Goal: Task Accomplishment & Management: Manage account settings

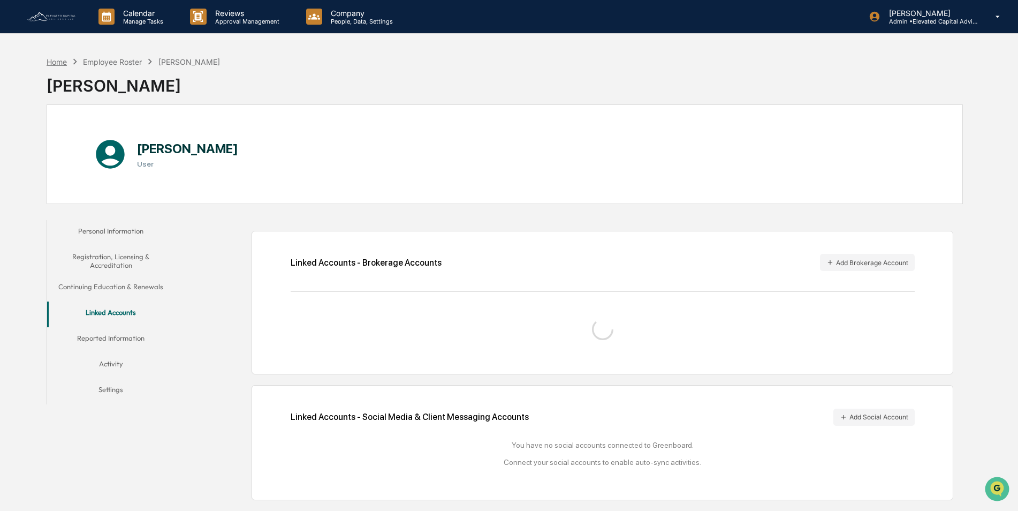
click at [62, 58] on div "Home" at bounding box center [57, 61] width 20 height 9
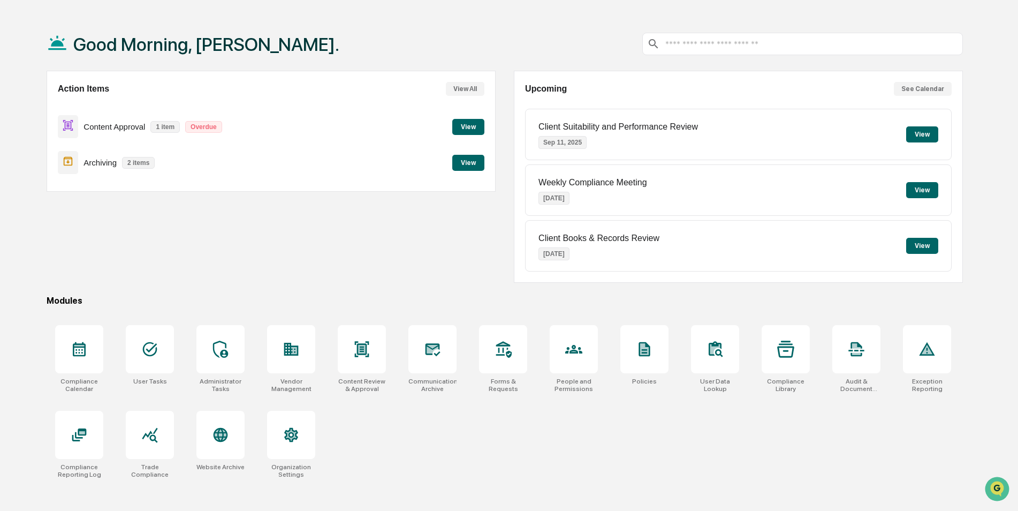
scroll to position [51, 0]
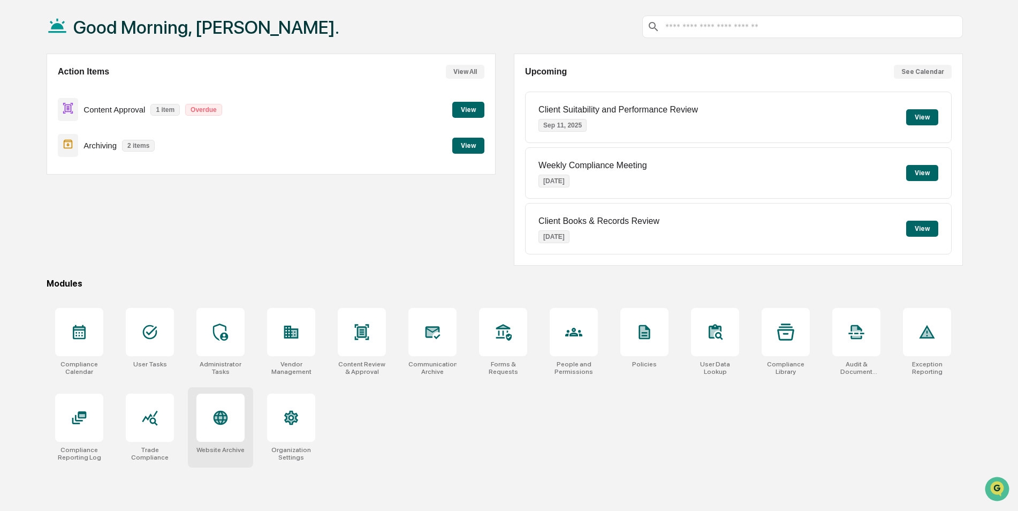
click at [222, 416] on icon at bounding box center [221, 417] width 14 height 14
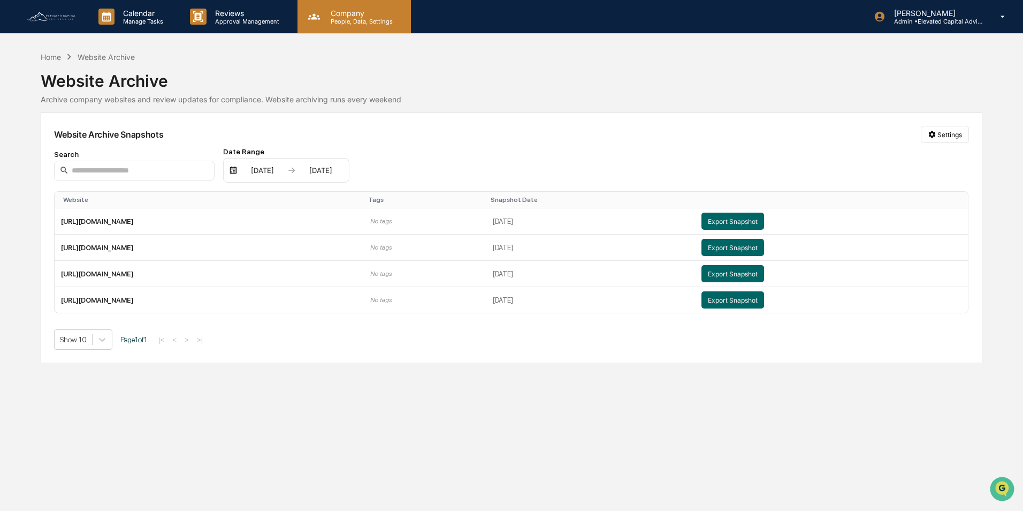
click at [348, 18] on p "People, Data, Settings" at bounding box center [360, 21] width 76 height 7
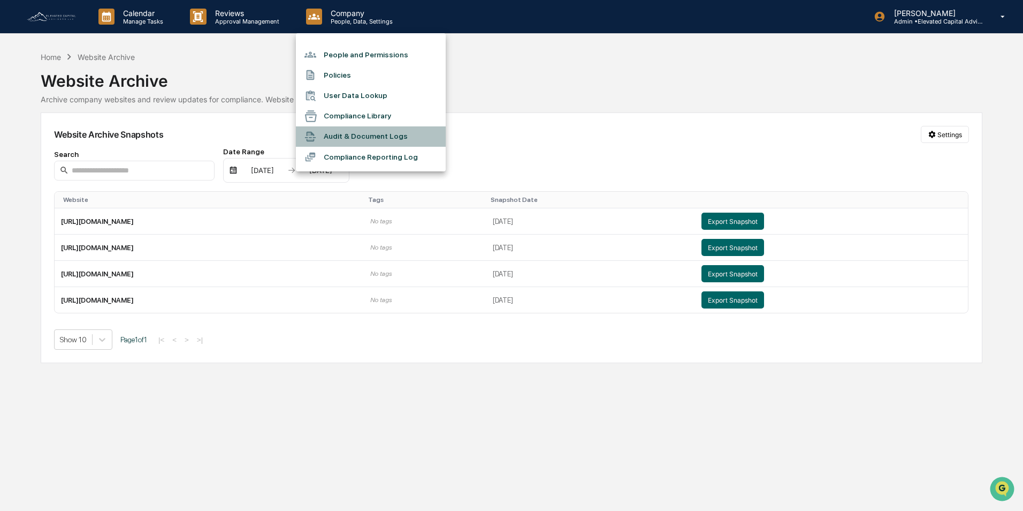
click at [359, 134] on li "Audit & Document Logs" at bounding box center [371, 136] width 150 height 20
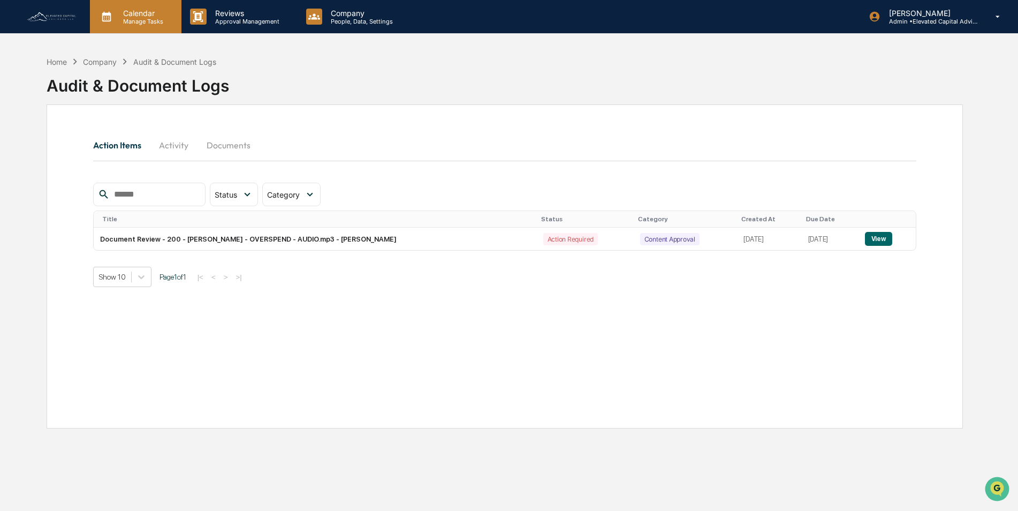
click at [138, 14] on p "Calendar" at bounding box center [142, 13] width 54 height 9
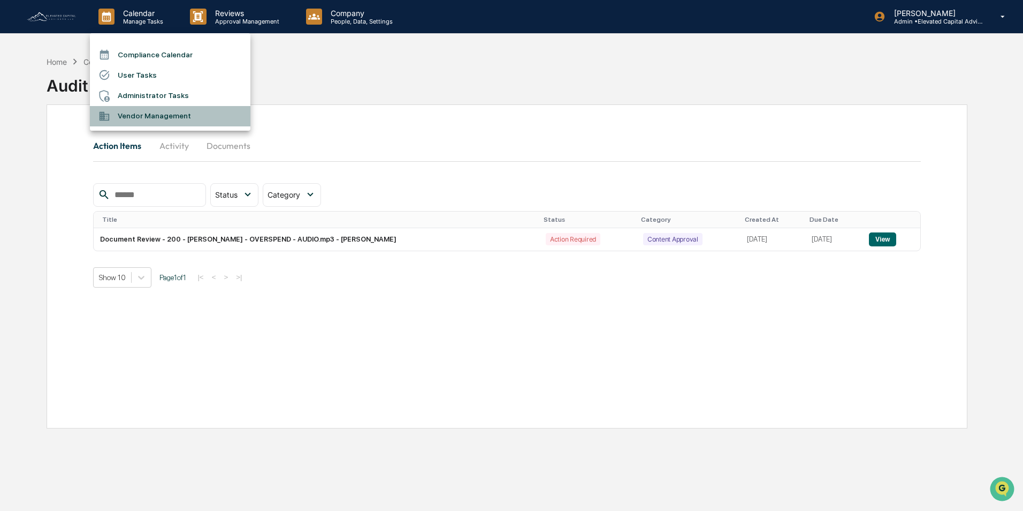
click at [155, 116] on li "Vendor Management" at bounding box center [170, 116] width 161 height 20
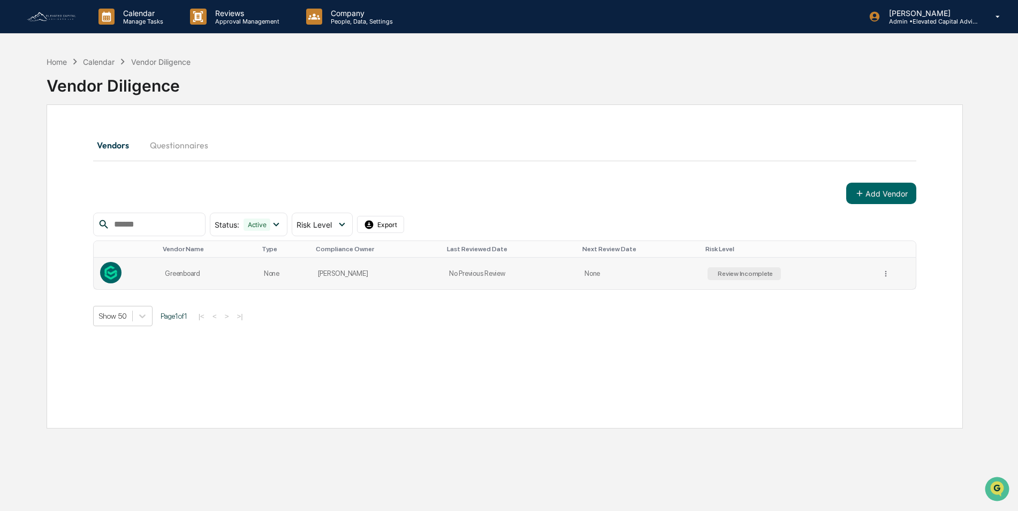
click at [382, 269] on td "[PERSON_NAME]" at bounding box center [376, 273] width 131 height 32
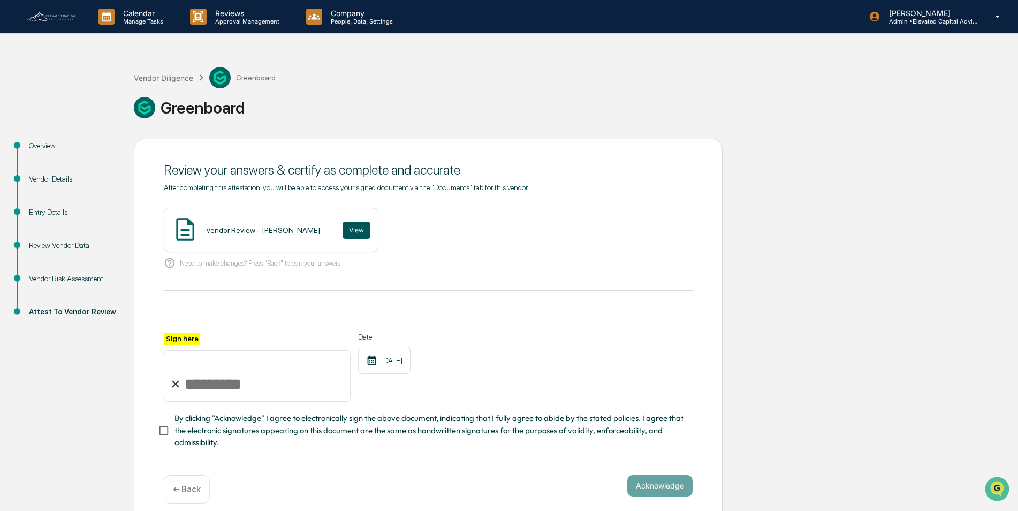
click at [343, 229] on button "View" at bounding box center [357, 230] width 28 height 17
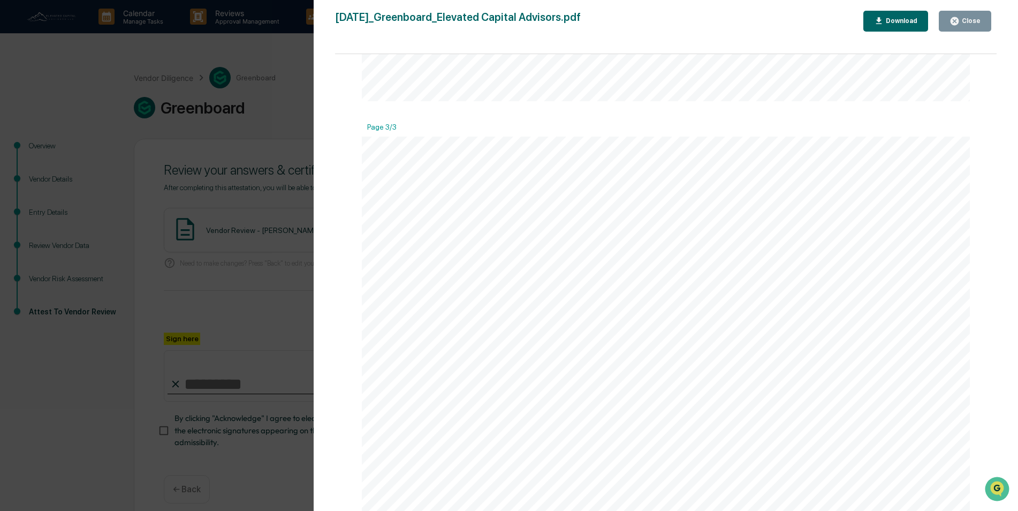
scroll to position [1713, 0]
click at [952, 24] on icon "button" at bounding box center [954, 21] width 10 height 10
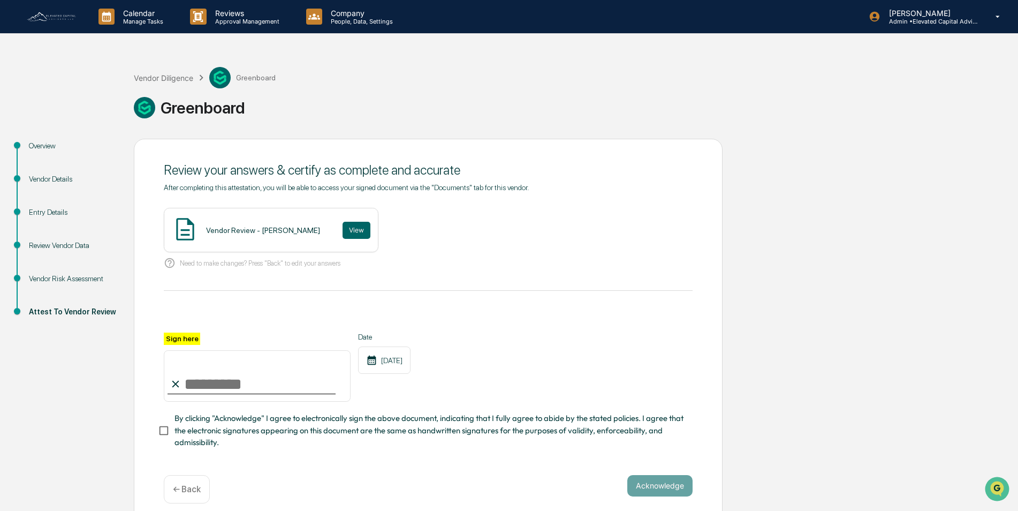
click at [226, 383] on input "Sign here" at bounding box center [257, 375] width 187 height 51
type input "**********"
click at [508, 385] on div "**********" at bounding box center [428, 367] width 529 height 70
click at [40, 178] on div "Vendor Details" at bounding box center [73, 178] width 88 height 11
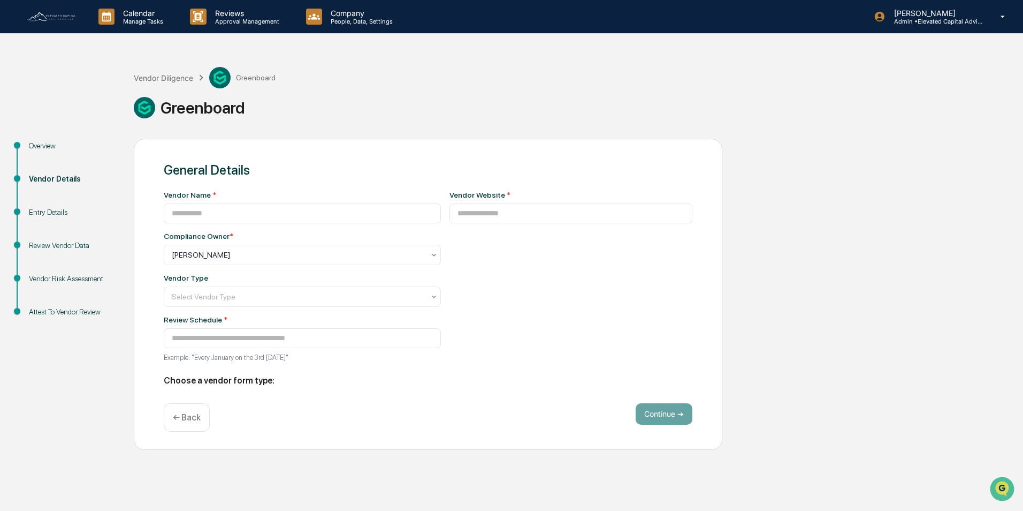
type input "**********"
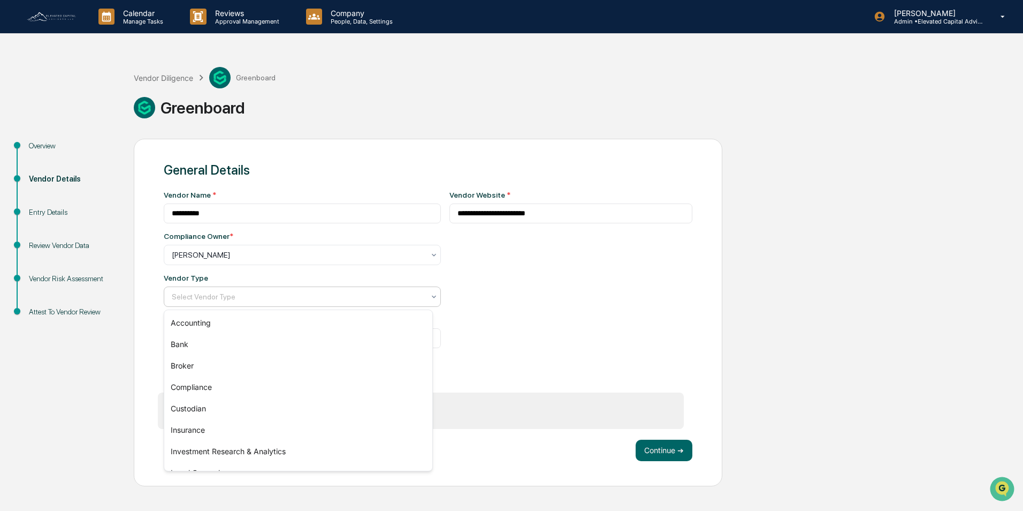
click at [273, 304] on div "Select Vendor Type" at bounding box center [297, 296] width 263 height 15
click at [187, 382] on div "Compliance" at bounding box center [298, 386] width 268 height 21
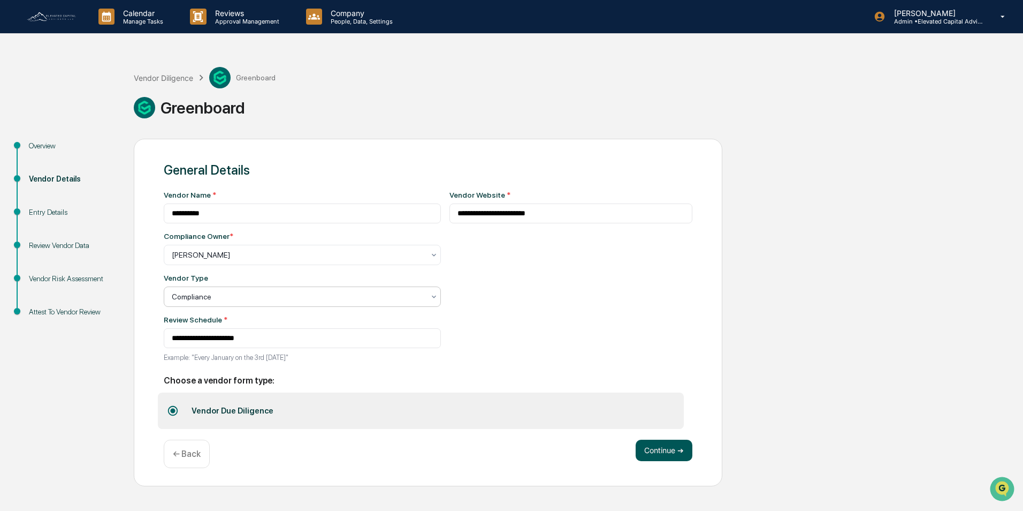
click at [673, 457] on button "Continue ➔" at bounding box center [664, 449] width 57 height 21
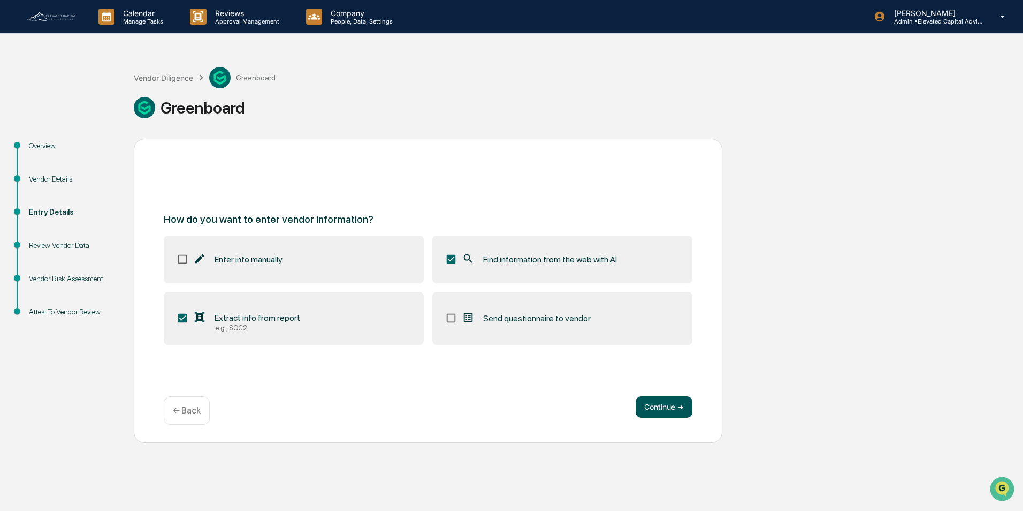
click at [673, 409] on button "Continue ➔" at bounding box center [664, 406] width 57 height 21
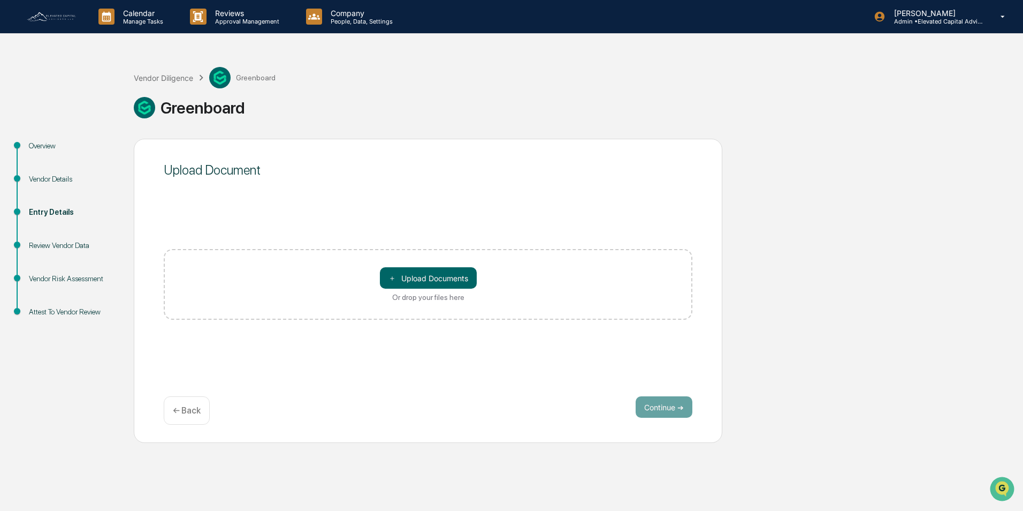
click at [57, 246] on div "Review Vendor Data" at bounding box center [73, 245] width 88 height 11
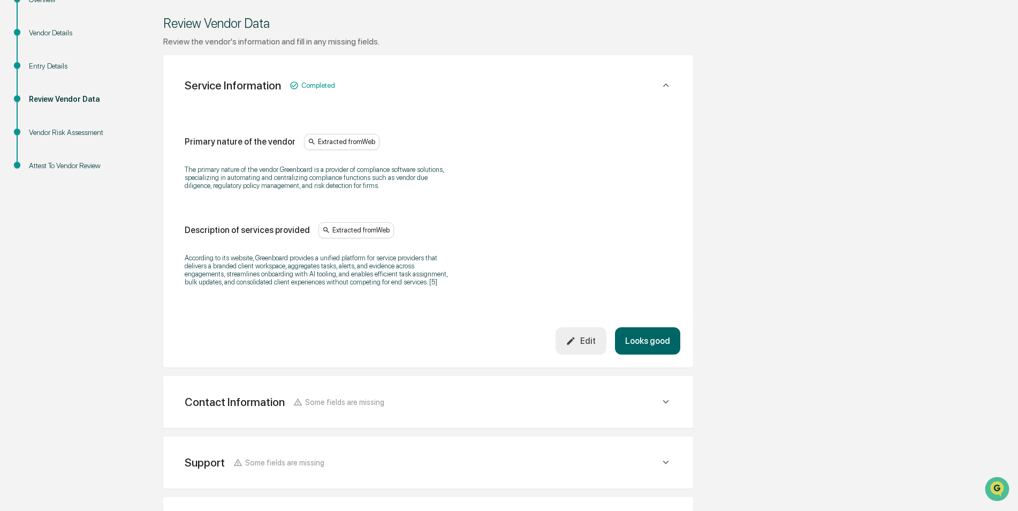
scroll to position [161, 0]
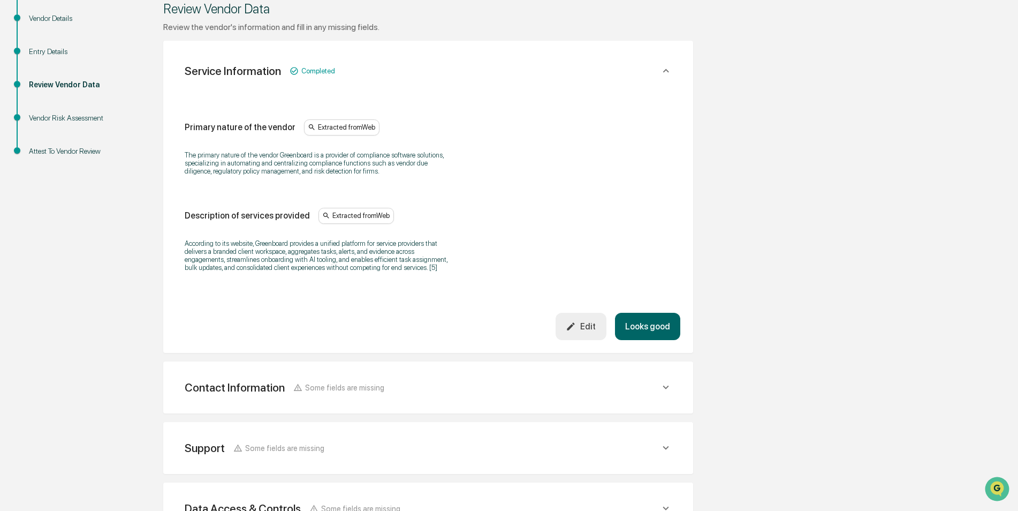
click at [664, 330] on button "Looks good" at bounding box center [647, 326] width 65 height 27
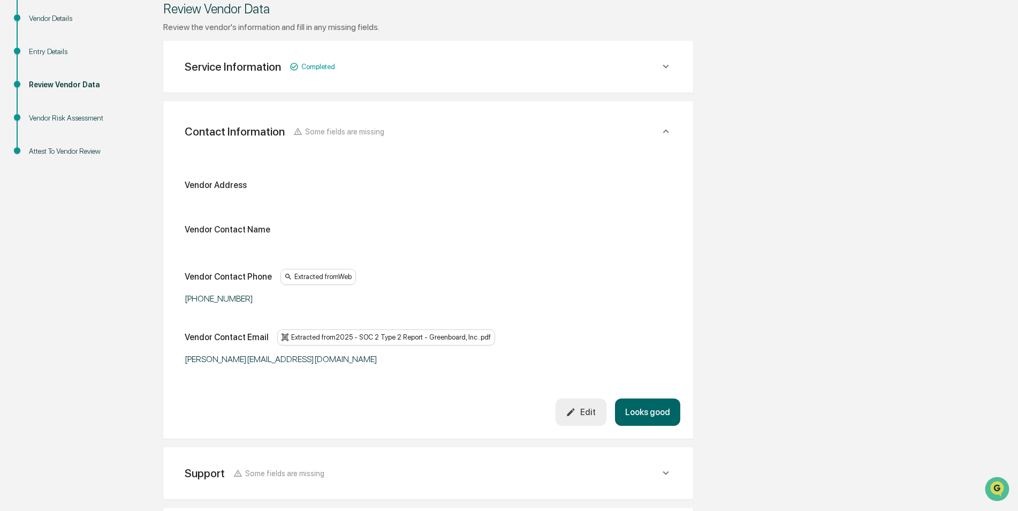
scroll to position [201, 0]
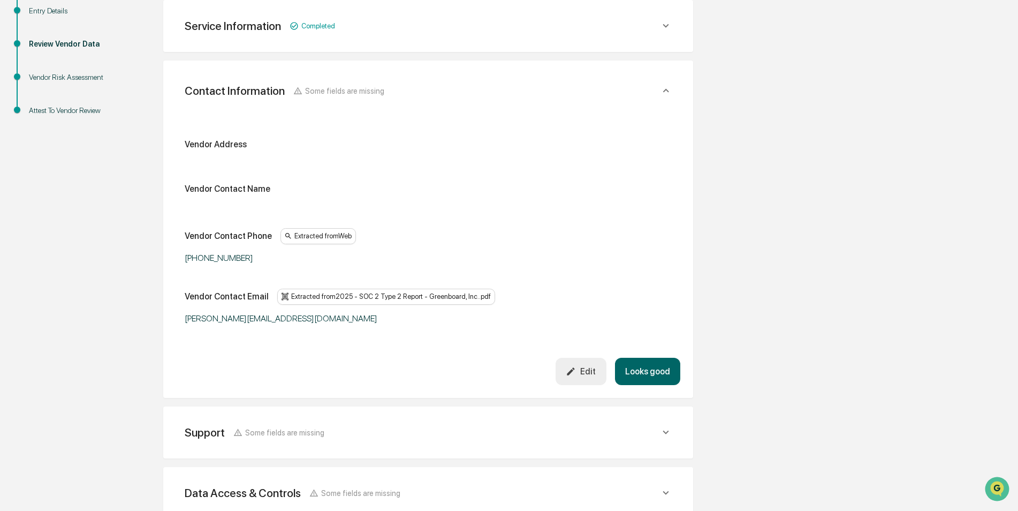
click at [667, 376] on button "Looks good" at bounding box center [647, 371] width 65 height 27
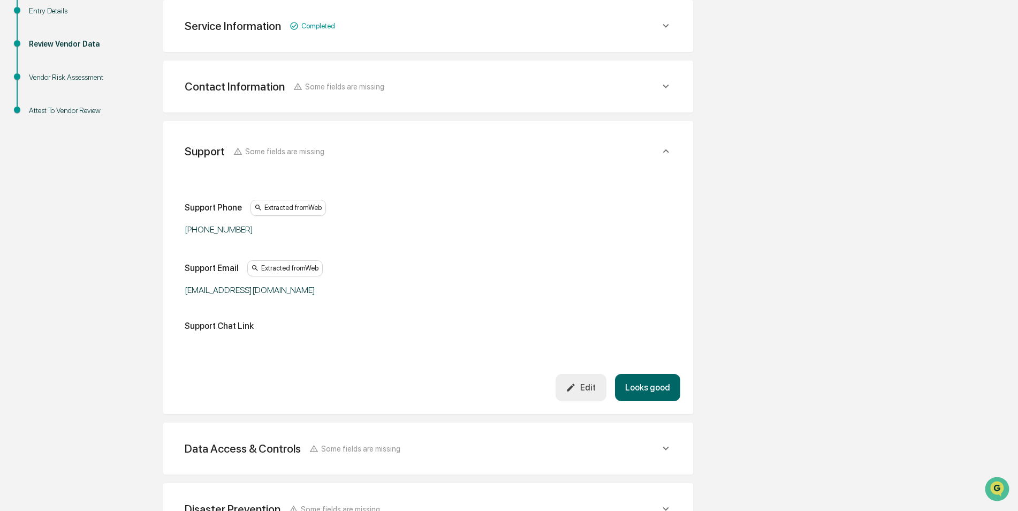
scroll to position [262, 0]
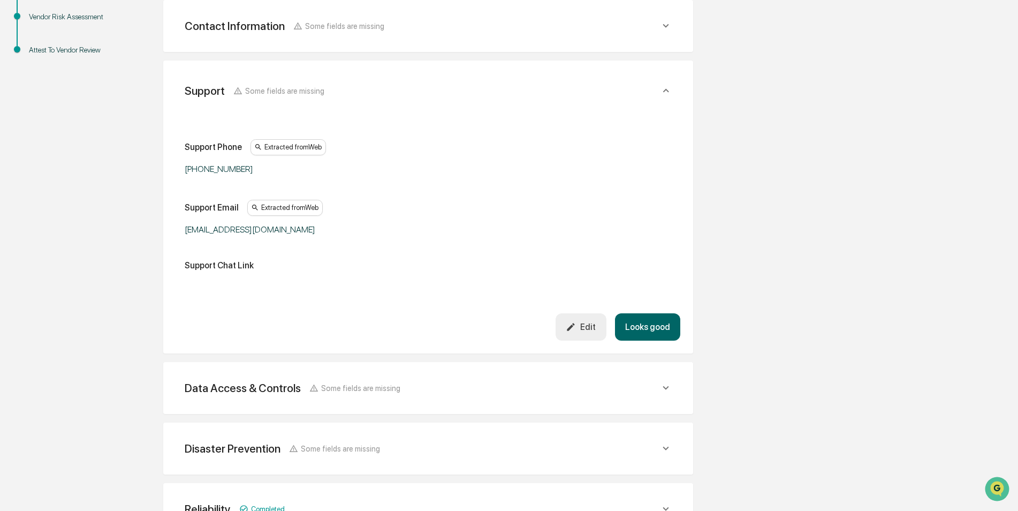
click at [645, 330] on button "Looks good" at bounding box center [647, 326] width 65 height 27
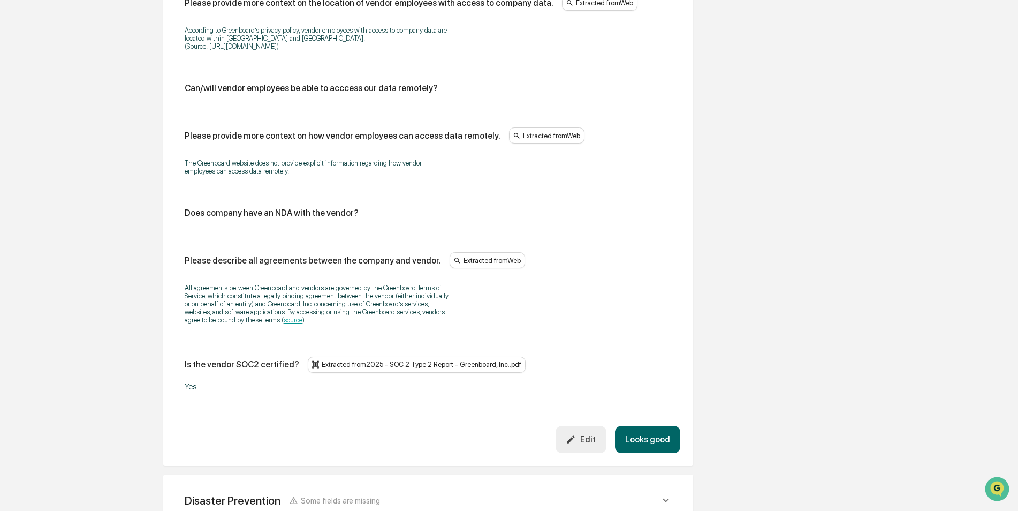
scroll to position [1323, 0]
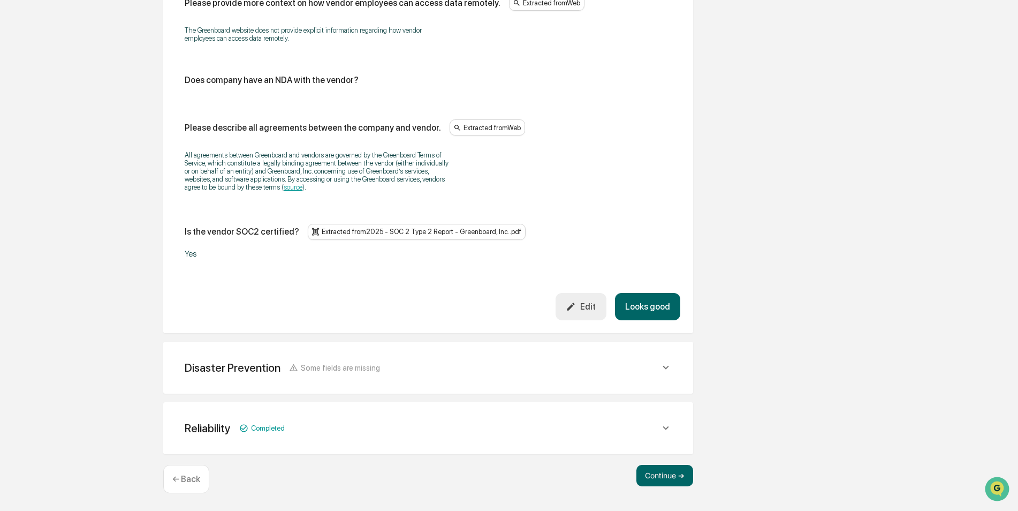
click at [656, 302] on button "Looks good" at bounding box center [647, 306] width 65 height 27
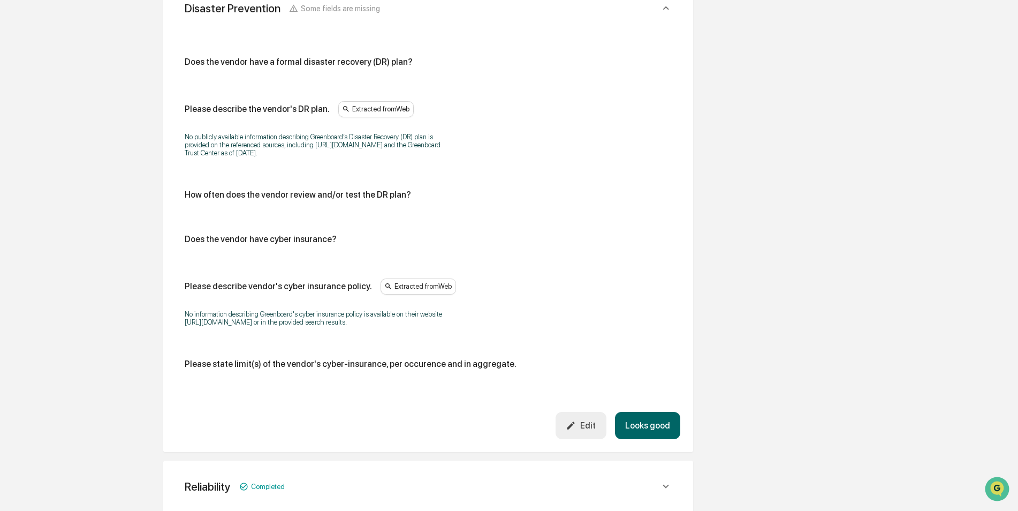
scroll to position [523, 0]
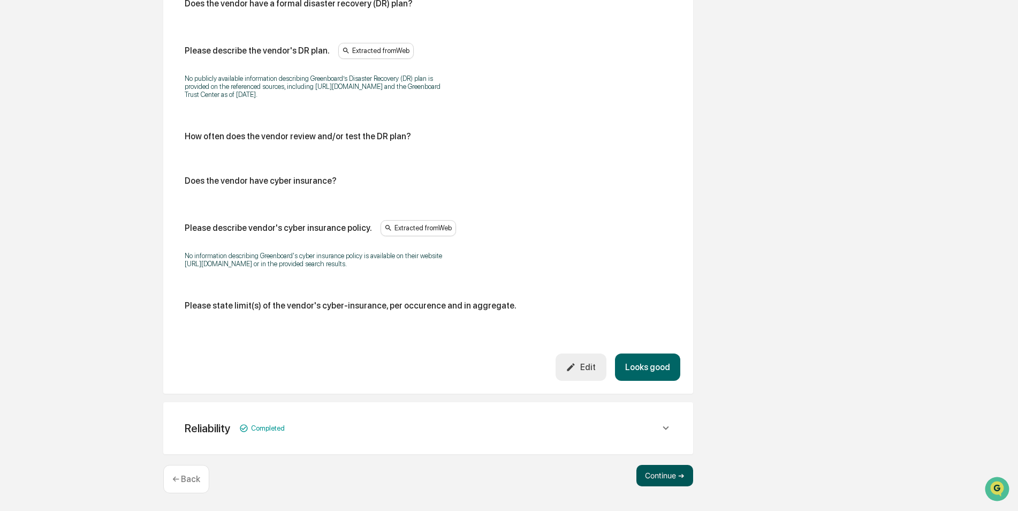
click at [662, 477] on button "Continue ➔" at bounding box center [664, 475] width 57 height 21
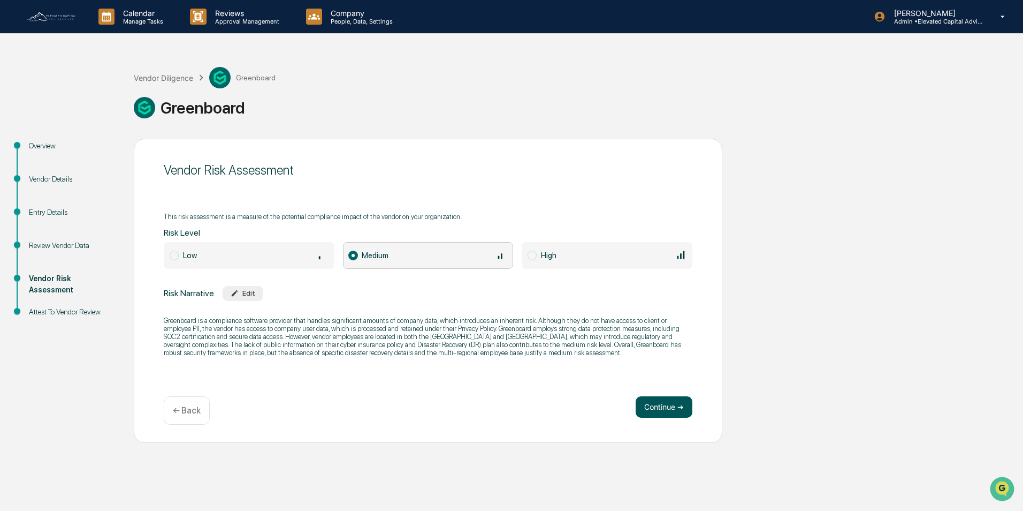
click at [670, 406] on button "Continue ➔" at bounding box center [664, 406] width 57 height 21
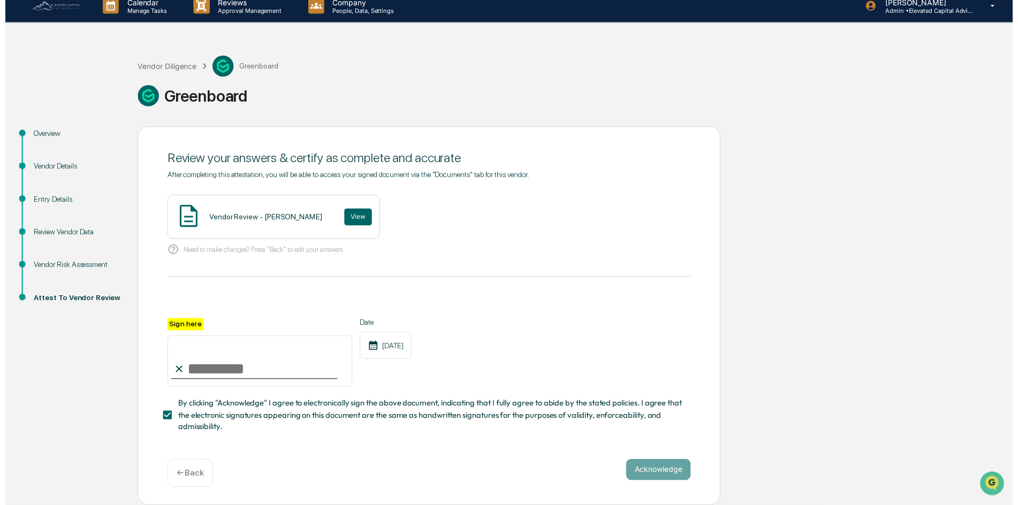
scroll to position [14, 0]
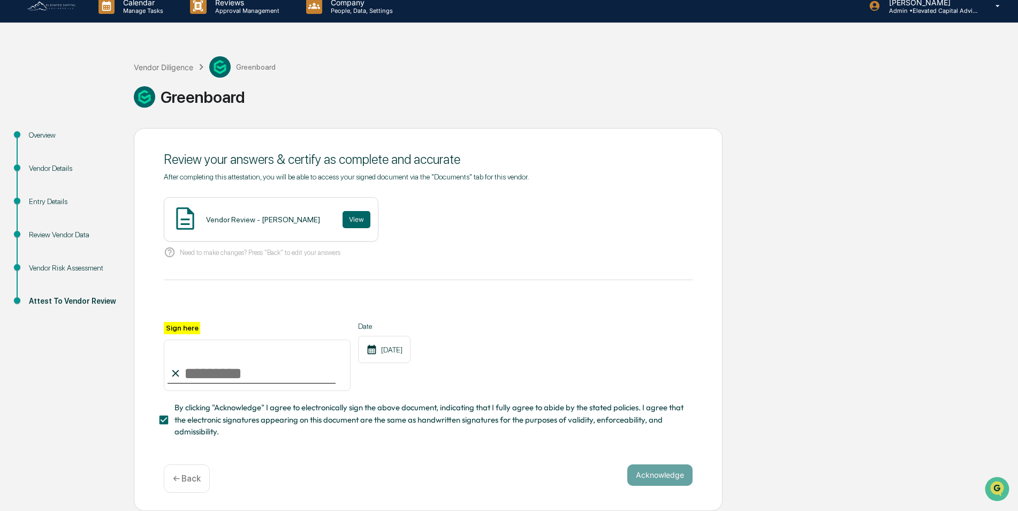
click at [265, 369] on input "Sign here" at bounding box center [257, 364] width 187 height 51
type input "**********"
click at [652, 470] on button "Acknowledge" at bounding box center [659, 474] width 65 height 21
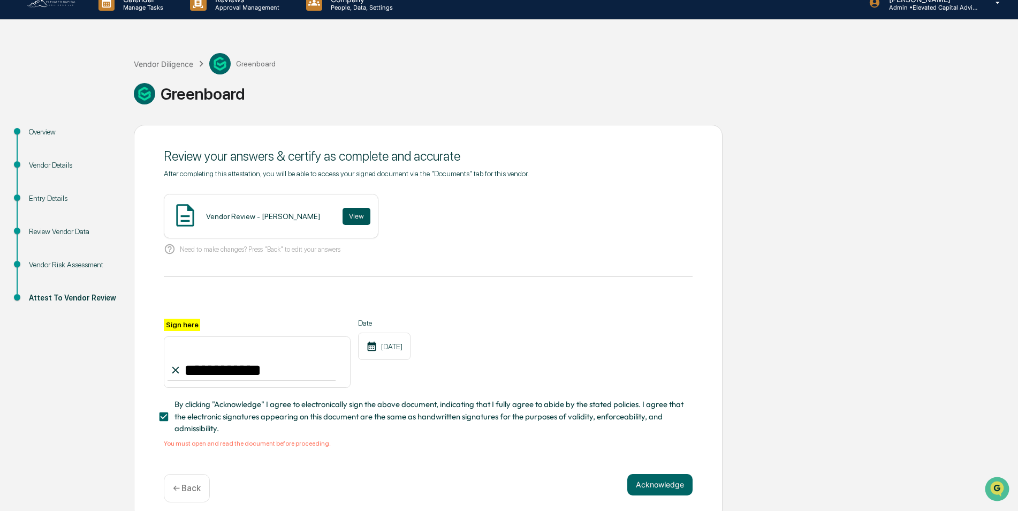
click at [343, 215] on button "View" at bounding box center [357, 216] width 28 height 17
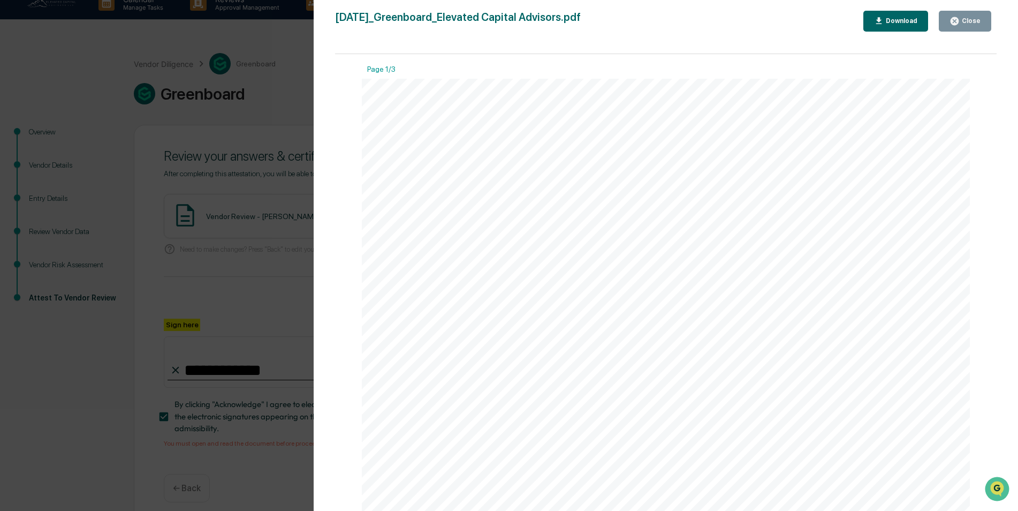
click at [962, 18] on div "Close" at bounding box center [970, 20] width 21 height 7
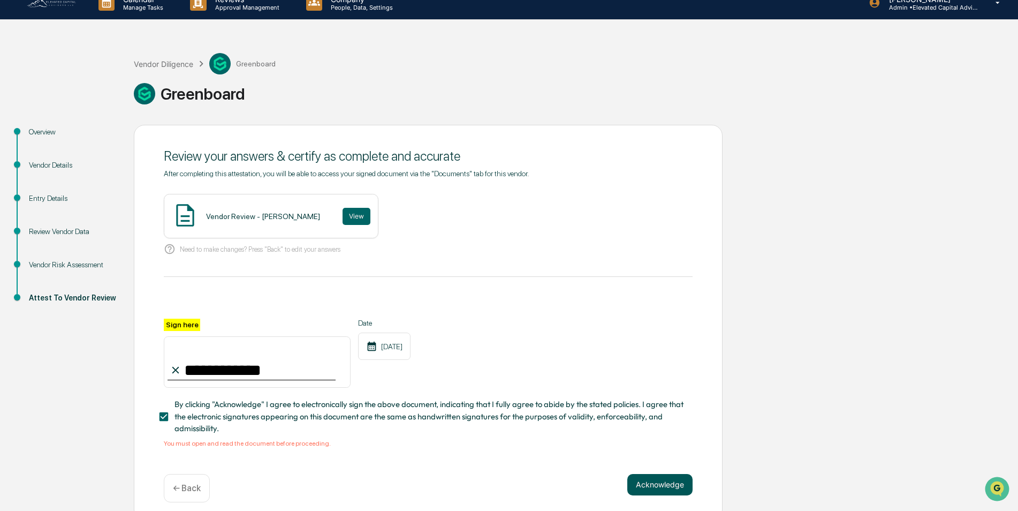
click at [661, 486] on button "Acknowledge" at bounding box center [659, 484] width 65 height 21
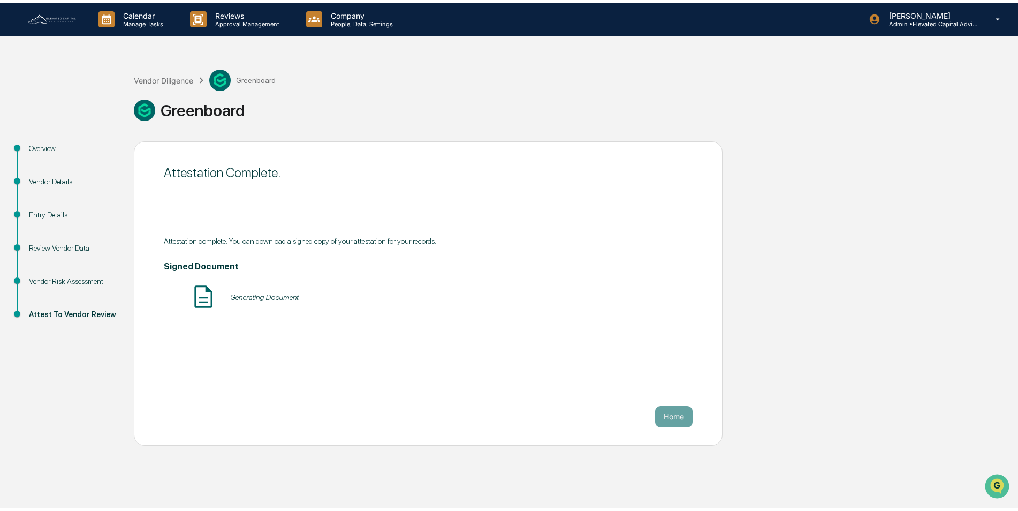
scroll to position [0, 0]
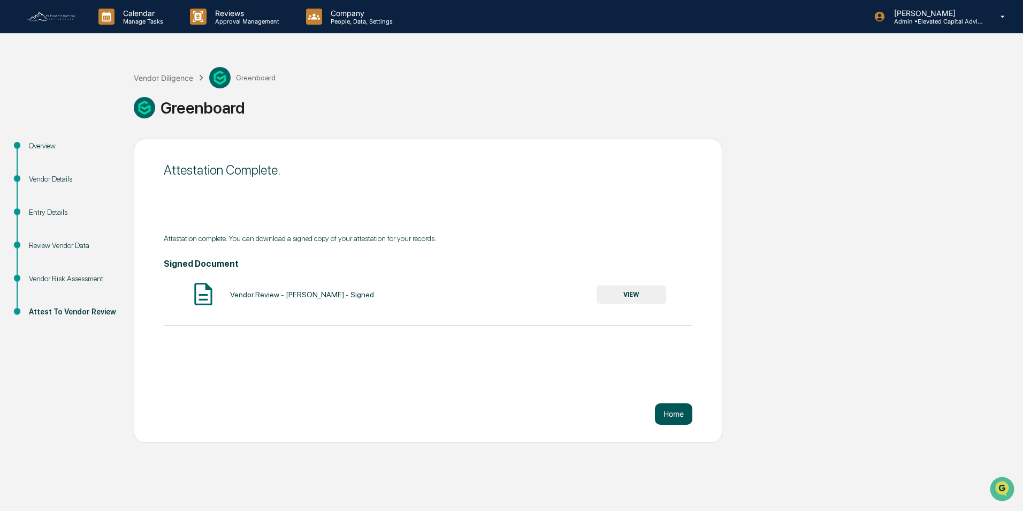
click at [669, 410] on button "Home" at bounding box center [673, 413] width 37 height 21
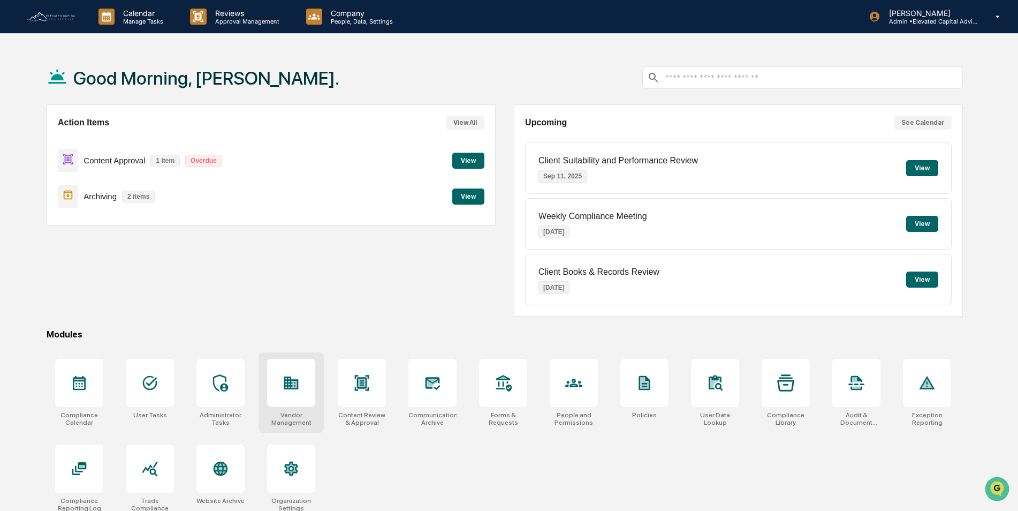
click at [295, 386] on icon at bounding box center [294, 384] width 6 height 7
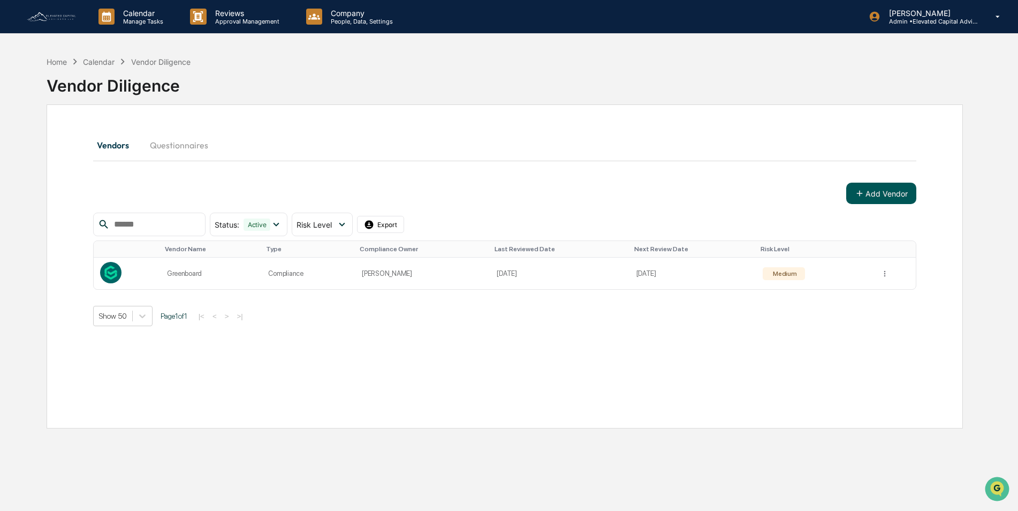
click at [878, 195] on button "Add Vendor" at bounding box center [881, 193] width 70 height 21
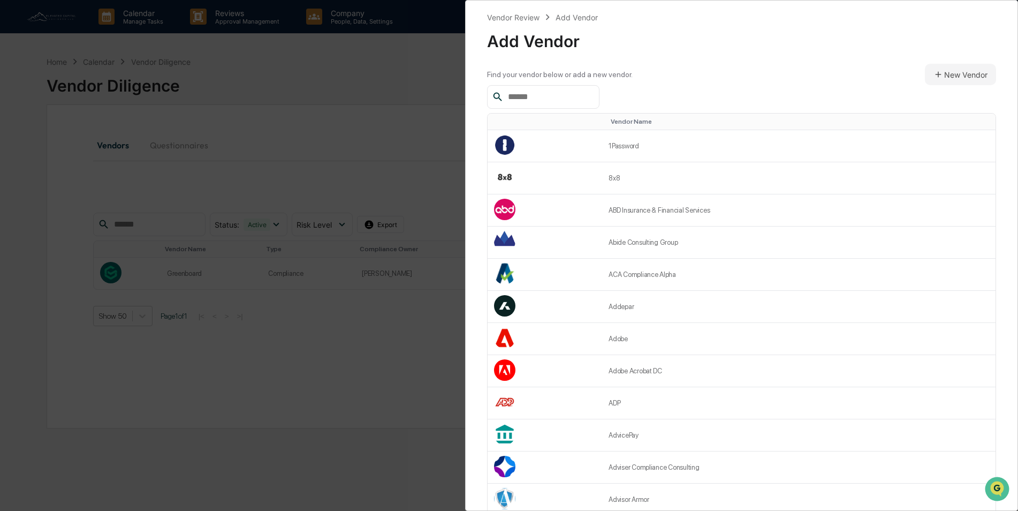
click at [546, 94] on input "text" at bounding box center [549, 97] width 91 height 14
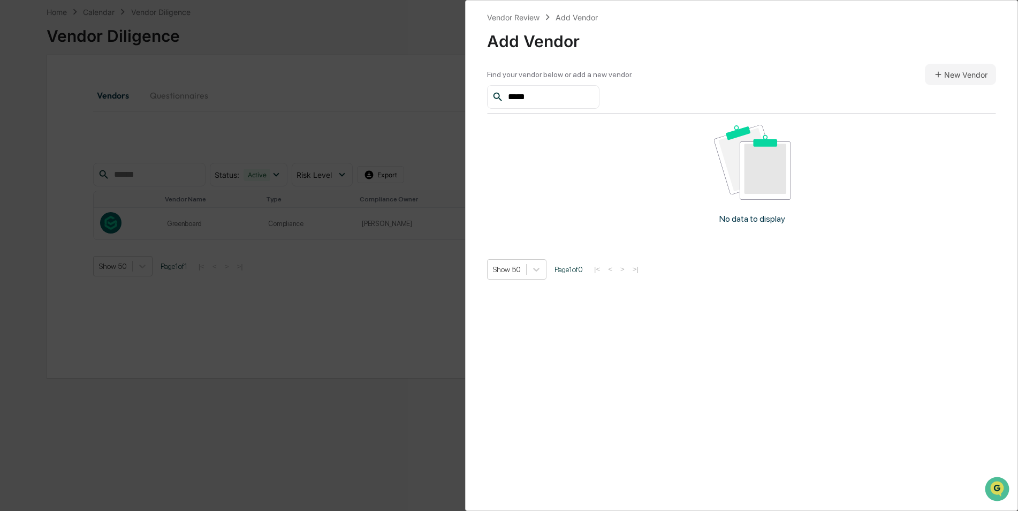
scroll to position [51, 0]
type input "*****"
click at [521, 18] on div "Vendor Review" at bounding box center [513, 17] width 52 height 9
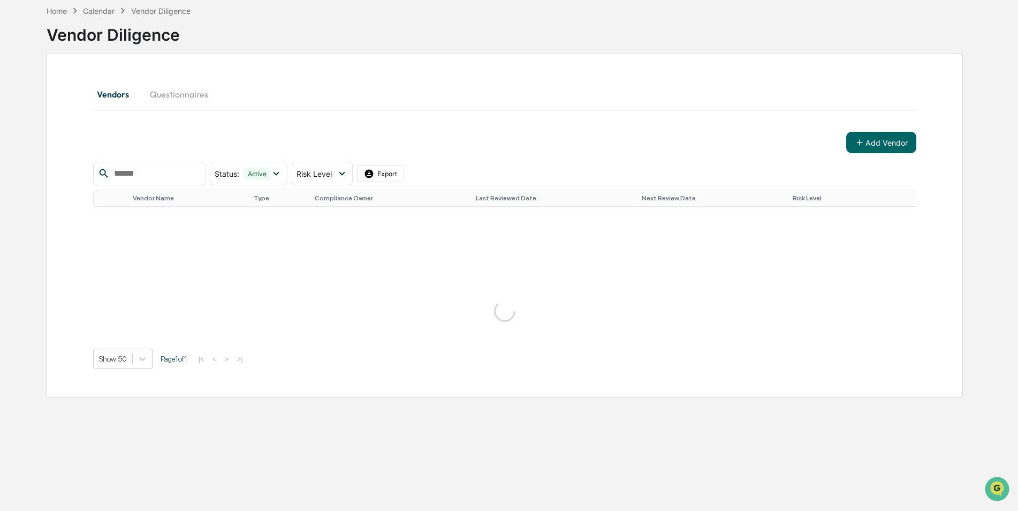
scroll to position [0, 0]
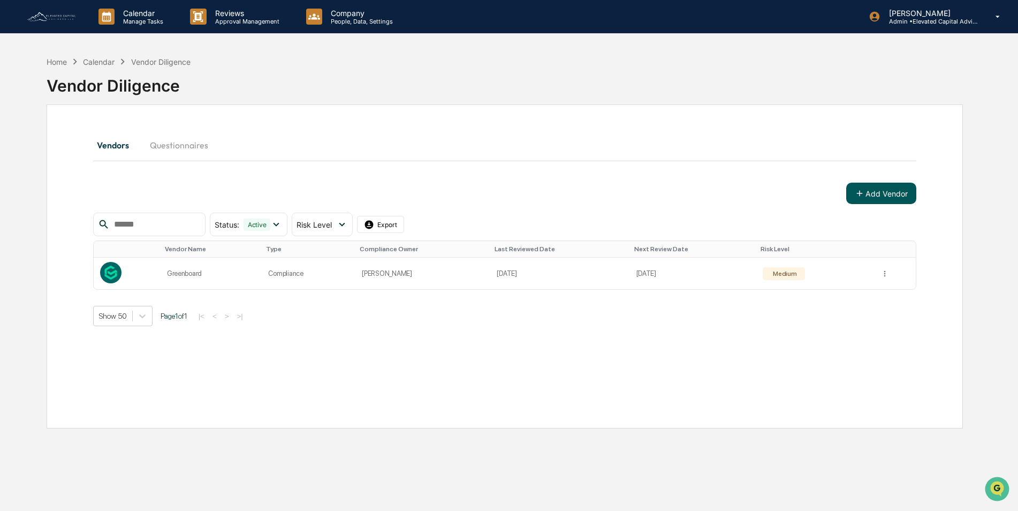
click at [872, 189] on button "Add Vendor" at bounding box center [881, 193] width 70 height 21
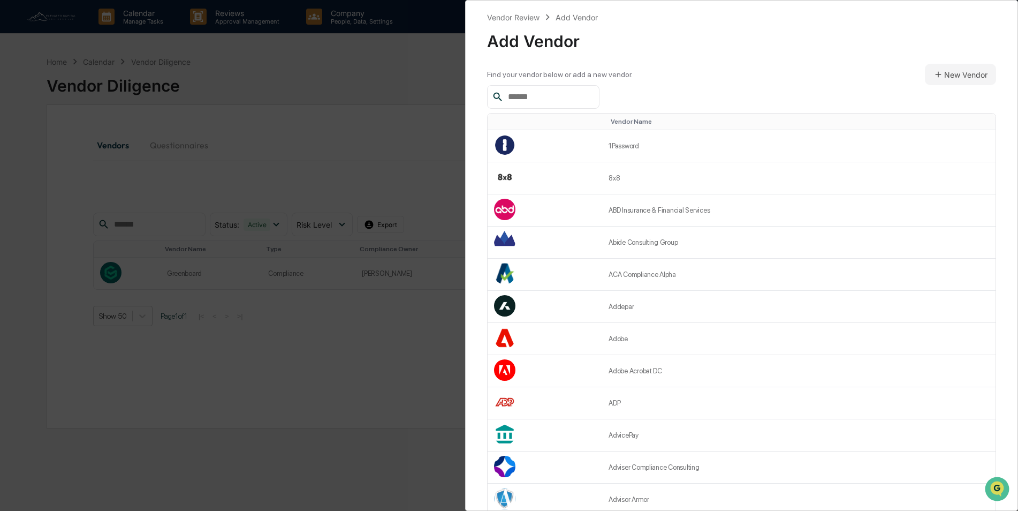
click at [555, 90] on input "text" at bounding box center [549, 97] width 91 height 14
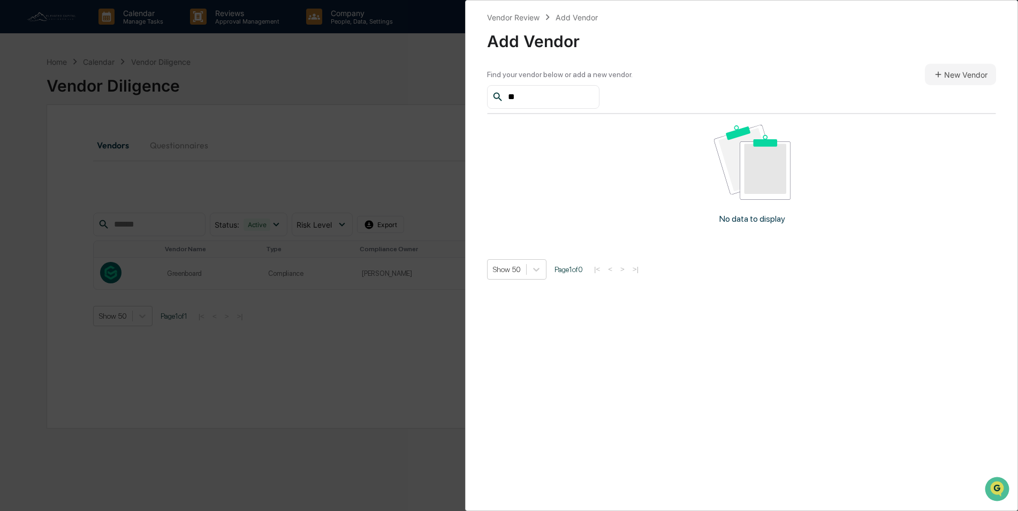
type input "*"
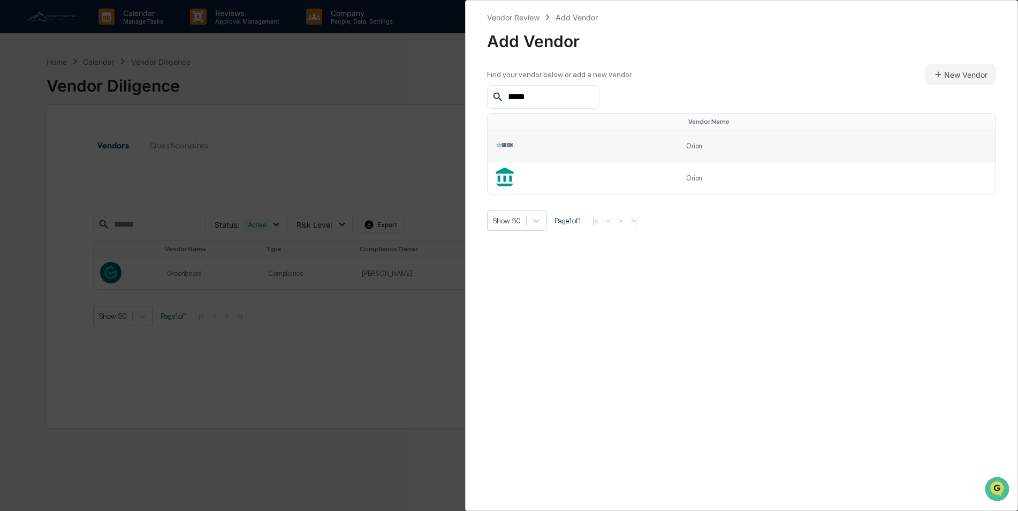
type input "*****"
click at [532, 148] on td at bounding box center [584, 146] width 192 height 32
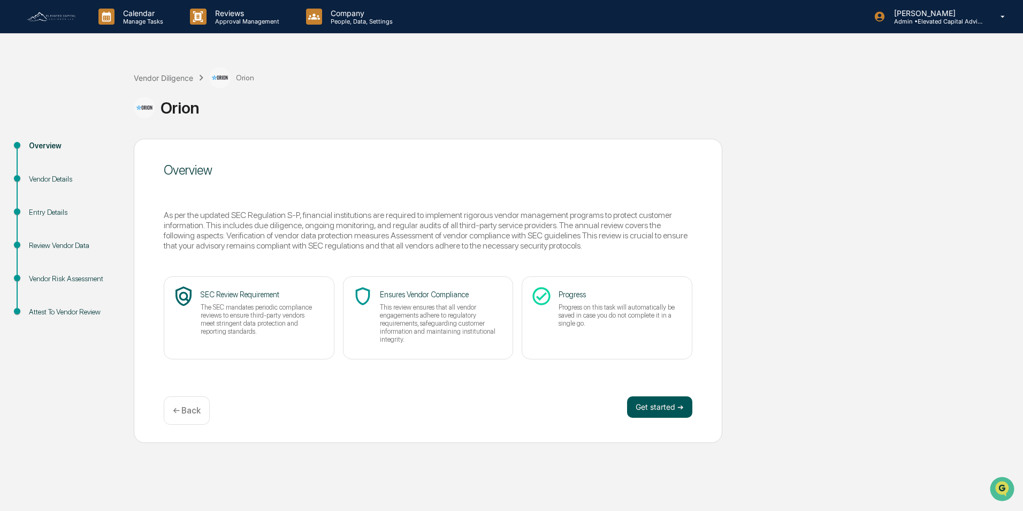
click at [662, 406] on button "Get started ➔" at bounding box center [659, 406] width 65 height 21
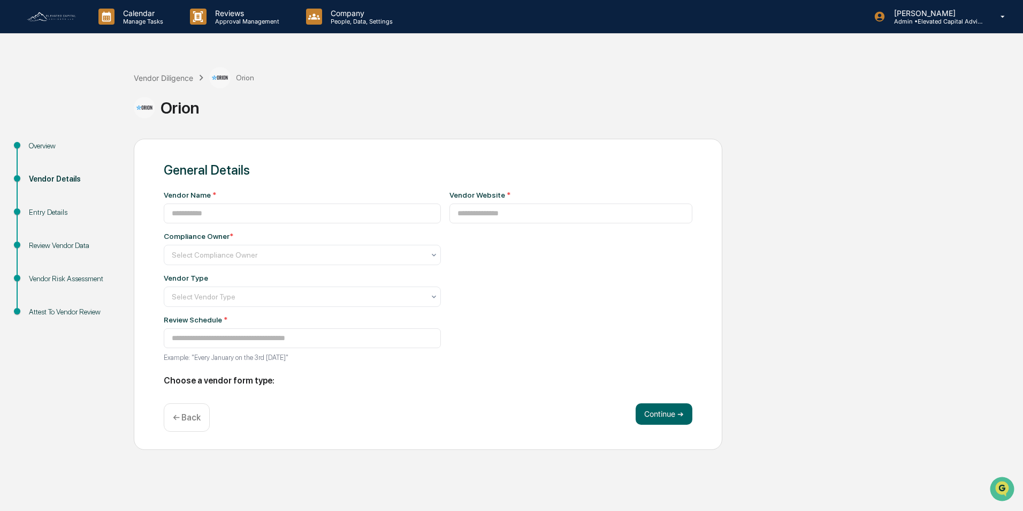
type input "*****"
type input "**********"
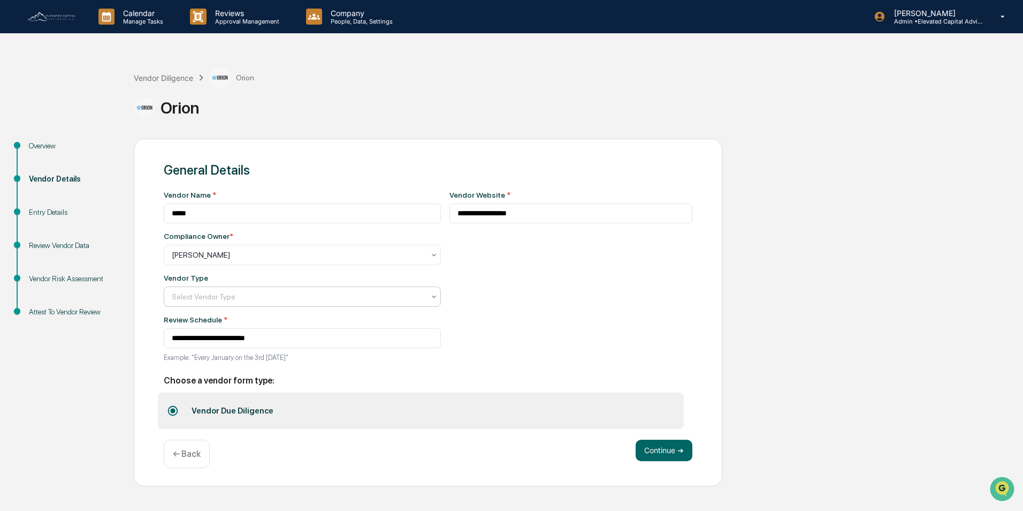
click at [257, 294] on div at bounding box center [298, 296] width 253 height 11
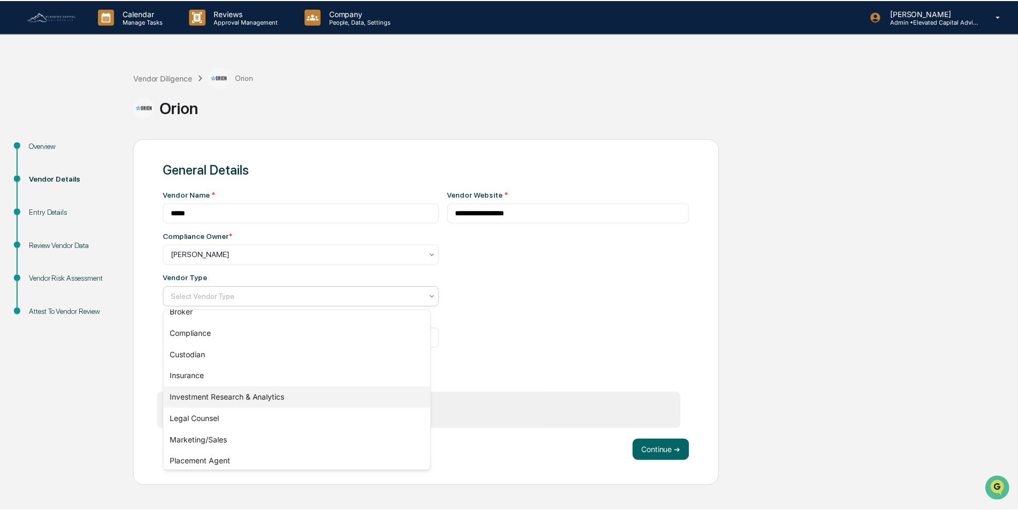
scroll to position [122, 0]
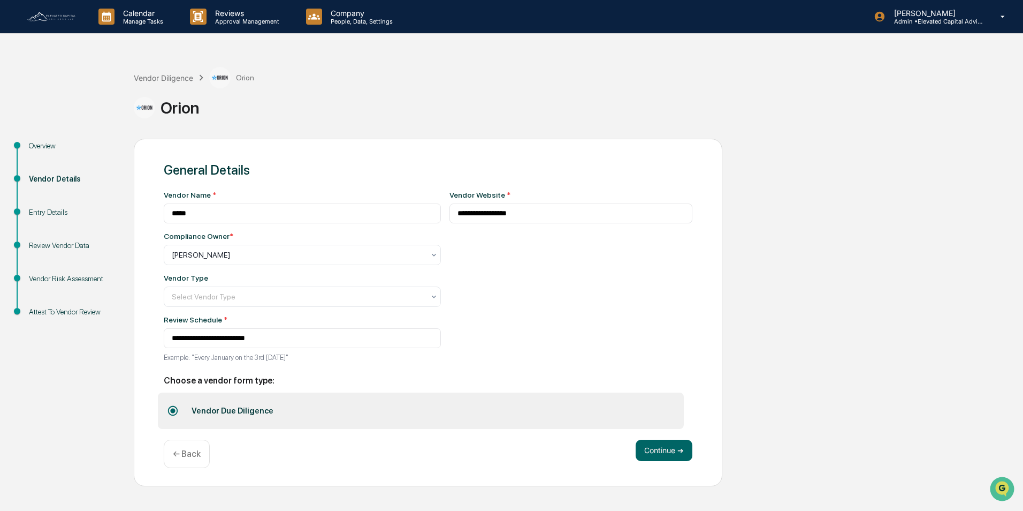
click at [561, 337] on div "**********" at bounding box center [572, 279] width 244 height 177
click at [656, 452] on button "Continue ➔" at bounding box center [664, 449] width 57 height 21
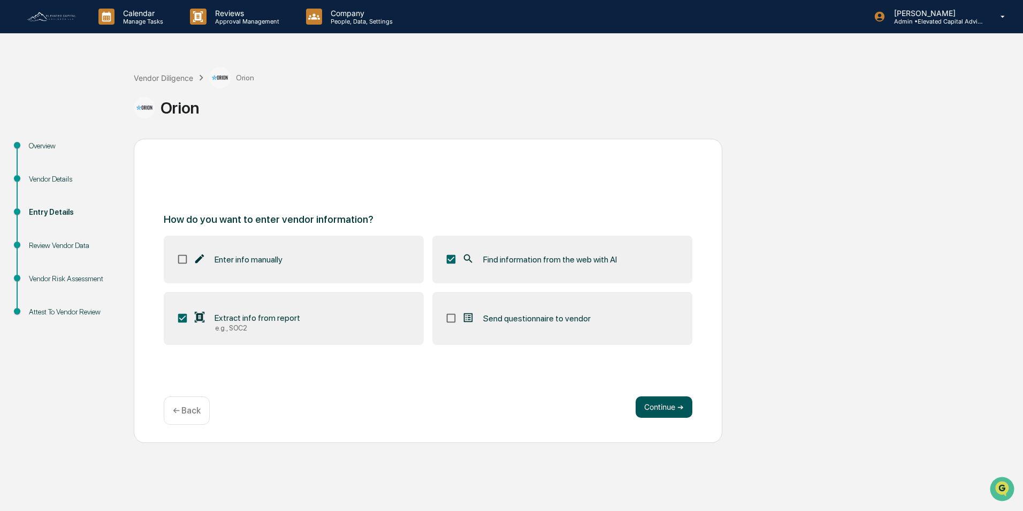
click at [668, 403] on button "Continue ➔" at bounding box center [664, 406] width 57 height 21
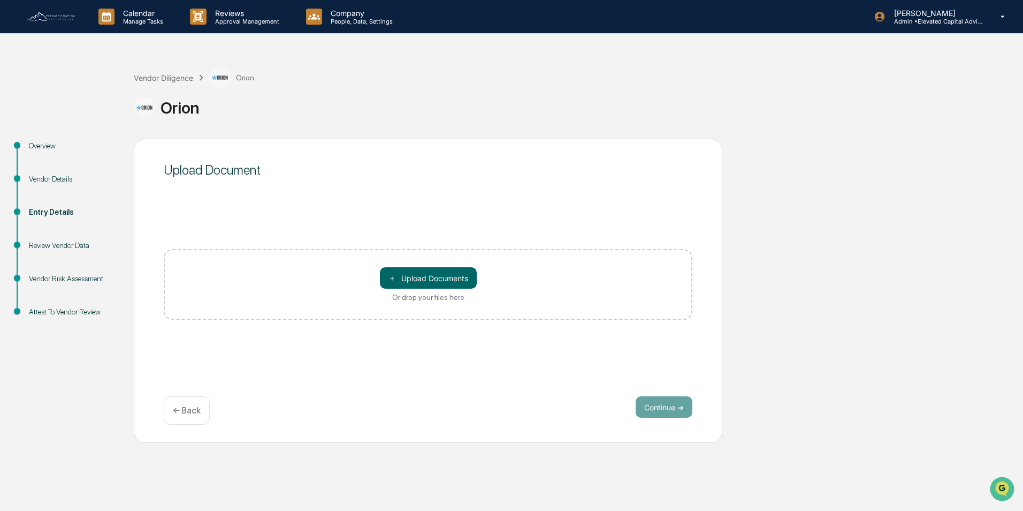
click at [193, 418] on div "← Back" at bounding box center [187, 410] width 46 height 28
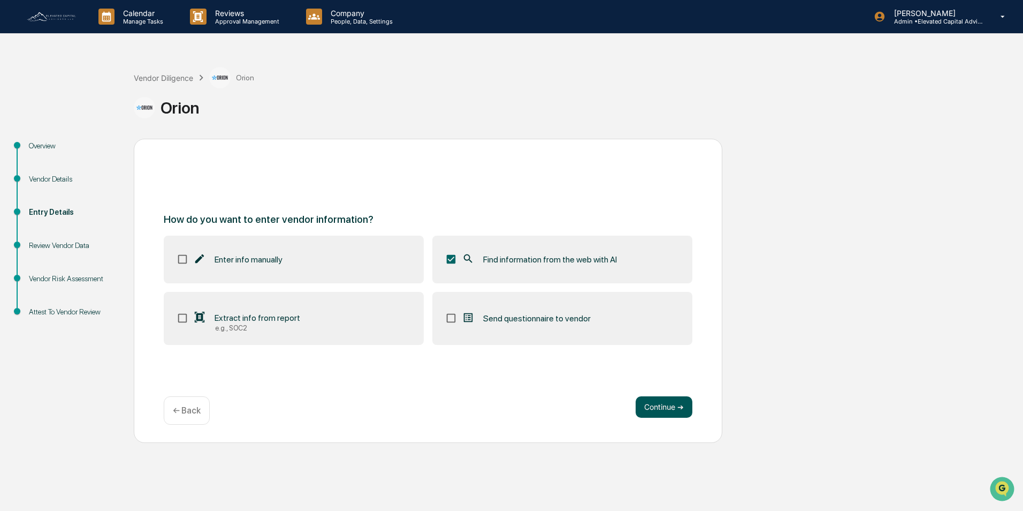
click at [666, 405] on button "Continue ➔" at bounding box center [664, 406] width 57 height 21
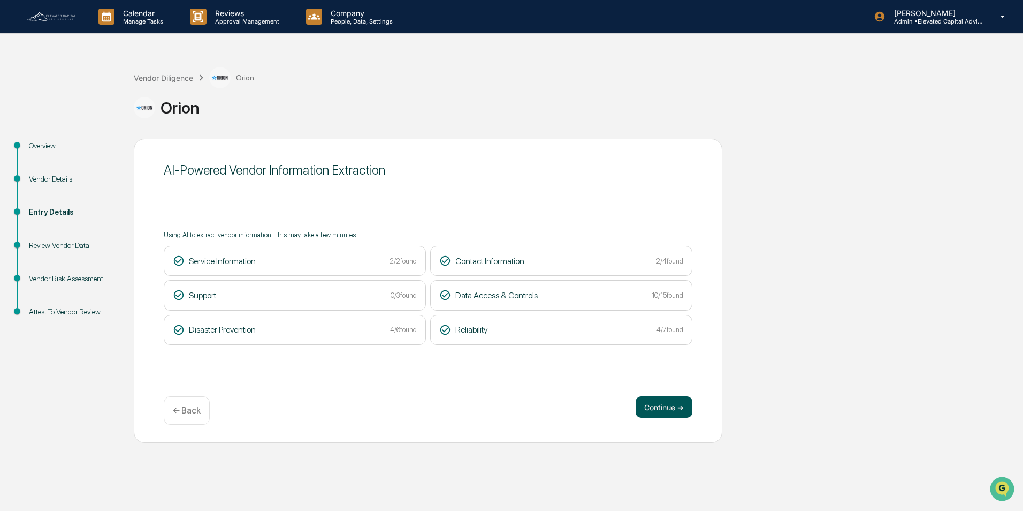
click at [665, 407] on button "Continue ➔" at bounding box center [664, 406] width 57 height 21
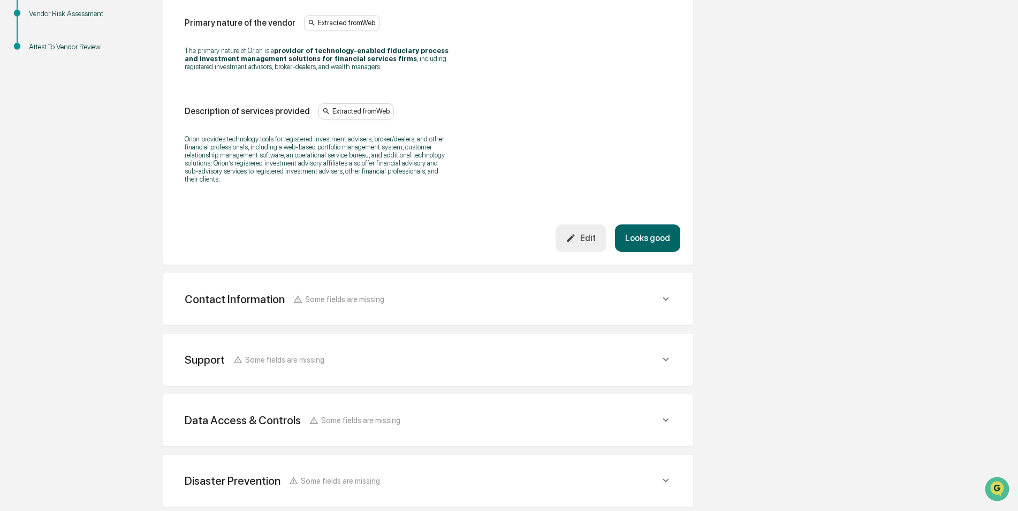
scroll to position [268, 0]
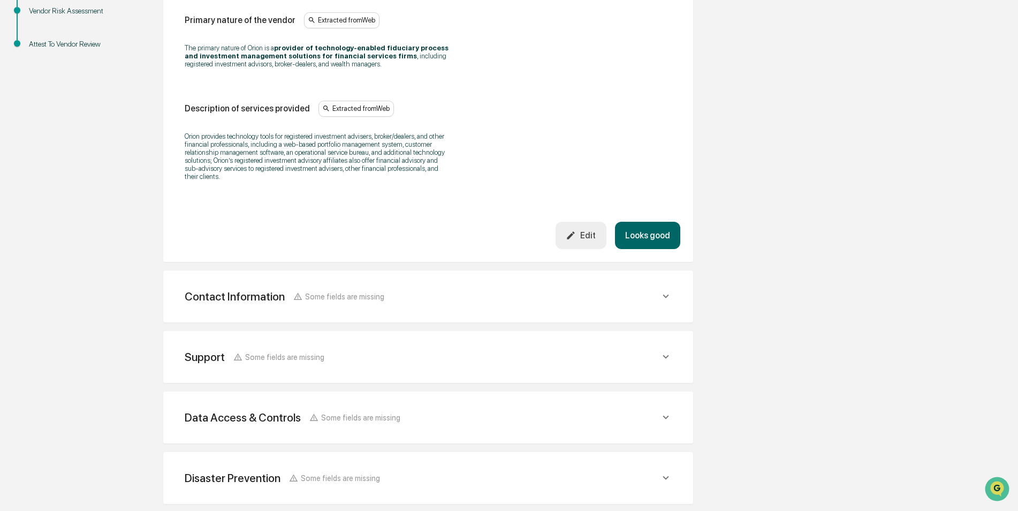
click at [635, 239] on button "Looks good" at bounding box center [647, 235] width 65 height 27
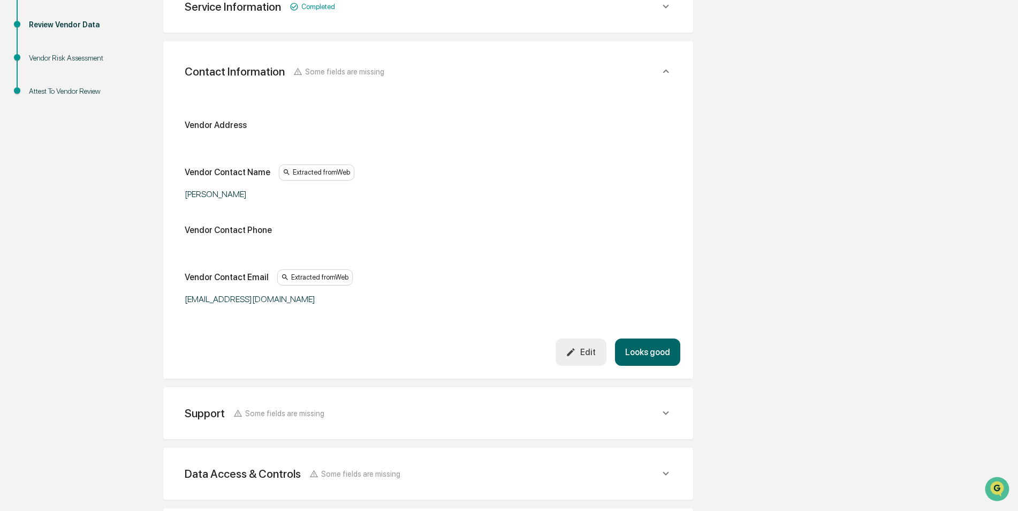
scroll to position [201, 0]
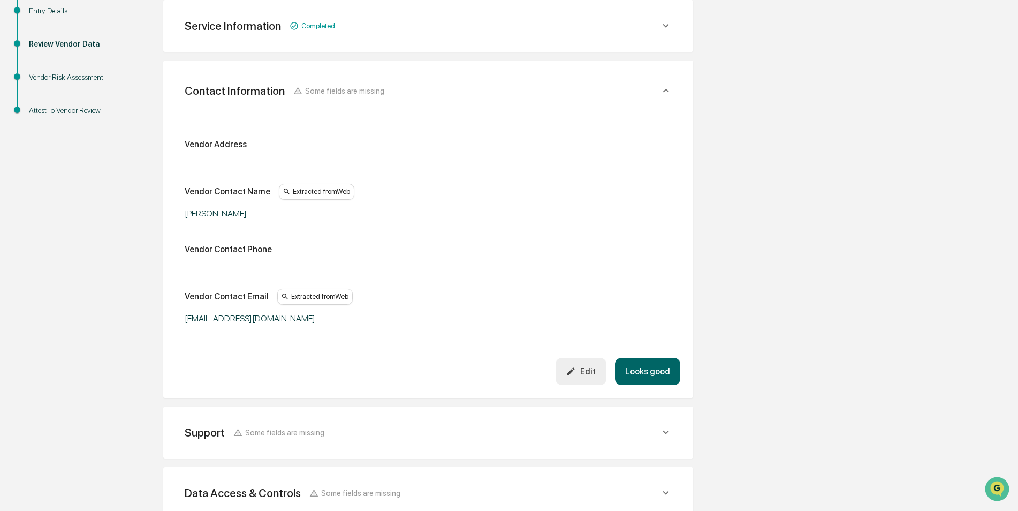
click at [331, 93] on span "Some fields are missing" at bounding box center [344, 90] width 79 height 9
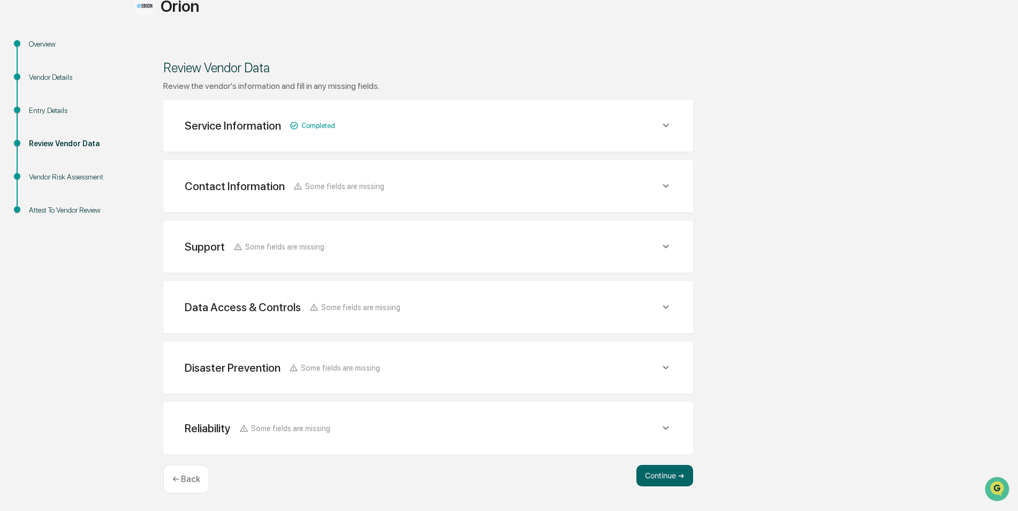
scroll to position [102, 0]
click at [358, 185] on span "Some fields are missing" at bounding box center [344, 185] width 79 height 9
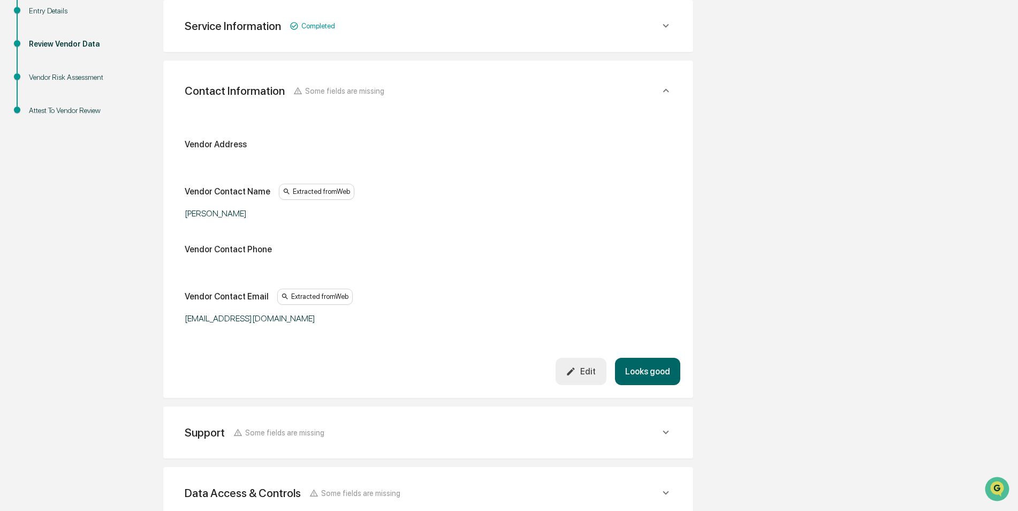
click at [581, 366] on div "Edit" at bounding box center [581, 371] width 30 height 10
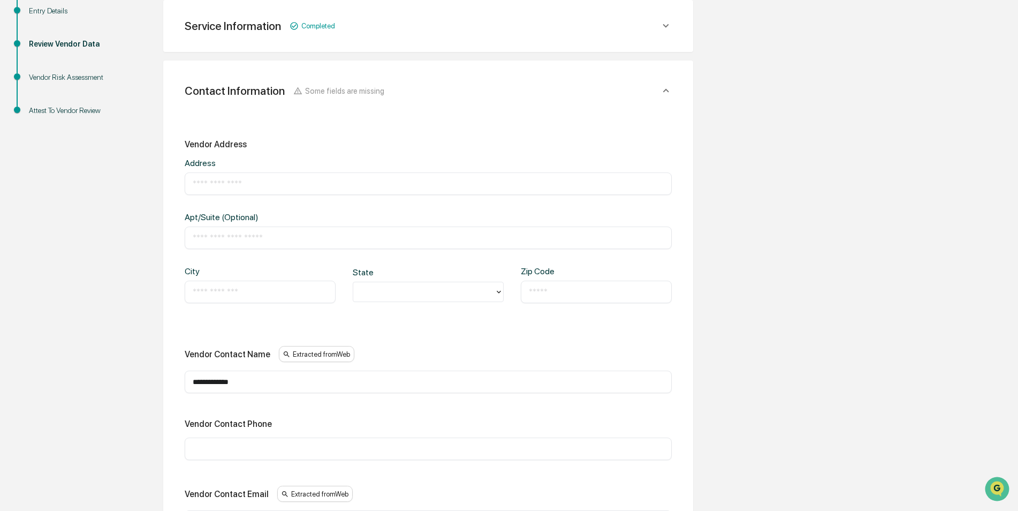
drag, startPoint x: 283, startPoint y: 183, endPoint x: 290, endPoint y: 171, distance: 13.7
click at [283, 183] on input "text" at bounding box center [428, 183] width 471 height 11
type input "**********"
type input "*****"
type input "*"
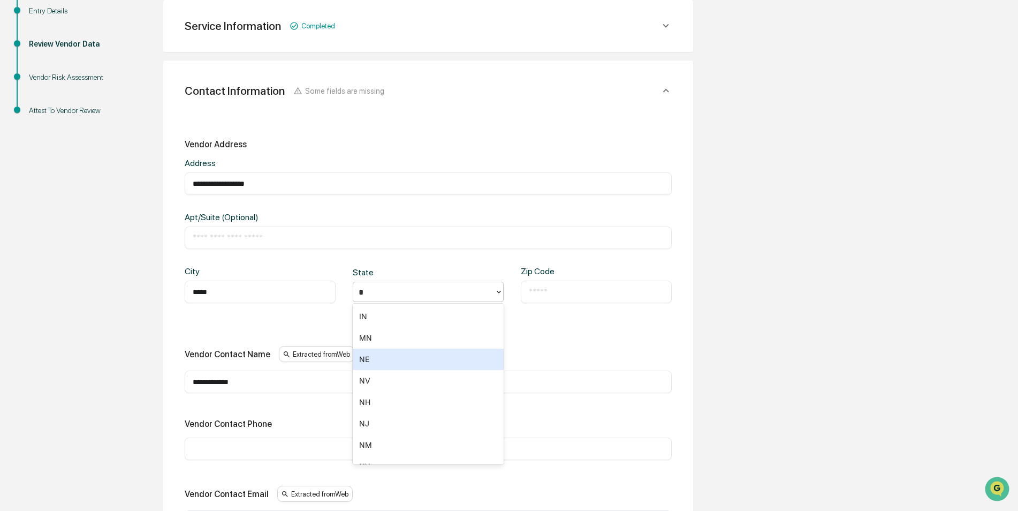
click at [397, 362] on div "NE" at bounding box center [428, 358] width 151 height 21
click at [591, 298] on div "​" at bounding box center [596, 291] width 151 height 22
click at [575, 292] on input "text" at bounding box center [596, 291] width 135 height 11
type input "*****"
click at [491, 325] on div "**********" at bounding box center [428, 335] width 487 height 393
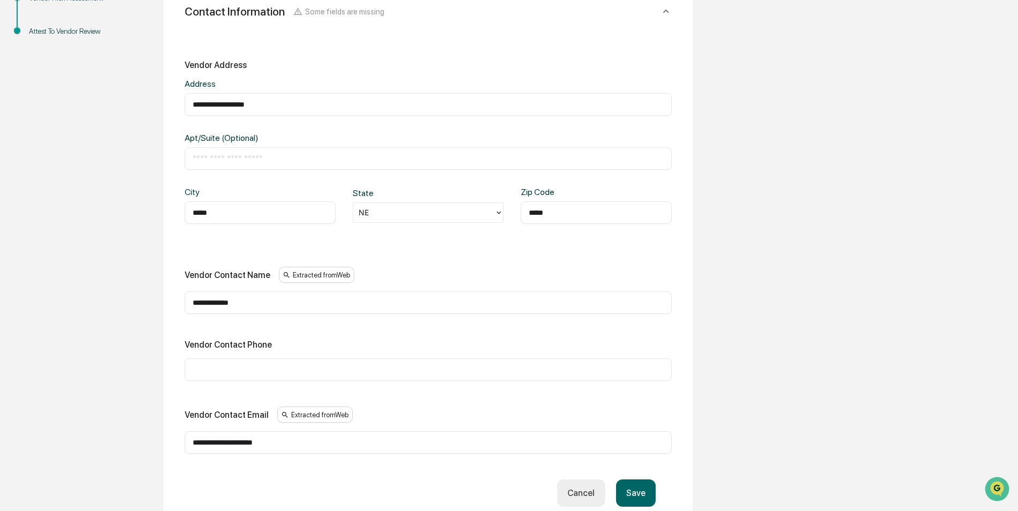
scroll to position [308, 0]
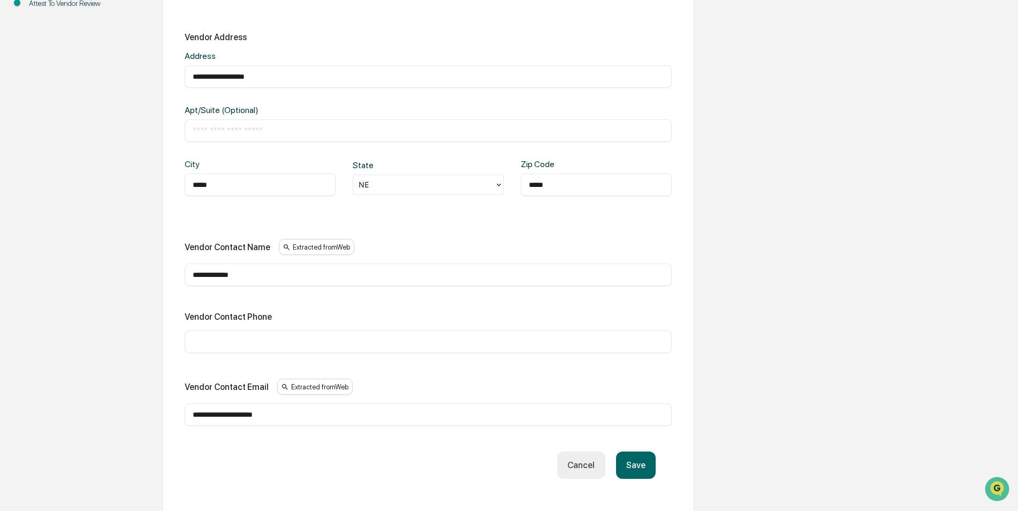
click at [264, 344] on input "text" at bounding box center [428, 341] width 471 height 11
type input "**********"
click at [323, 315] on div "Vendor Contact Phone" at bounding box center [428, 316] width 487 height 10
click at [643, 461] on button "Save" at bounding box center [636, 464] width 40 height 27
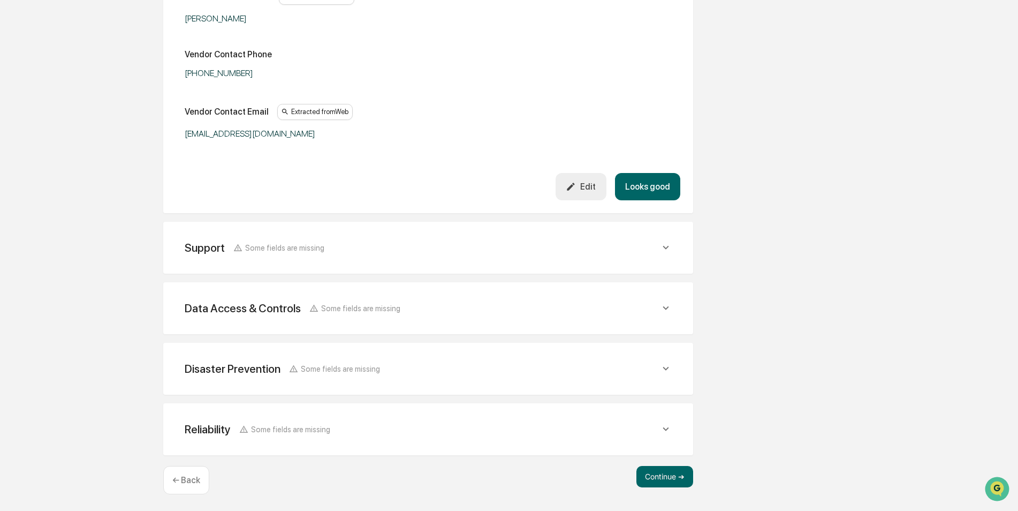
scroll to position [407, 0]
click at [413, 250] on div "Support Some fields are missing" at bounding box center [422, 246] width 475 height 13
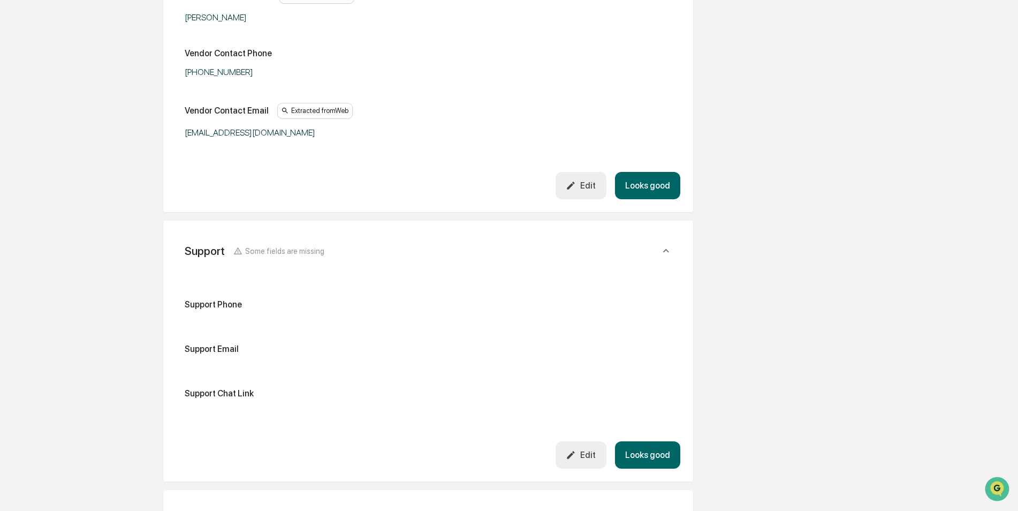
drag, startPoint x: 583, startPoint y: 451, endPoint x: 576, endPoint y: 447, distance: 7.9
click at [583, 451] on div "Edit" at bounding box center [581, 455] width 30 height 10
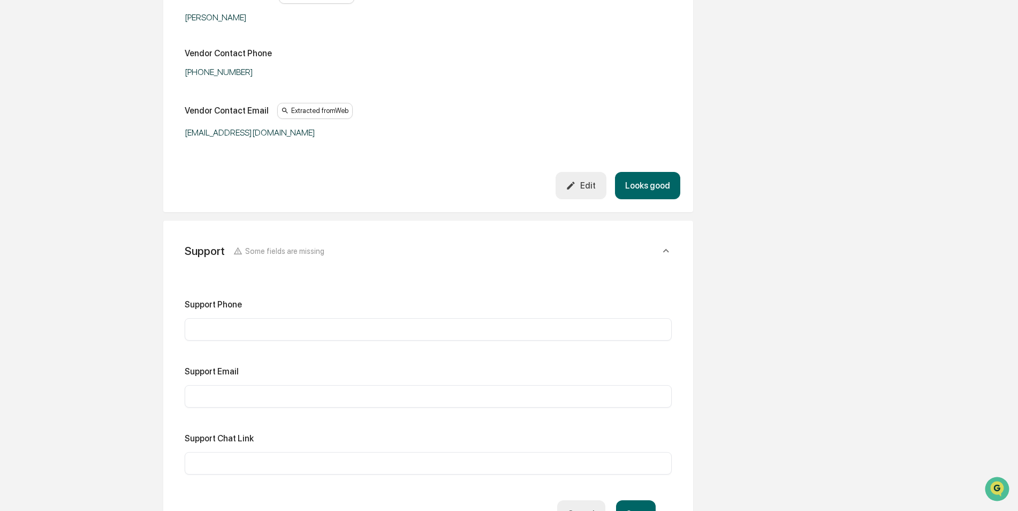
click at [262, 325] on input "text" at bounding box center [428, 329] width 471 height 11
type input "**********"
click at [260, 390] on div "​" at bounding box center [428, 396] width 487 height 22
click at [252, 397] on input "text" at bounding box center [428, 396] width 471 height 11
type input "**********"
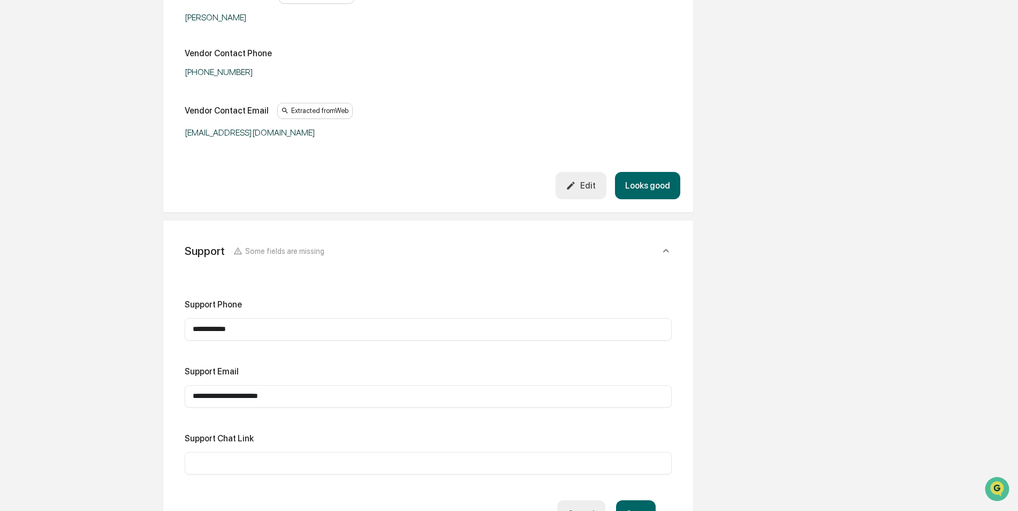
click at [636, 505] on button "Save" at bounding box center [636, 513] width 40 height 27
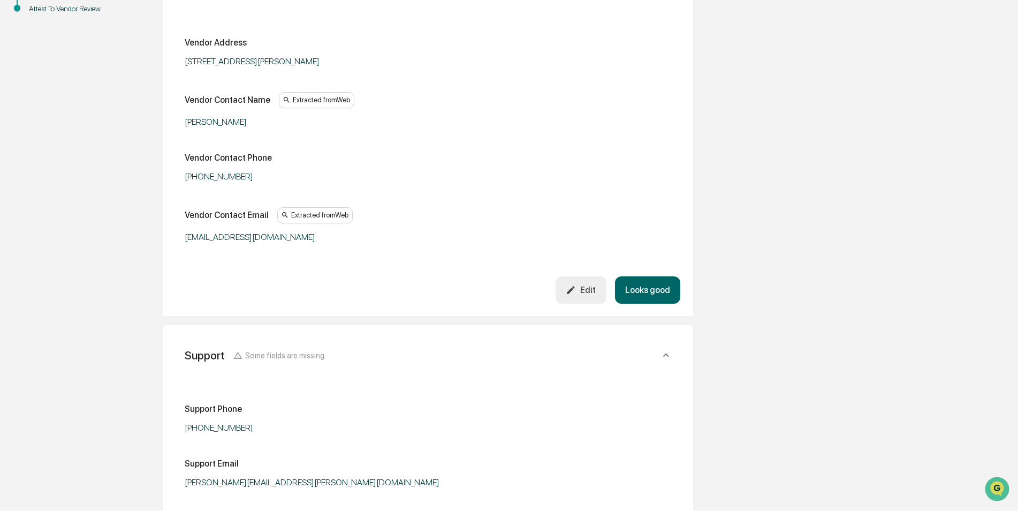
scroll to position [300, 0]
click at [595, 295] on div "Edit" at bounding box center [581, 292] width 30 height 10
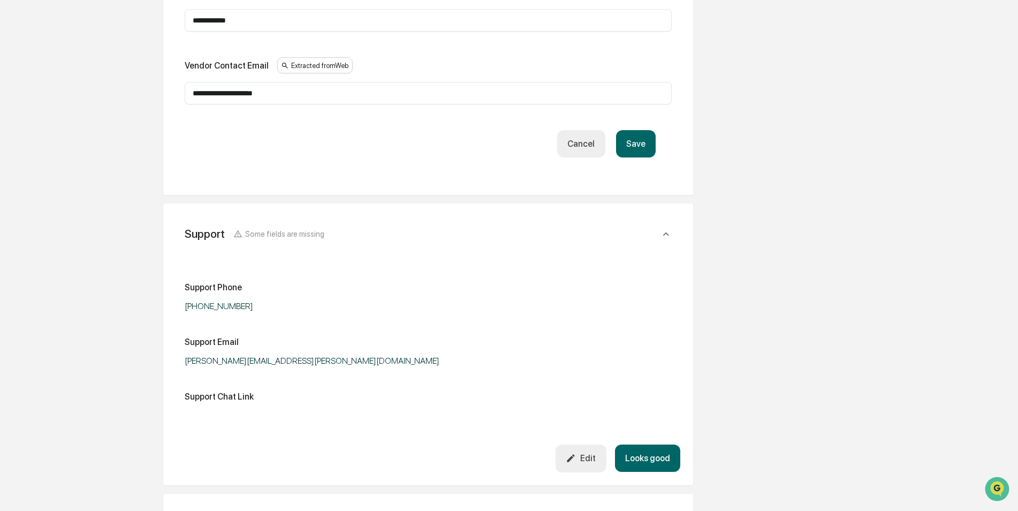
scroll to position [621, 0]
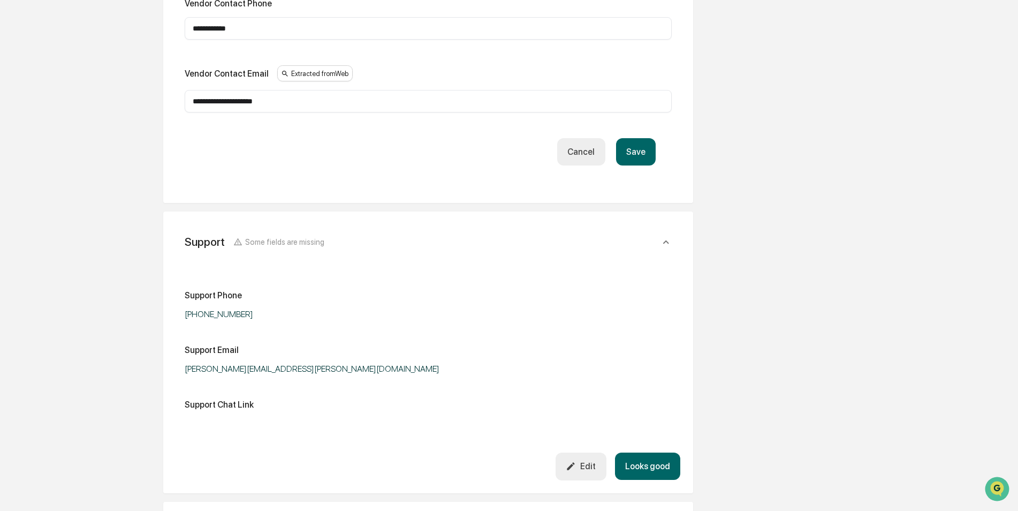
click at [633, 157] on button "Save" at bounding box center [636, 151] width 40 height 27
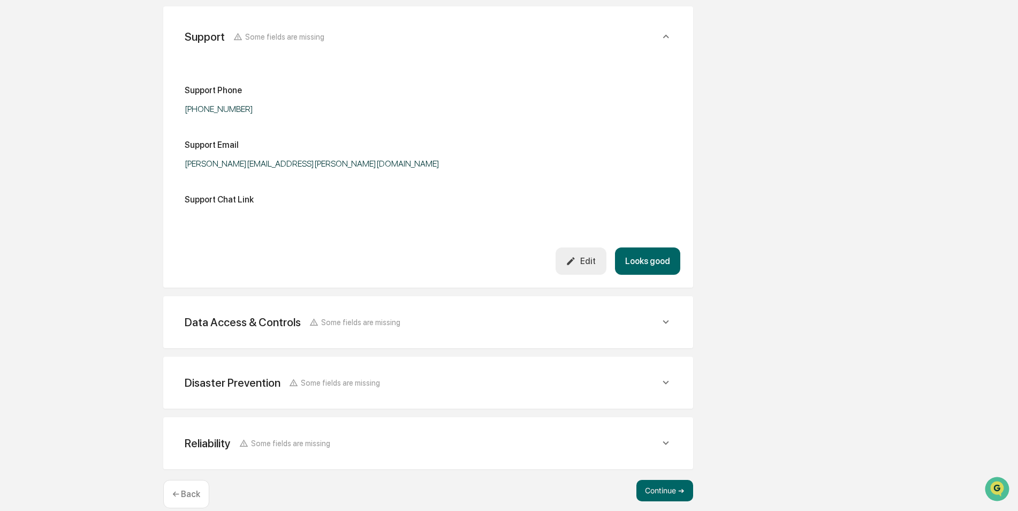
click at [486, 331] on div "Data Access & Controls Some fields are missing" at bounding box center [428, 322] width 504 height 26
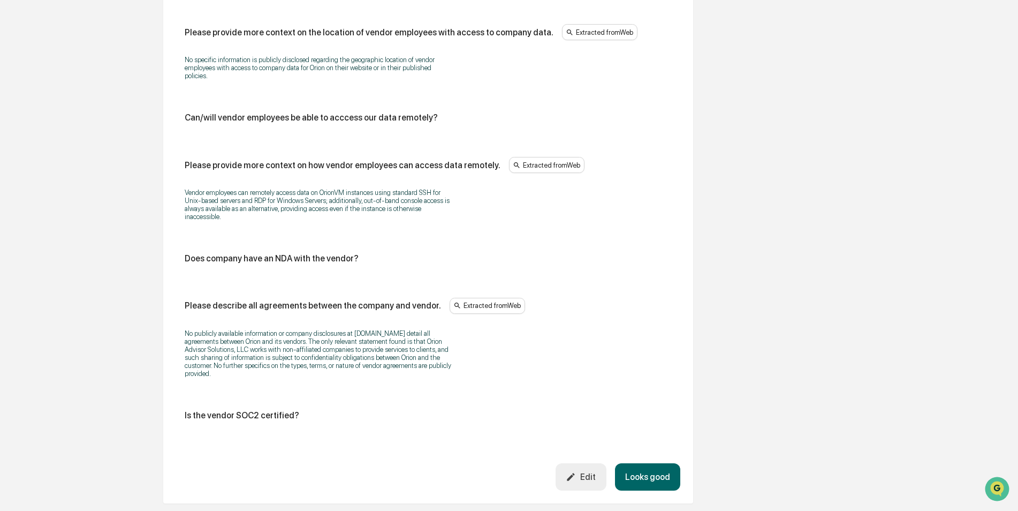
scroll to position [1745, 0]
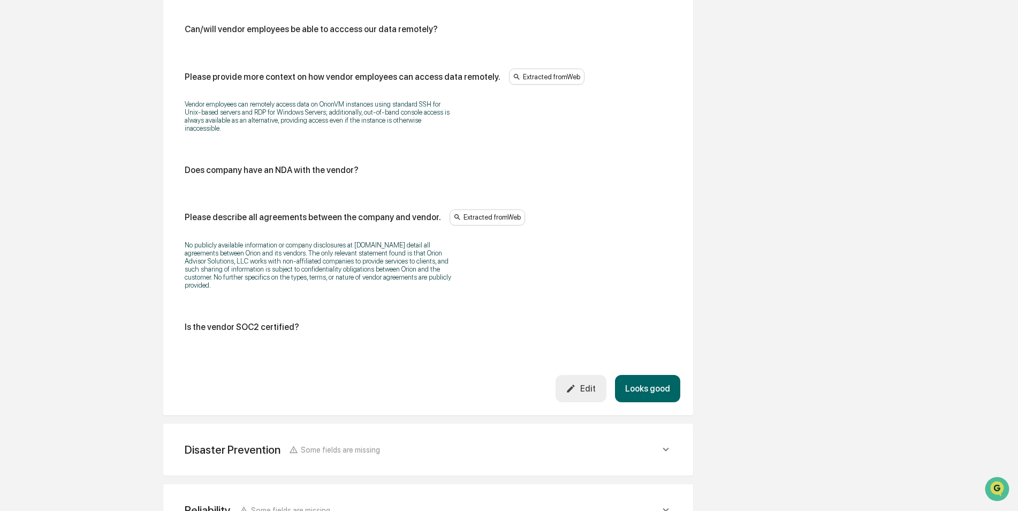
drag, startPoint x: 596, startPoint y: 373, endPoint x: 556, endPoint y: 371, distance: 40.2
click at [596, 383] on div "Edit" at bounding box center [581, 388] width 30 height 10
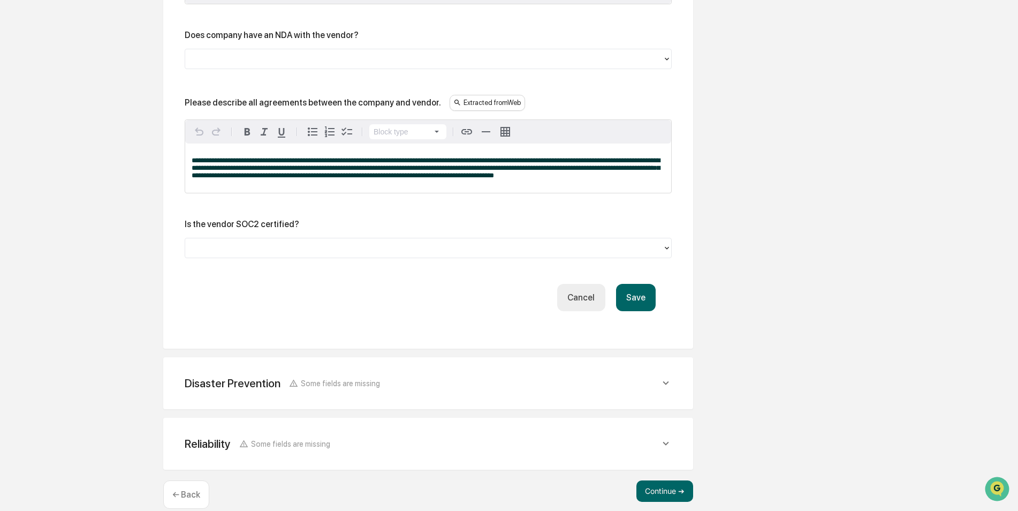
scroll to position [2119, 0]
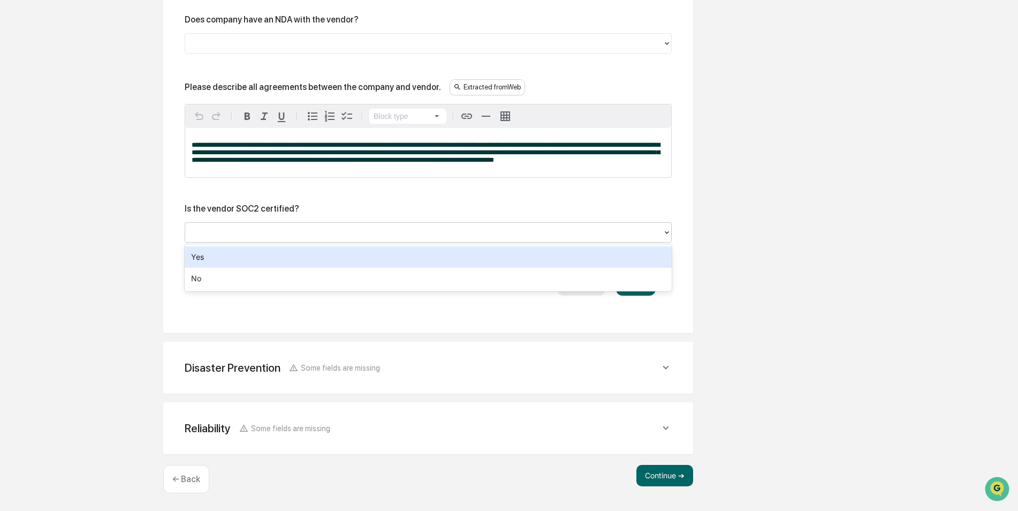
click at [279, 232] on div at bounding box center [424, 232] width 467 height 12
click at [213, 262] on div "Yes" at bounding box center [428, 256] width 487 height 21
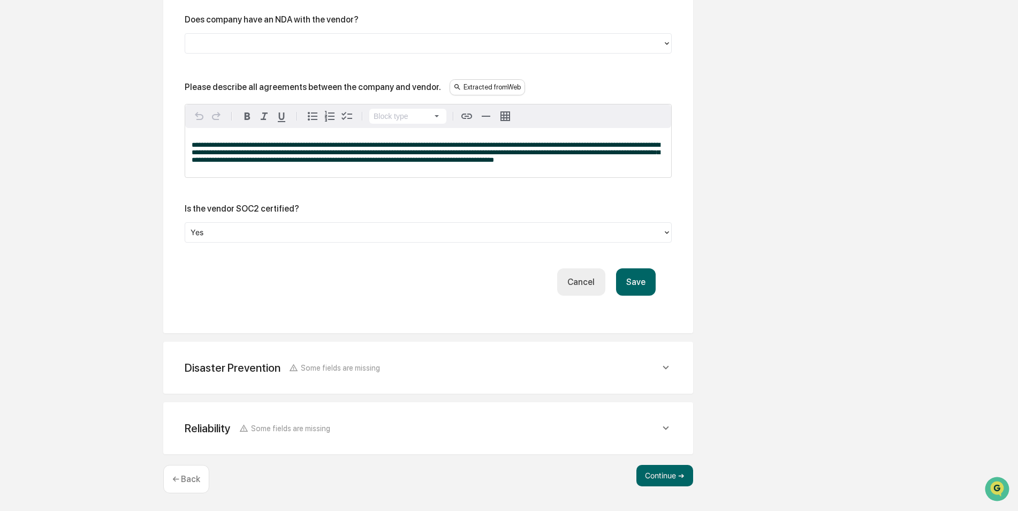
click at [639, 278] on button "Save" at bounding box center [636, 281] width 40 height 27
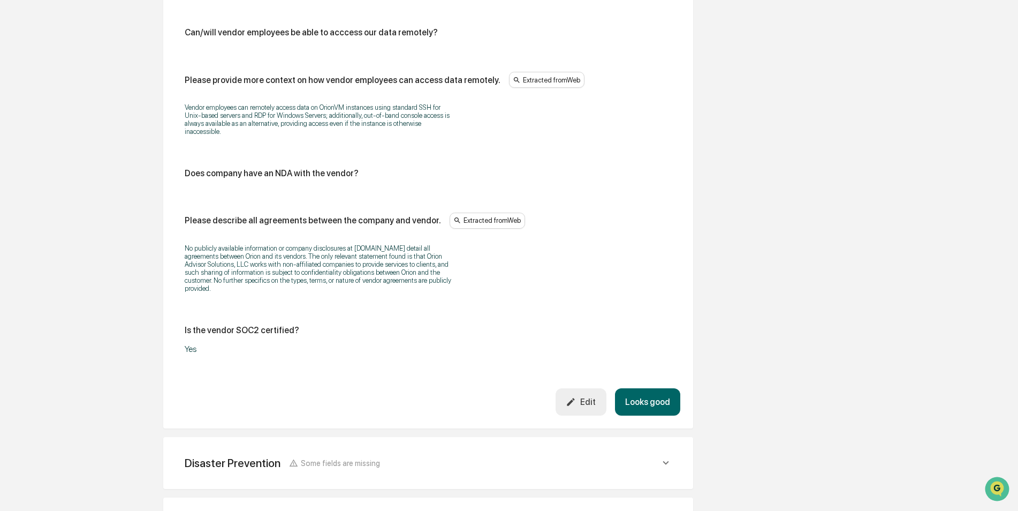
scroll to position [1819, 0]
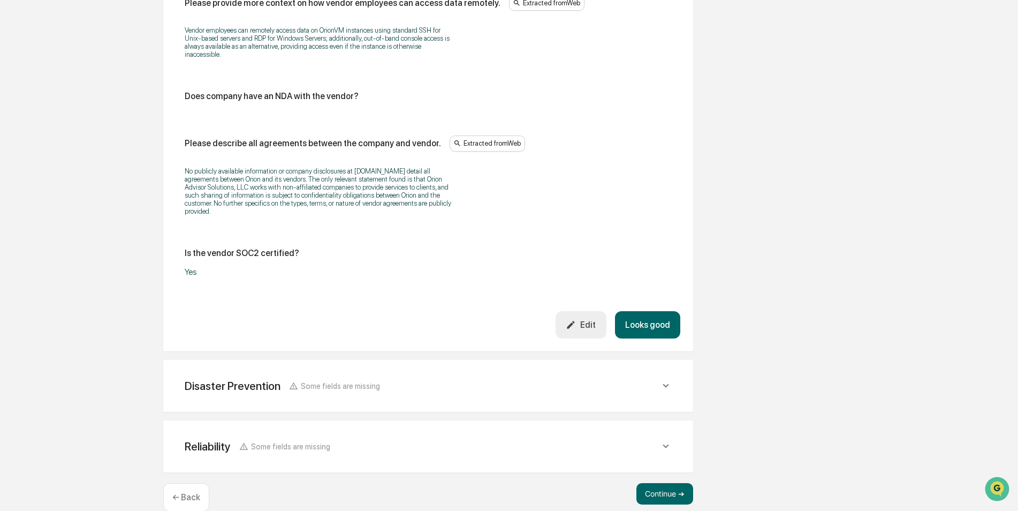
click at [478, 379] on div "Disaster Prevention Some fields are missing" at bounding box center [422, 385] width 475 height 13
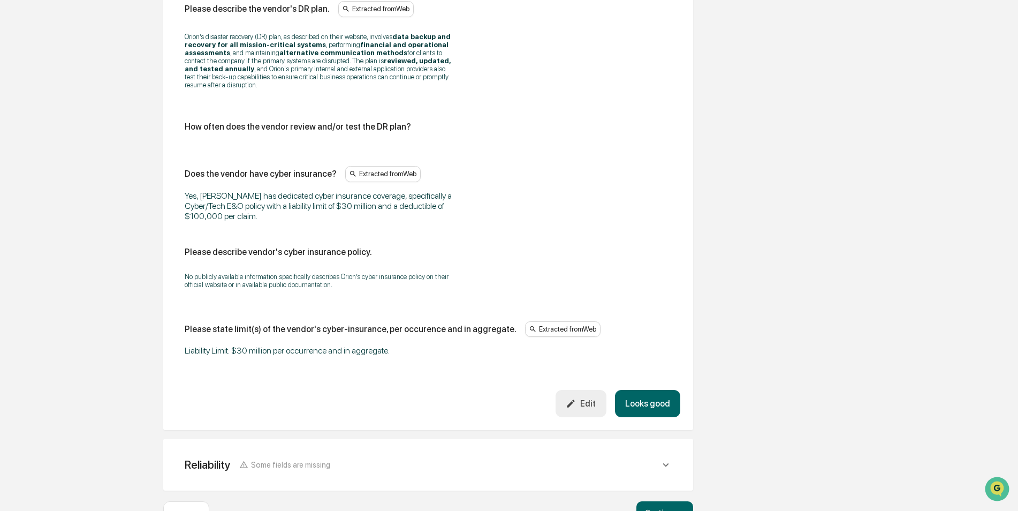
scroll to position [2311, 0]
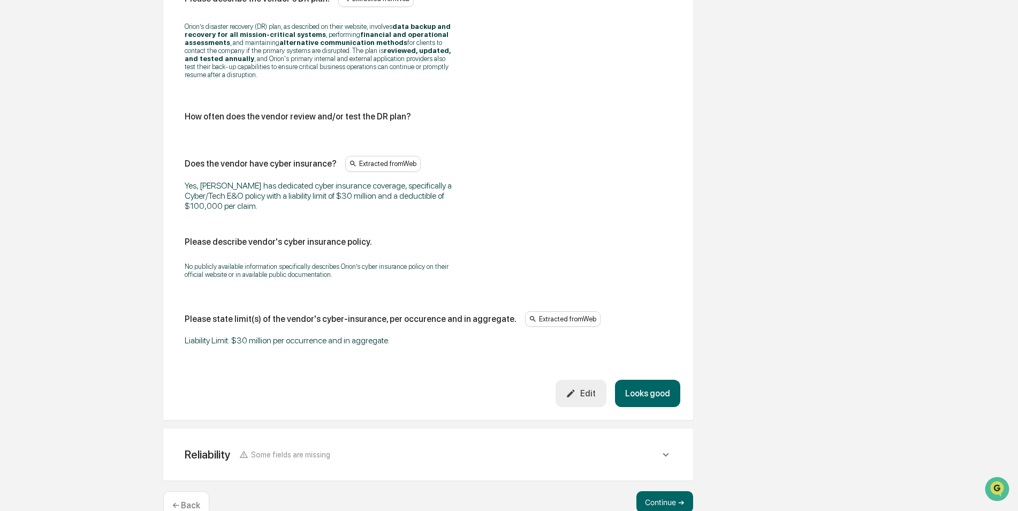
click at [514, 428] on div "Reliability Some fields are missing Does the vendor has a formal business conti…" at bounding box center [428, 454] width 530 height 52
click at [455, 447] on div "Reliability Some fields are missing" at bounding box center [422, 453] width 475 height 13
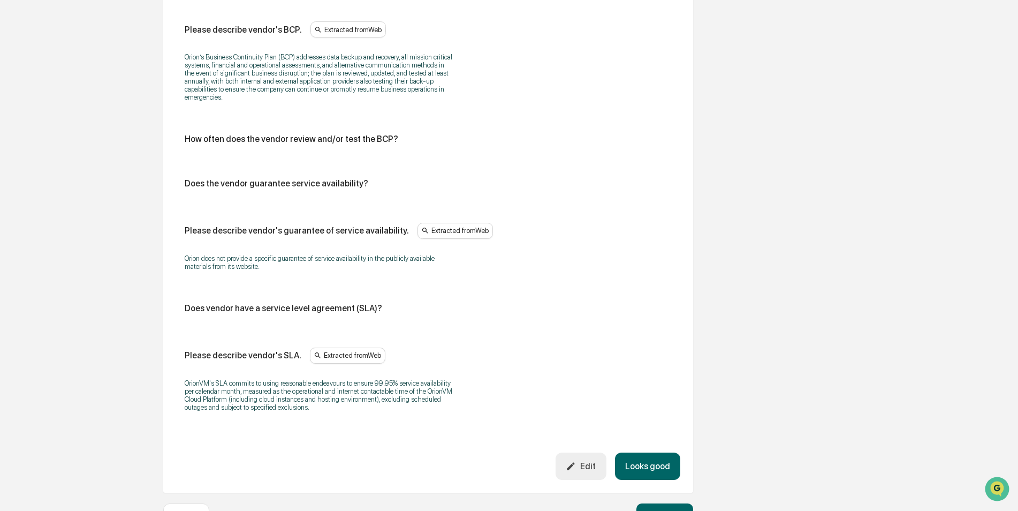
scroll to position [2869, 0]
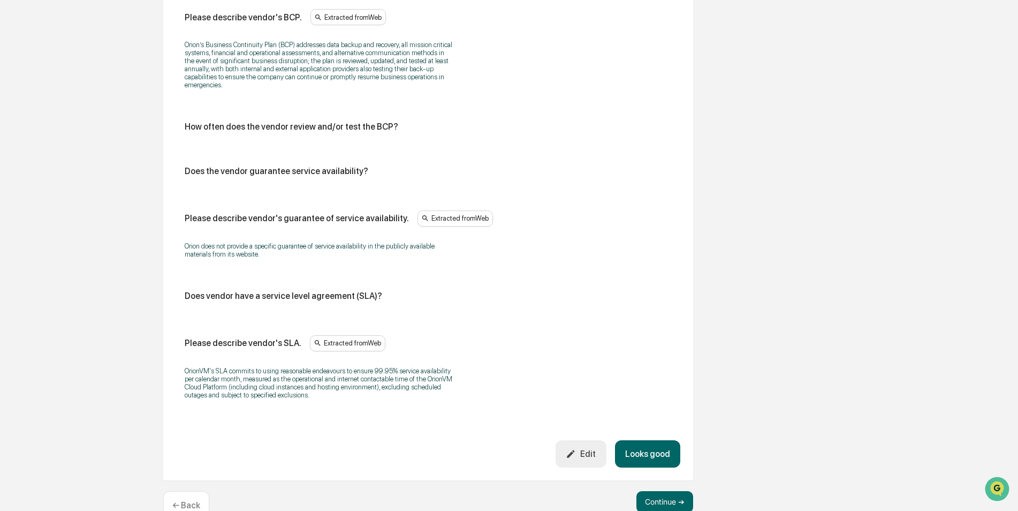
click at [636, 440] on button "Looks good" at bounding box center [647, 453] width 65 height 27
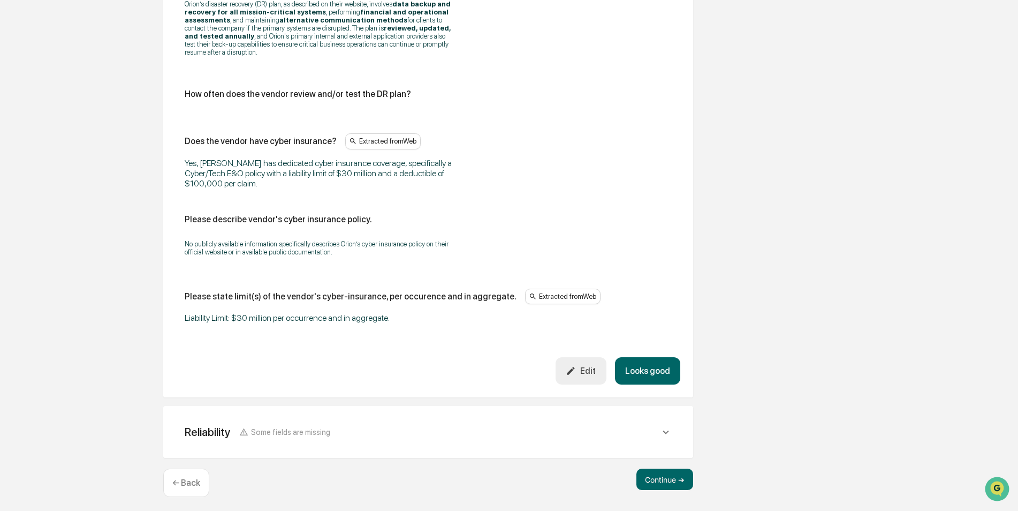
scroll to position [2311, 0]
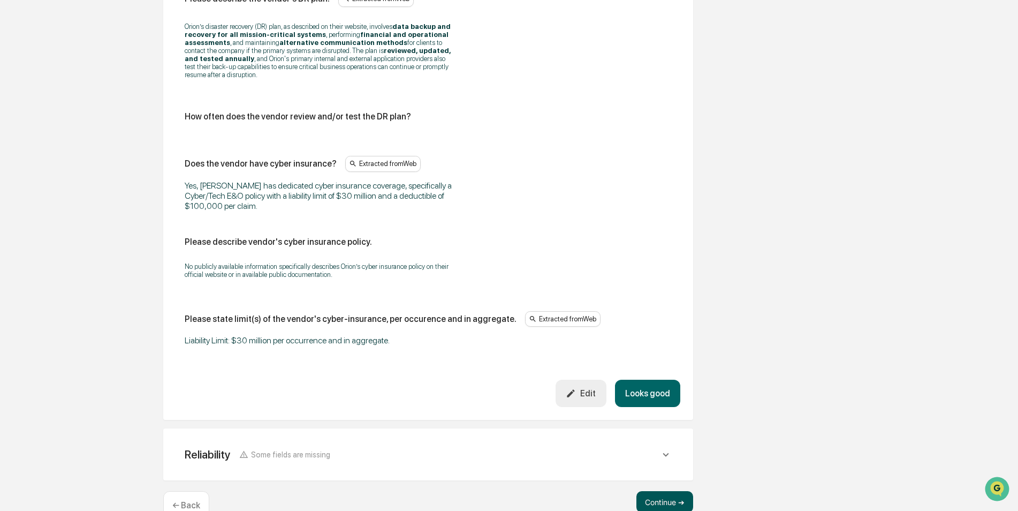
click at [666, 491] on button "Continue ➔" at bounding box center [664, 501] width 57 height 21
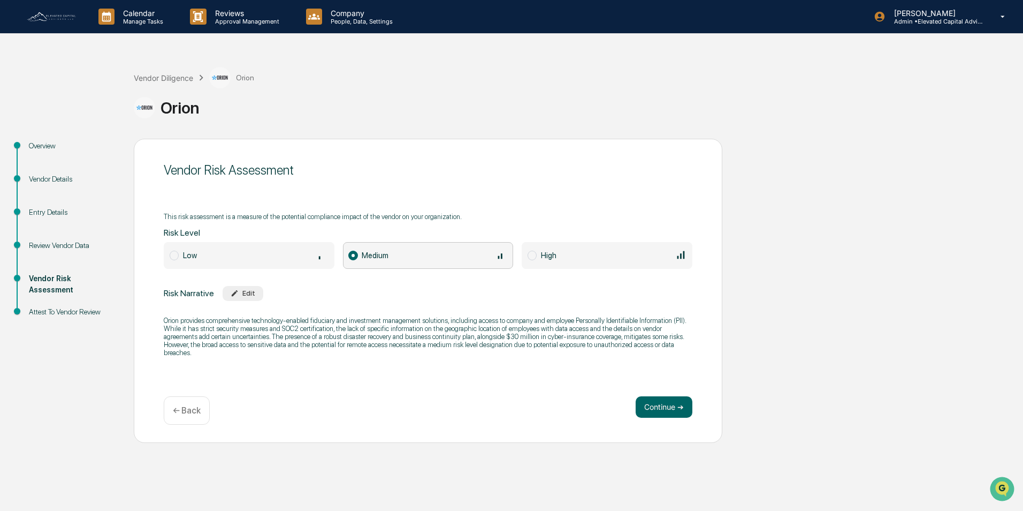
click at [43, 145] on div "Overview" at bounding box center [73, 145] width 88 height 11
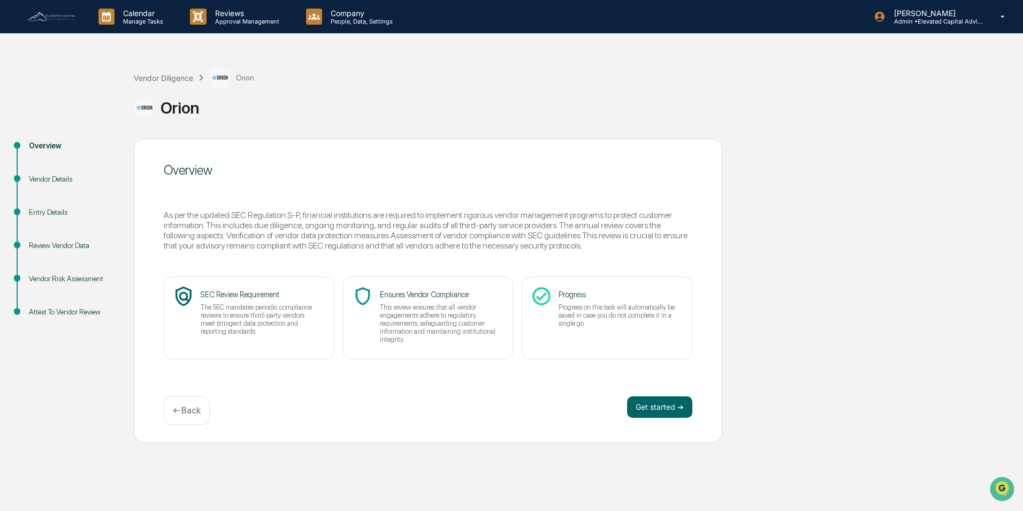
click at [39, 177] on div "Vendor Details" at bounding box center [73, 178] width 88 height 11
click at [641, 407] on button "Get started ➔" at bounding box center [659, 406] width 65 height 21
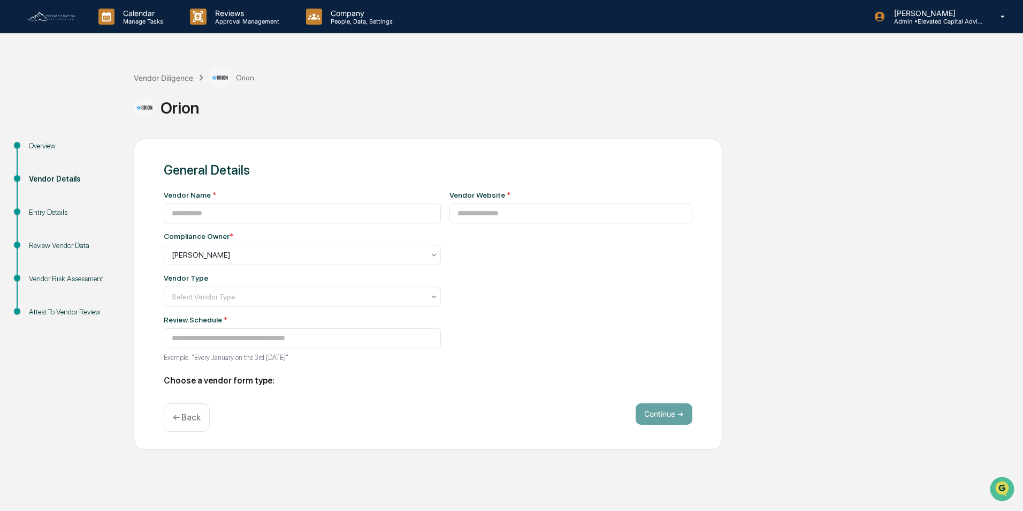
type input "*****"
type input "**********"
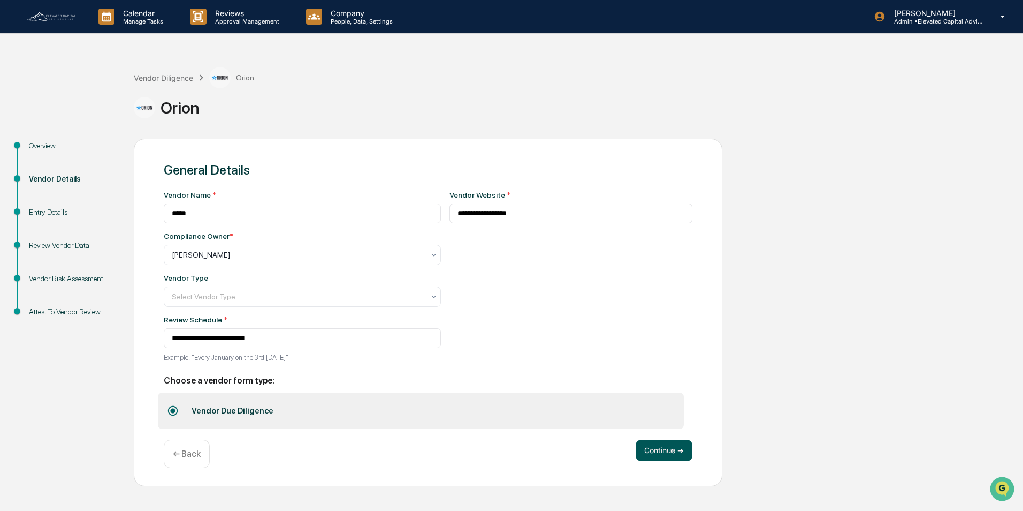
click at [664, 451] on button "Continue ➔" at bounding box center [664, 449] width 57 height 21
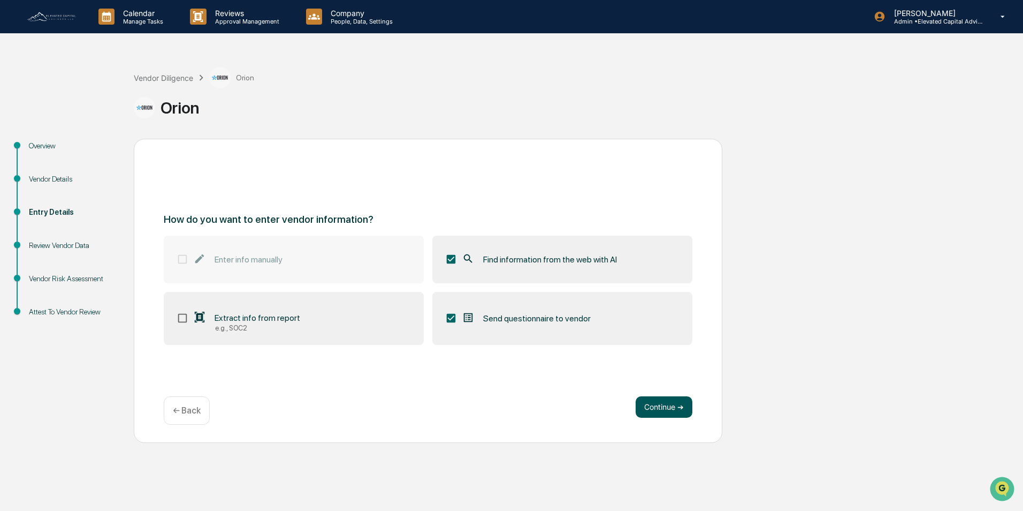
click at [663, 404] on button "Continue ➔" at bounding box center [664, 406] width 57 height 21
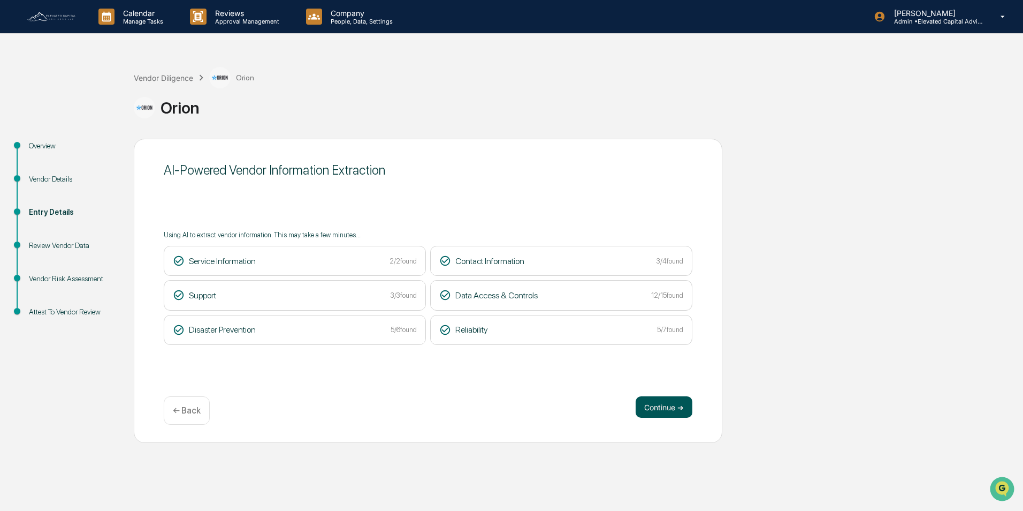
click at [655, 401] on button "Continue ➔" at bounding box center [664, 406] width 57 height 21
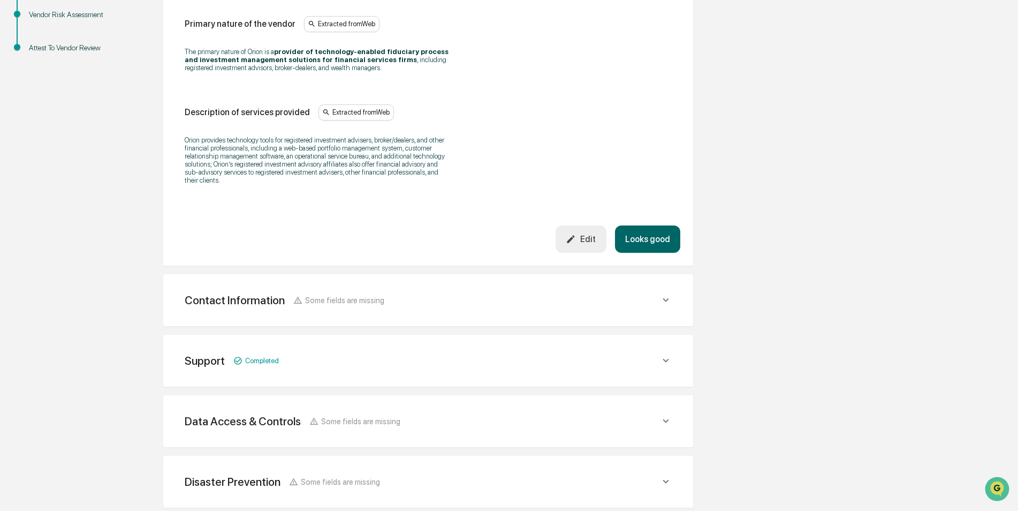
scroll to position [268, 0]
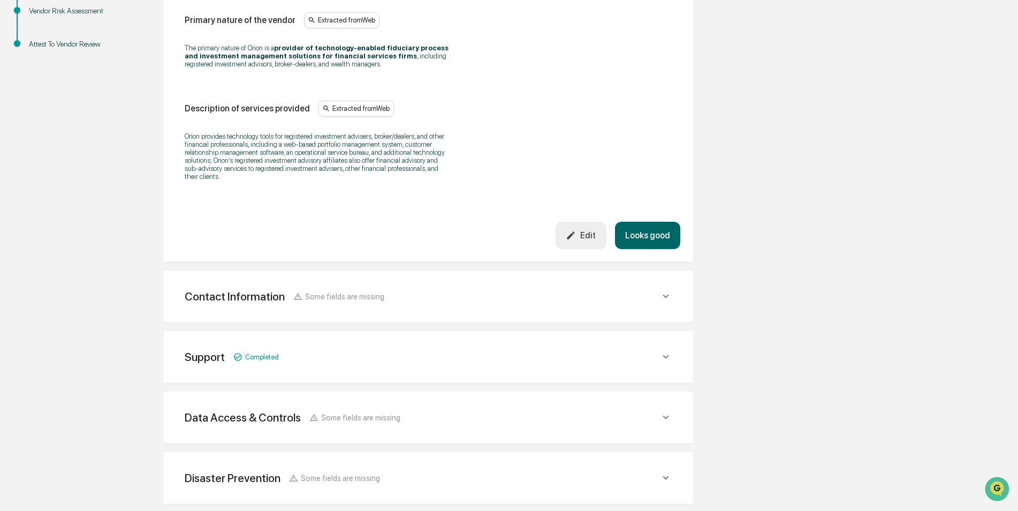
click at [450, 361] on div "Support Completed" at bounding box center [422, 356] width 475 height 13
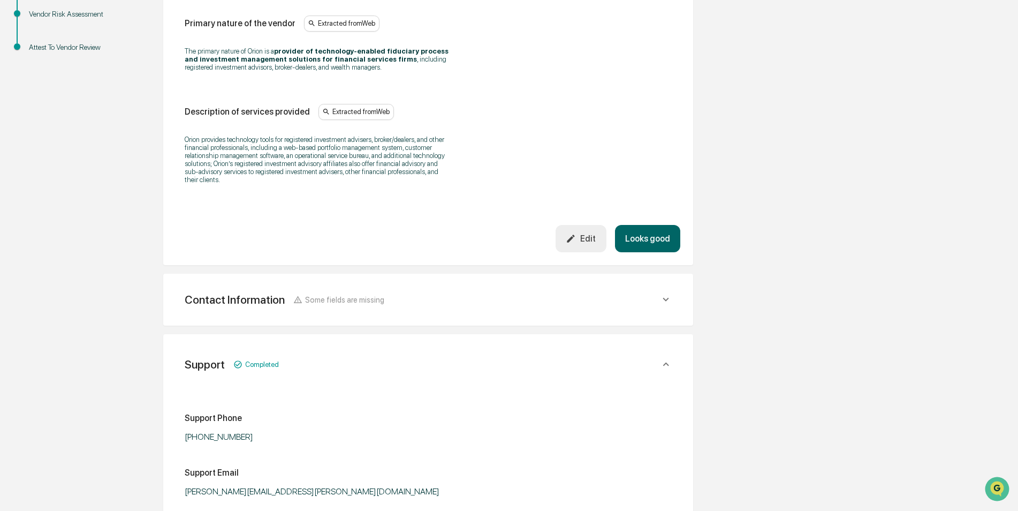
scroll to position [214, 0]
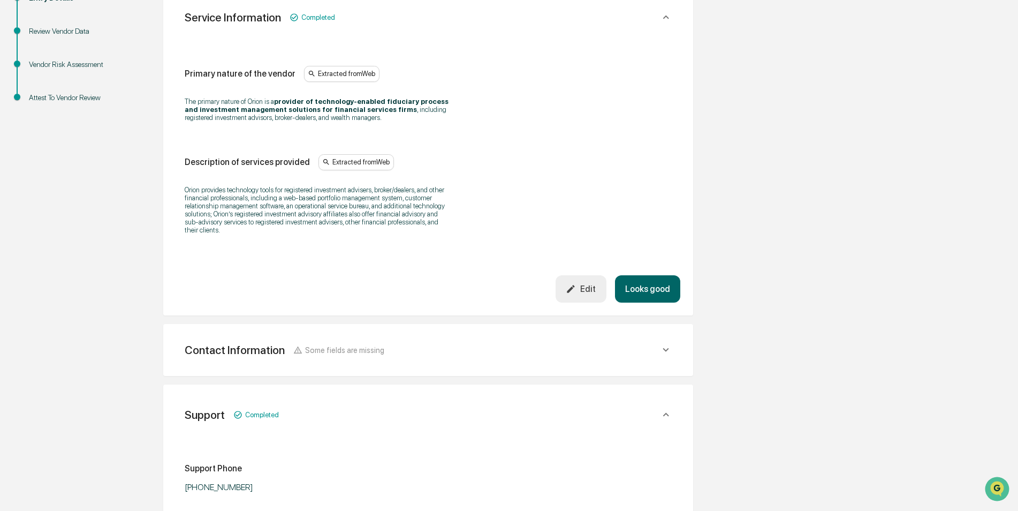
click at [441, 352] on div "Contact Information Some fields are missing" at bounding box center [422, 349] width 475 height 13
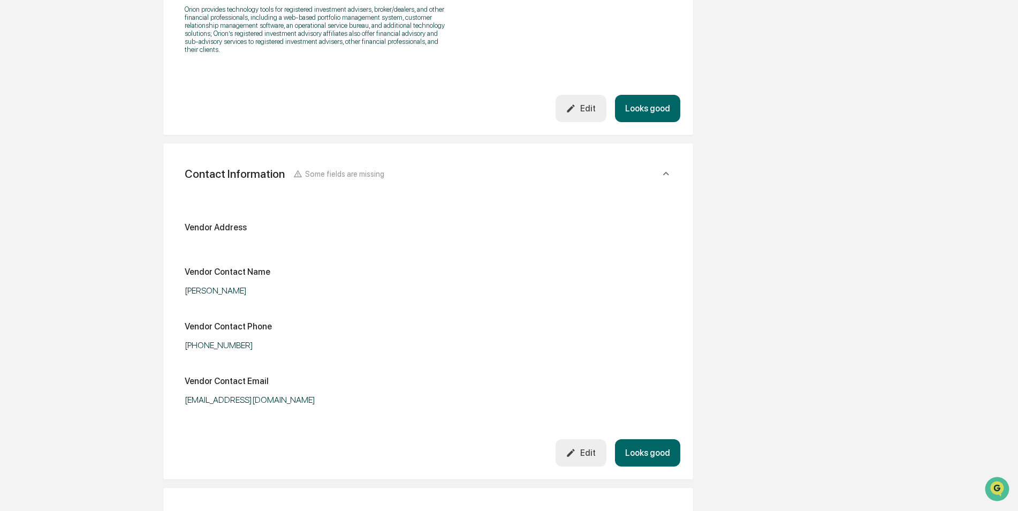
scroll to position [428, 0]
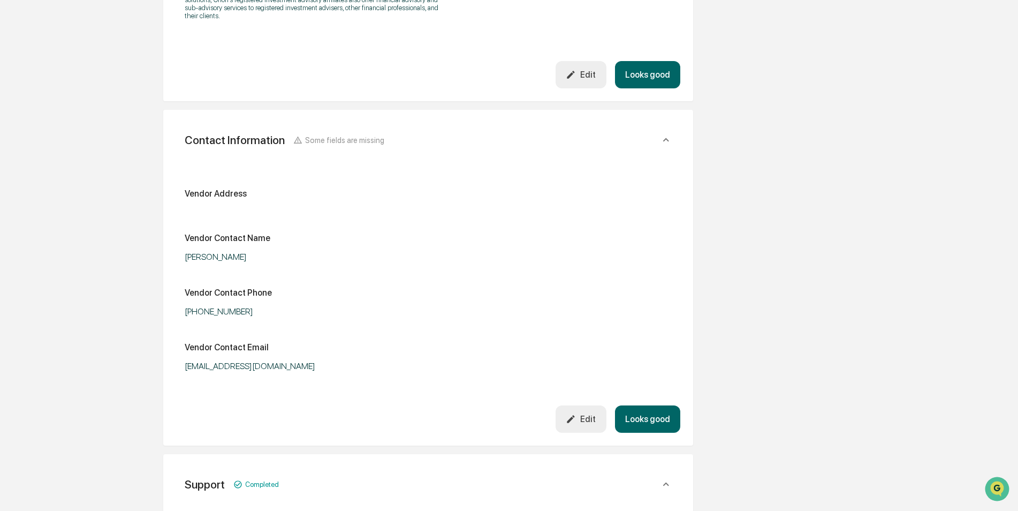
click at [576, 414] on icon "button" at bounding box center [571, 419] width 10 height 10
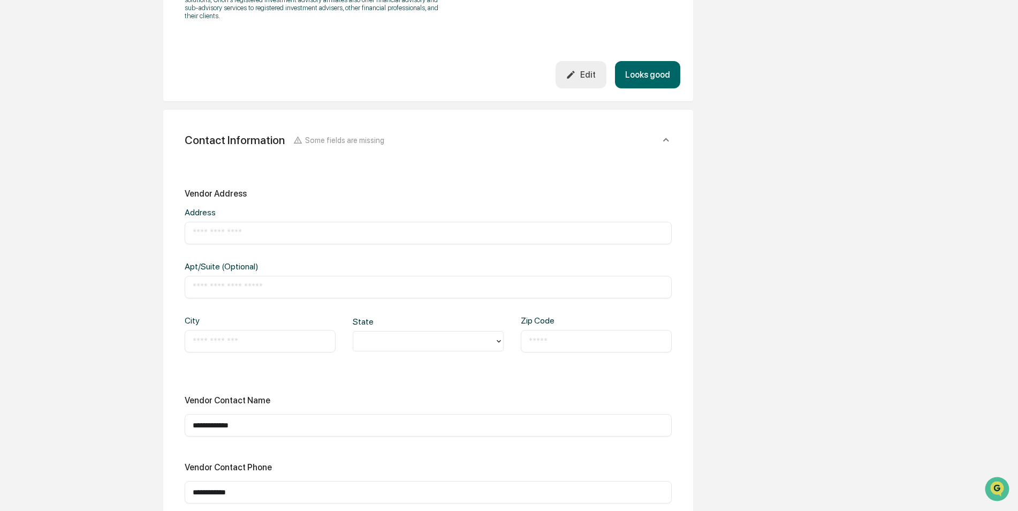
click at [662, 138] on icon at bounding box center [666, 140] width 12 height 12
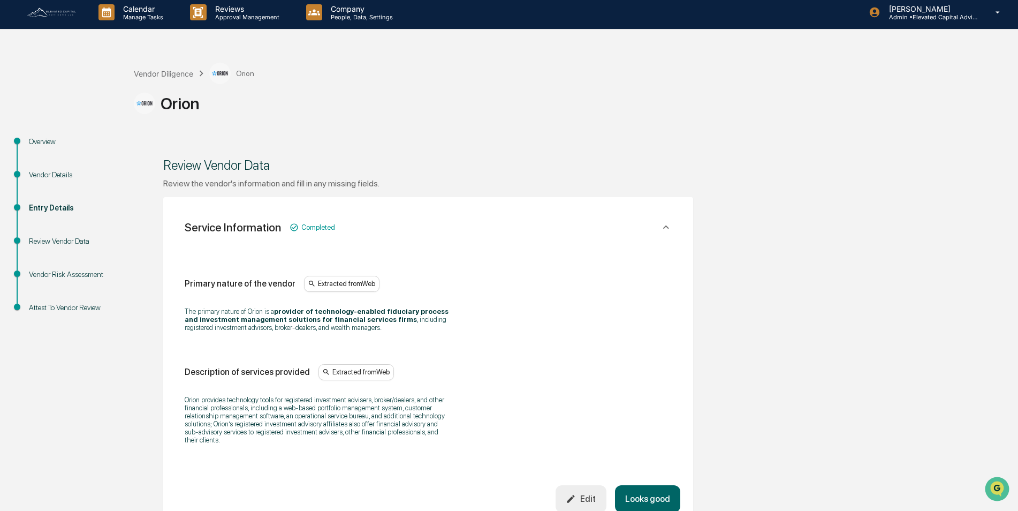
scroll to position [0, 0]
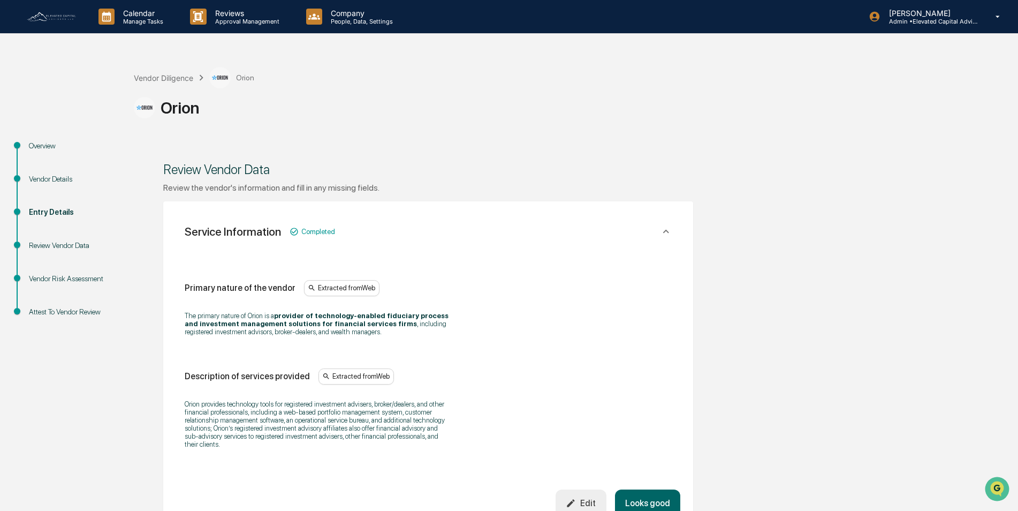
click at [479, 237] on div "Service Information Completed" at bounding box center [422, 231] width 475 height 13
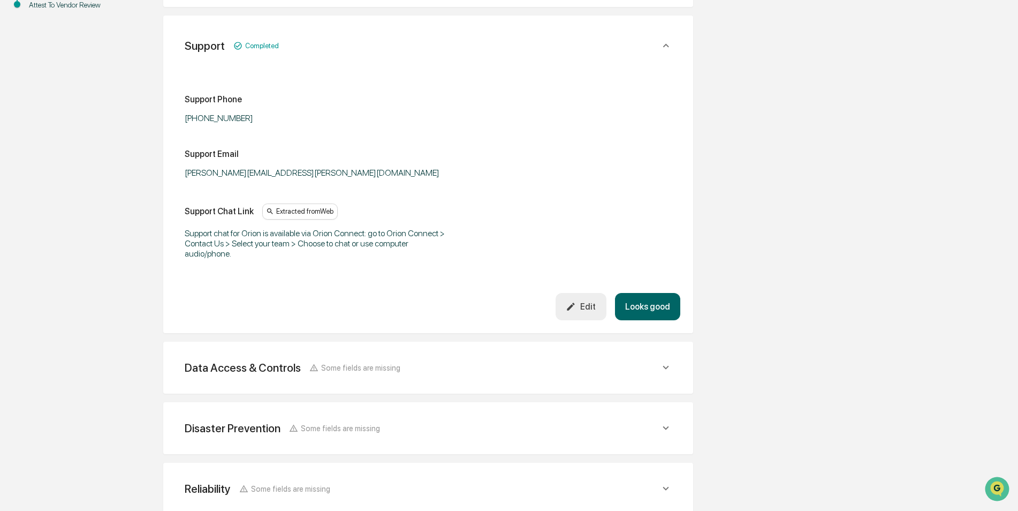
scroll to position [367, 0]
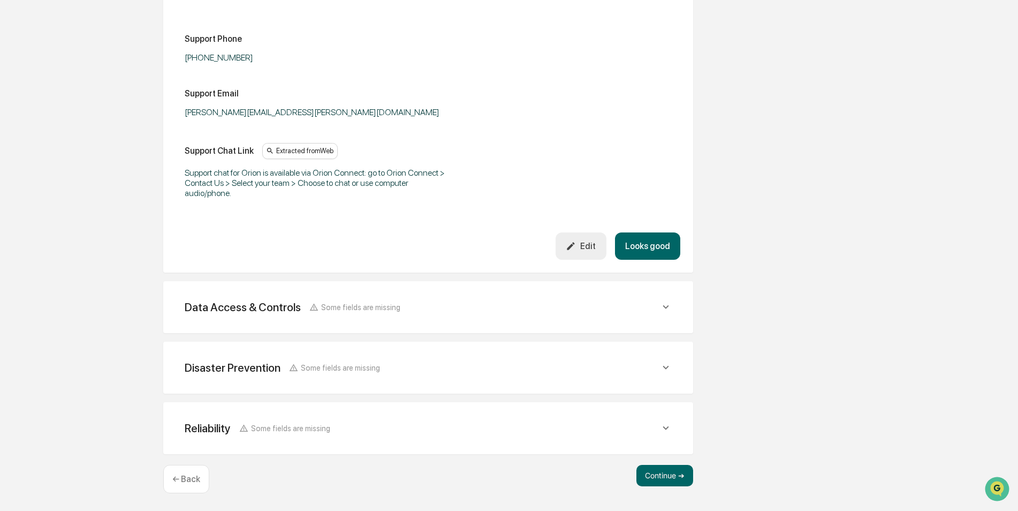
click at [423, 428] on div "Reliability Some fields are missing" at bounding box center [422, 427] width 475 height 13
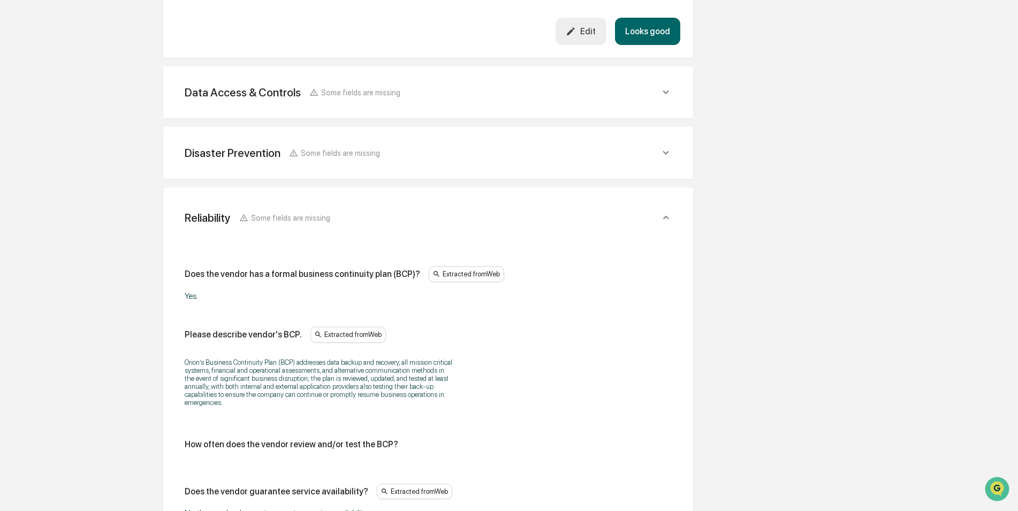
scroll to position [421, 0]
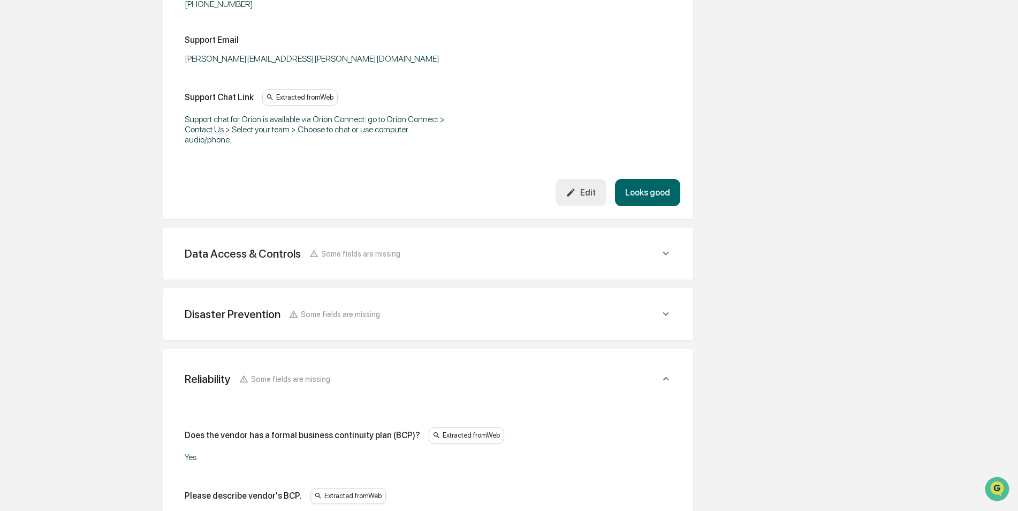
click at [421, 301] on div "Disaster Prevention Some fields are missing" at bounding box center [428, 314] width 504 height 26
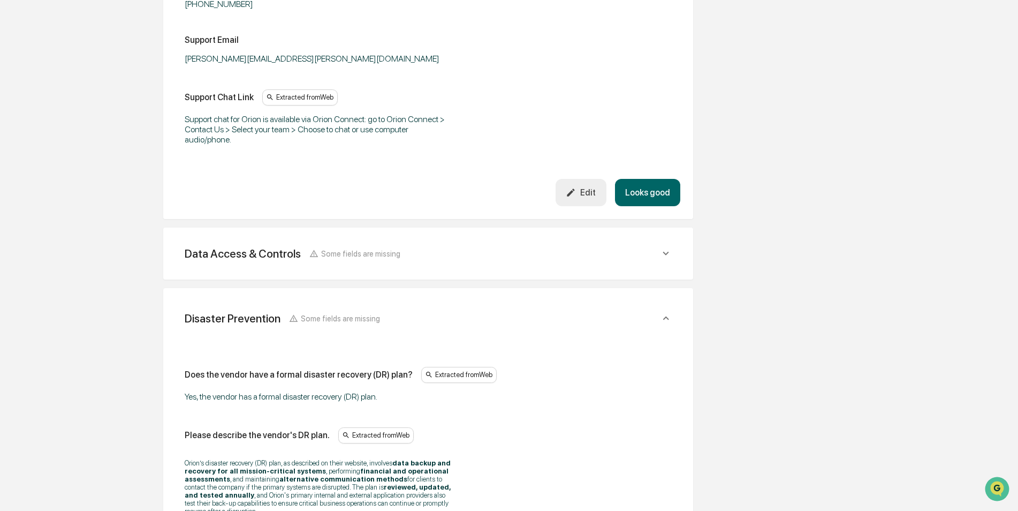
click at [434, 261] on div "Data Access & Controls Some fields are missing" at bounding box center [428, 253] width 504 height 26
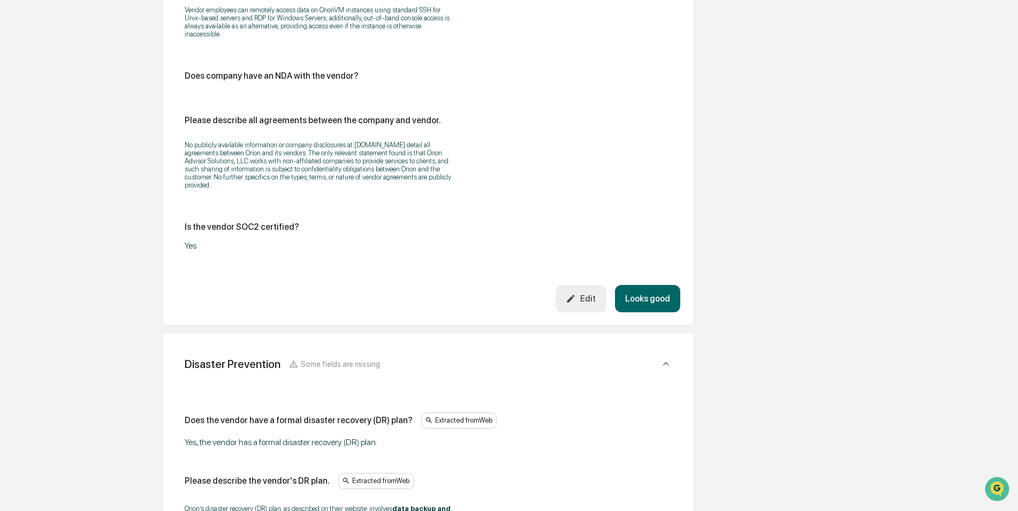
scroll to position [1545, 0]
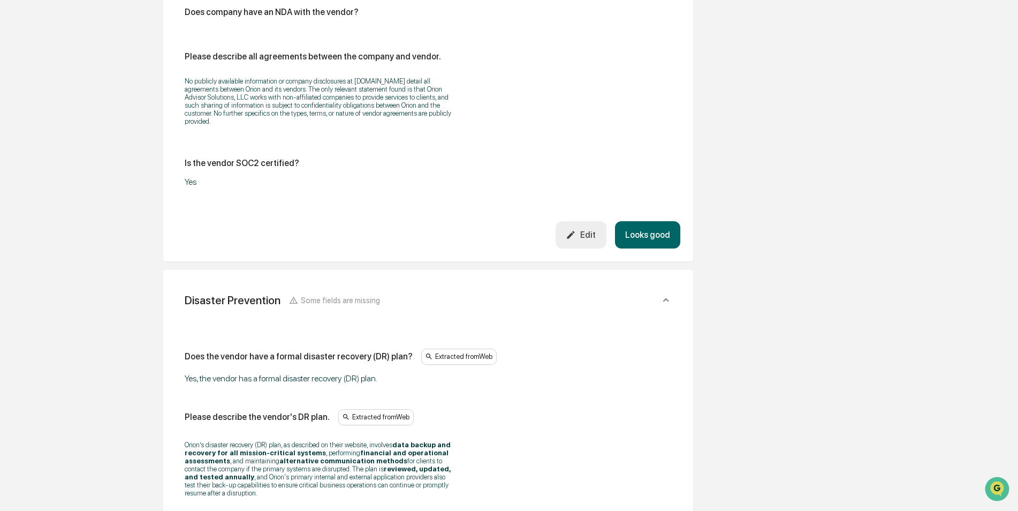
click at [658, 223] on button "Looks good" at bounding box center [647, 234] width 65 height 27
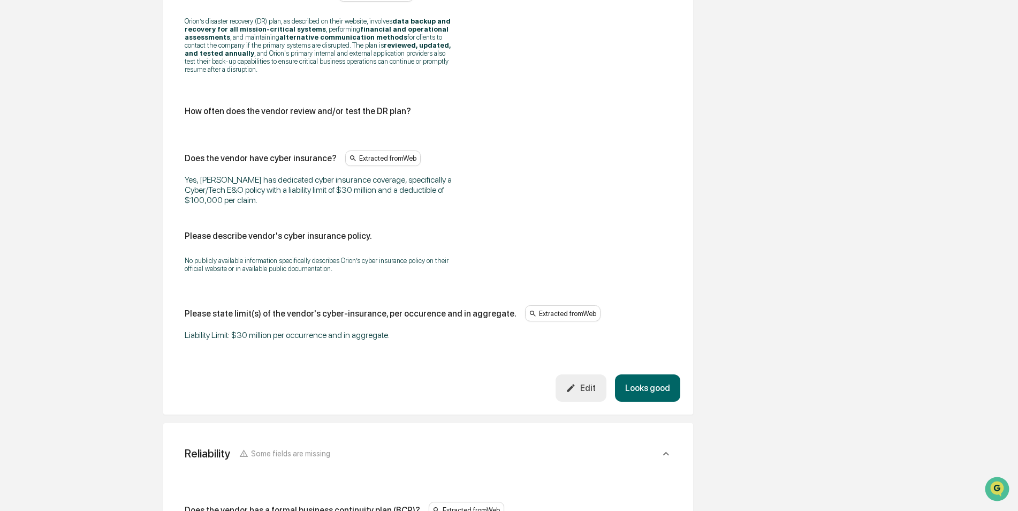
click at [648, 378] on button "Looks good" at bounding box center [647, 387] width 65 height 27
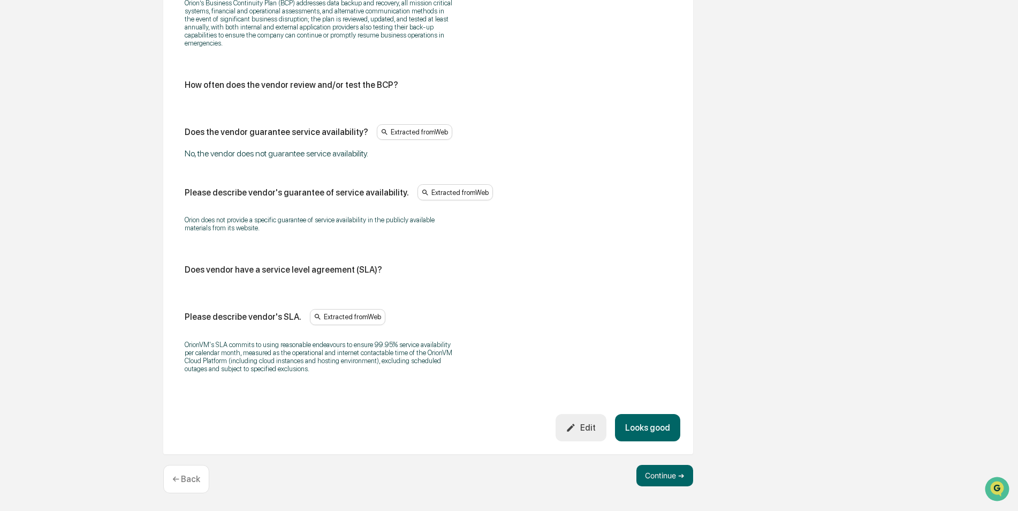
click at [651, 427] on button "Looks good" at bounding box center [647, 427] width 65 height 27
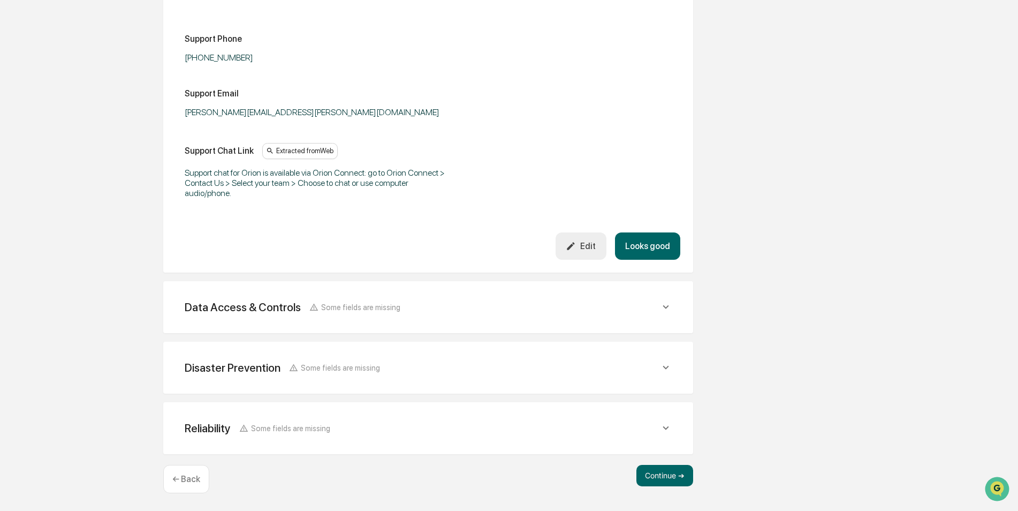
scroll to position [367, 0]
click at [632, 244] on button "Looks good" at bounding box center [647, 245] width 65 height 27
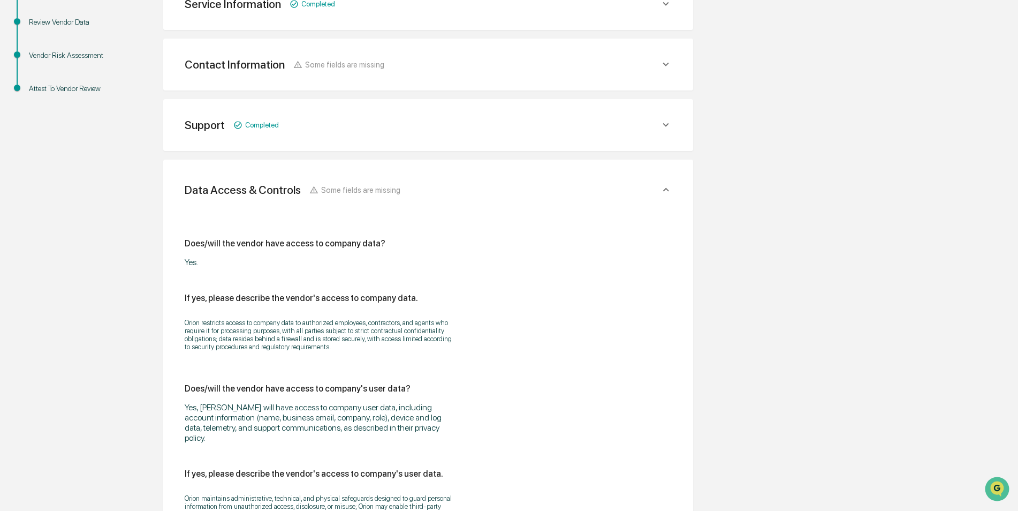
scroll to position [36, 0]
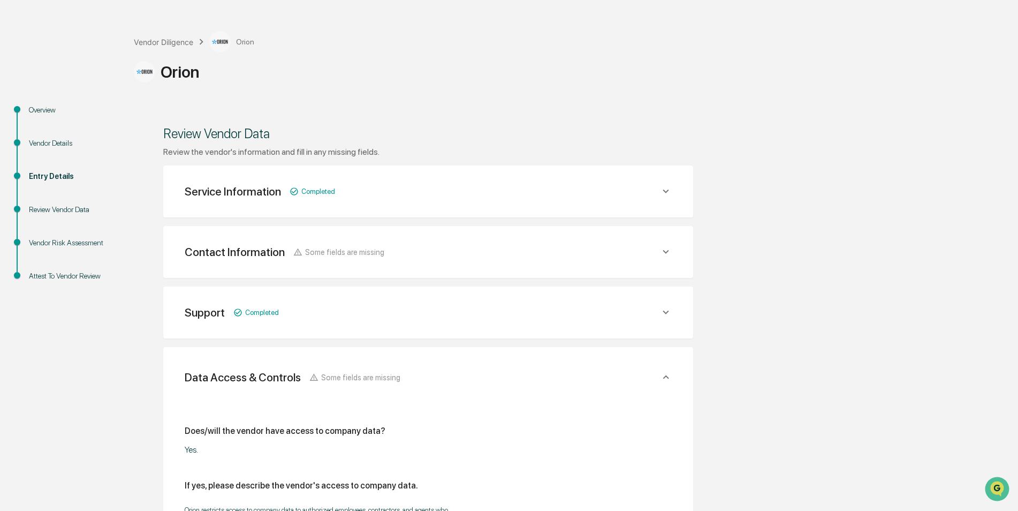
click at [471, 377] on div "Data Access & Controls Some fields are missing" at bounding box center [422, 376] width 475 height 13
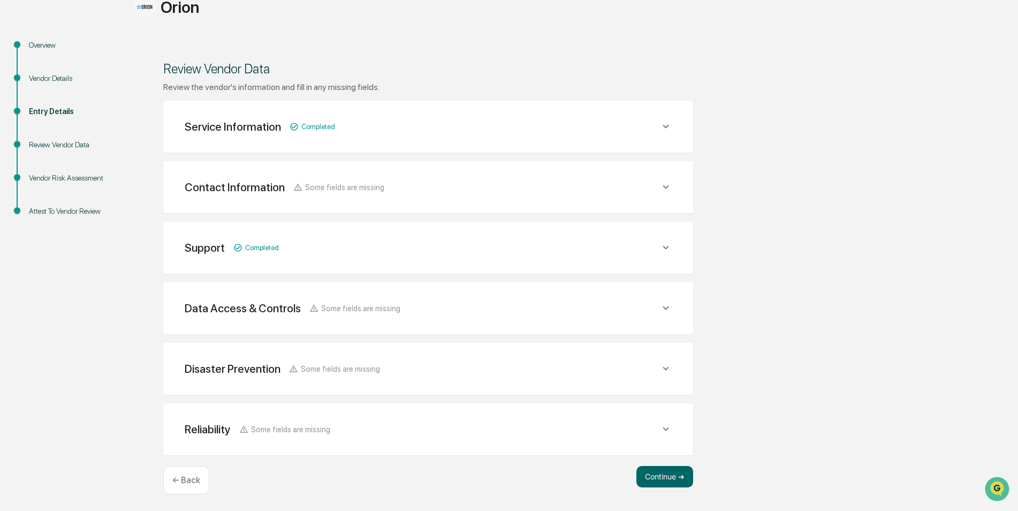
scroll to position [102, 0]
click at [658, 469] on button "Continue ➔" at bounding box center [664, 475] width 57 height 21
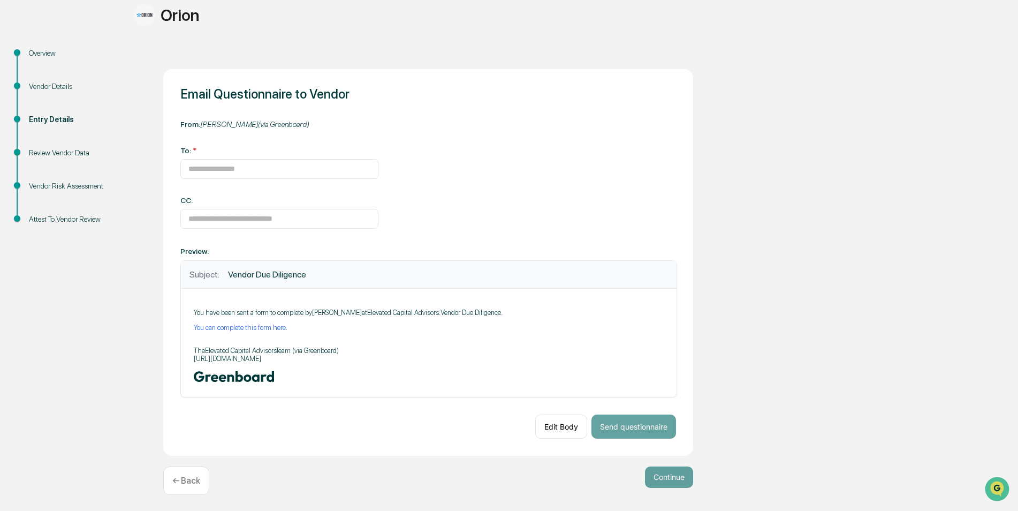
scroll to position [95, 0]
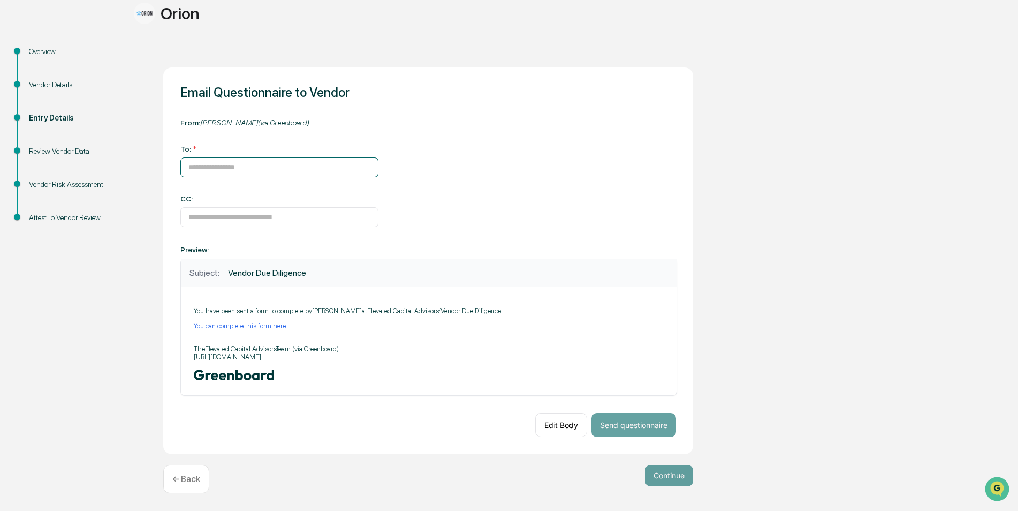
click at [244, 165] on input at bounding box center [279, 167] width 198 height 20
type input "**********"
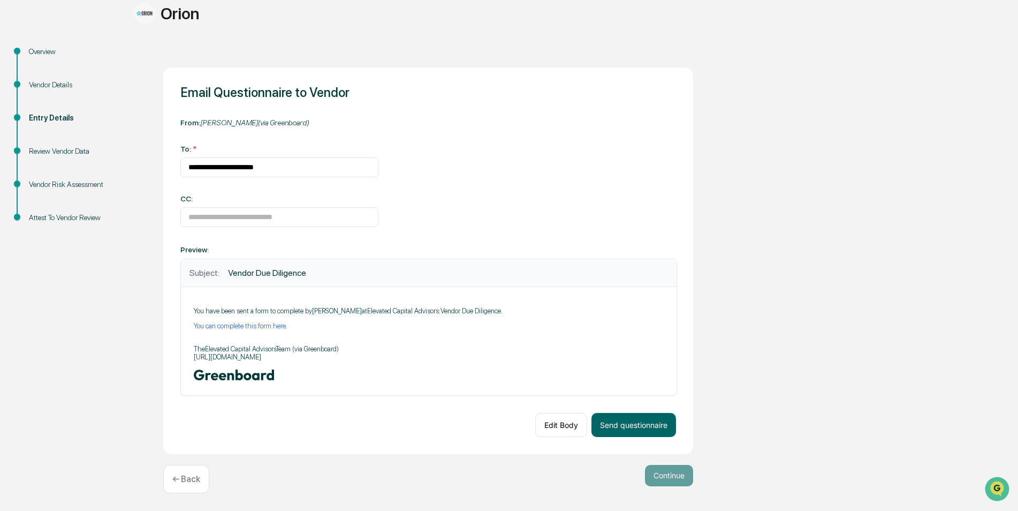
click at [490, 217] on div "**********" at bounding box center [428, 260] width 530 height 386
click at [630, 424] on button "Send questionnaire" at bounding box center [633, 425] width 85 height 24
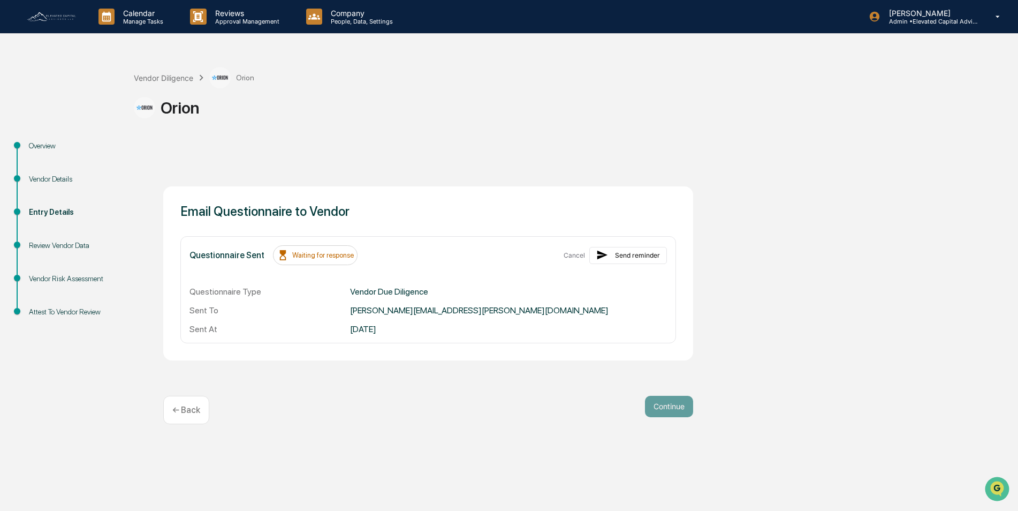
scroll to position [0, 0]
click at [139, 15] on p "Calendar" at bounding box center [142, 13] width 54 height 9
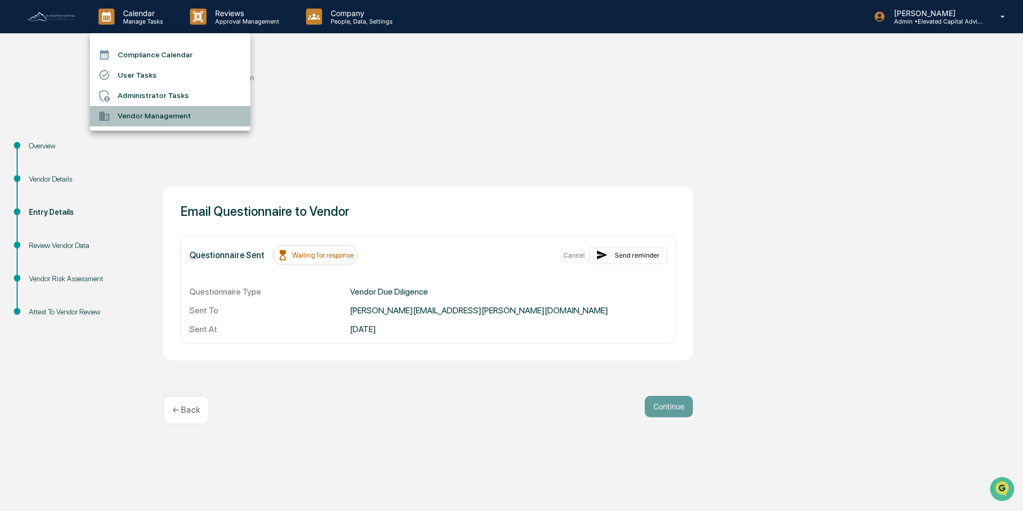
click at [157, 113] on li "Vendor Management" at bounding box center [170, 116] width 161 height 20
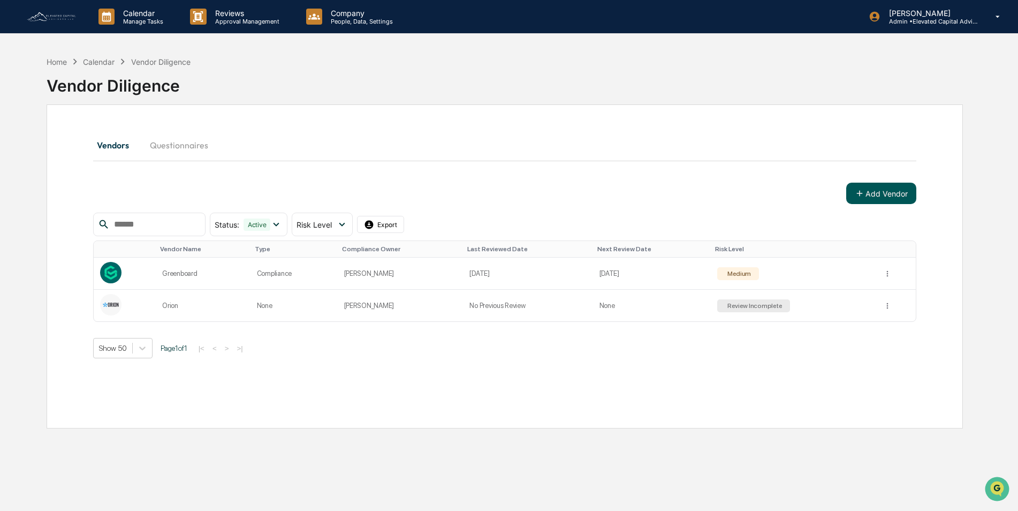
click at [875, 194] on button "Add Vendor" at bounding box center [881, 193] width 70 height 21
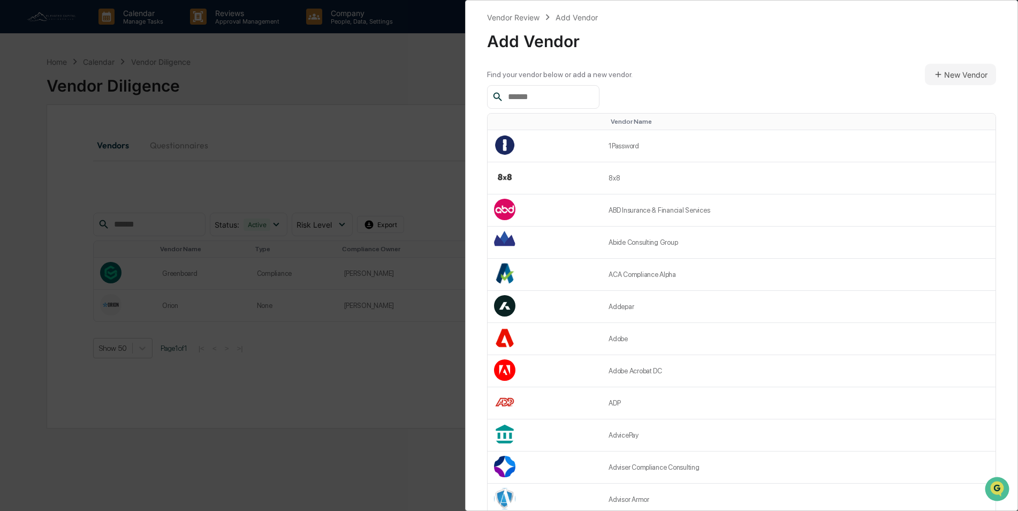
click at [551, 101] on input "text" at bounding box center [549, 97] width 91 height 14
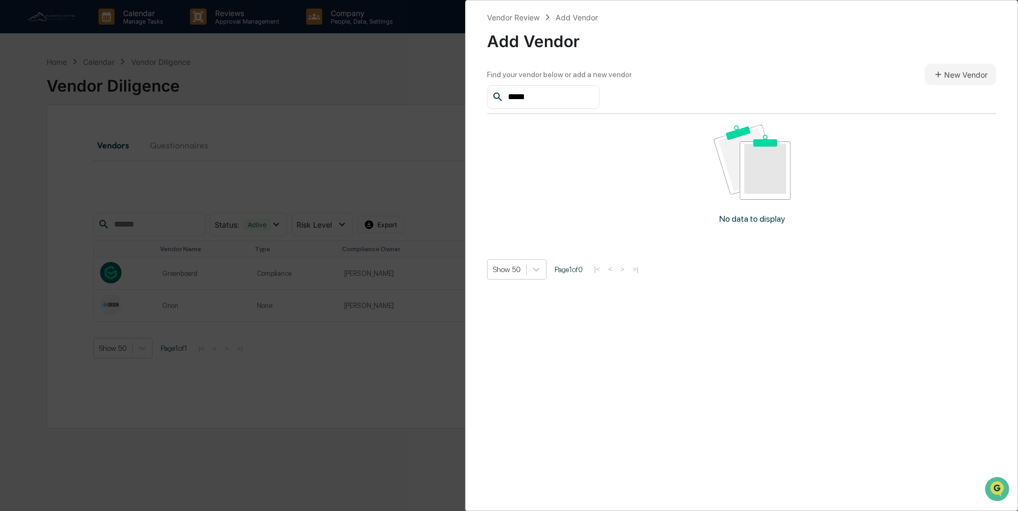
click at [734, 188] on img at bounding box center [752, 162] width 77 height 74
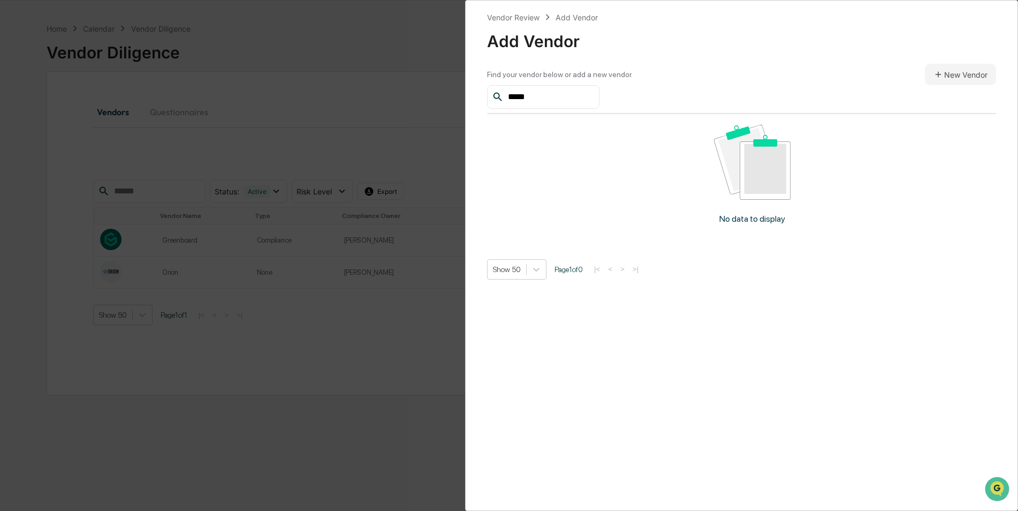
scroll to position [51, 0]
click at [998, 483] on img "Open customer support" at bounding box center [997, 488] width 27 height 21
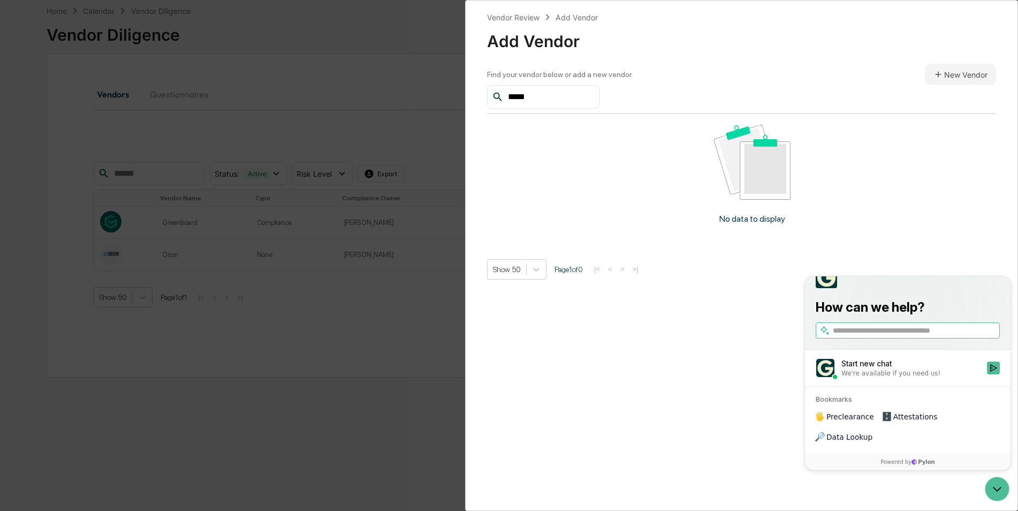
click at [924, 242] on div "No data to display" at bounding box center [752, 178] width 530 height 128
click at [997, 489] on icon "Open customer support" at bounding box center [997, 488] width 27 height 27
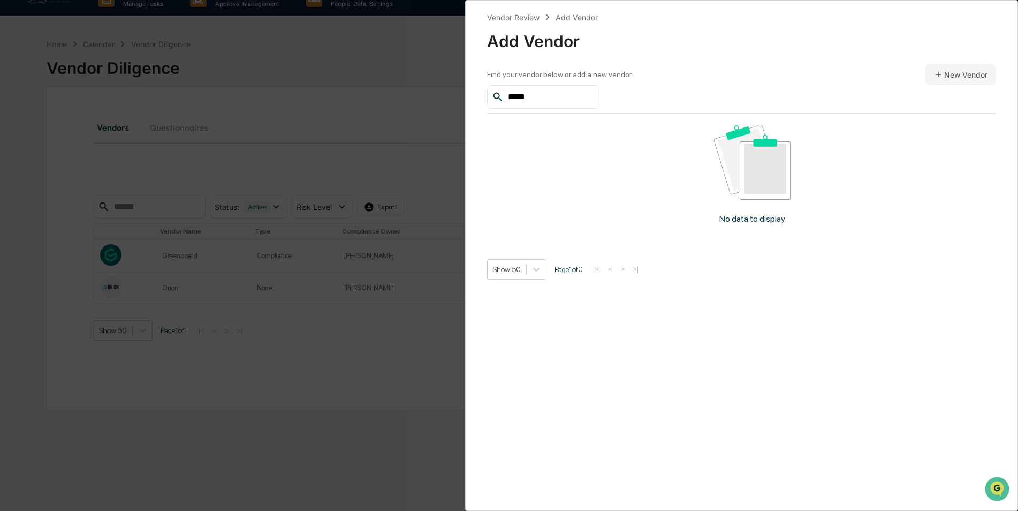
scroll to position [0, 0]
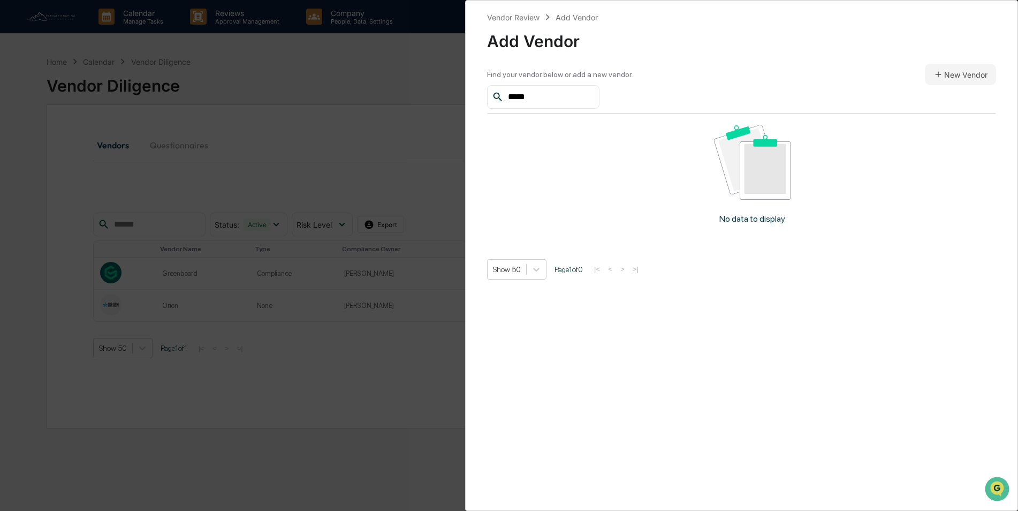
click at [542, 92] on input "*****" at bounding box center [549, 97] width 91 height 14
type input "*****"
click at [407, 139] on div "Vendor Review Add Vendor Add Vendor Find your vendor below or add a new vendor.…" at bounding box center [509, 255] width 1018 height 511
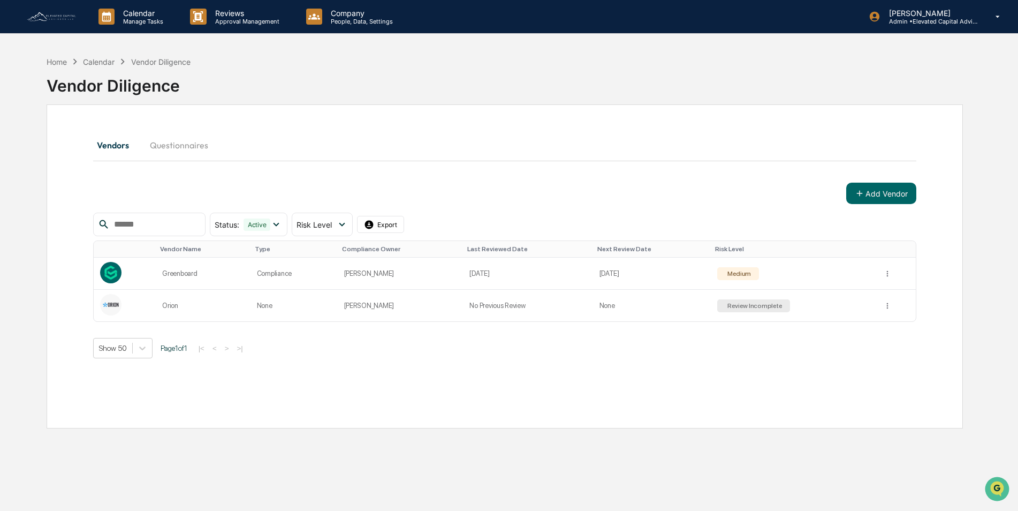
click at [181, 146] on button "Questionnaires" at bounding box center [178, 145] width 75 height 26
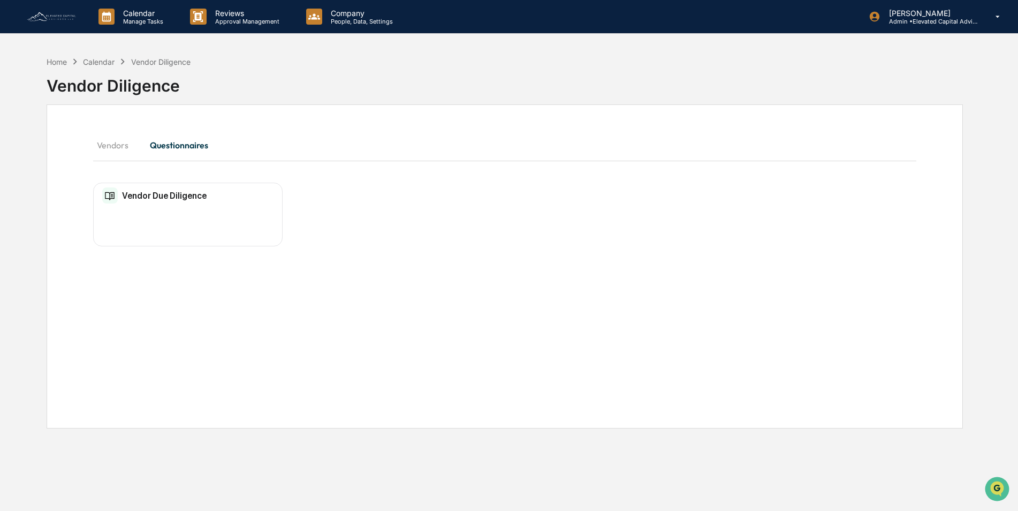
click at [173, 197] on h2 "Vendor Due Diligence" at bounding box center [164, 196] width 85 height 10
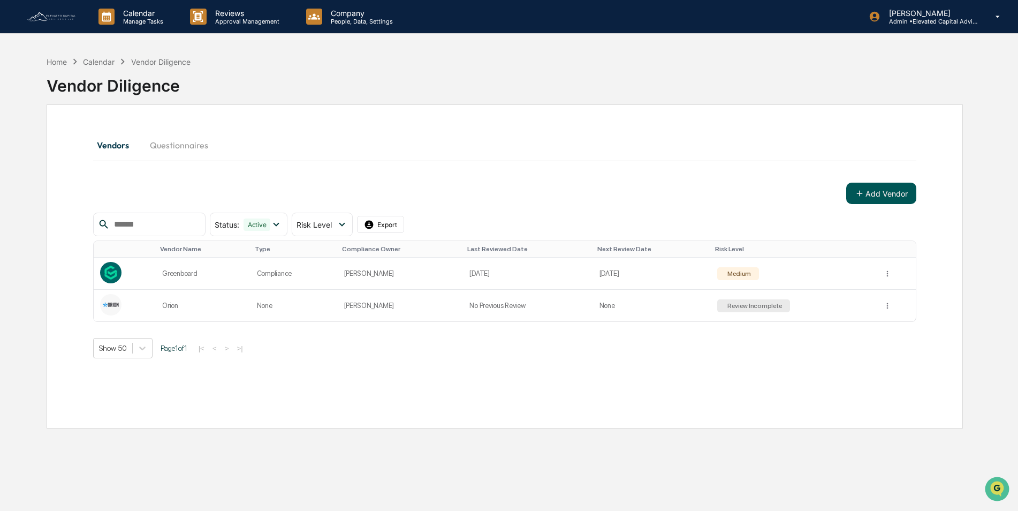
click at [866, 196] on button "Add Vendor" at bounding box center [881, 193] width 70 height 21
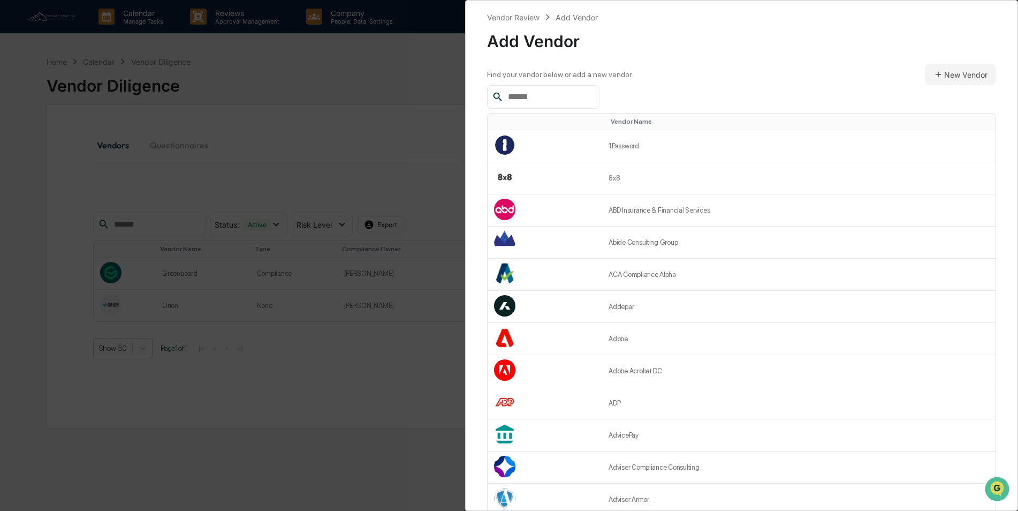
click at [537, 94] on input "text" at bounding box center [549, 97] width 91 height 14
click at [359, 64] on div "Vendor Review Add Vendor Add Vendor Find your vendor below or add a new vendor.…" at bounding box center [509, 255] width 1018 height 511
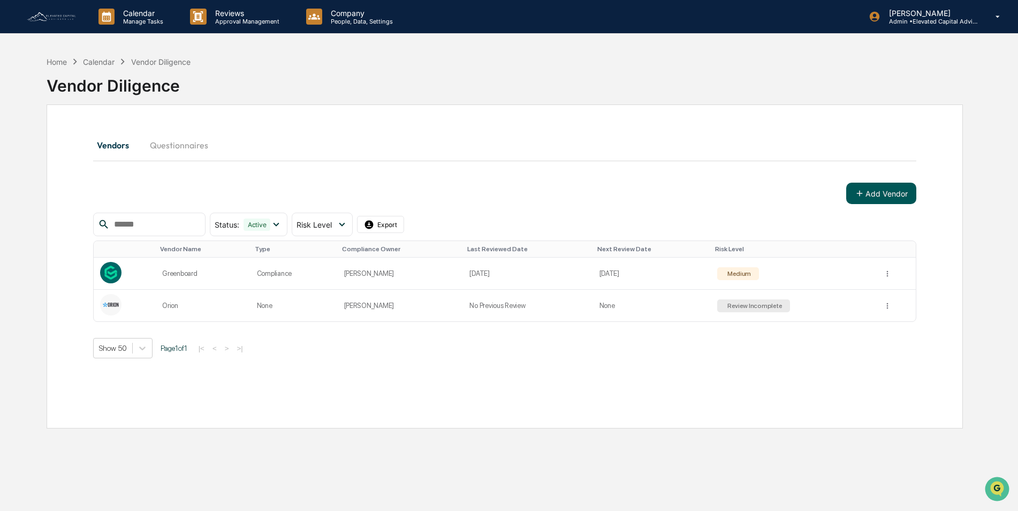
click at [858, 190] on icon at bounding box center [860, 193] width 10 height 10
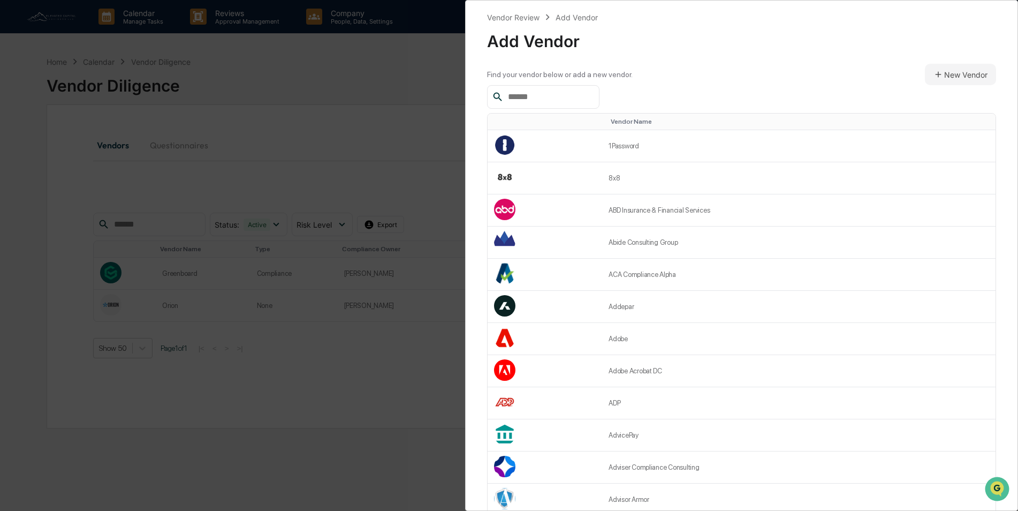
click at [547, 94] on input "text" at bounding box center [549, 97] width 91 height 14
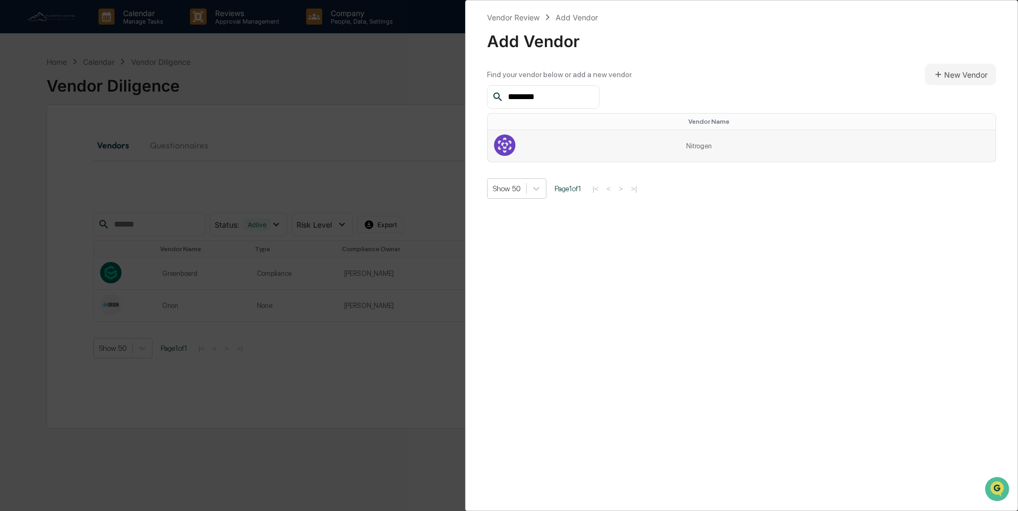
type input "********"
click at [674, 147] on td at bounding box center [584, 146] width 192 height 32
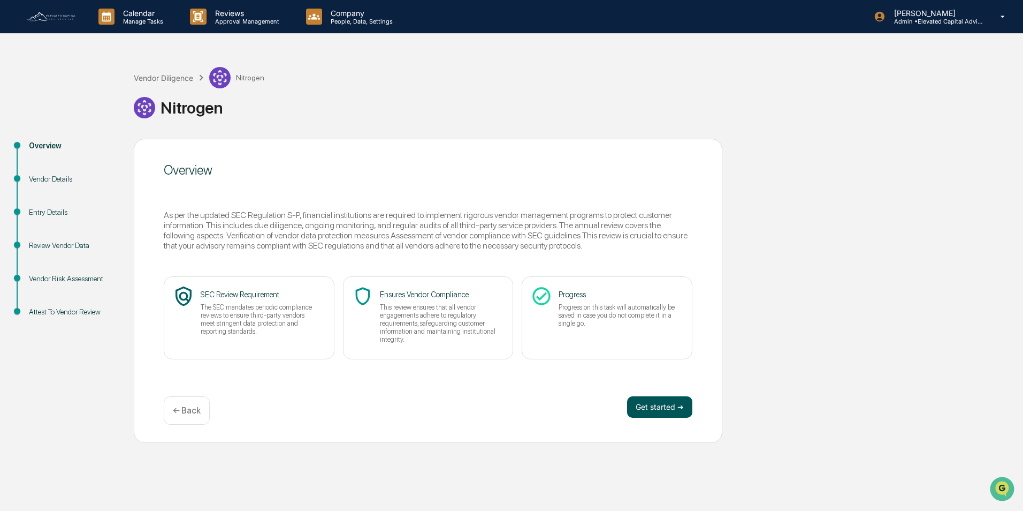
click at [661, 410] on button "Get started ➔" at bounding box center [659, 406] width 65 height 21
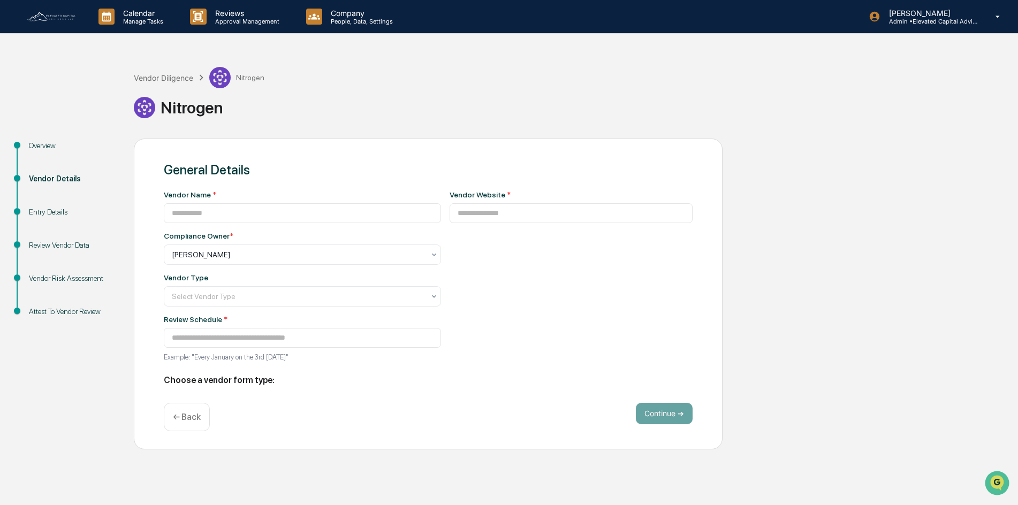
type input "********"
type input "**********"
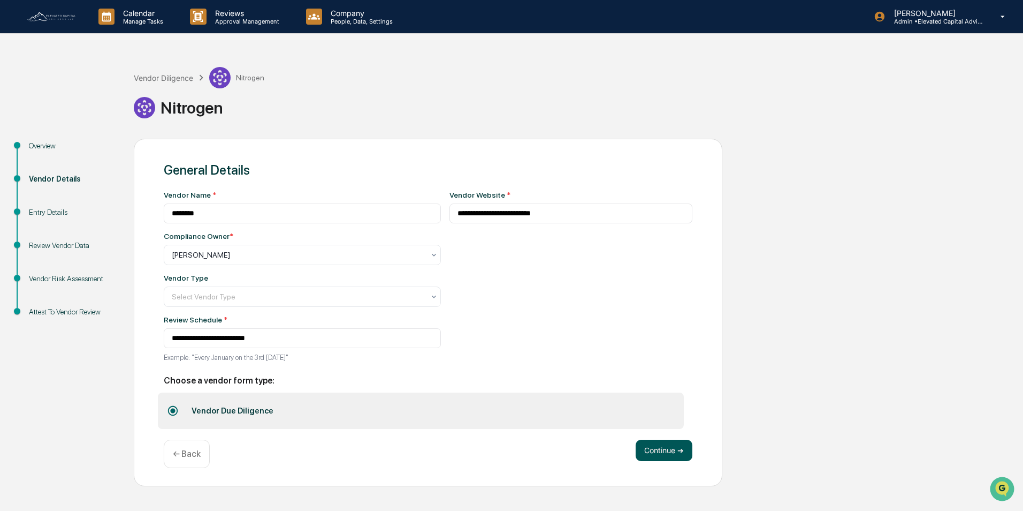
click at [655, 448] on button "Continue ➔" at bounding box center [664, 449] width 57 height 21
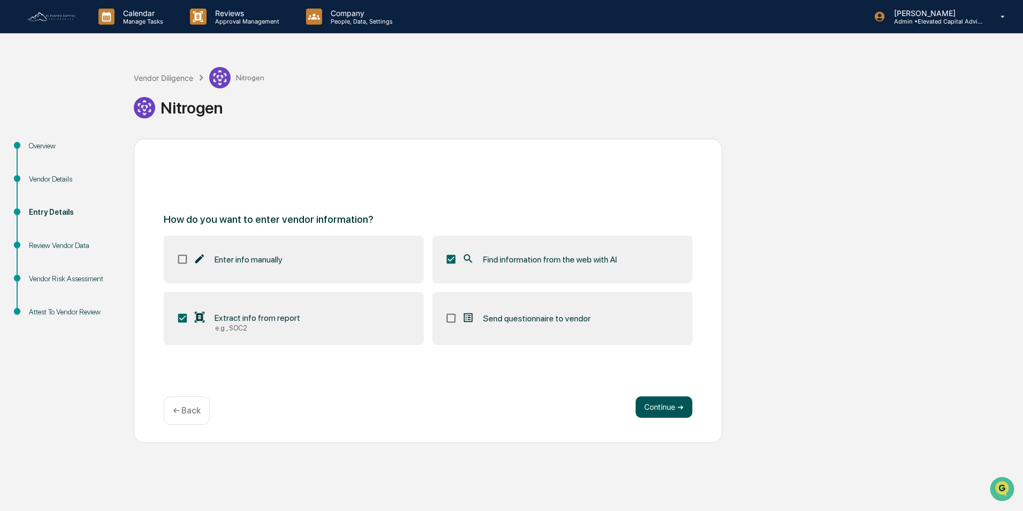
click at [660, 409] on button "Continue ➔" at bounding box center [664, 406] width 57 height 21
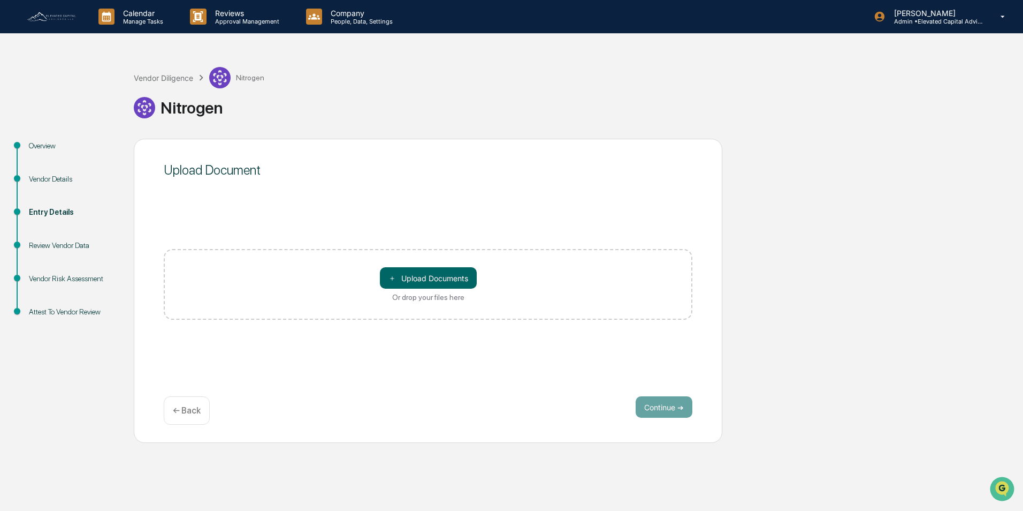
click at [192, 409] on p "← Back" at bounding box center [187, 410] width 28 height 10
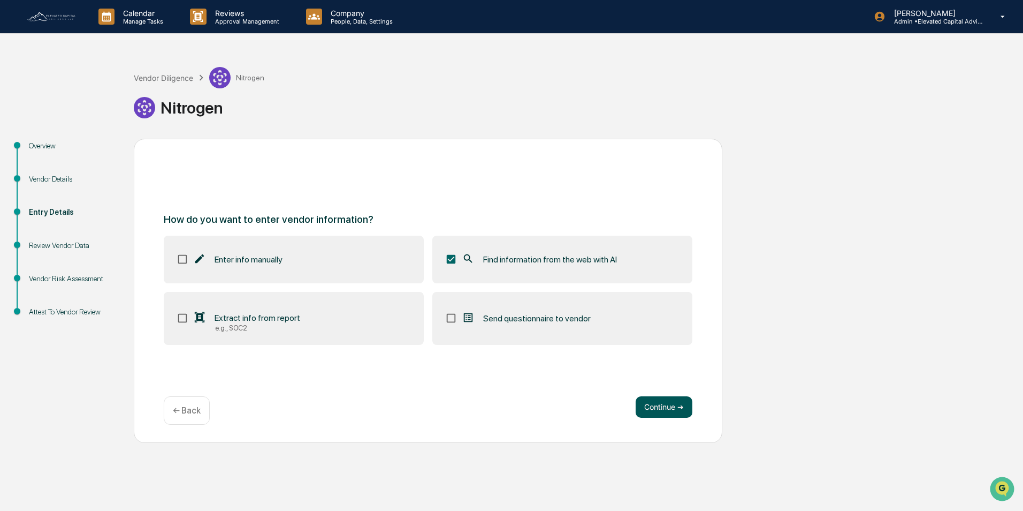
click at [665, 407] on button "Continue ➔" at bounding box center [664, 406] width 57 height 21
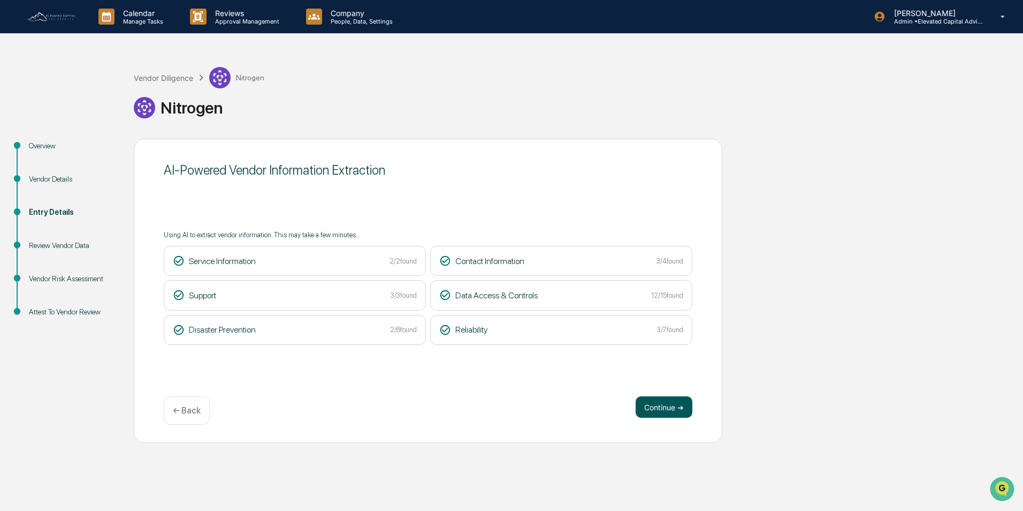
click at [669, 405] on button "Continue ➔" at bounding box center [664, 406] width 57 height 21
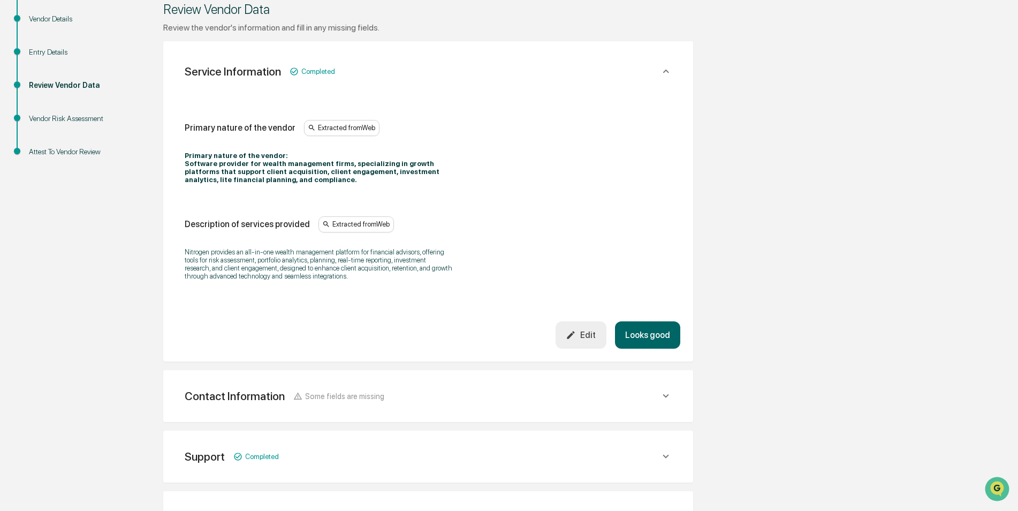
scroll to position [161, 0]
click at [647, 332] on button "Looks good" at bounding box center [647, 334] width 65 height 27
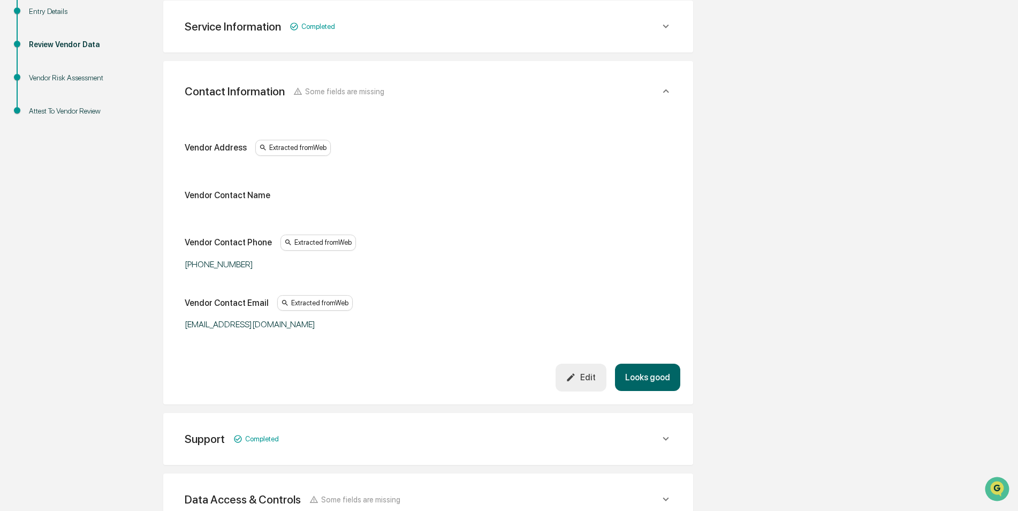
scroll to position [201, 0]
click at [579, 370] on button "Edit" at bounding box center [581, 376] width 51 height 27
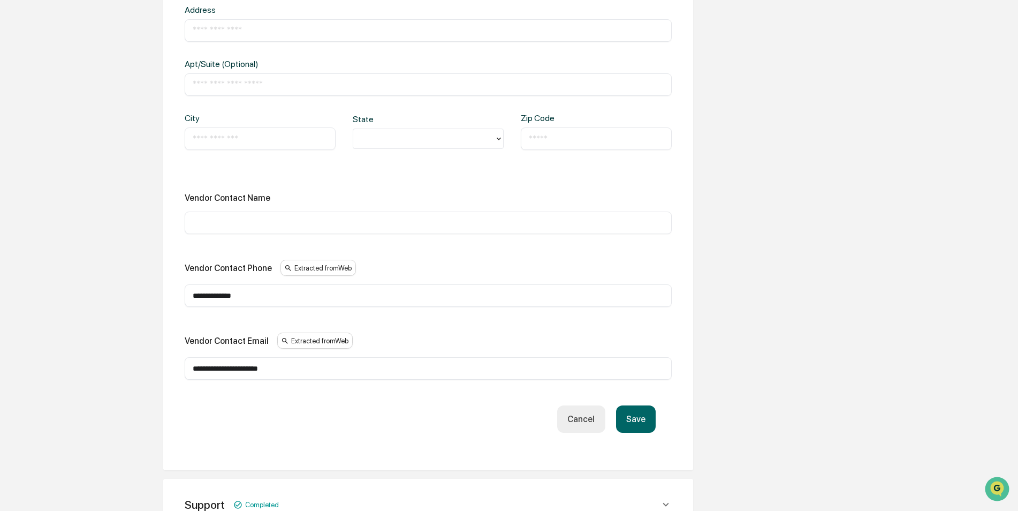
scroll to position [362, 0]
click at [208, 370] on input "**********" at bounding box center [428, 366] width 471 height 11
type input "**********"
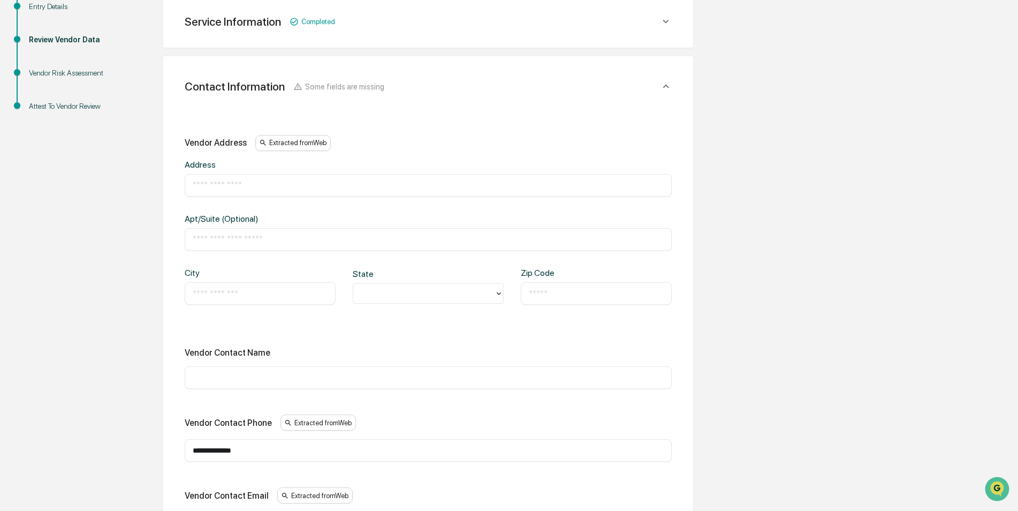
scroll to position [201, 0]
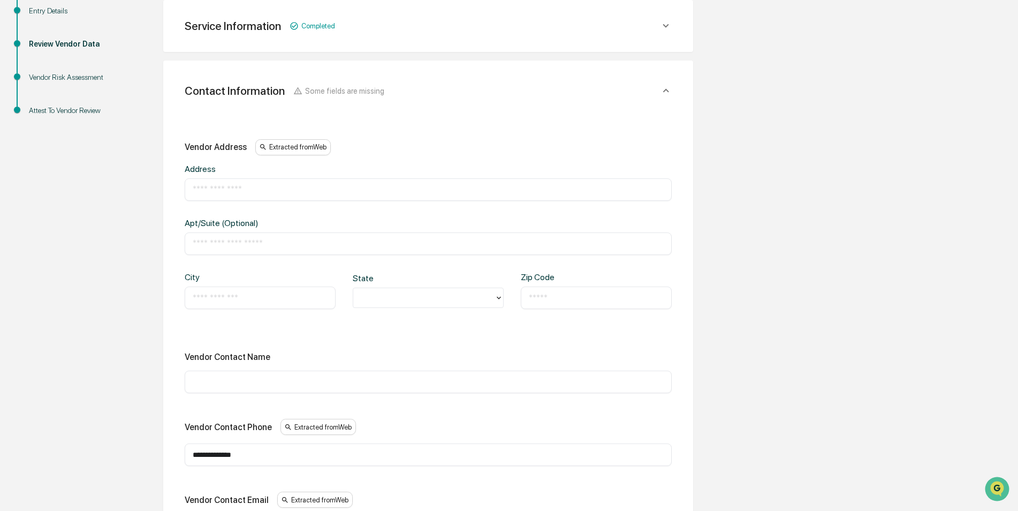
click at [272, 187] on input "text" at bounding box center [428, 189] width 471 height 11
type input "**********"
click at [251, 292] on div "​" at bounding box center [260, 297] width 151 height 22
click at [255, 299] on input "text" at bounding box center [260, 297] width 135 height 11
type input "******"
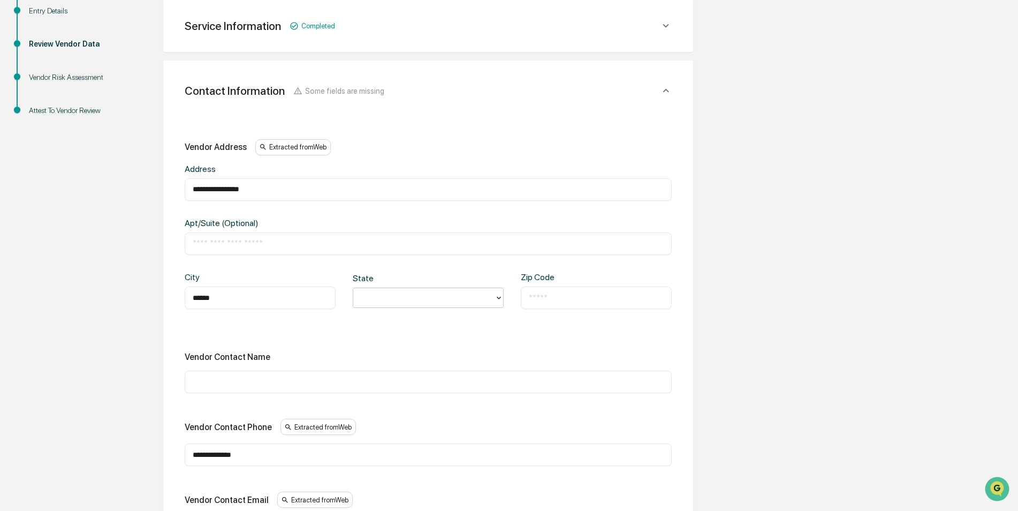
type input "*"
click at [376, 327] on div "CA" at bounding box center [428, 321] width 151 height 21
click at [567, 298] on input "text" at bounding box center [596, 297] width 135 height 11
type input "*****"
click at [408, 352] on div "Vendor Contact Name" at bounding box center [428, 357] width 487 height 10
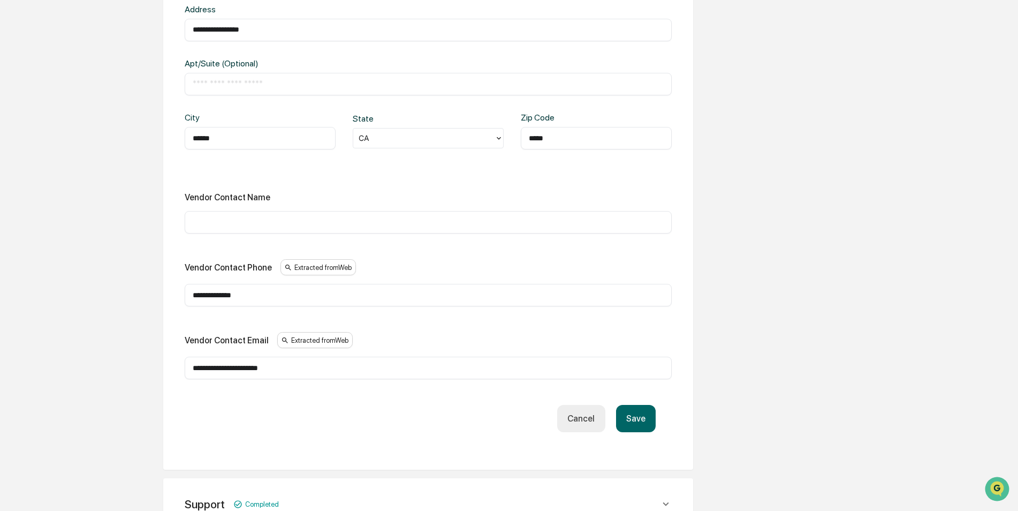
scroll to position [362, 0]
click at [636, 419] on button "Save" at bounding box center [636, 417] width 40 height 27
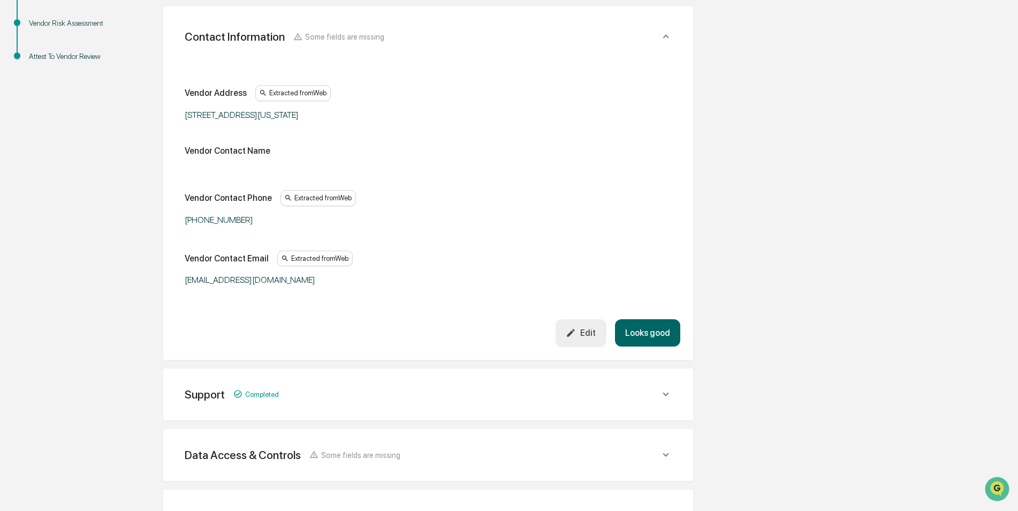
scroll to position [255, 0]
click at [655, 334] on button "Looks good" at bounding box center [647, 333] width 65 height 27
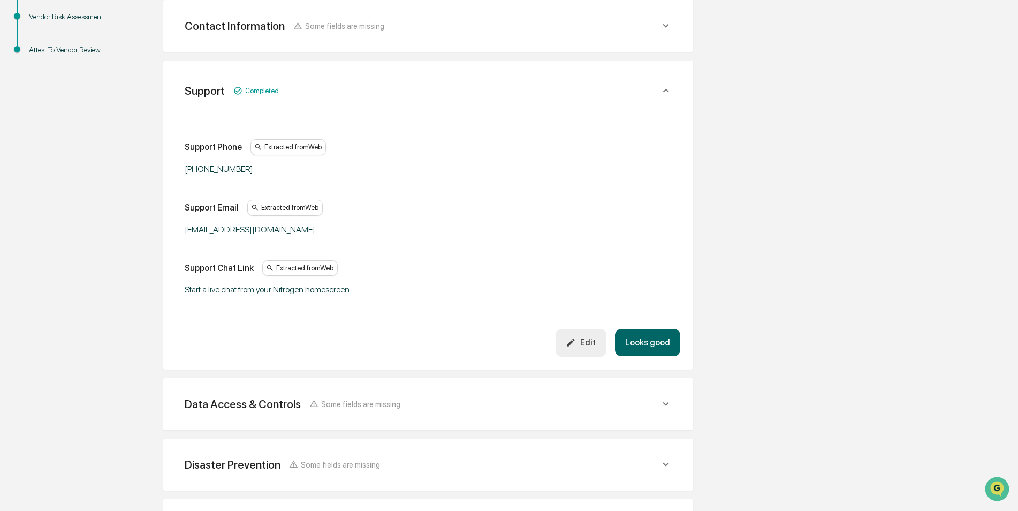
click at [648, 344] on button "Looks good" at bounding box center [647, 342] width 65 height 27
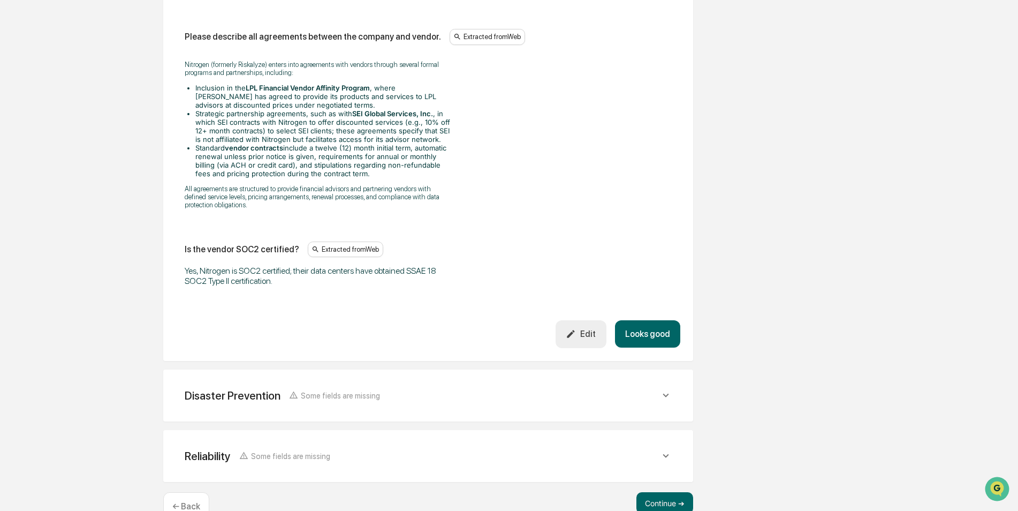
scroll to position [1455, 0]
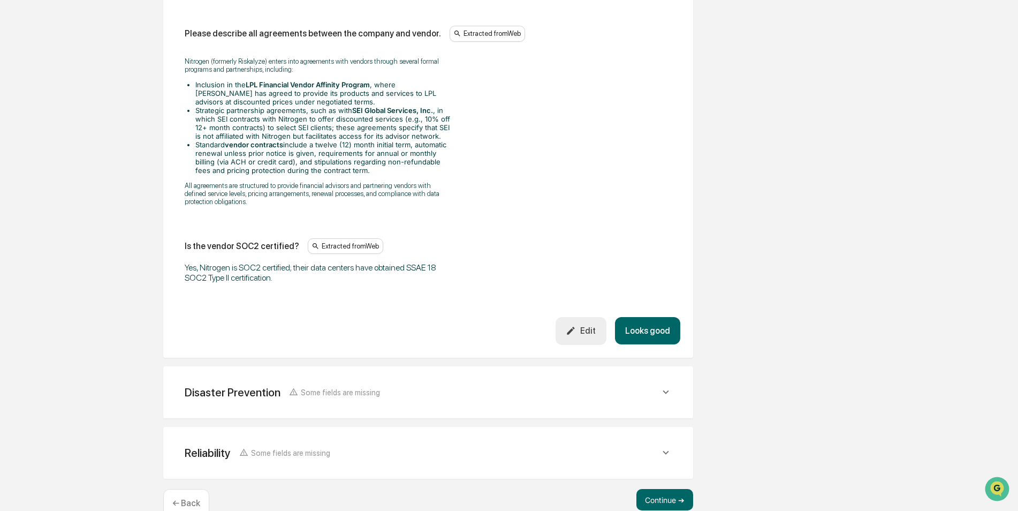
click at [651, 317] on button "Looks good" at bounding box center [647, 330] width 65 height 27
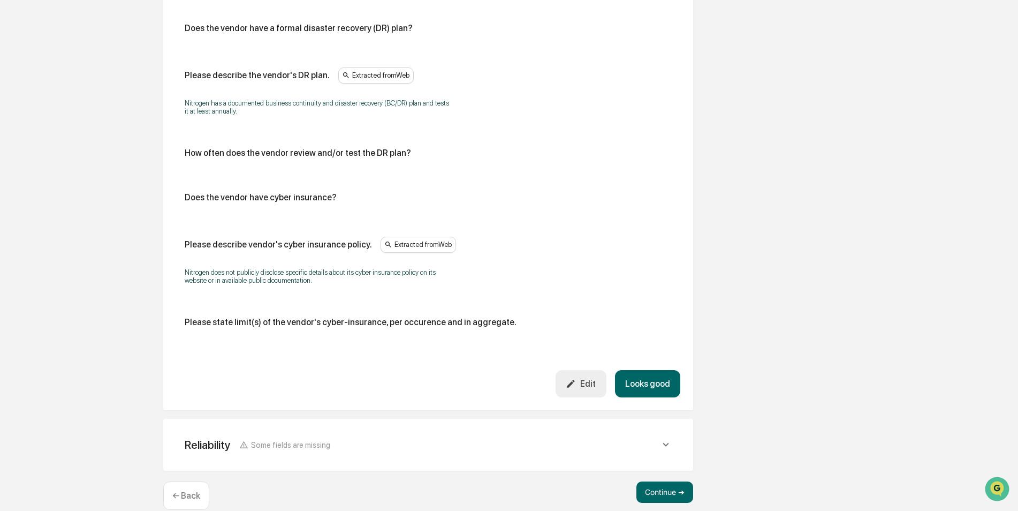
scroll to position [515, 0]
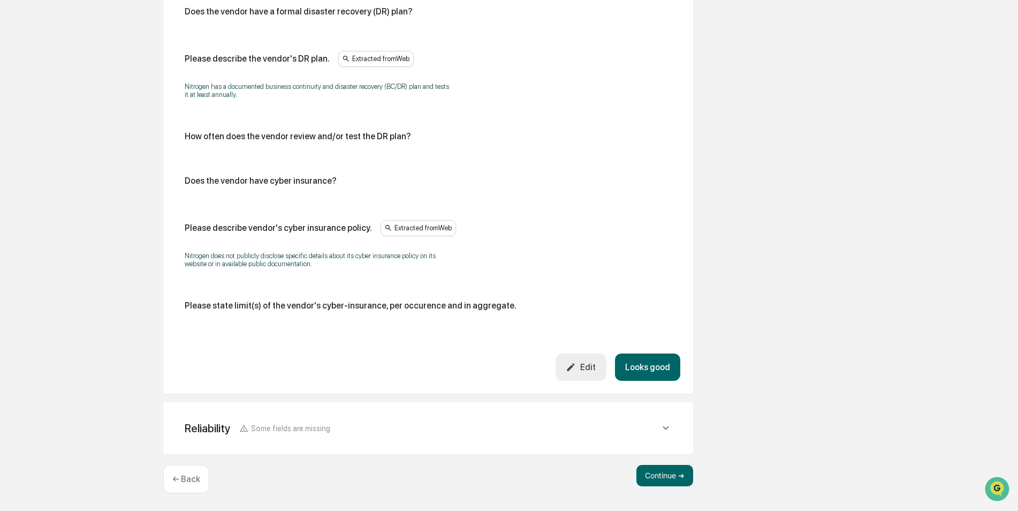
click at [640, 364] on button "Looks good" at bounding box center [647, 366] width 65 height 27
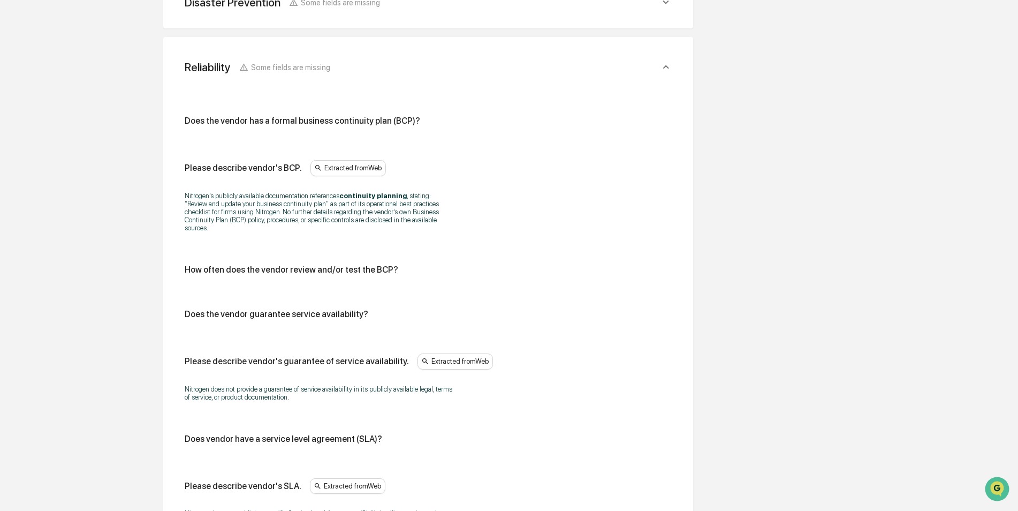
scroll to position [443, 0]
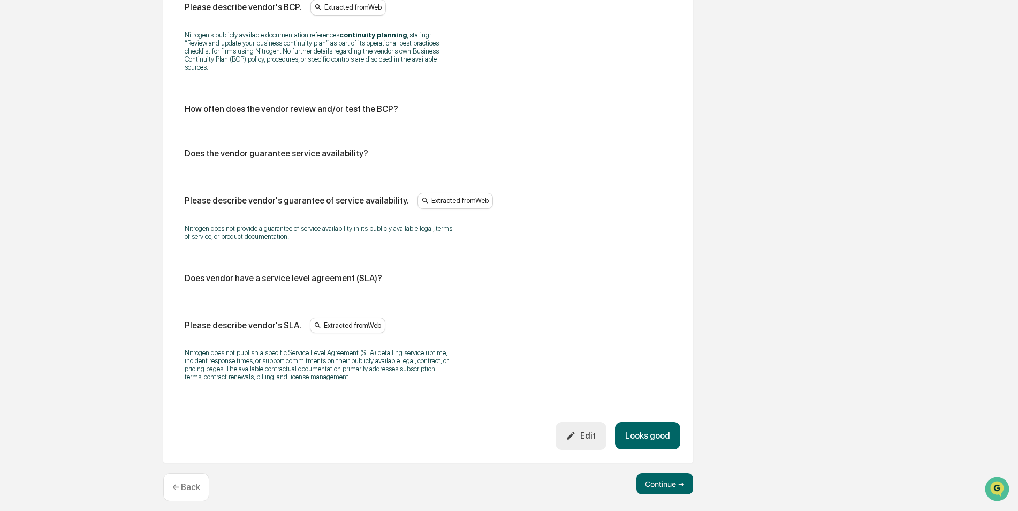
click at [643, 423] on button "Looks good" at bounding box center [647, 435] width 65 height 27
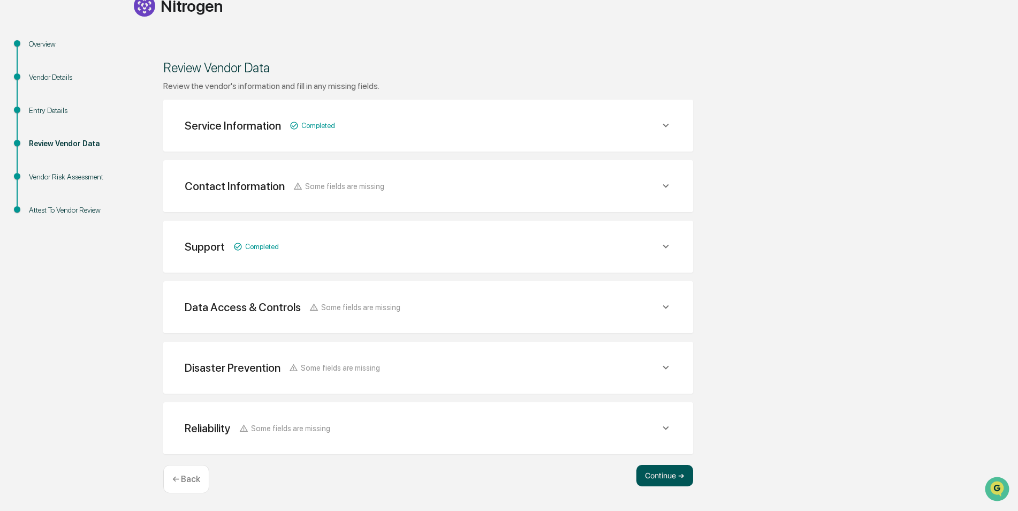
click at [668, 476] on button "Continue ➔" at bounding box center [664, 475] width 57 height 21
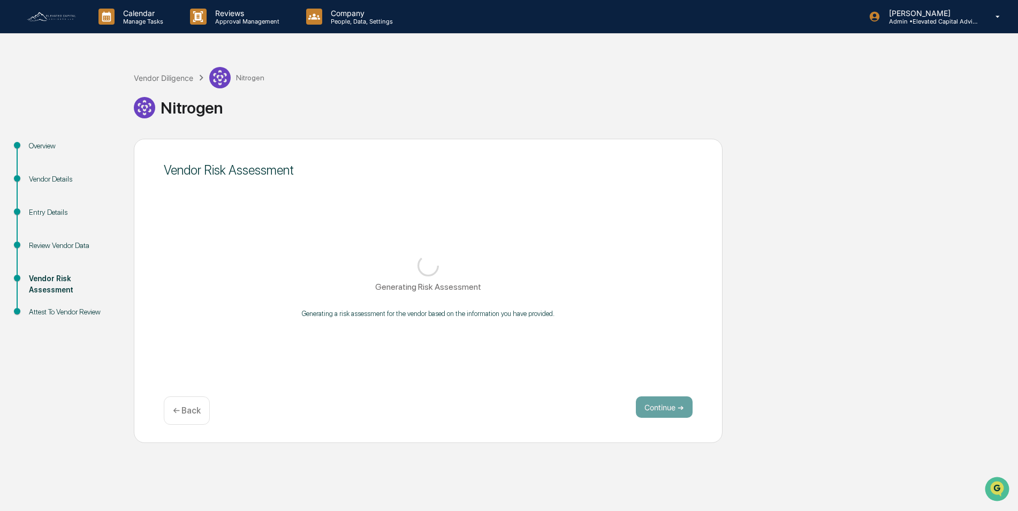
scroll to position [0, 0]
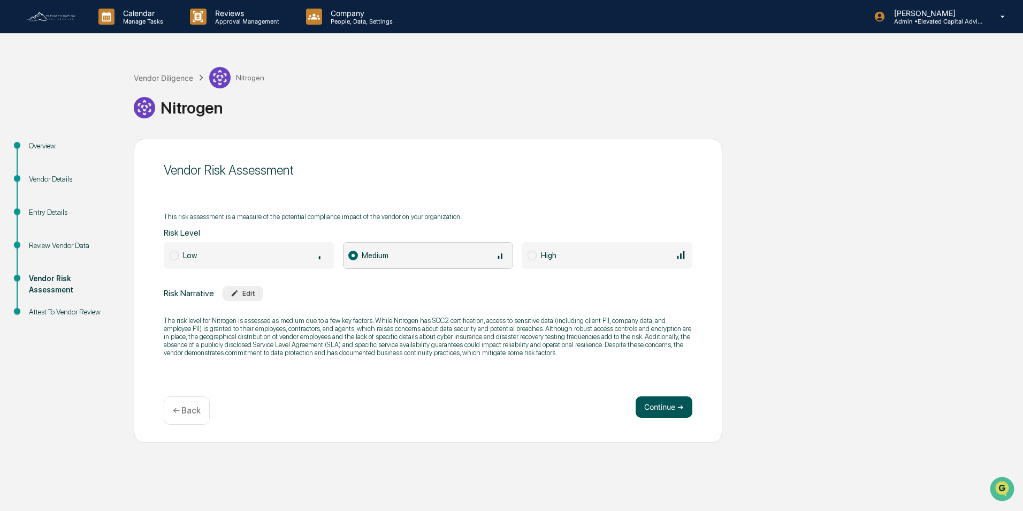
click at [659, 409] on button "Continue ➔" at bounding box center [664, 406] width 57 height 21
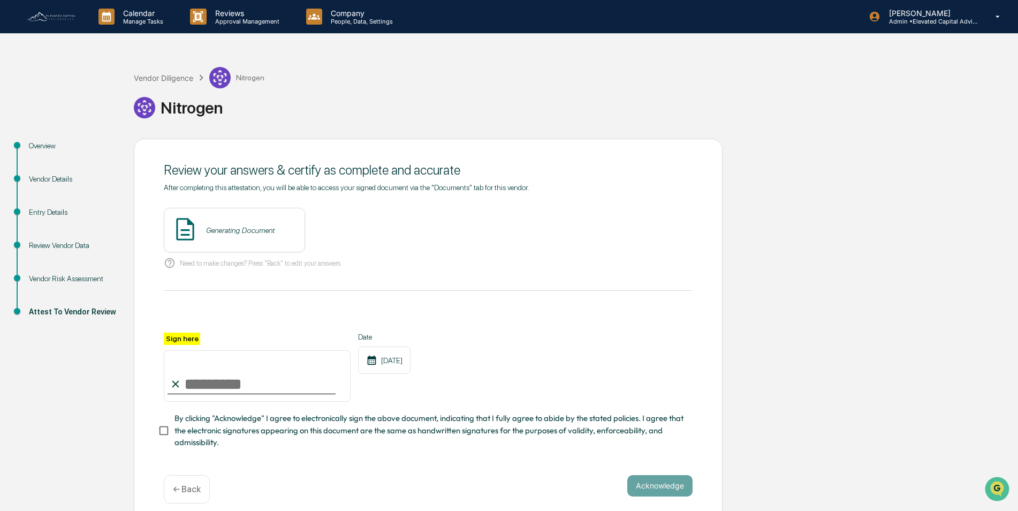
click at [264, 379] on input "Sign here" at bounding box center [257, 375] width 187 height 51
type input "**********"
click at [513, 369] on div "**********" at bounding box center [428, 367] width 529 height 70
click at [662, 488] on button "Acknowledge" at bounding box center [659, 485] width 65 height 21
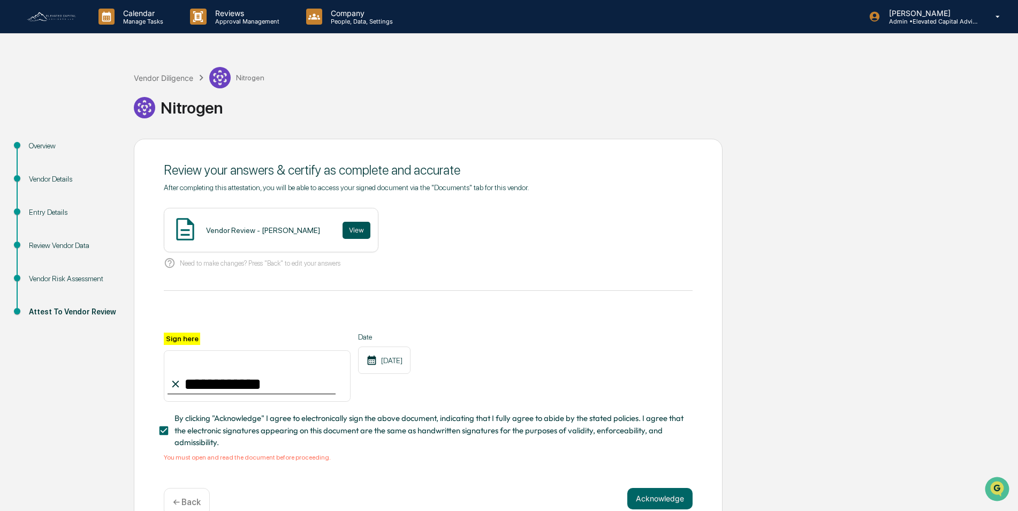
click at [343, 228] on button "View" at bounding box center [357, 230] width 28 height 17
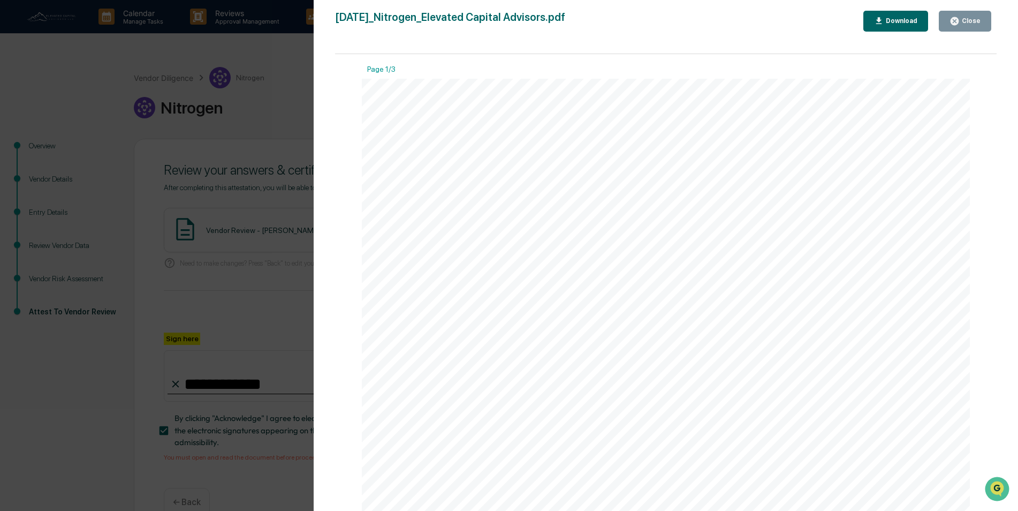
click at [959, 19] on icon "button" at bounding box center [955, 21] width 8 height 8
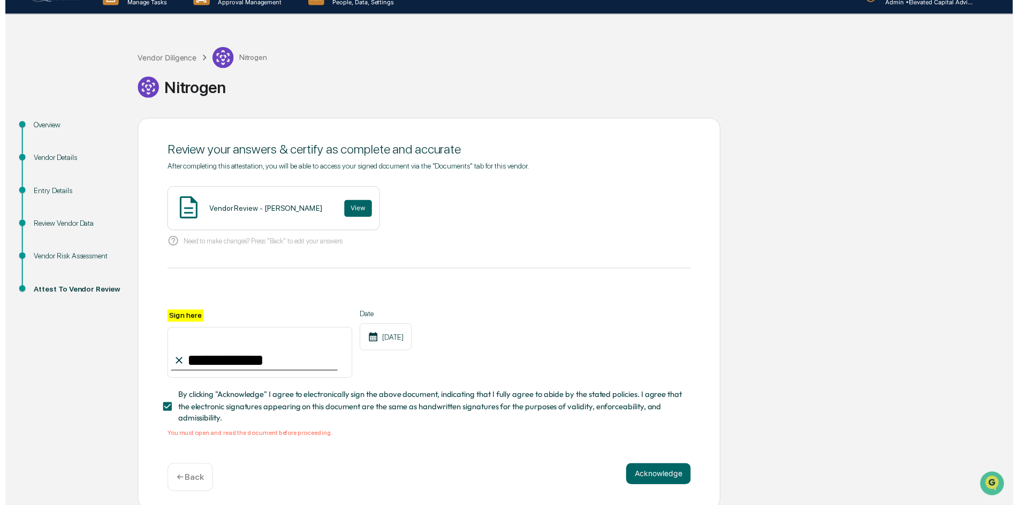
scroll to position [27, 0]
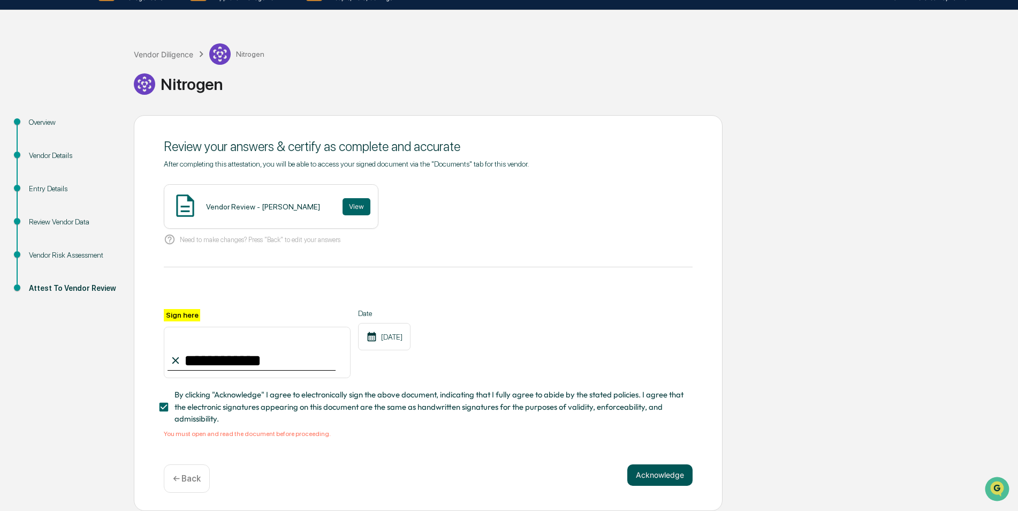
click at [670, 476] on button "Acknowledge" at bounding box center [659, 474] width 65 height 21
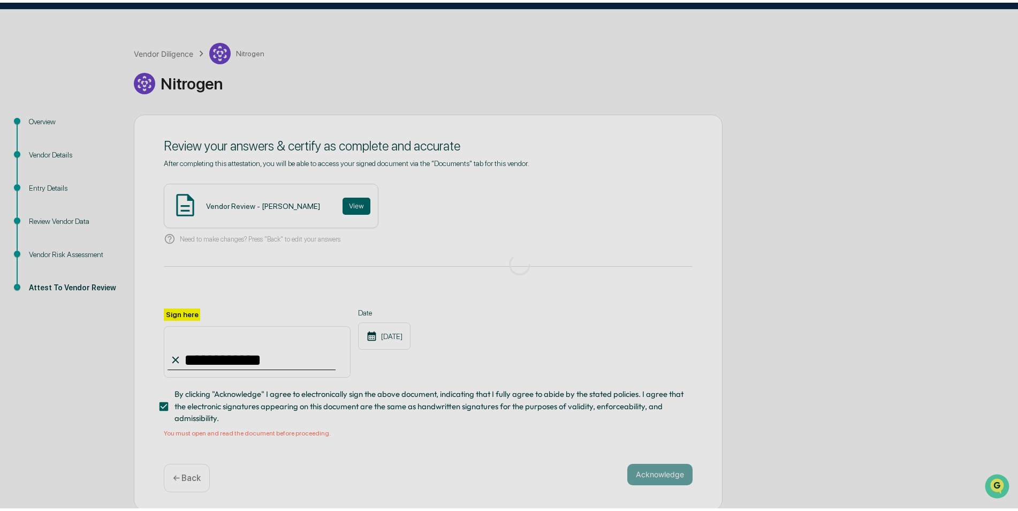
scroll to position [4, 0]
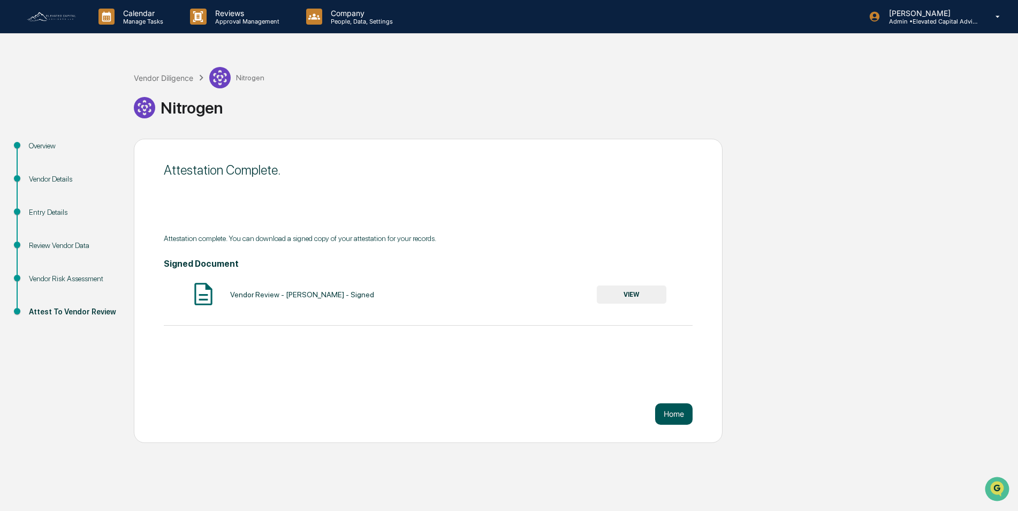
click at [678, 409] on button "Home" at bounding box center [673, 413] width 37 height 21
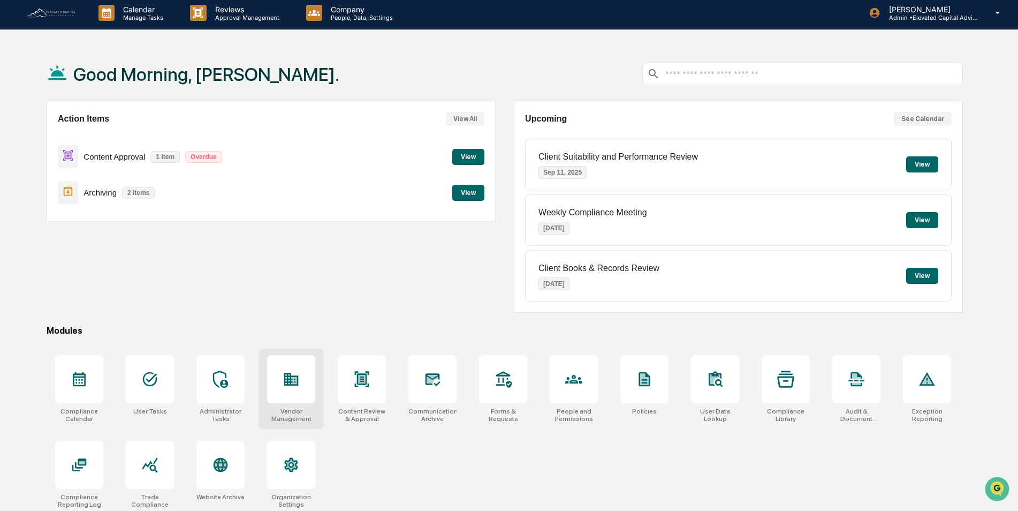
click at [293, 382] on icon at bounding box center [294, 380] width 6 height 7
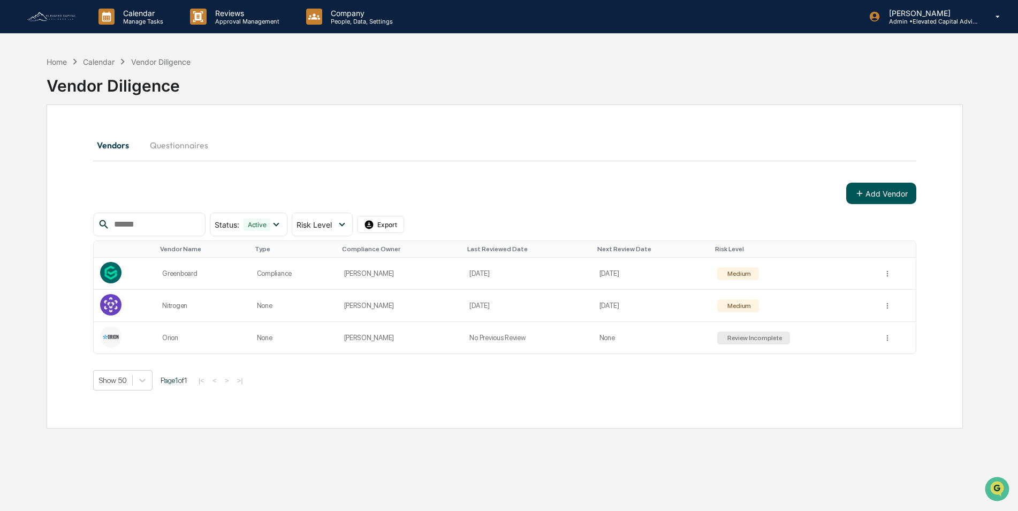
click at [873, 193] on button "Add Vendor" at bounding box center [881, 193] width 70 height 21
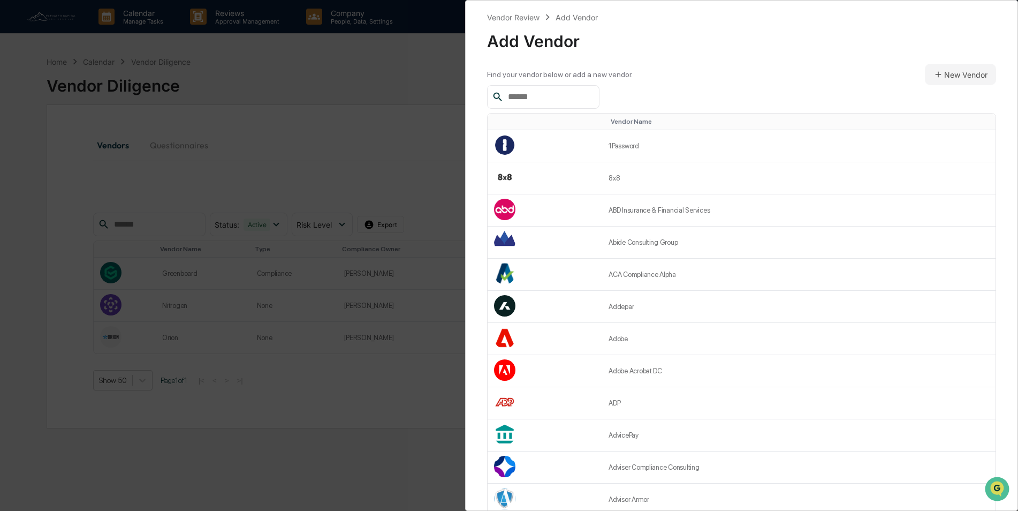
click at [531, 93] on input "text" at bounding box center [549, 97] width 91 height 14
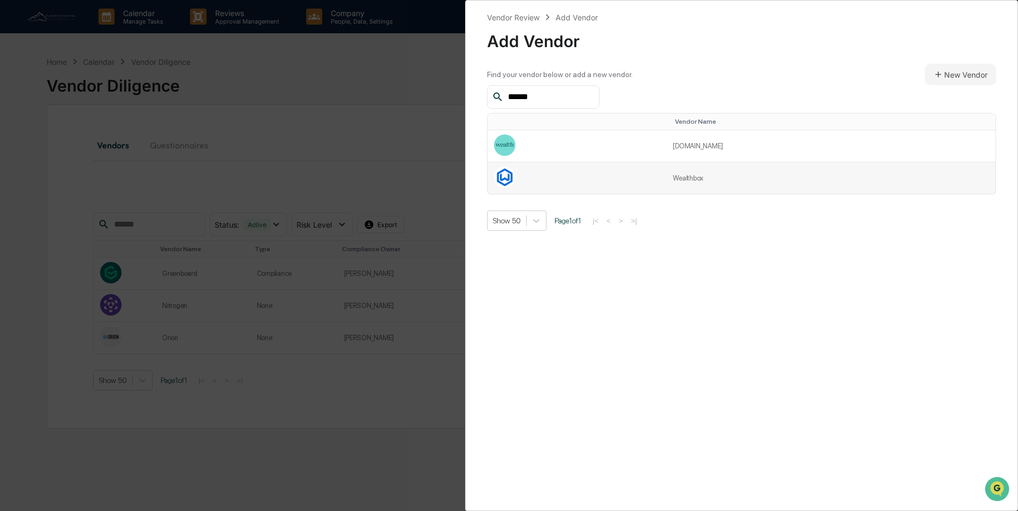
type input "******"
click at [583, 172] on td at bounding box center [577, 178] width 179 height 32
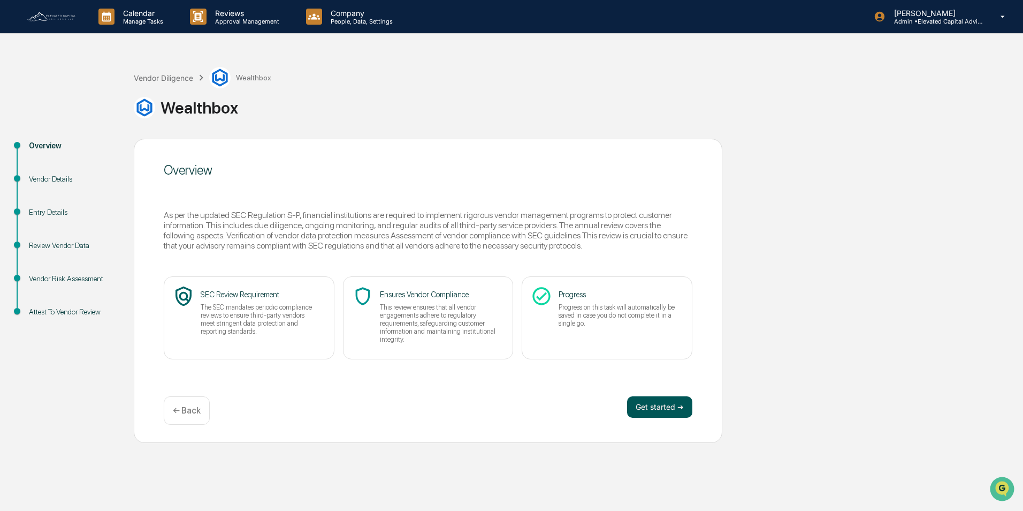
click at [651, 408] on button "Get started ➔" at bounding box center [659, 406] width 65 height 21
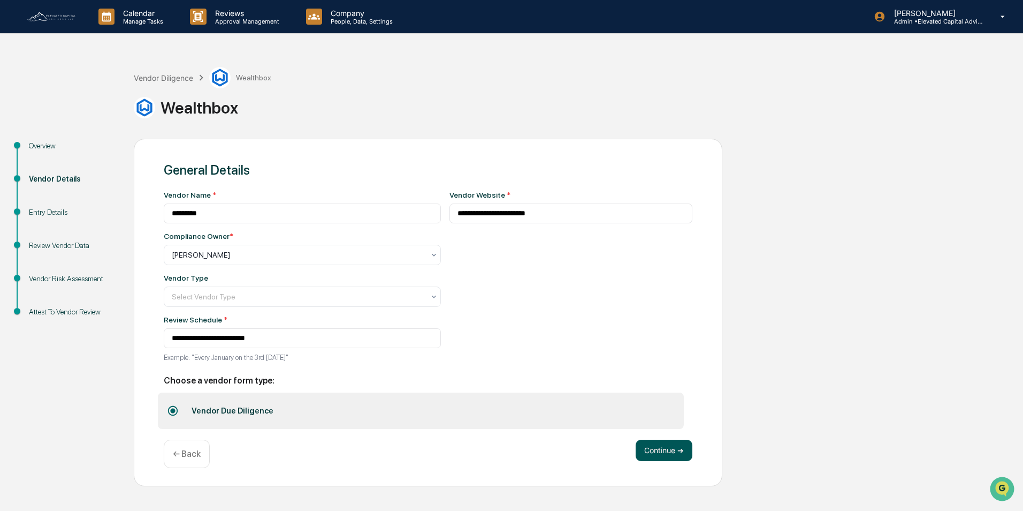
click at [667, 451] on button "Continue ➔" at bounding box center [664, 449] width 57 height 21
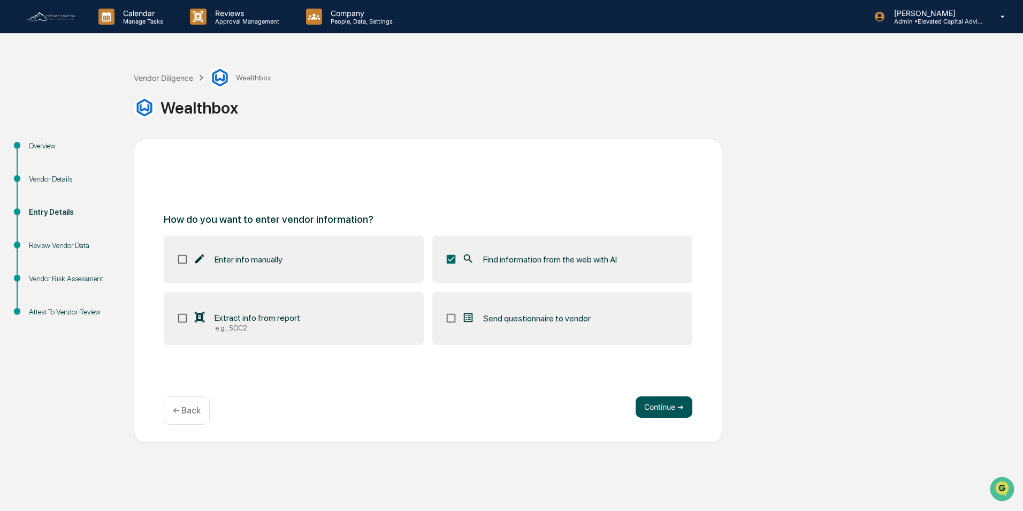
click at [669, 404] on button "Continue ➔" at bounding box center [664, 406] width 57 height 21
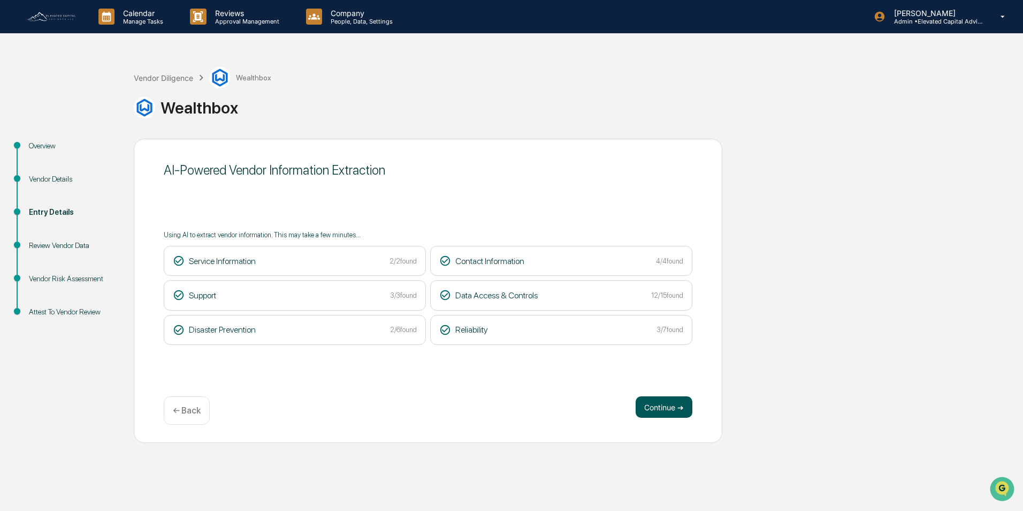
click at [658, 404] on button "Continue ➔" at bounding box center [664, 406] width 57 height 21
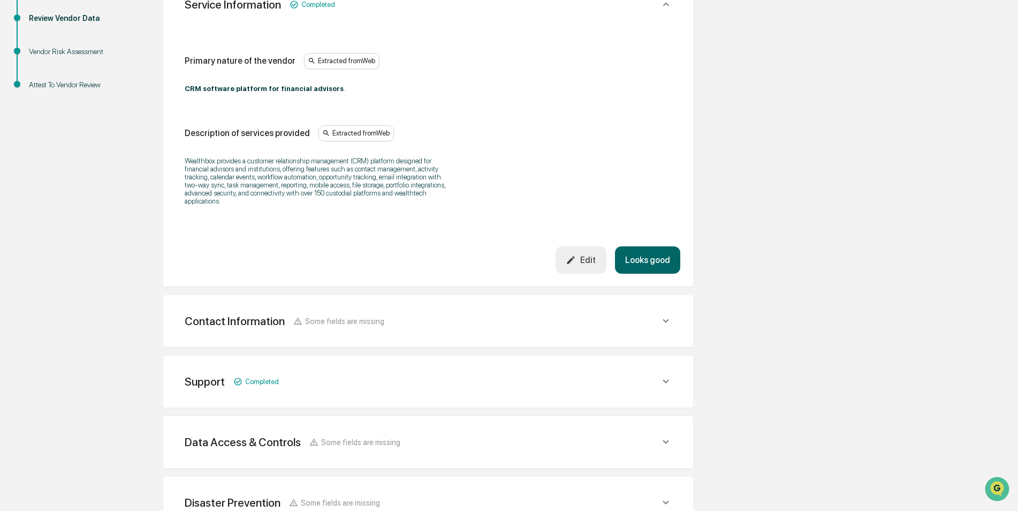
scroll to position [268, 0]
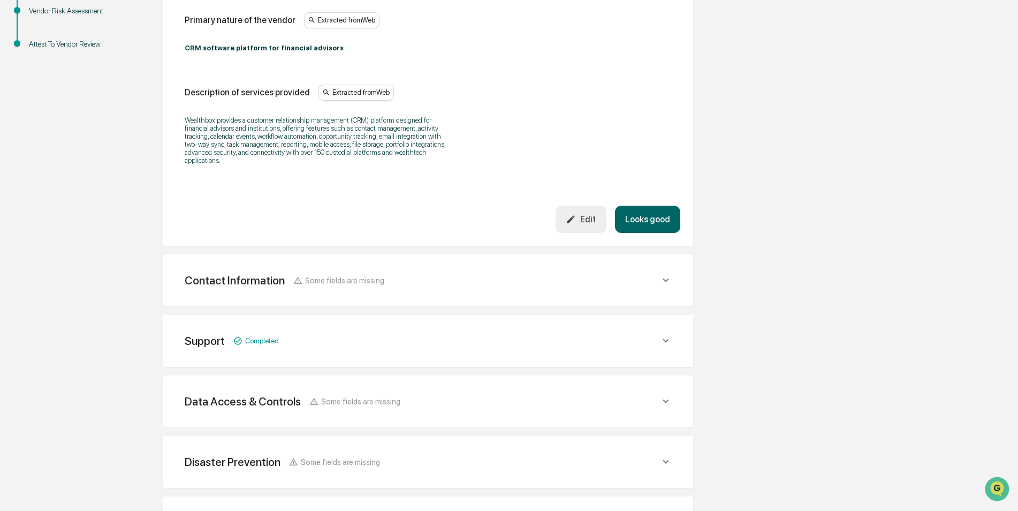
click at [643, 220] on button "Looks good" at bounding box center [647, 219] width 65 height 27
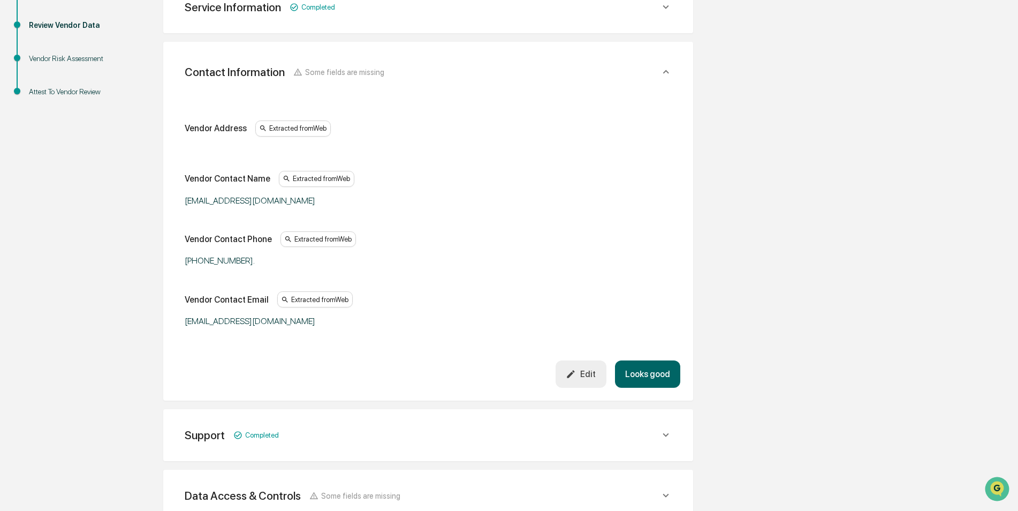
scroll to position [201, 0]
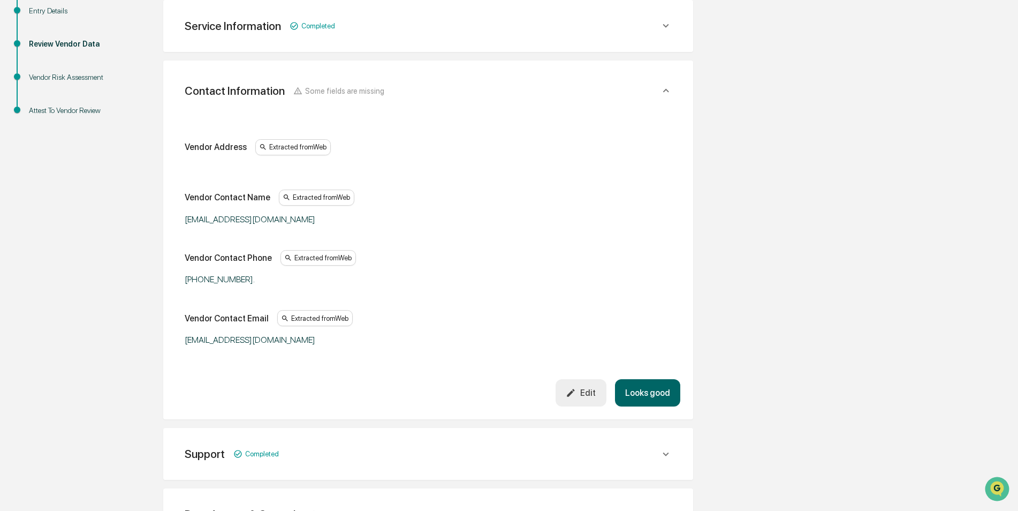
click at [580, 389] on div "Edit" at bounding box center [581, 392] width 30 height 10
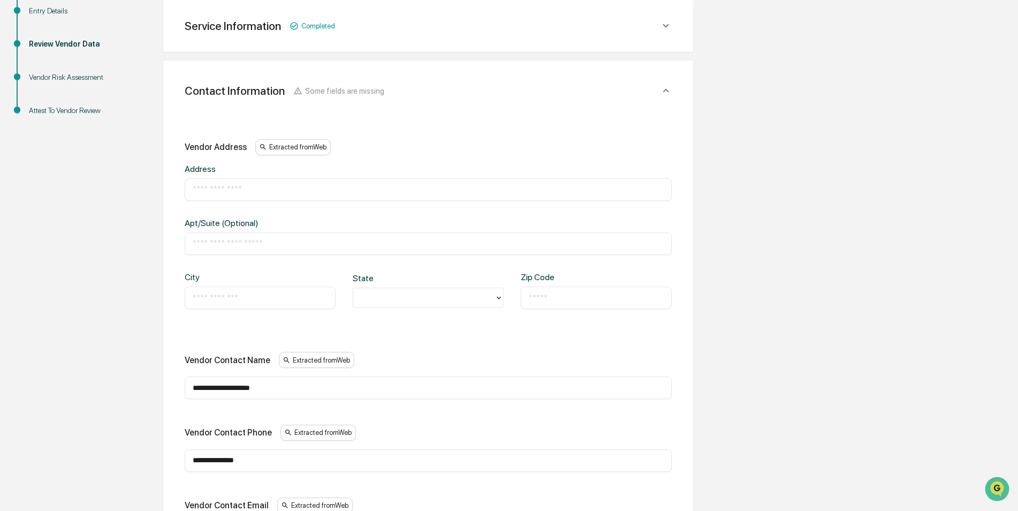
click at [290, 188] on input "text" at bounding box center [428, 189] width 471 height 11
type input "**********"
type input "*"
click at [385, 391] on div "RI" at bounding box center [428, 386] width 151 height 21
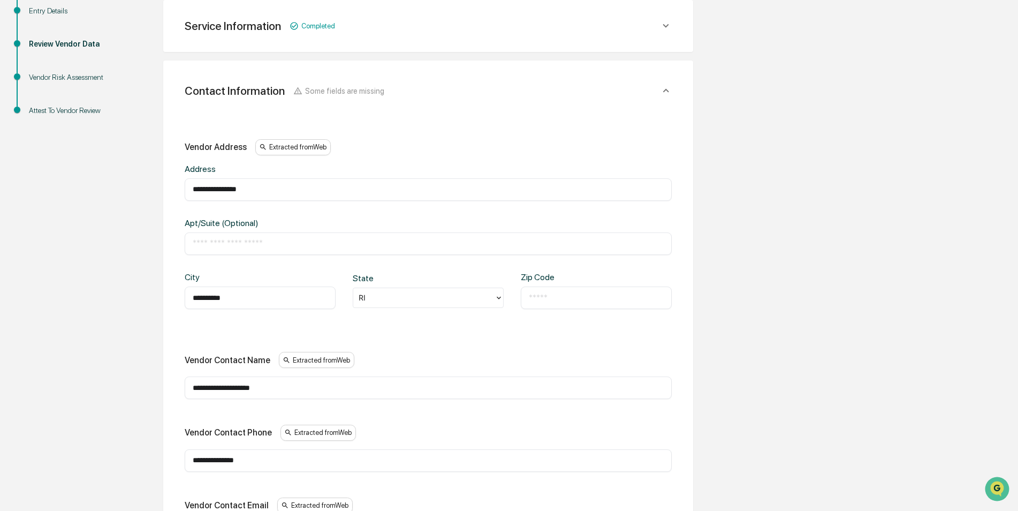
click at [567, 298] on input "text" at bounding box center [596, 297] width 135 height 11
type input "*****"
click at [545, 340] on div "**********" at bounding box center [428, 341] width 487 height 405
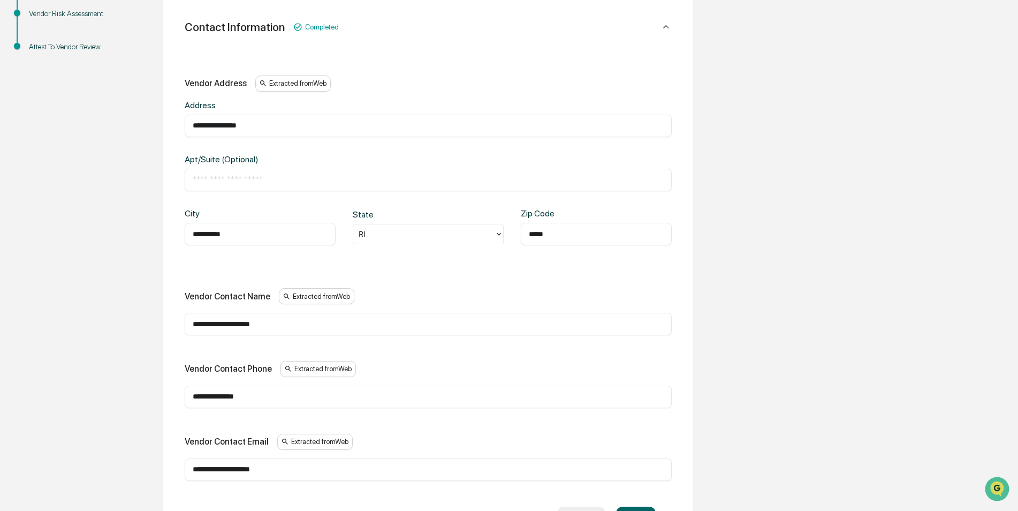
scroll to position [415, 0]
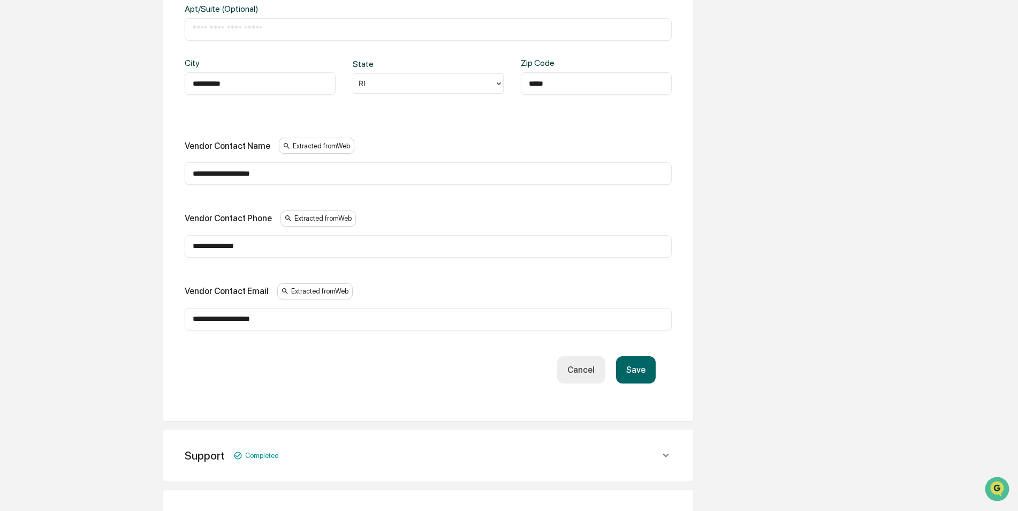
click at [632, 369] on button "Save" at bounding box center [636, 369] width 40 height 27
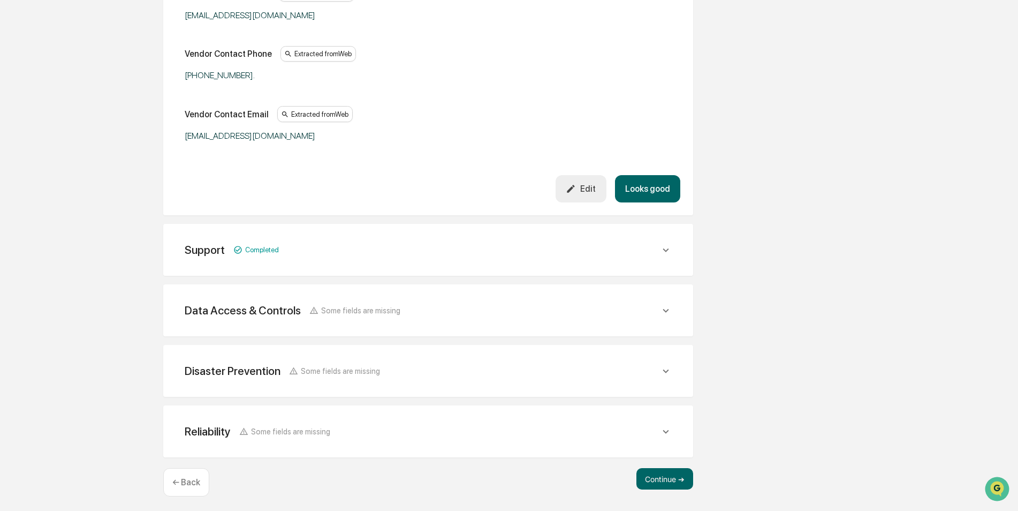
click at [639, 189] on button "Looks good" at bounding box center [647, 188] width 65 height 27
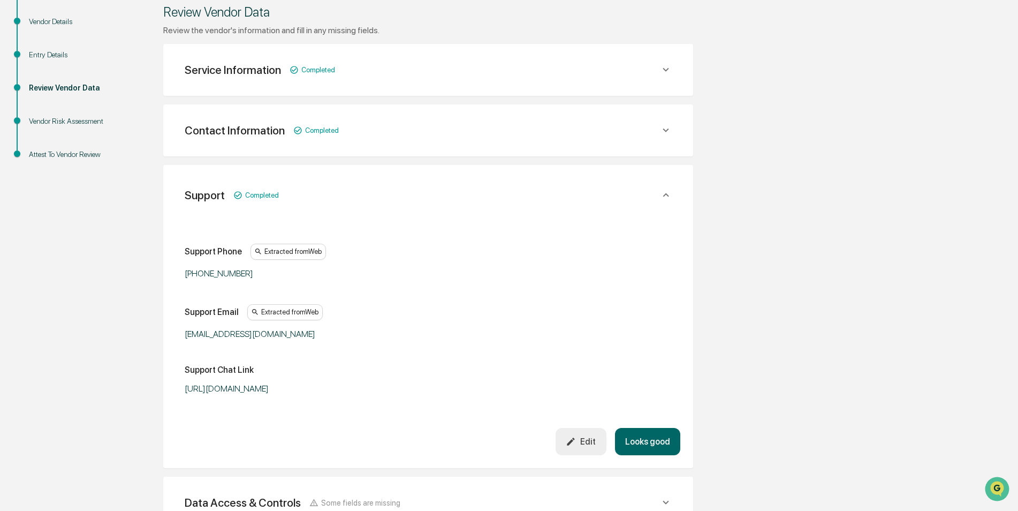
scroll to position [155, 0]
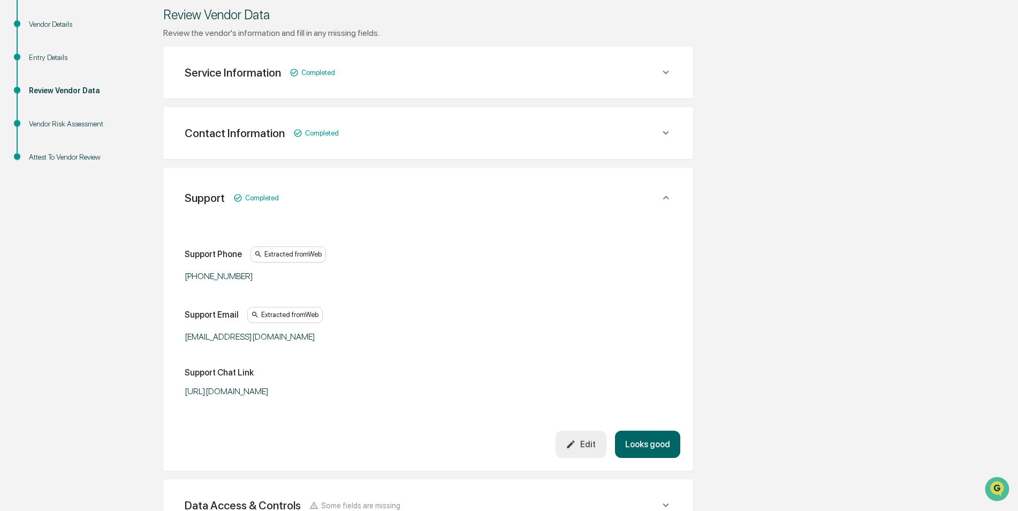
click at [651, 445] on button "Looks good" at bounding box center [647, 443] width 65 height 27
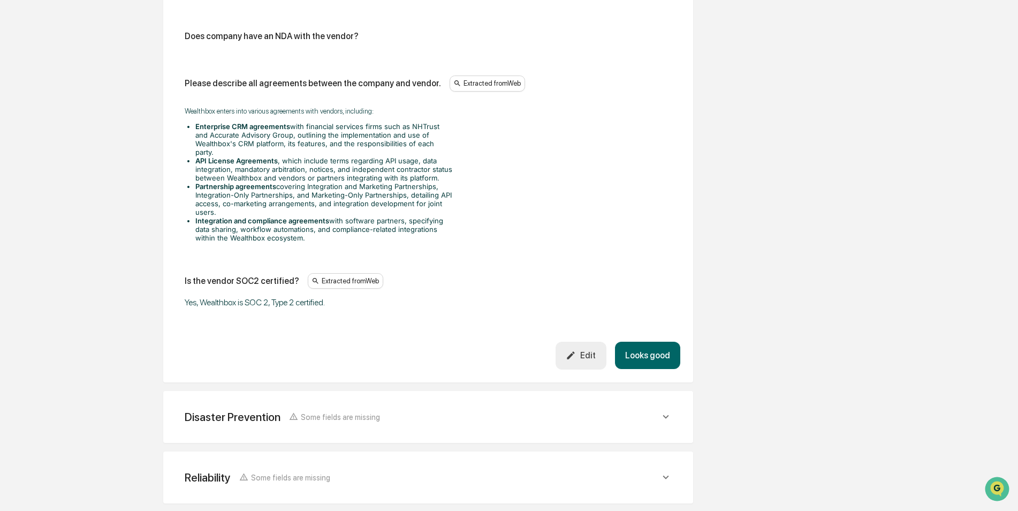
scroll to position [1393, 0]
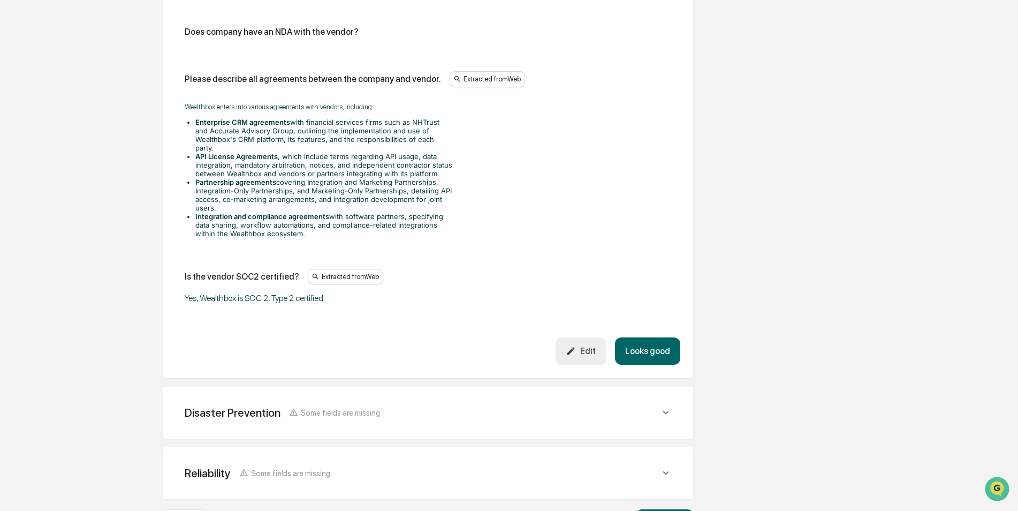
click at [652, 337] on button "Looks good" at bounding box center [647, 350] width 65 height 27
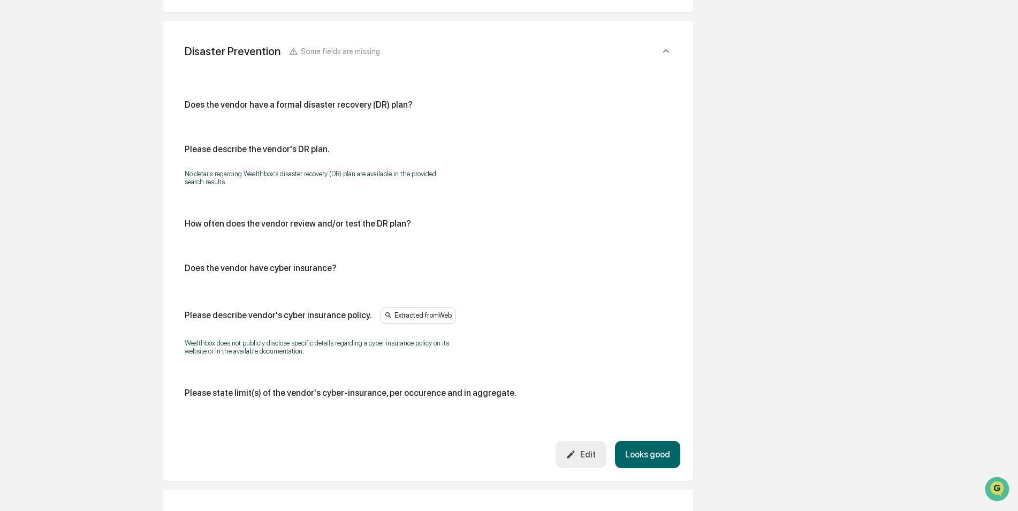
scroll to position [383, 0]
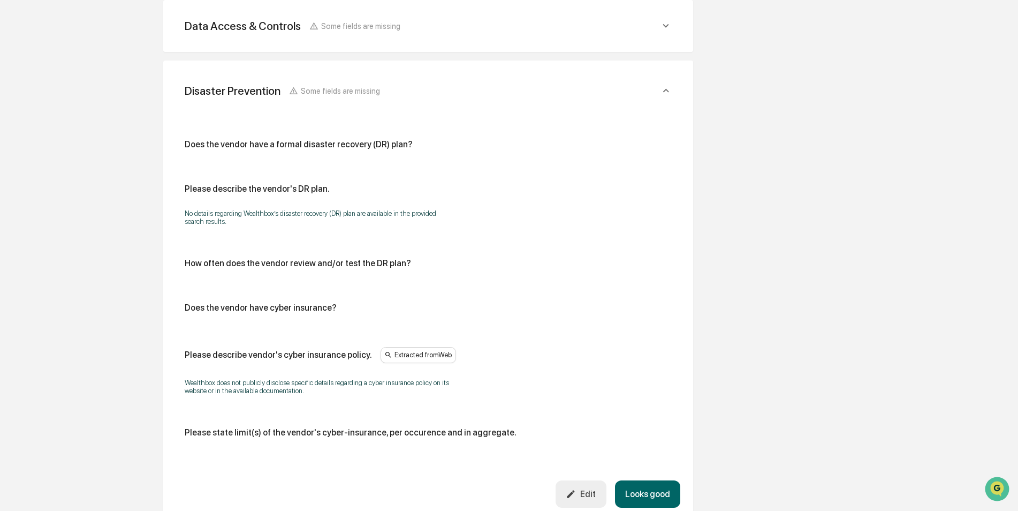
click at [653, 492] on button "Looks good" at bounding box center [647, 493] width 65 height 27
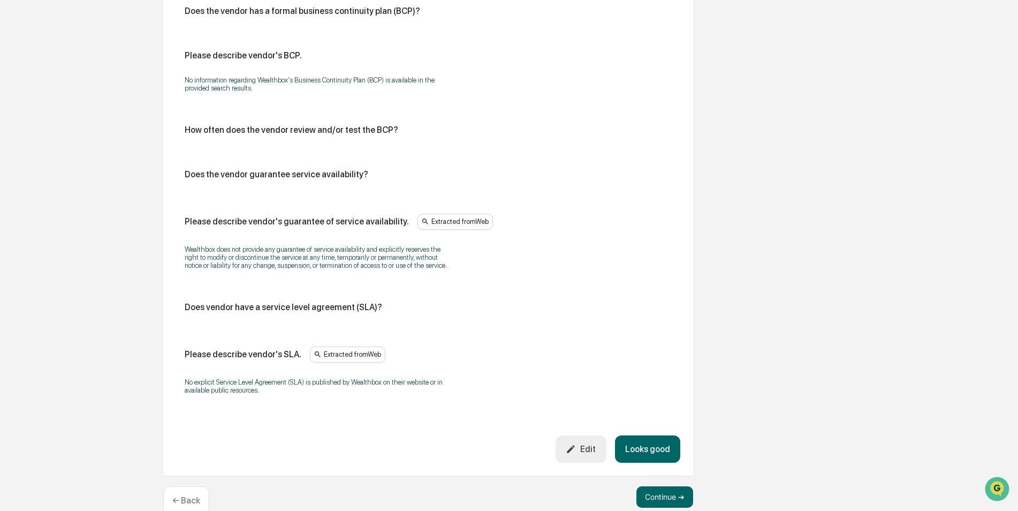
scroll to position [598, 0]
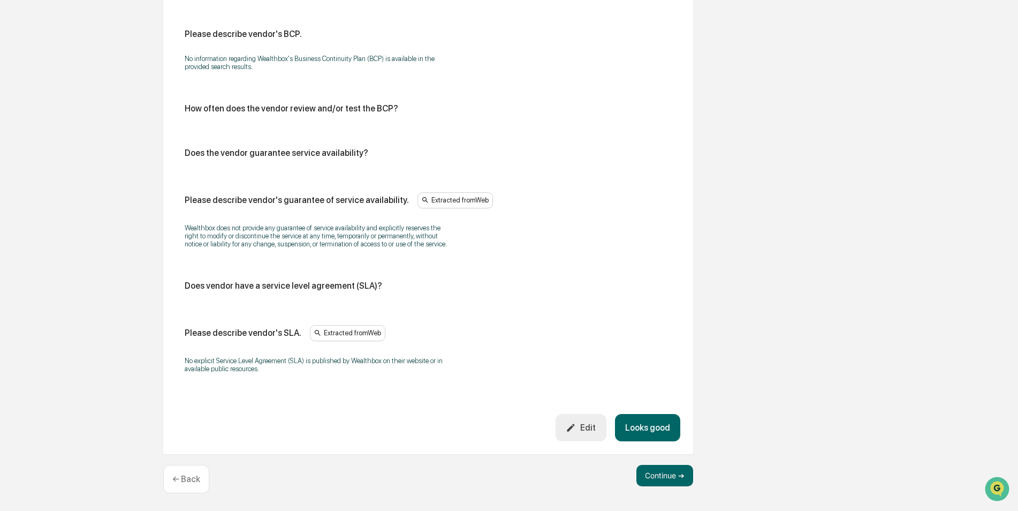
drag, startPoint x: 652, startPoint y: 427, endPoint x: 640, endPoint y: 398, distance: 31.1
click at [652, 426] on button "Looks good" at bounding box center [647, 427] width 65 height 27
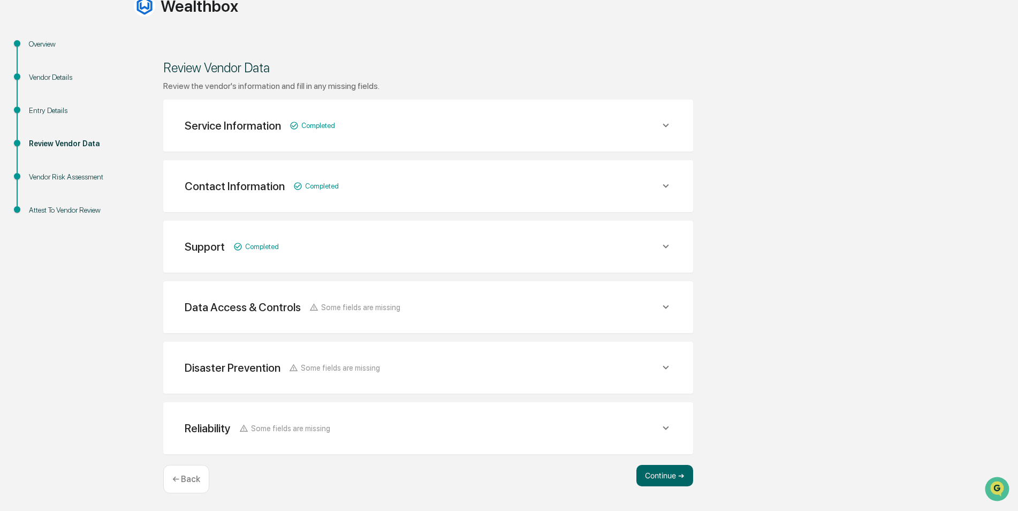
scroll to position [102, 0]
click at [658, 474] on button "Continue ➔" at bounding box center [664, 475] width 57 height 21
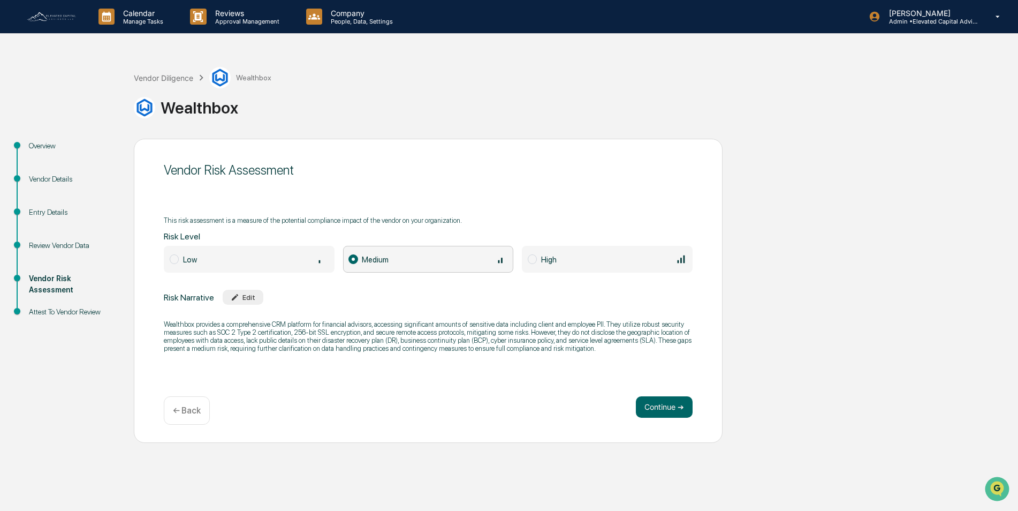
scroll to position [0, 0]
click at [660, 409] on button "Continue ➔" at bounding box center [664, 406] width 57 height 21
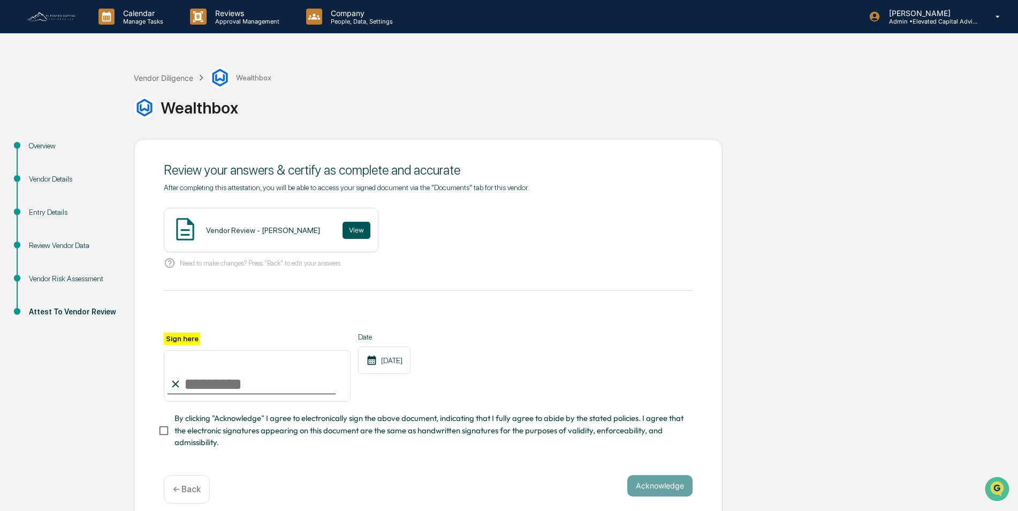
click at [343, 232] on button "View" at bounding box center [357, 230] width 28 height 17
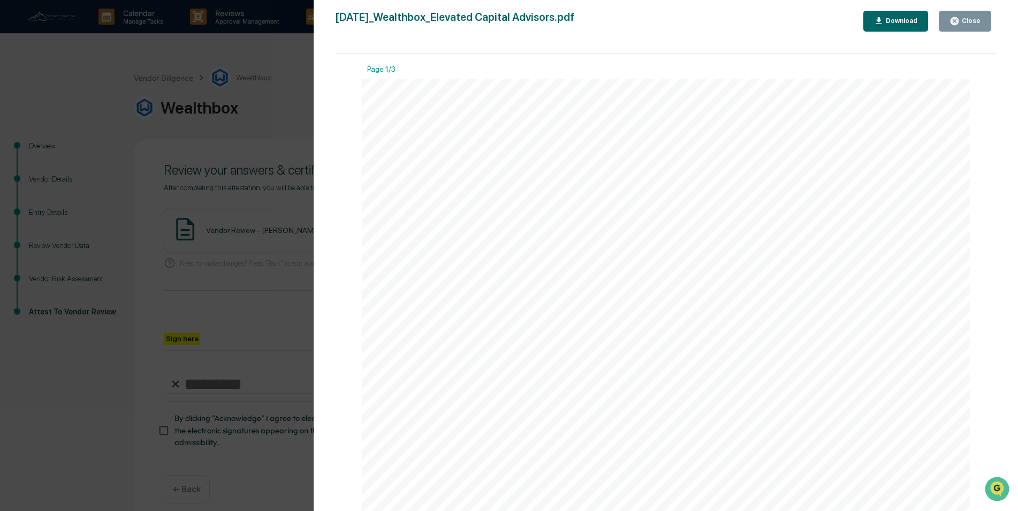
click at [970, 20] on div "Close" at bounding box center [970, 20] width 21 height 7
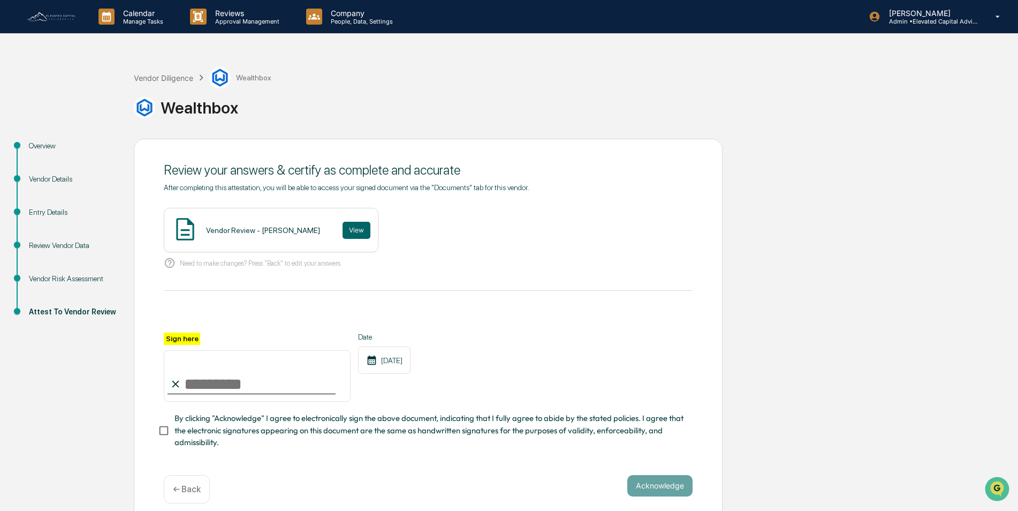
click at [265, 392] on input "Sign here" at bounding box center [257, 375] width 187 height 51
type input "**********"
click at [669, 489] on button "Acknowledge" at bounding box center [659, 485] width 65 height 21
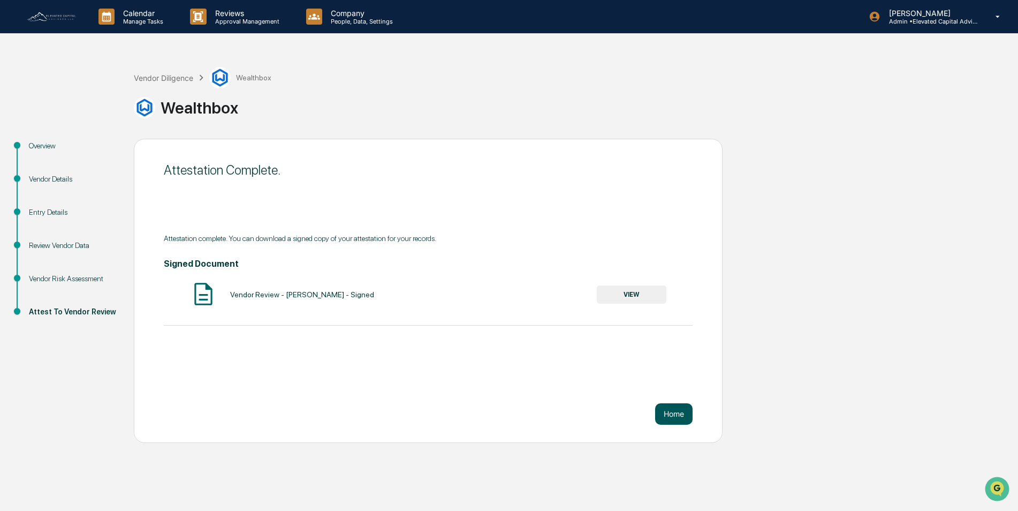
click at [673, 415] on button "Home" at bounding box center [673, 413] width 37 height 21
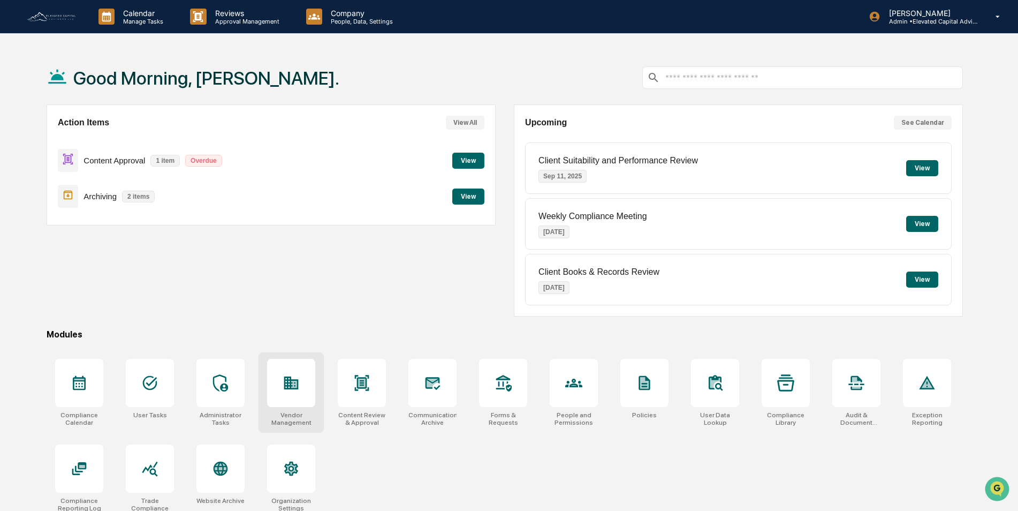
click at [287, 384] on icon at bounding box center [291, 382] width 14 height 13
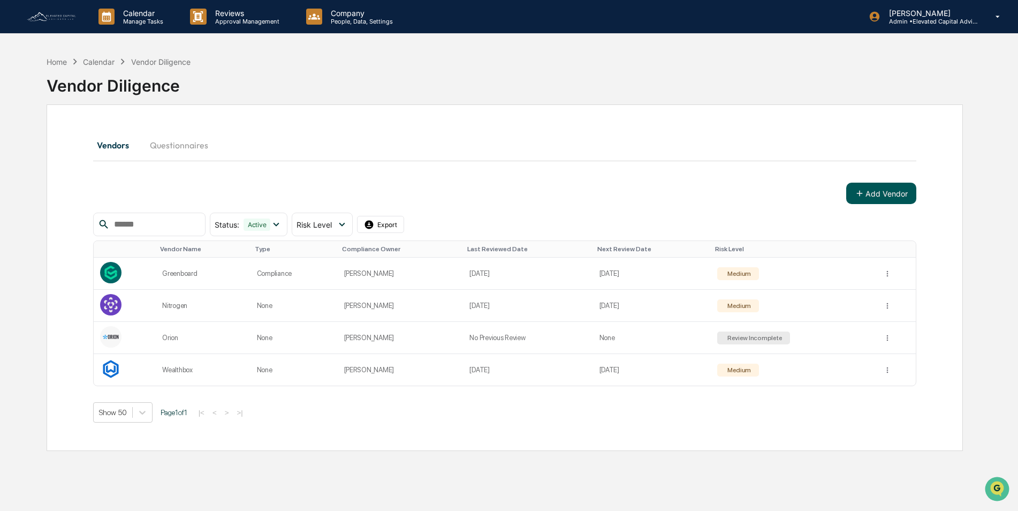
click at [862, 194] on icon at bounding box center [860, 193] width 10 height 10
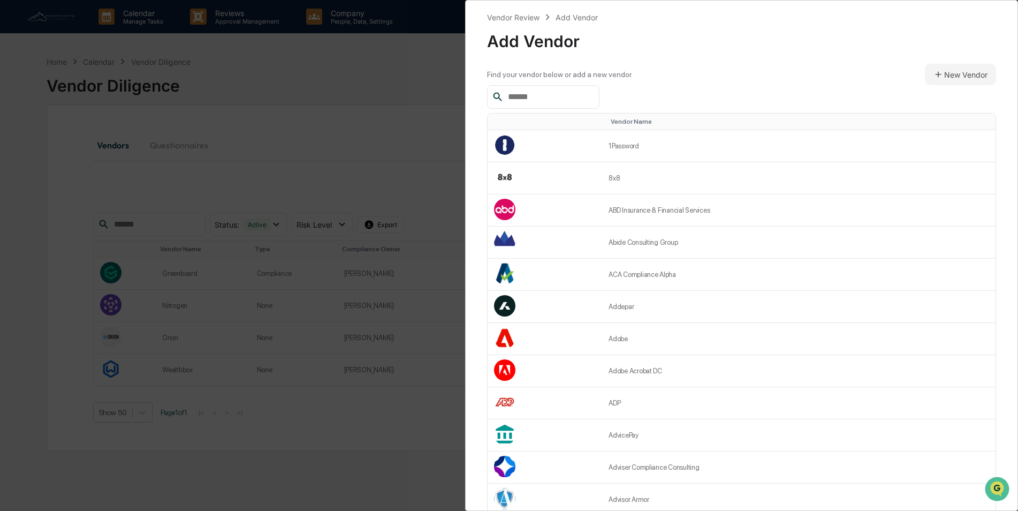
click at [548, 97] on input "text" at bounding box center [549, 97] width 91 height 14
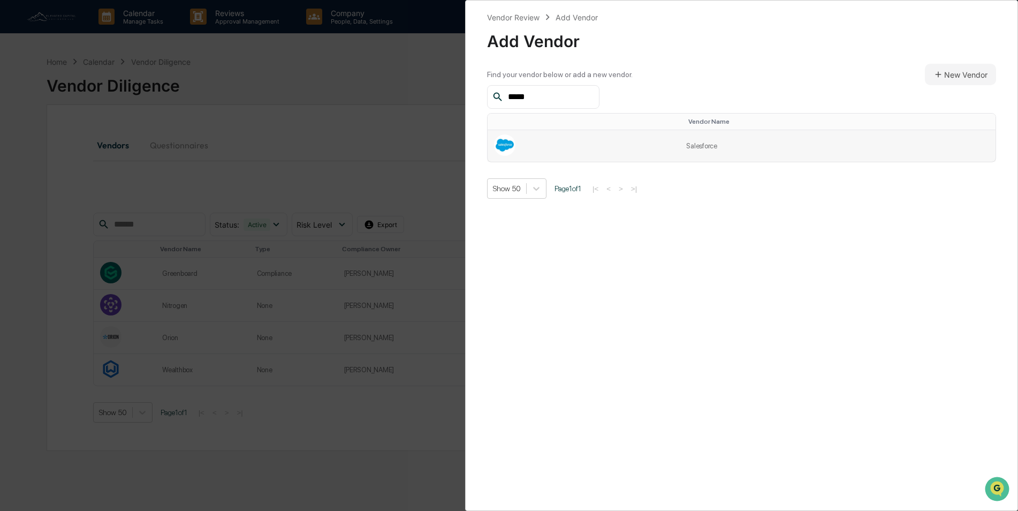
type input "*****"
click at [653, 148] on td at bounding box center [584, 146] width 192 height 32
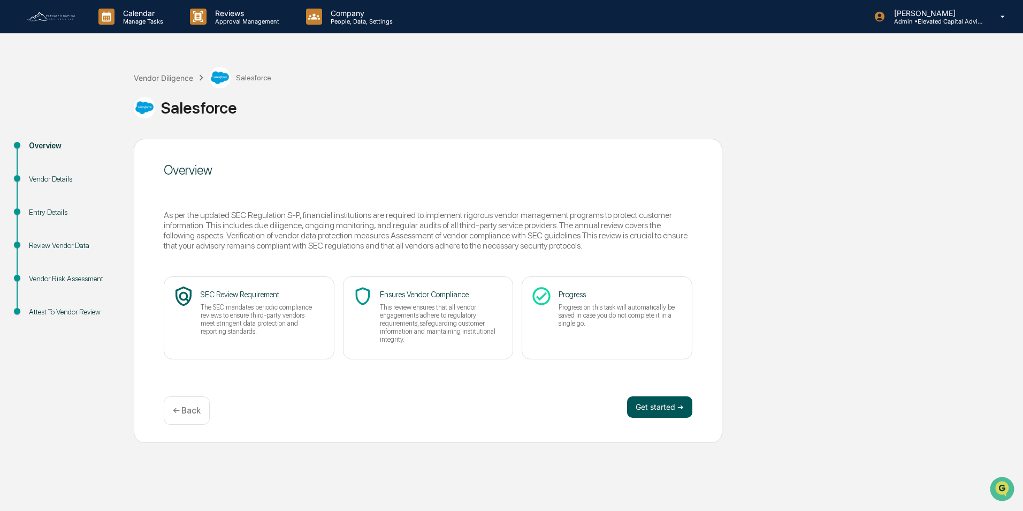
click at [647, 401] on button "Get started ➔" at bounding box center [659, 406] width 65 height 21
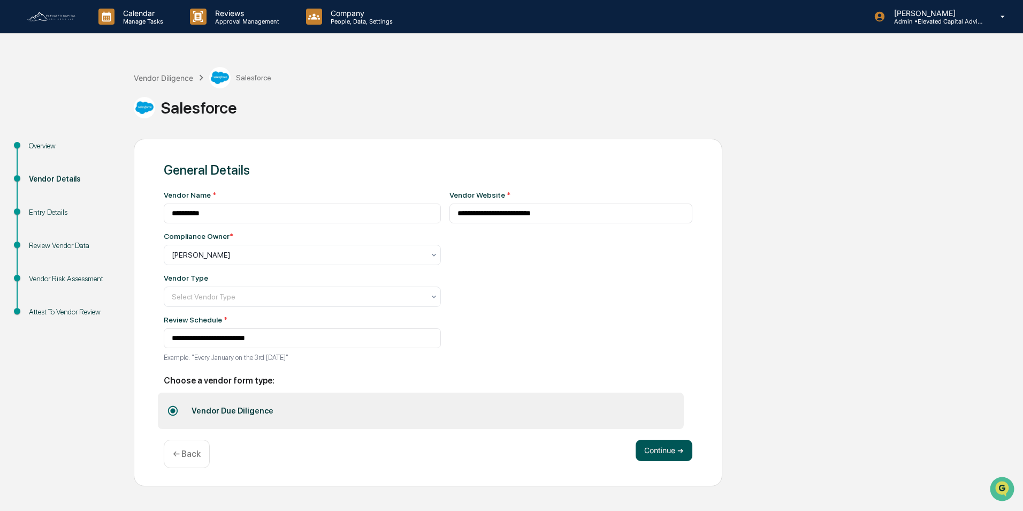
click at [671, 455] on button "Continue ➔" at bounding box center [664, 449] width 57 height 21
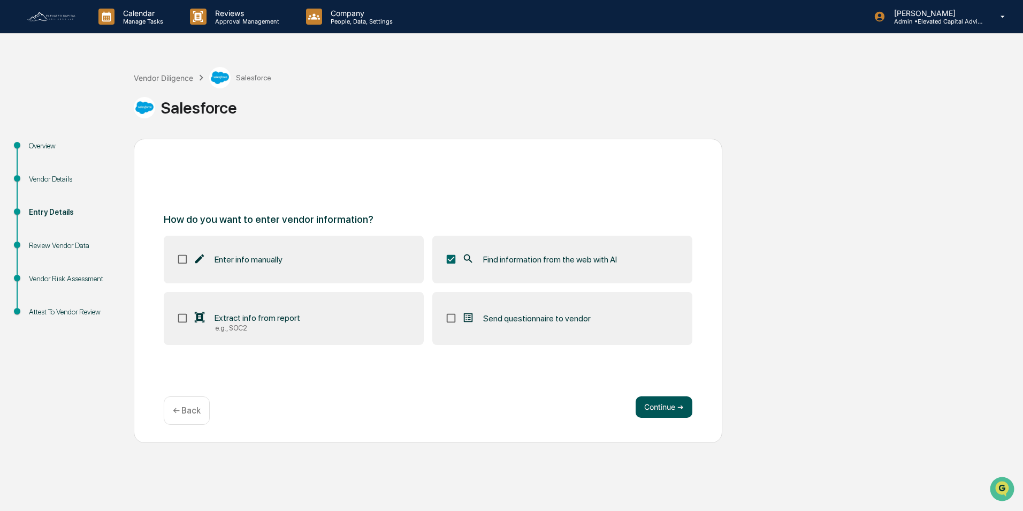
click at [662, 409] on button "Continue ➔" at bounding box center [664, 406] width 57 height 21
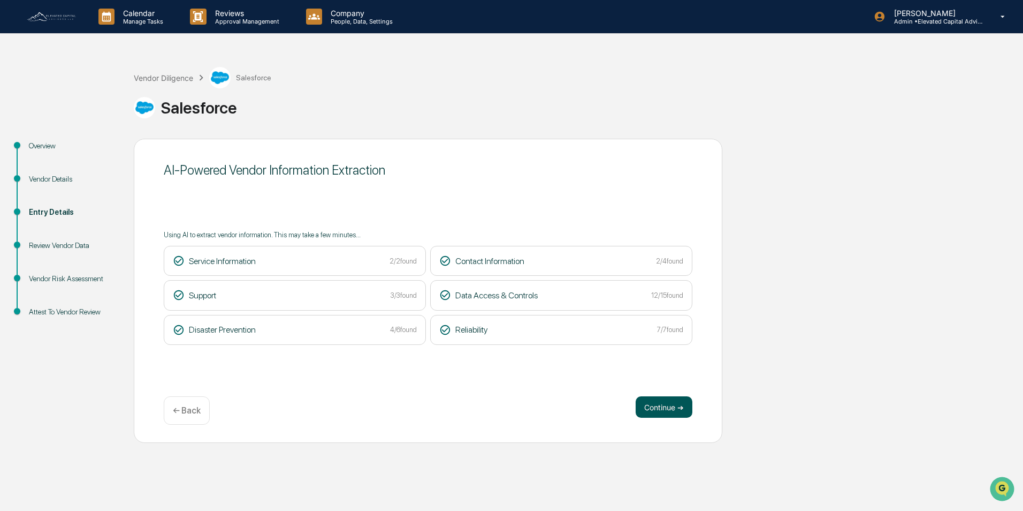
click at [664, 407] on button "Continue ➔" at bounding box center [664, 406] width 57 height 21
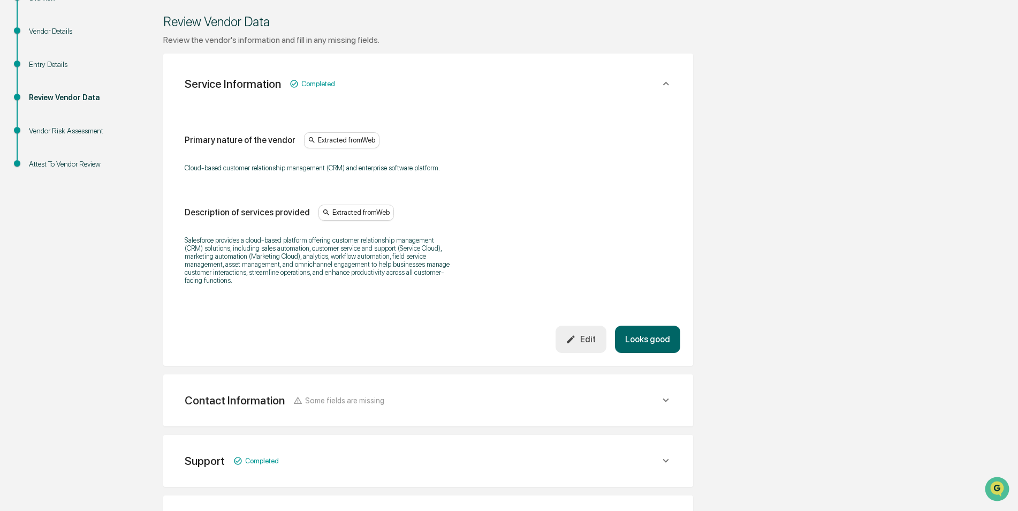
scroll to position [161, 0]
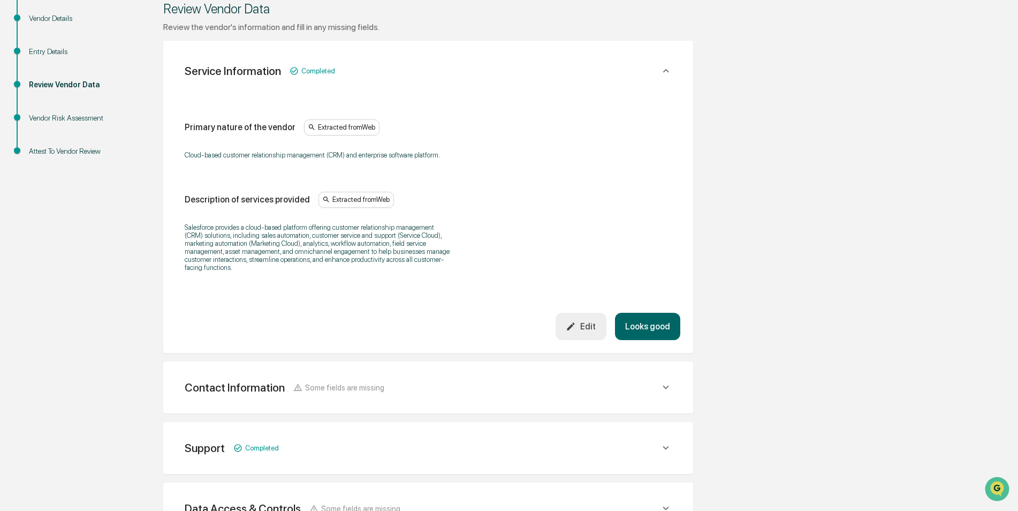
click at [633, 329] on button "Looks good" at bounding box center [647, 326] width 65 height 27
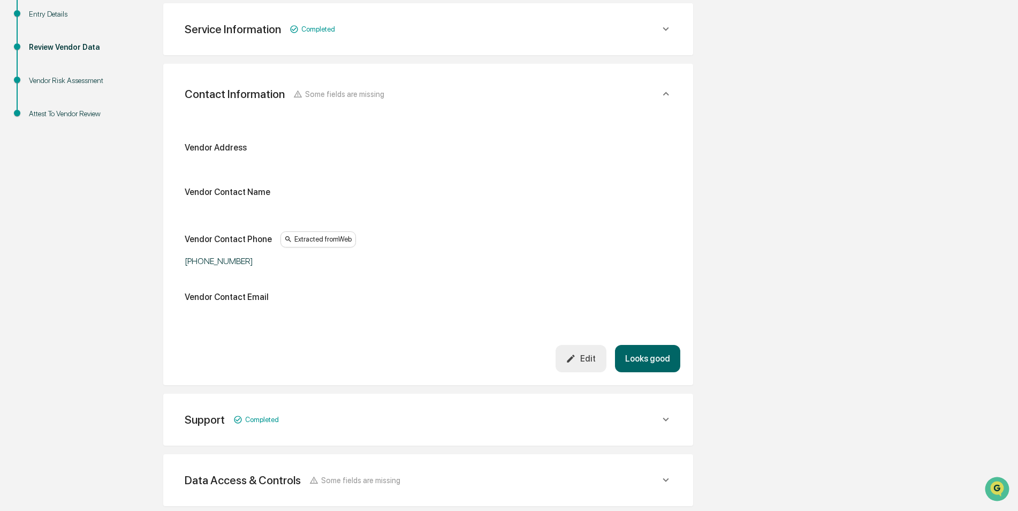
scroll to position [201, 0]
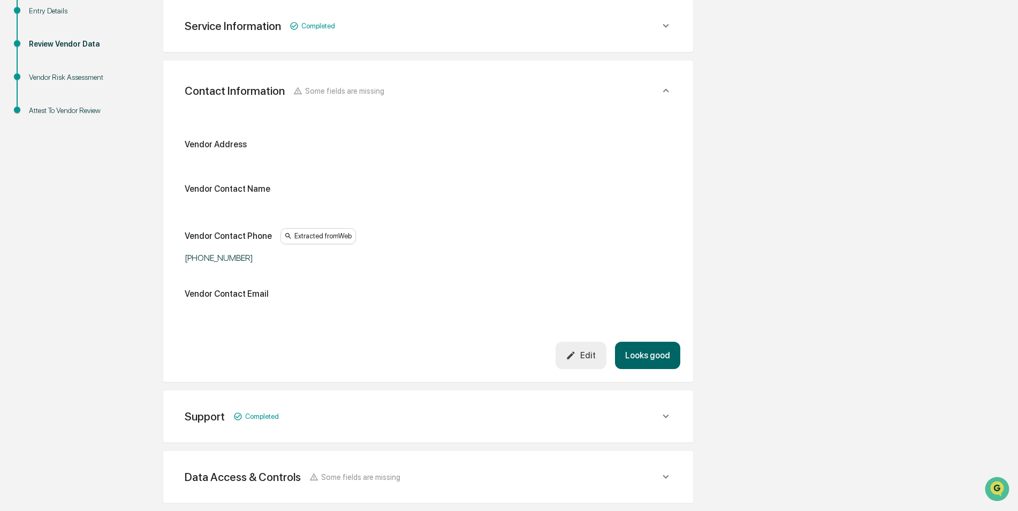
drag, startPoint x: 578, startPoint y: 358, endPoint x: 566, endPoint y: 355, distance: 12.6
click at [576, 358] on icon "button" at bounding box center [571, 355] width 10 height 10
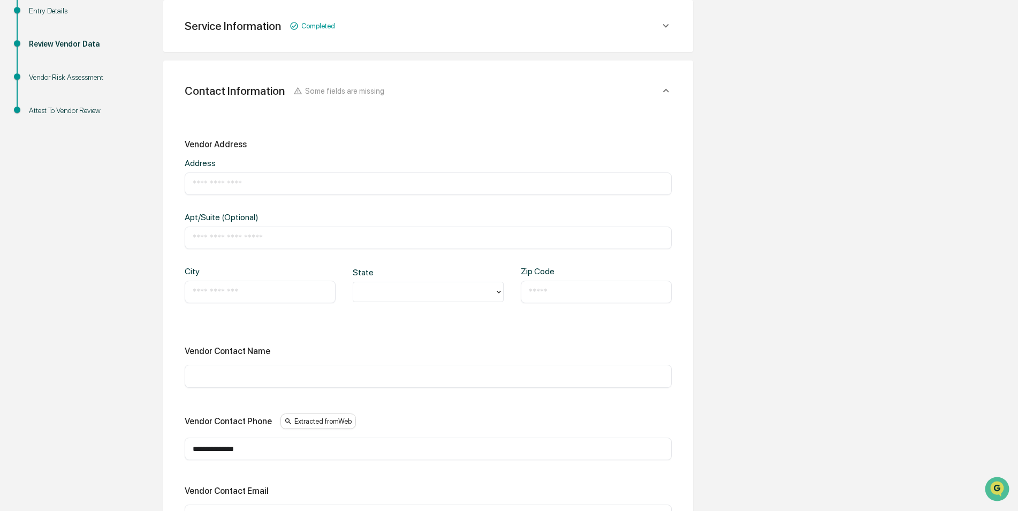
click at [278, 187] on input "text" at bounding box center [428, 183] width 471 height 11
type input "**********"
type input "*"
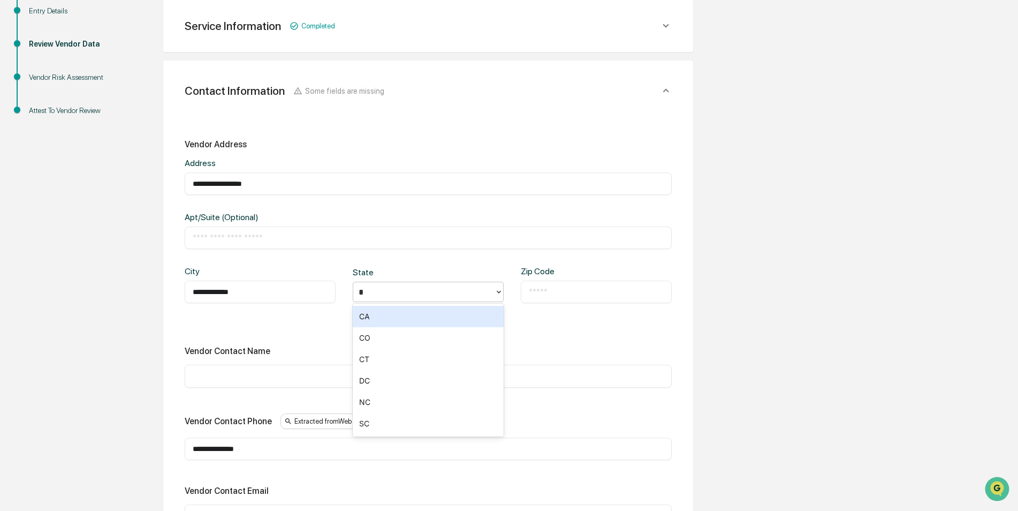
drag, startPoint x: 370, startPoint y: 313, endPoint x: 397, endPoint y: 317, distance: 26.5
click at [375, 315] on div "CA" at bounding box center [428, 316] width 151 height 21
click at [567, 293] on input "text" at bounding box center [596, 291] width 135 height 11
type input "*****"
click at [241, 241] on input "text" at bounding box center [428, 237] width 471 height 11
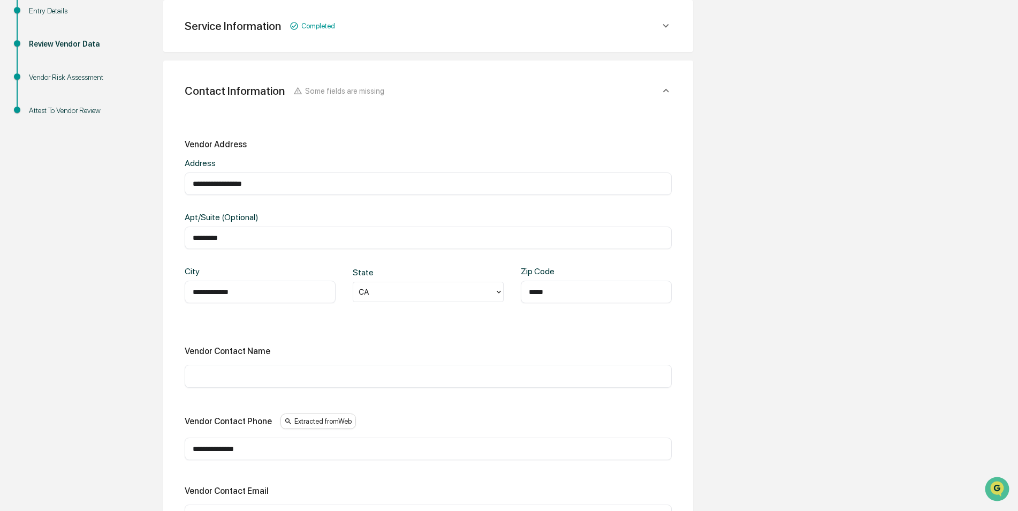
type input "*********"
click at [333, 337] on div "**********" at bounding box center [428, 333] width 487 height 388
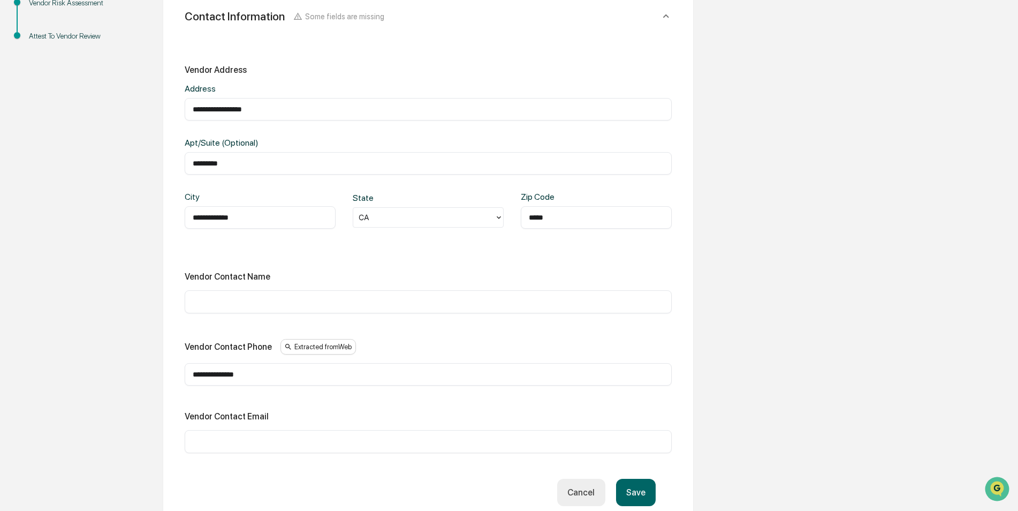
scroll to position [308, 0]
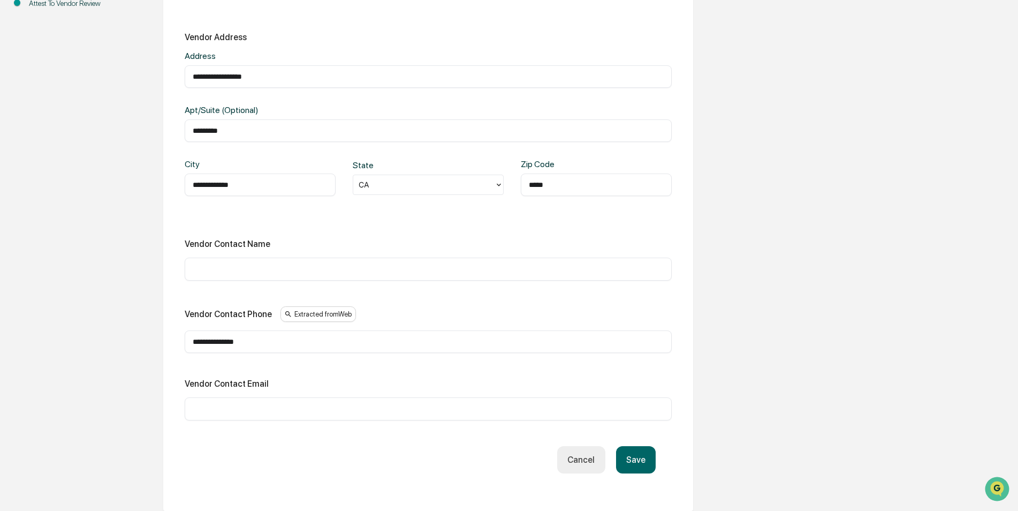
drag, startPoint x: 265, startPoint y: 343, endPoint x: 166, endPoint y: 330, distance: 99.8
click at [167, 330] on div "**********" at bounding box center [428, 231] width 530 height 557
type input "**********"
click at [349, 374] on div "**********" at bounding box center [428, 226] width 487 height 388
click at [635, 460] on button "Save" at bounding box center [636, 459] width 40 height 27
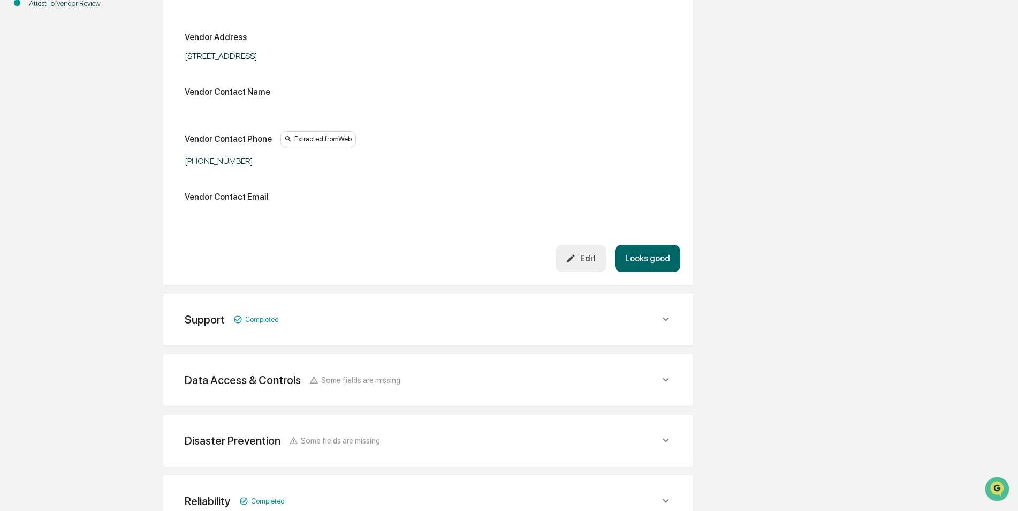
click at [648, 256] on button "Looks good" at bounding box center [647, 258] width 65 height 27
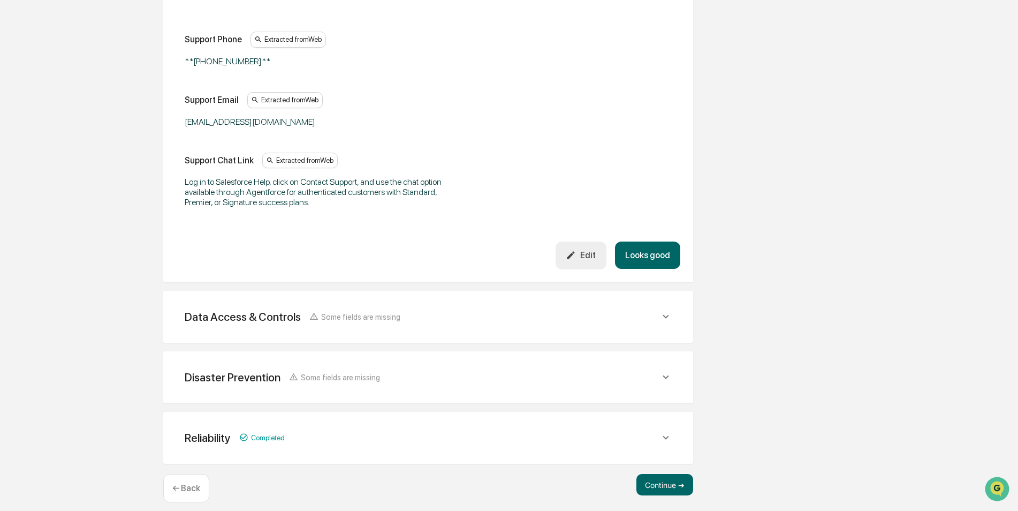
scroll to position [378, 0]
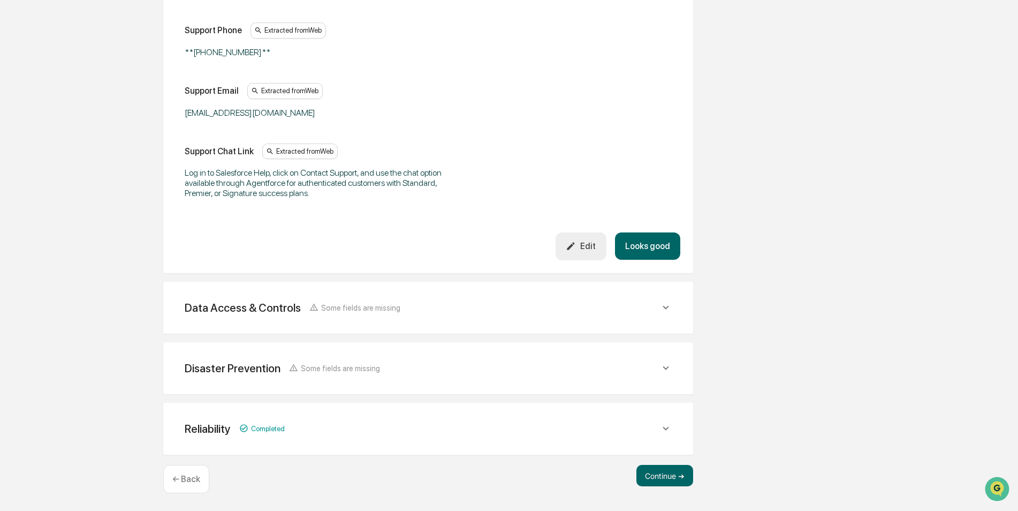
click at [513, 317] on div "Data Access & Controls Some fields are missing" at bounding box center [428, 307] width 504 height 26
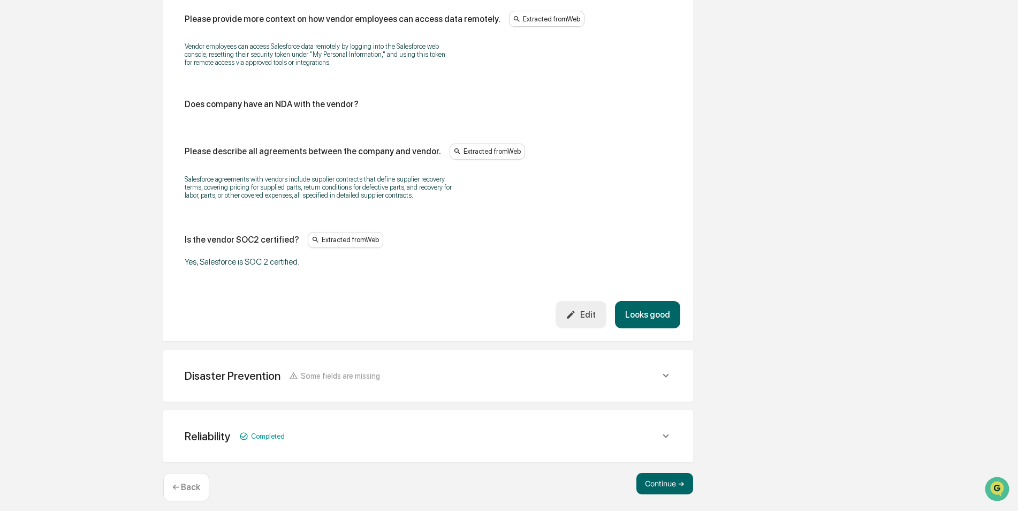
click at [645, 306] on button "Looks good" at bounding box center [647, 314] width 65 height 27
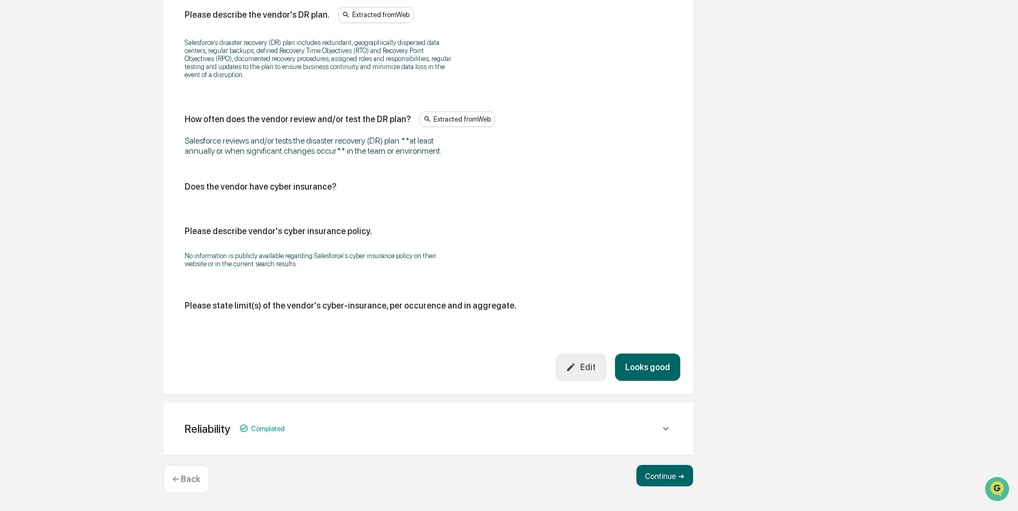
click at [637, 367] on button "Looks good" at bounding box center [647, 366] width 65 height 27
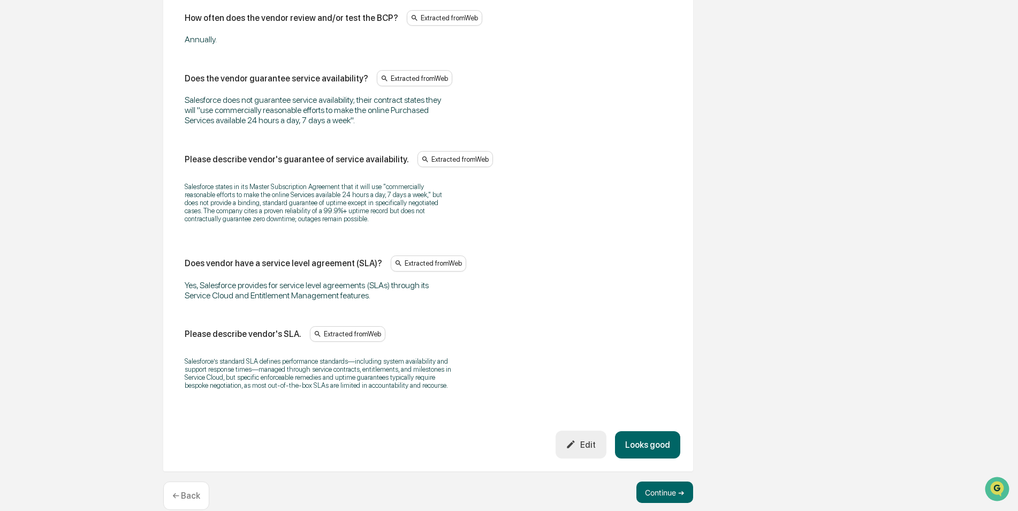
scroll to position [754, 0]
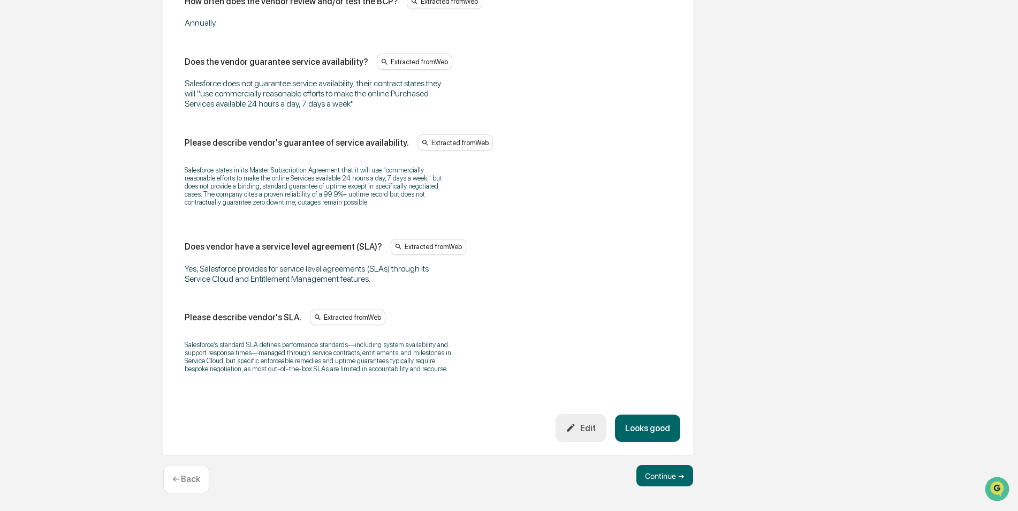
click at [641, 420] on button "Looks good" at bounding box center [647, 427] width 65 height 27
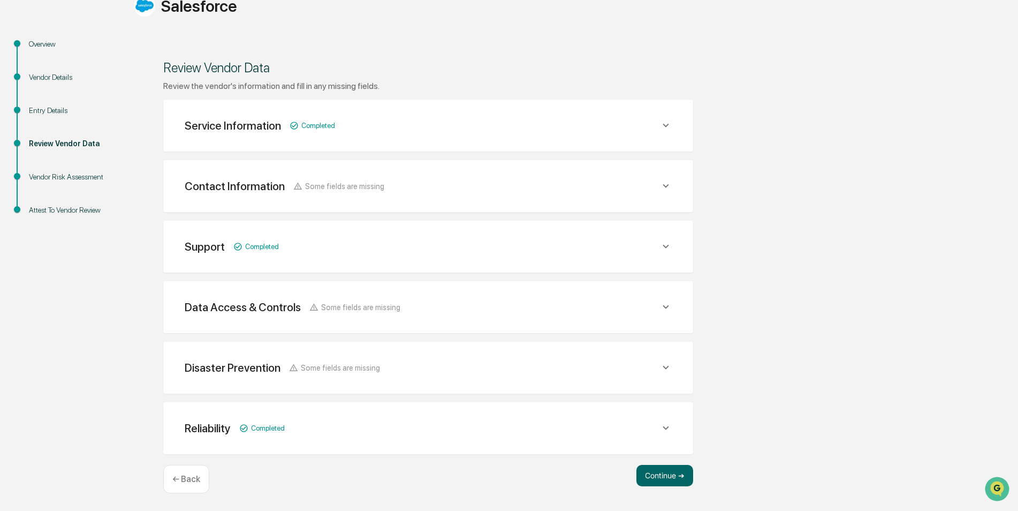
scroll to position [102, 0]
click at [659, 471] on button "Continue ➔" at bounding box center [664, 475] width 57 height 21
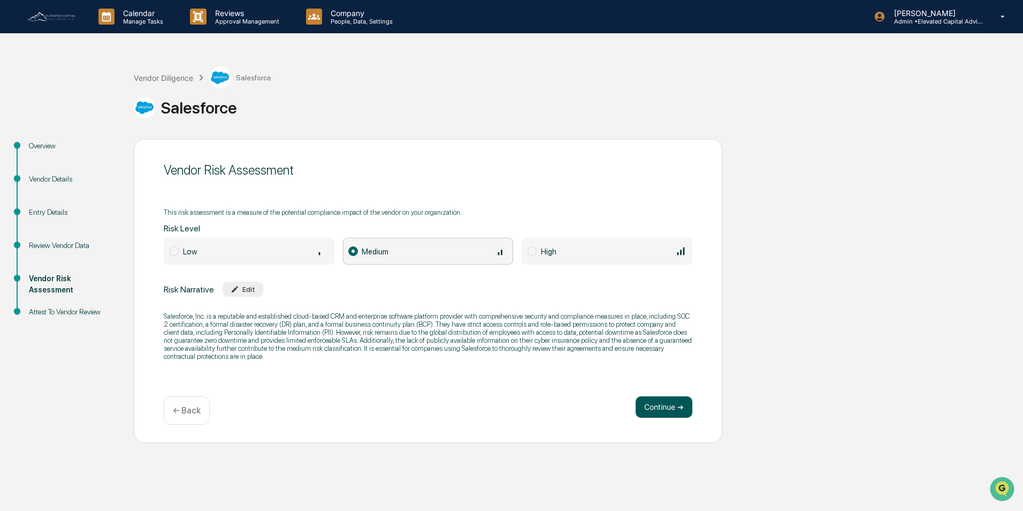
click at [656, 404] on button "Continue ➔" at bounding box center [664, 406] width 57 height 21
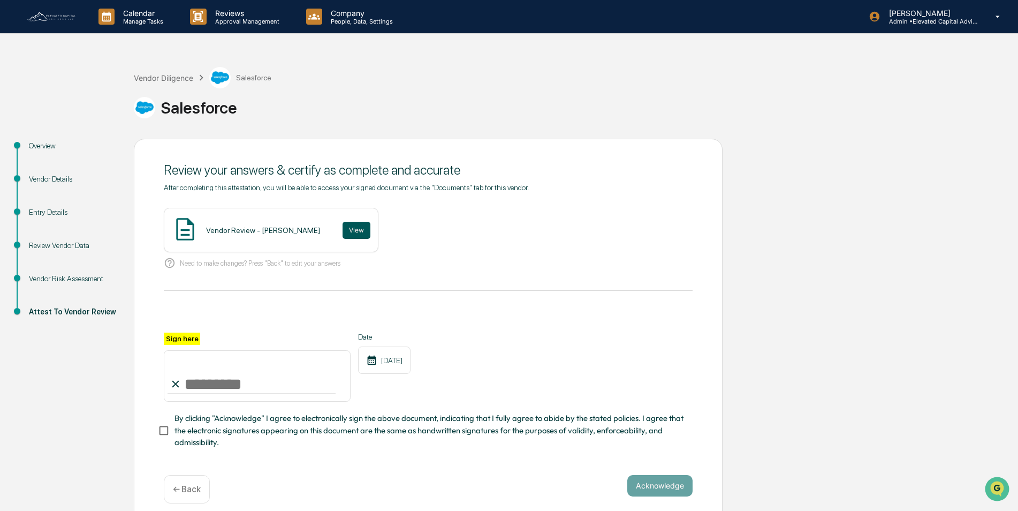
click at [343, 232] on button "View" at bounding box center [357, 230] width 28 height 17
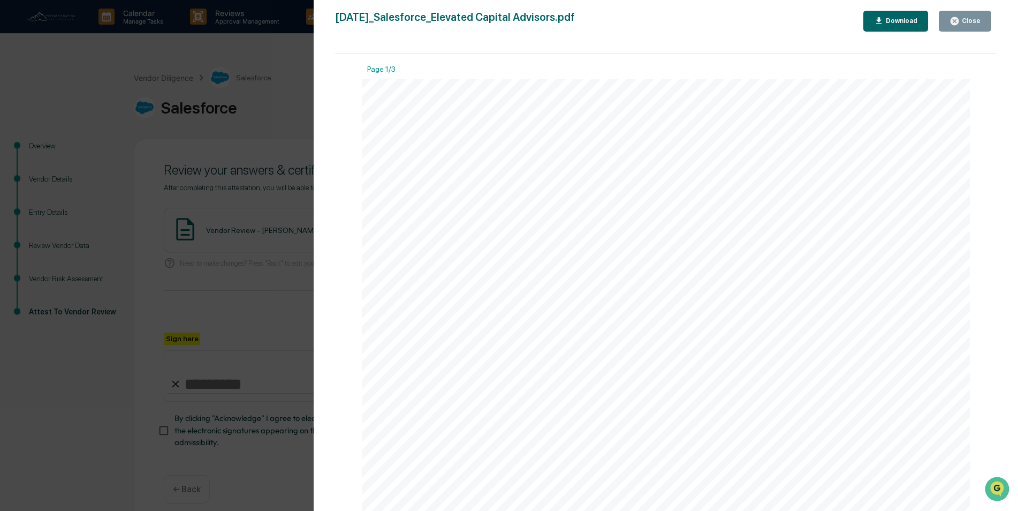
click at [258, 313] on div "Version History [DATE] 03:50 PM [PERSON_NAME] [DATE]_Salesforce_Elevated Capita…" at bounding box center [509, 255] width 1018 height 511
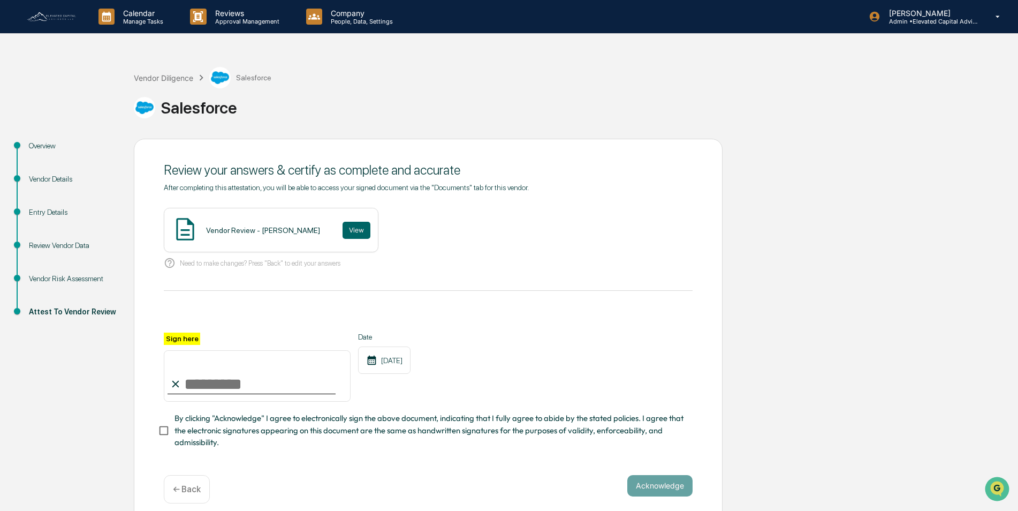
click at [243, 393] on input "Sign here" at bounding box center [257, 375] width 187 height 51
type input "**********"
click at [643, 489] on button "Acknowledge" at bounding box center [659, 485] width 65 height 21
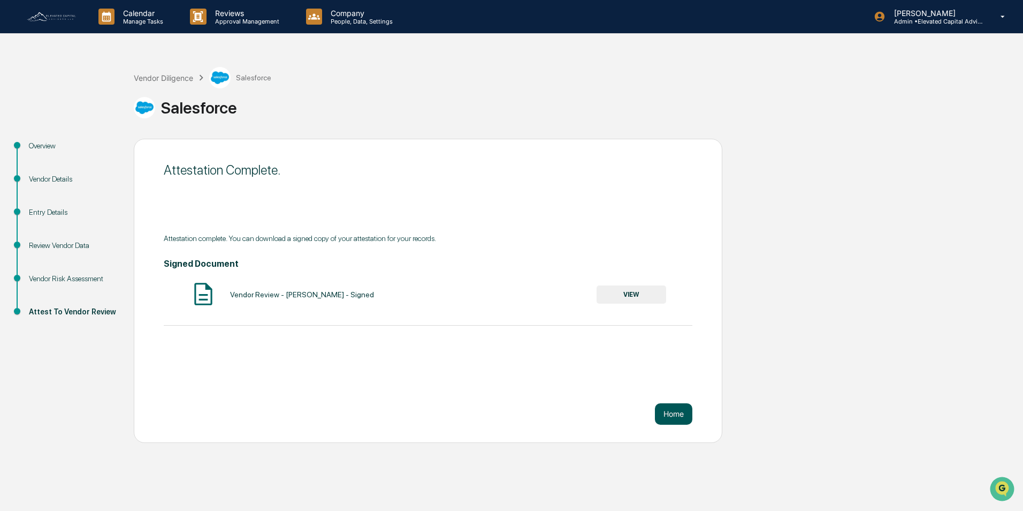
click at [674, 416] on button "Home" at bounding box center [673, 413] width 37 height 21
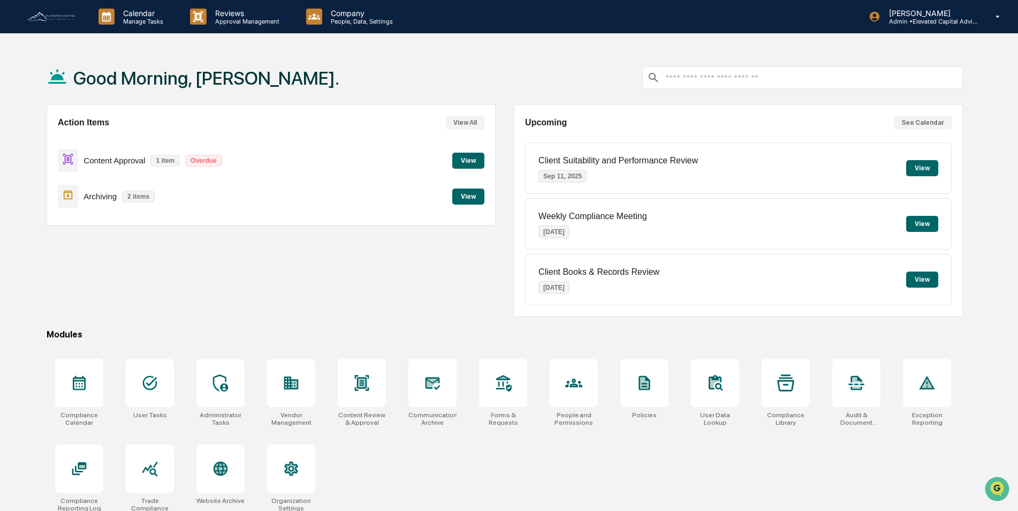
click at [461, 161] on button "View" at bounding box center [468, 161] width 32 height 16
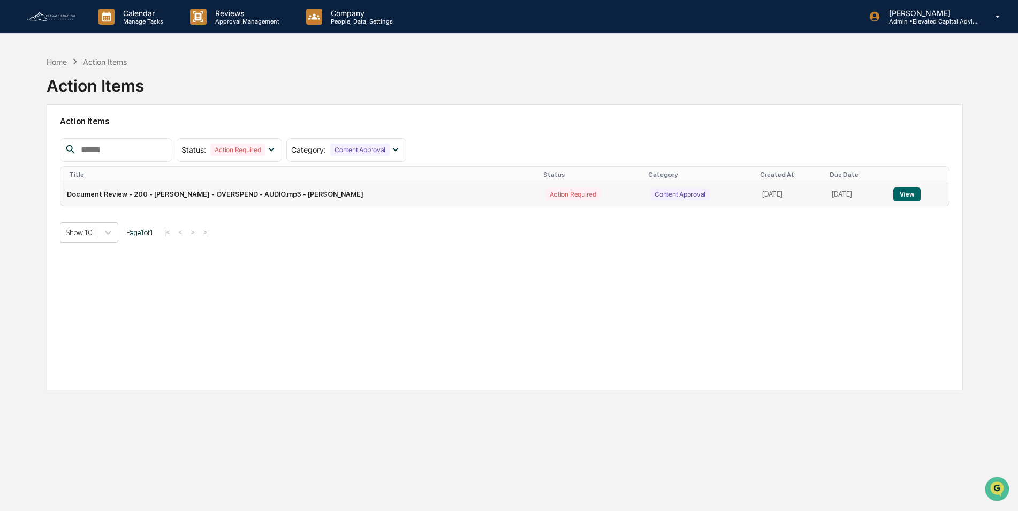
click at [907, 193] on button "View" at bounding box center [906, 194] width 27 height 14
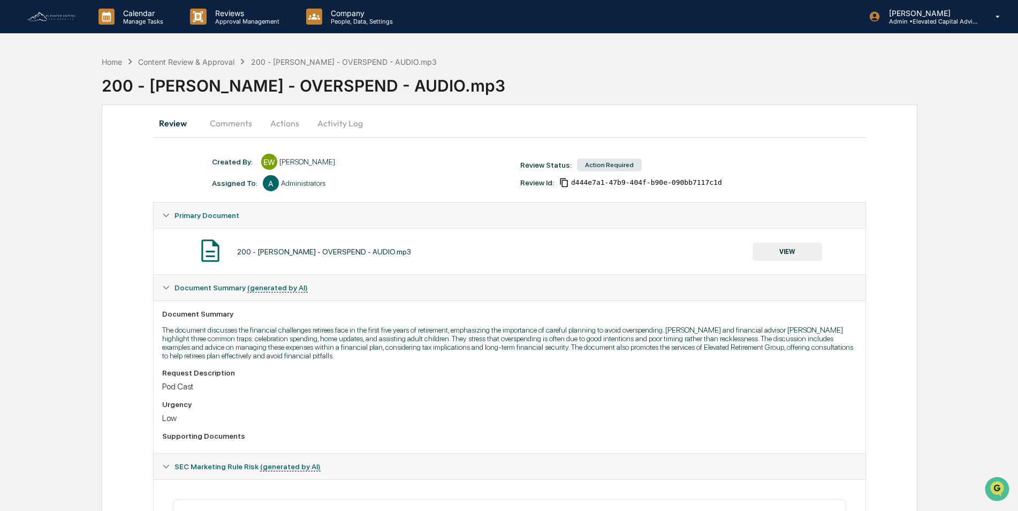
click at [287, 123] on button "Actions" at bounding box center [285, 123] width 48 height 26
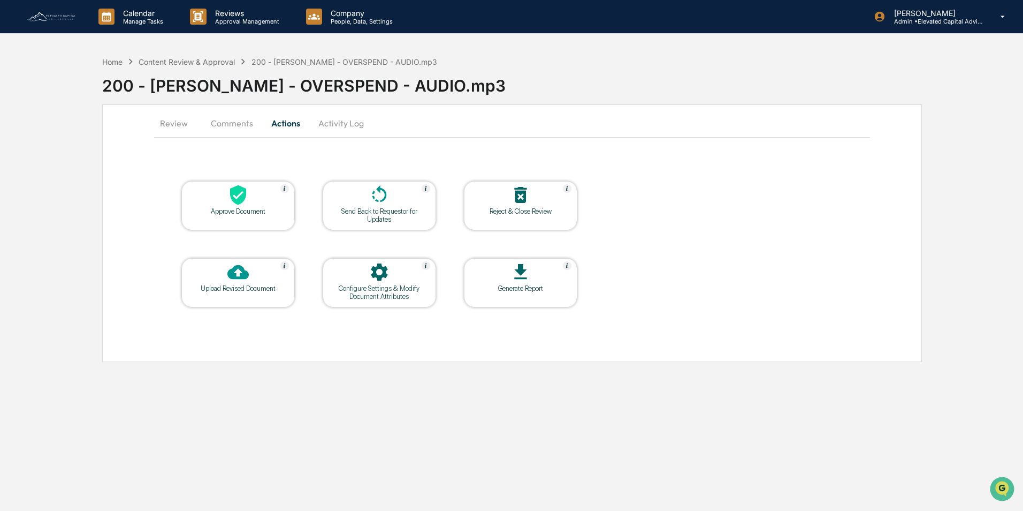
click at [238, 199] on icon at bounding box center [238, 195] width 16 height 20
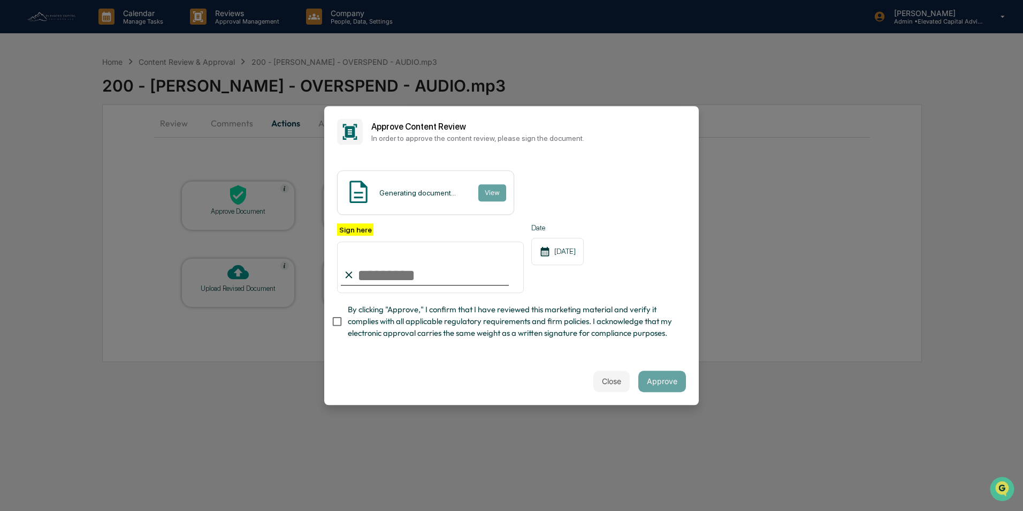
click at [461, 278] on input "Sign here" at bounding box center [430, 266] width 187 height 51
type input "**********"
click at [662, 382] on button "Approve" at bounding box center [662, 380] width 48 height 21
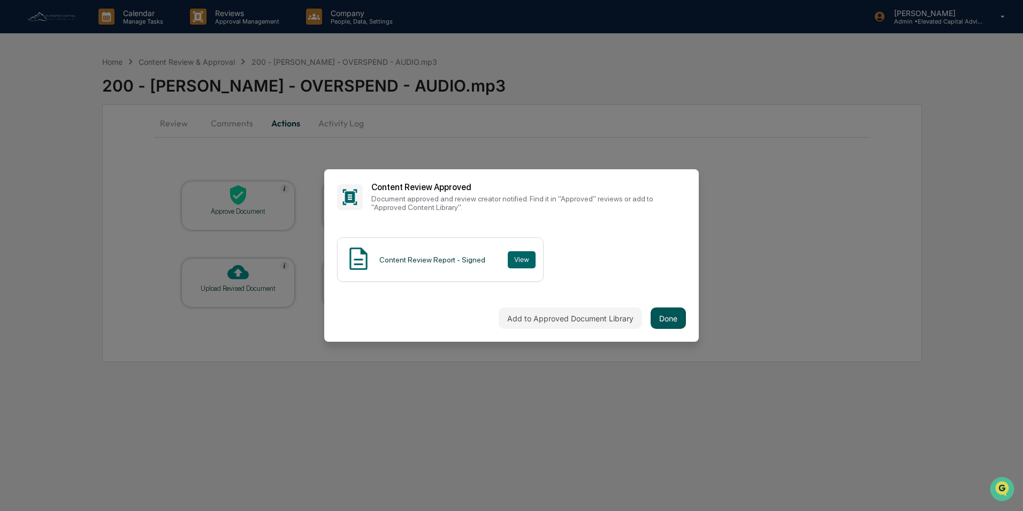
click at [673, 311] on button "Done" at bounding box center [668, 317] width 35 height 21
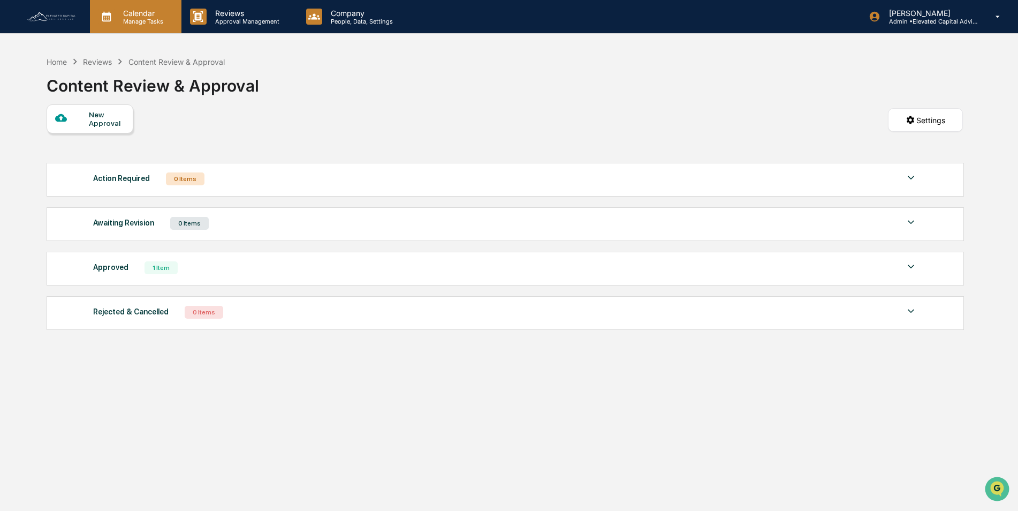
click at [137, 22] on p "Manage Tasks" at bounding box center [142, 21] width 54 height 7
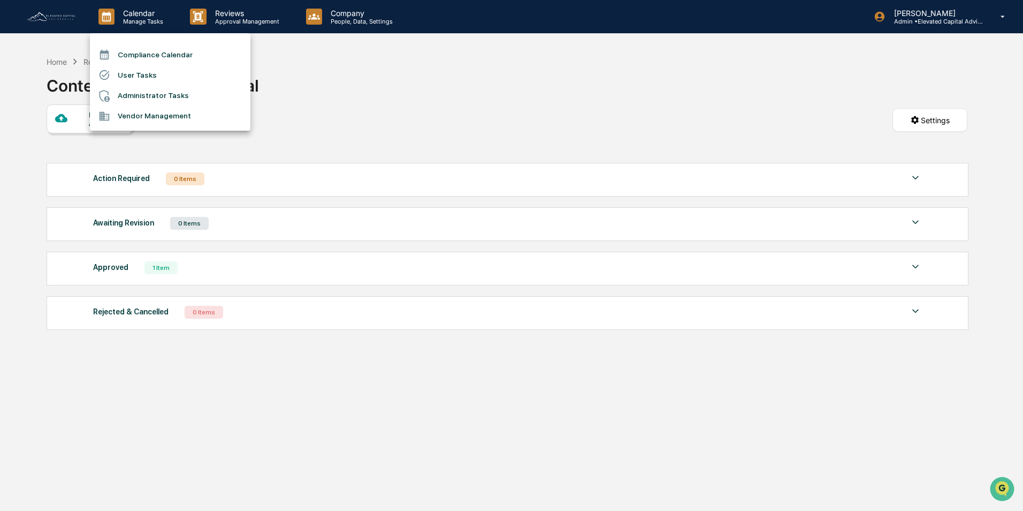
click at [140, 54] on li "Compliance Calendar" at bounding box center [170, 54] width 161 height 20
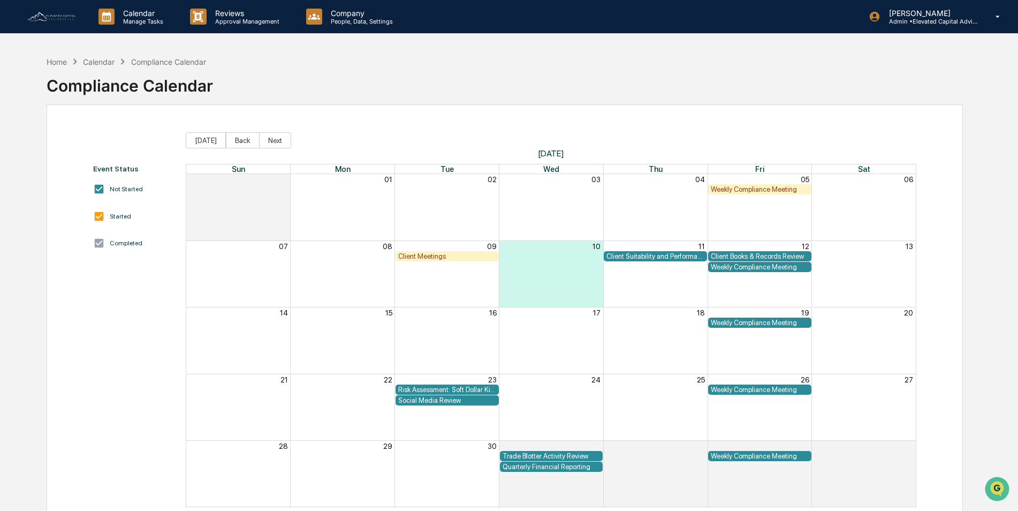
click at [641, 256] on div "Client Suitability and Performance Review" at bounding box center [655, 256] width 98 height 8
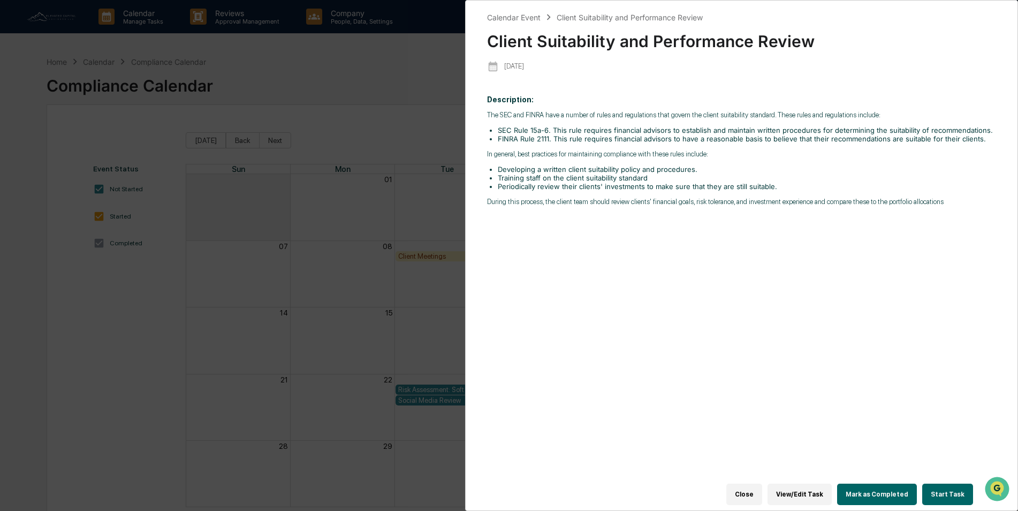
click at [394, 127] on div "Calendar Event Client Suitability and Performance Review Client Suitability and…" at bounding box center [509, 255] width 1018 height 511
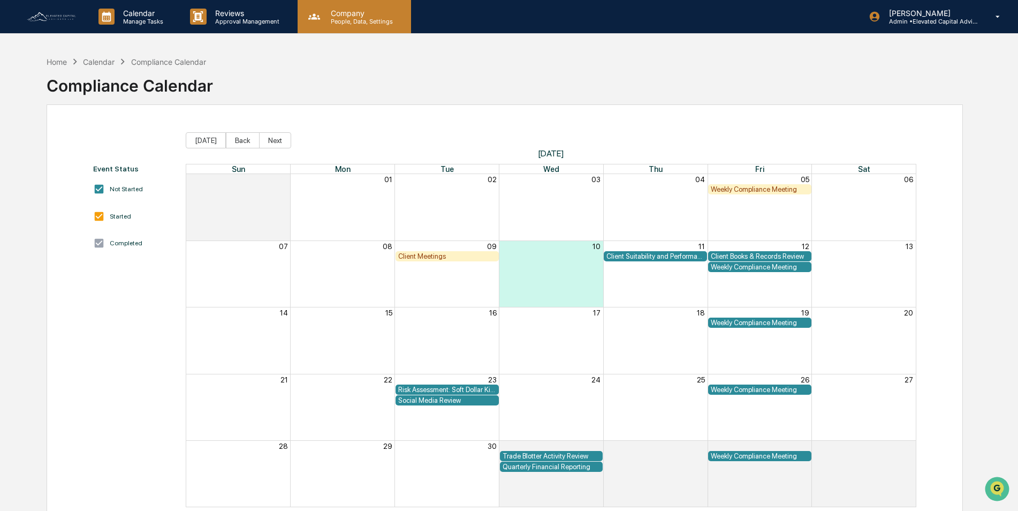
click at [352, 19] on p "People, Data, Settings" at bounding box center [360, 21] width 76 height 7
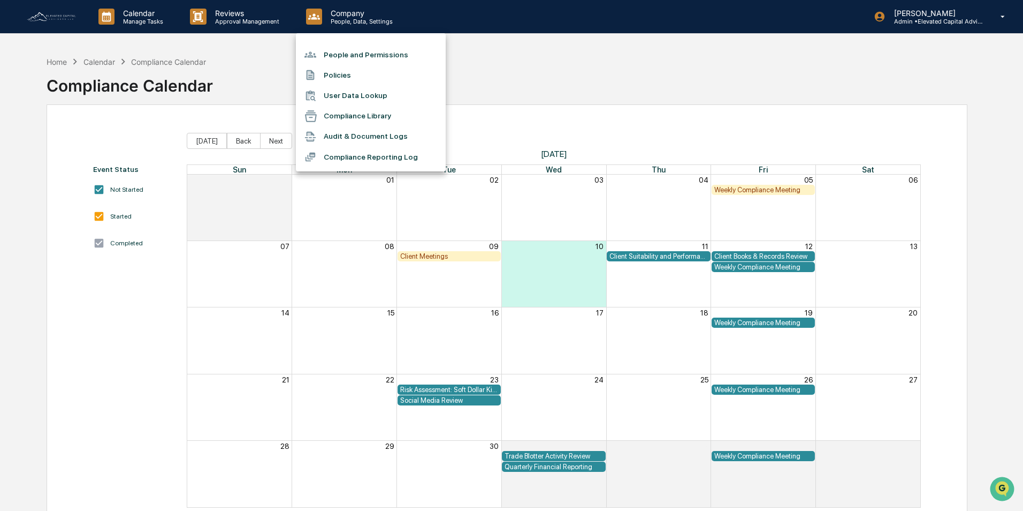
click at [348, 56] on li "People and Permissions" at bounding box center [371, 54] width 150 height 20
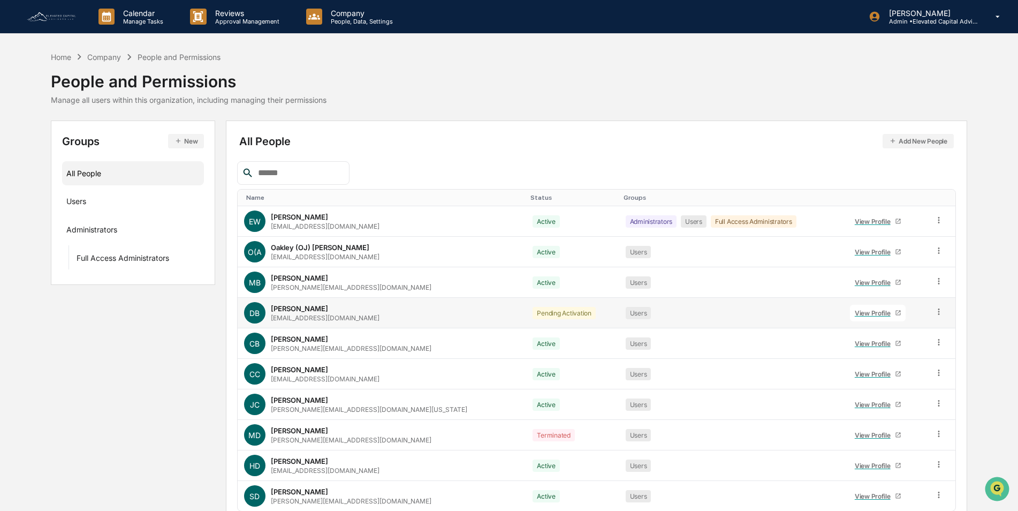
scroll to position [48, 0]
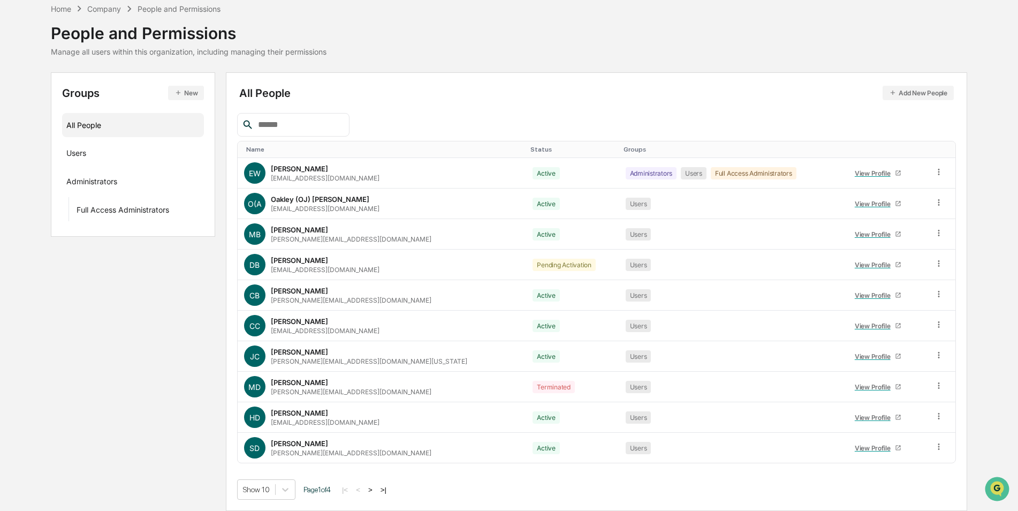
click at [376, 488] on button ">" at bounding box center [370, 489] width 11 height 9
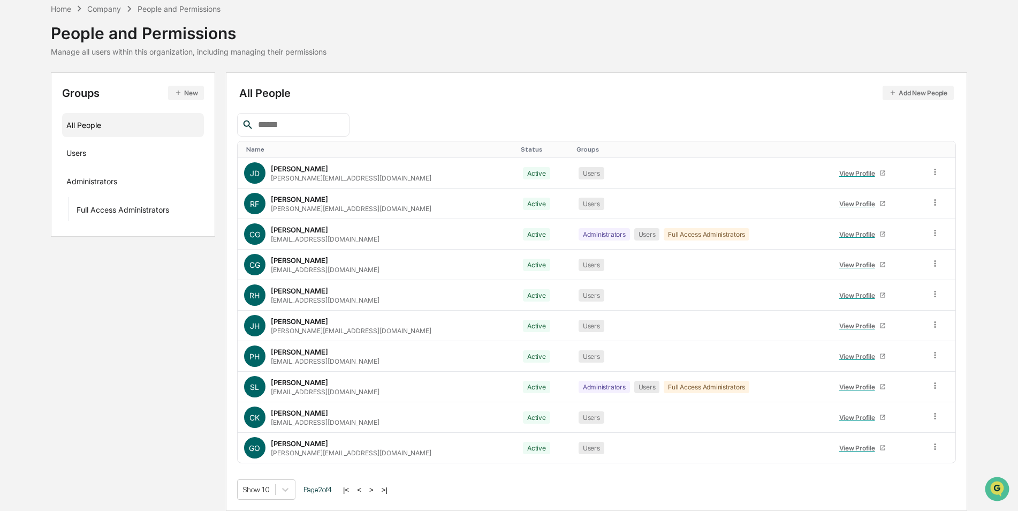
click at [375, 489] on button ">" at bounding box center [371, 489] width 11 height 9
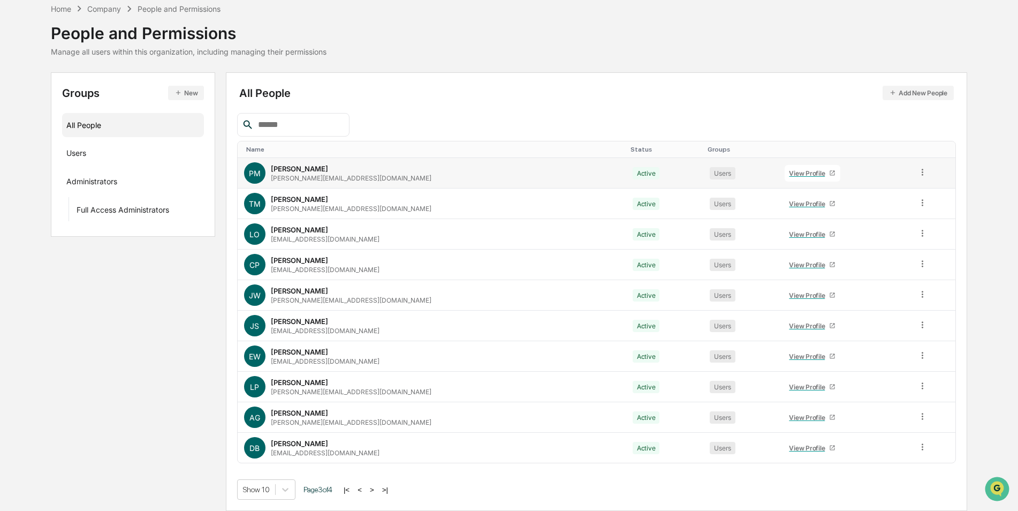
click at [917, 173] on icon at bounding box center [922, 172] width 10 height 10
click at [858, 252] on div "Reset Password" at bounding box center [874, 253] width 89 height 13
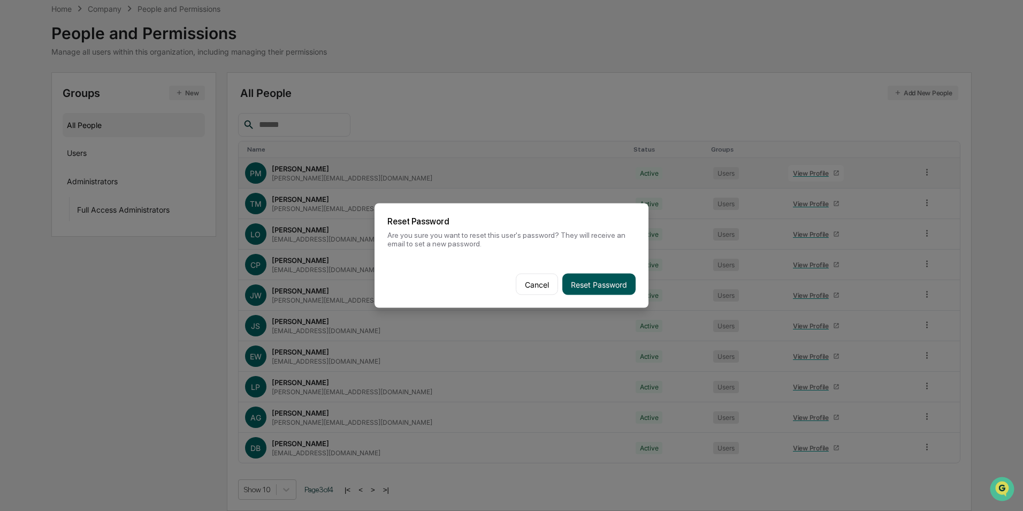
click at [600, 286] on button "Reset Password" at bounding box center [598, 283] width 73 height 21
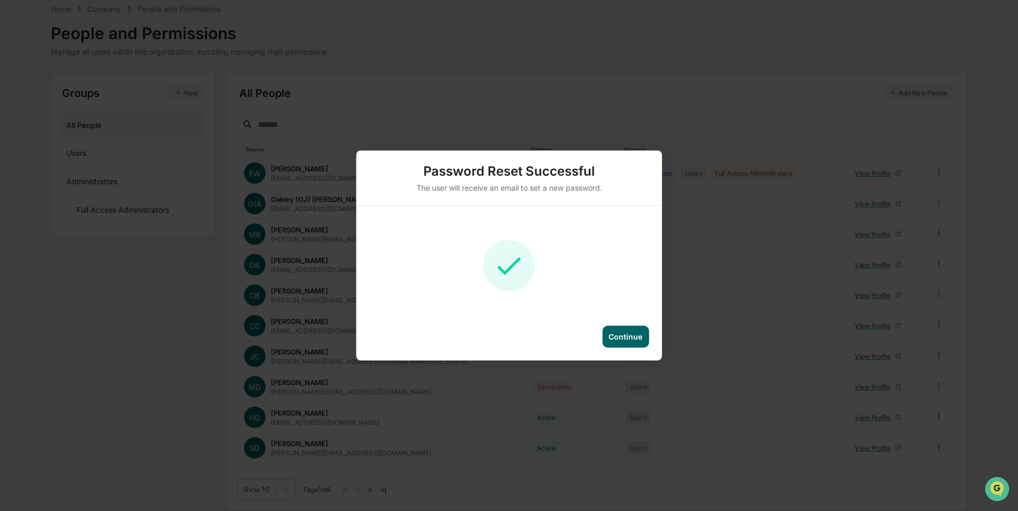
click at [613, 334] on div "Continue" at bounding box center [626, 336] width 34 height 9
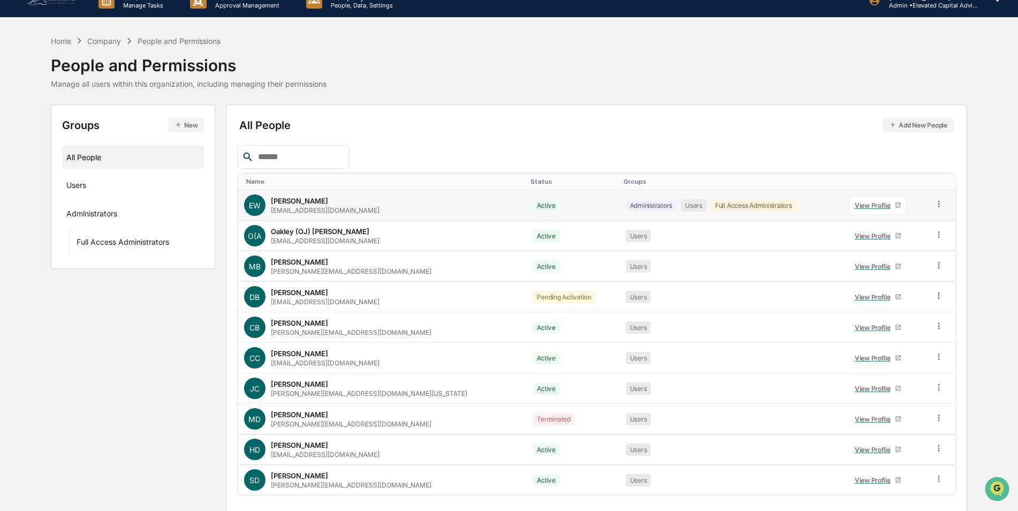
scroll to position [0, 0]
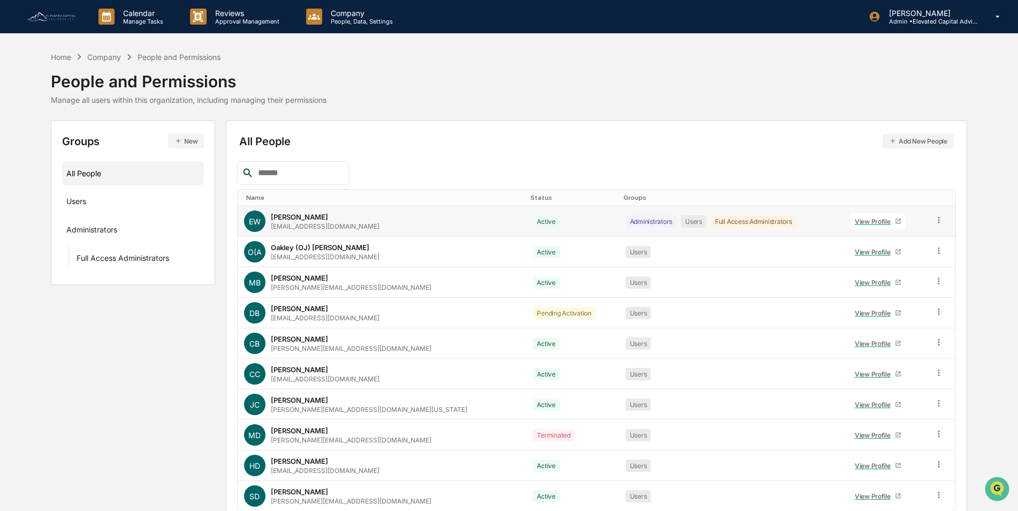
click at [382, 225] on div "EW [PERSON_NAME] [EMAIL_ADDRESS][DOMAIN_NAME]" at bounding box center [382, 220] width 276 height 21
click at [861, 222] on div "View Profile" at bounding box center [875, 221] width 40 height 8
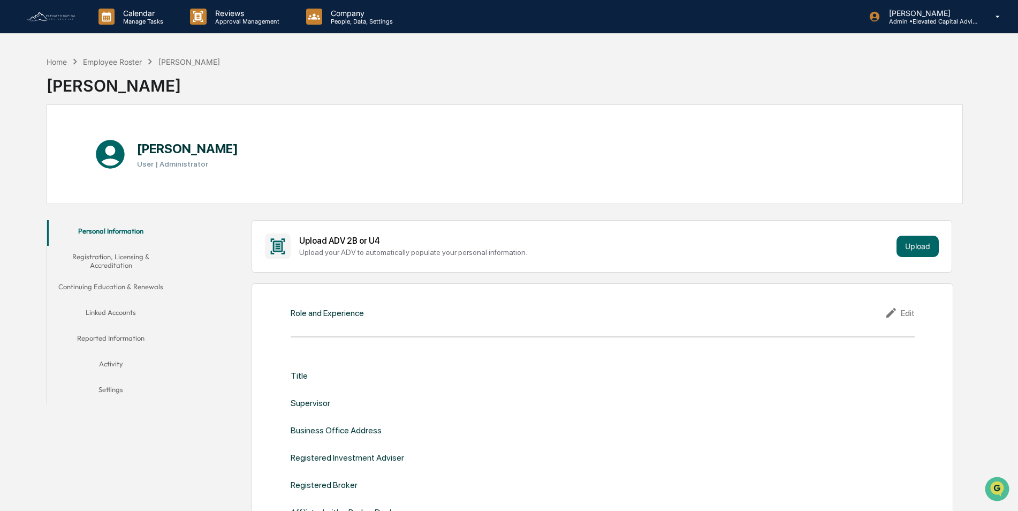
click at [117, 304] on button "Linked Accounts" at bounding box center [111, 314] width 128 height 26
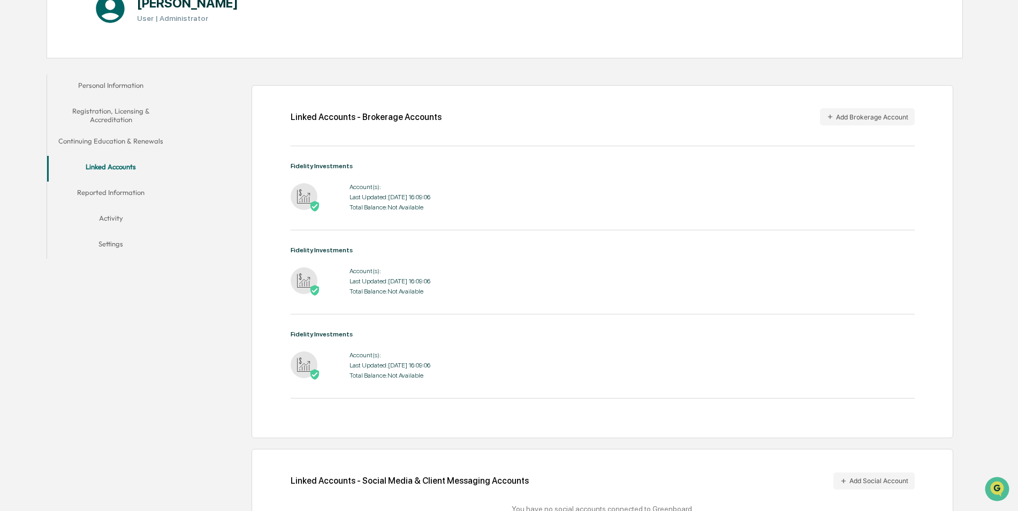
scroll to position [204, 0]
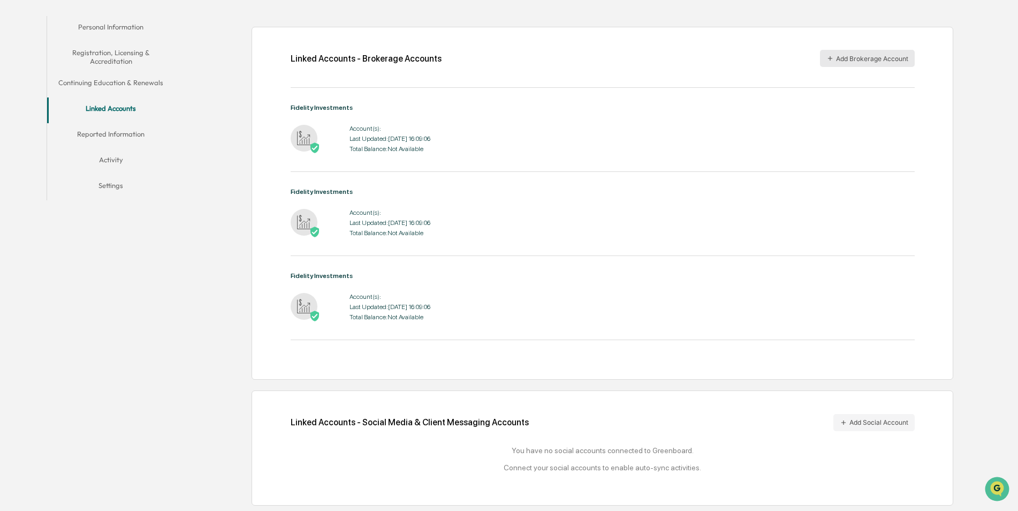
click at [846, 59] on button "Add Brokerage Account" at bounding box center [867, 58] width 95 height 17
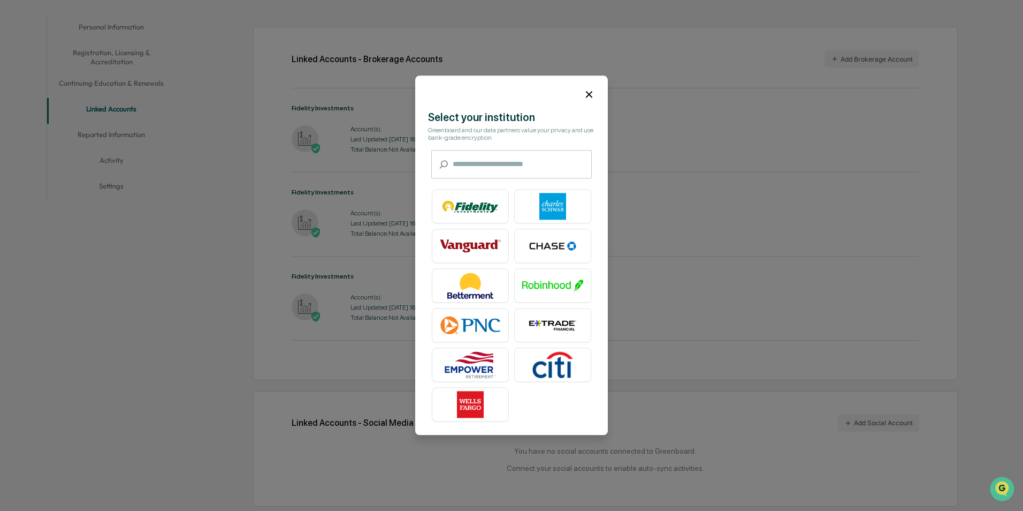
click at [588, 95] on icon at bounding box center [589, 94] width 12 height 12
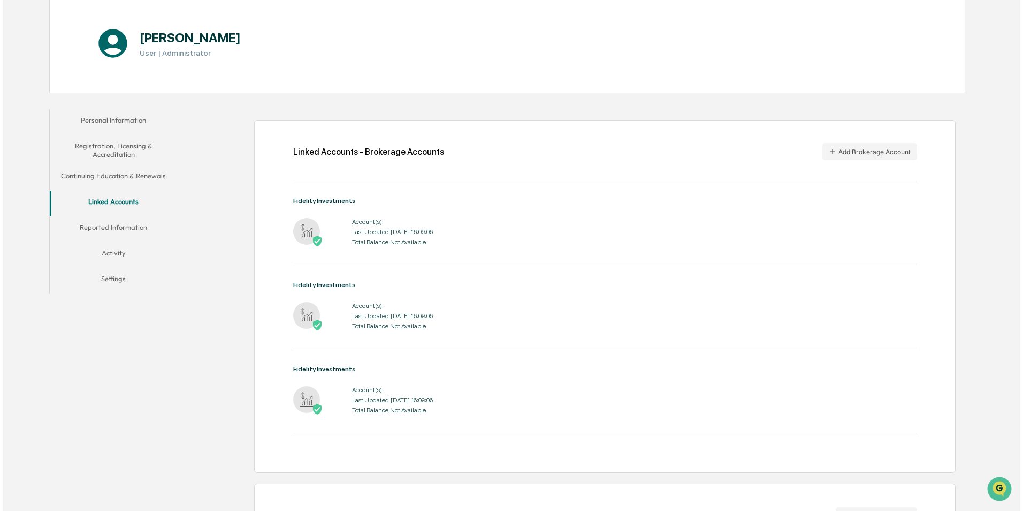
scroll to position [97, 0]
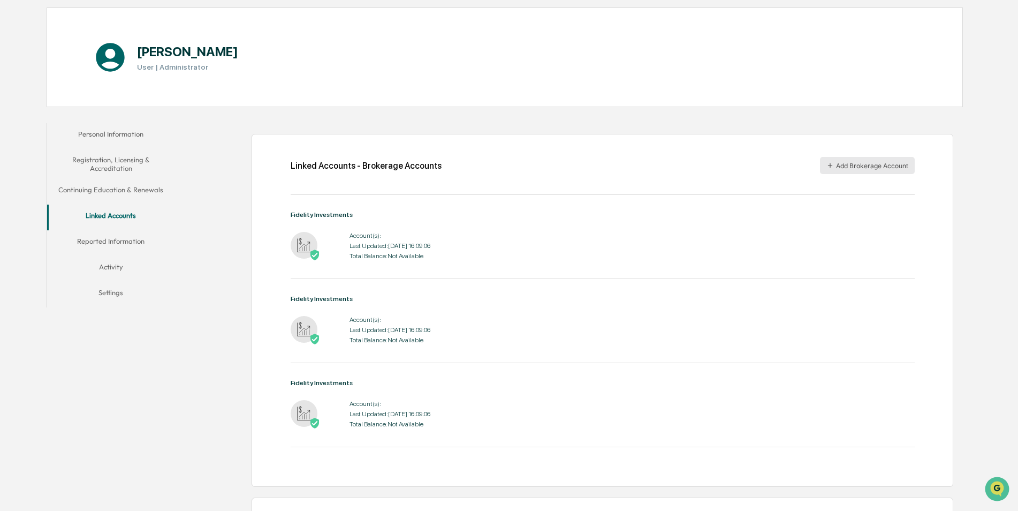
click at [853, 167] on button "Add Brokerage Account" at bounding box center [867, 165] width 95 height 17
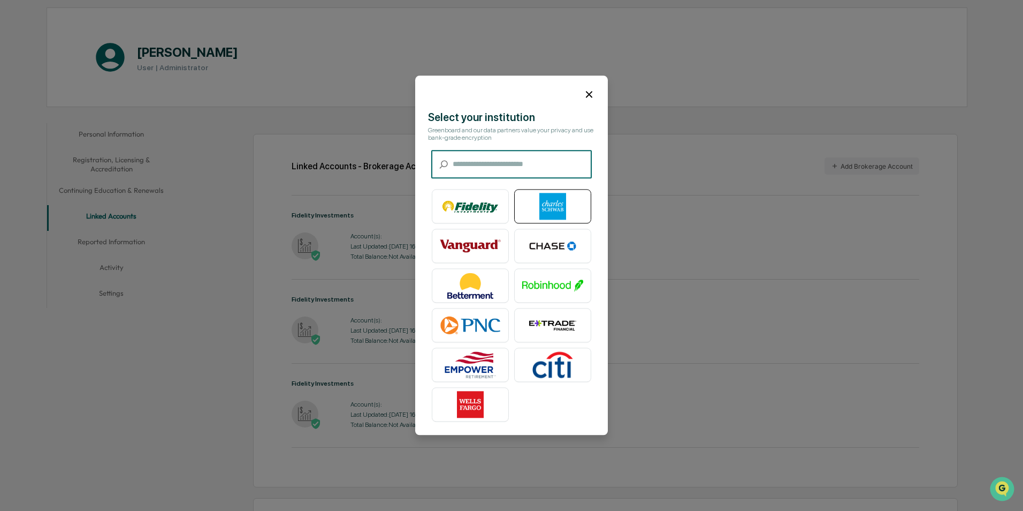
click at [549, 206] on img at bounding box center [552, 206] width 61 height 27
click at [542, 282] on img at bounding box center [552, 285] width 61 height 27
